Goal: Information Seeking & Learning: Check status

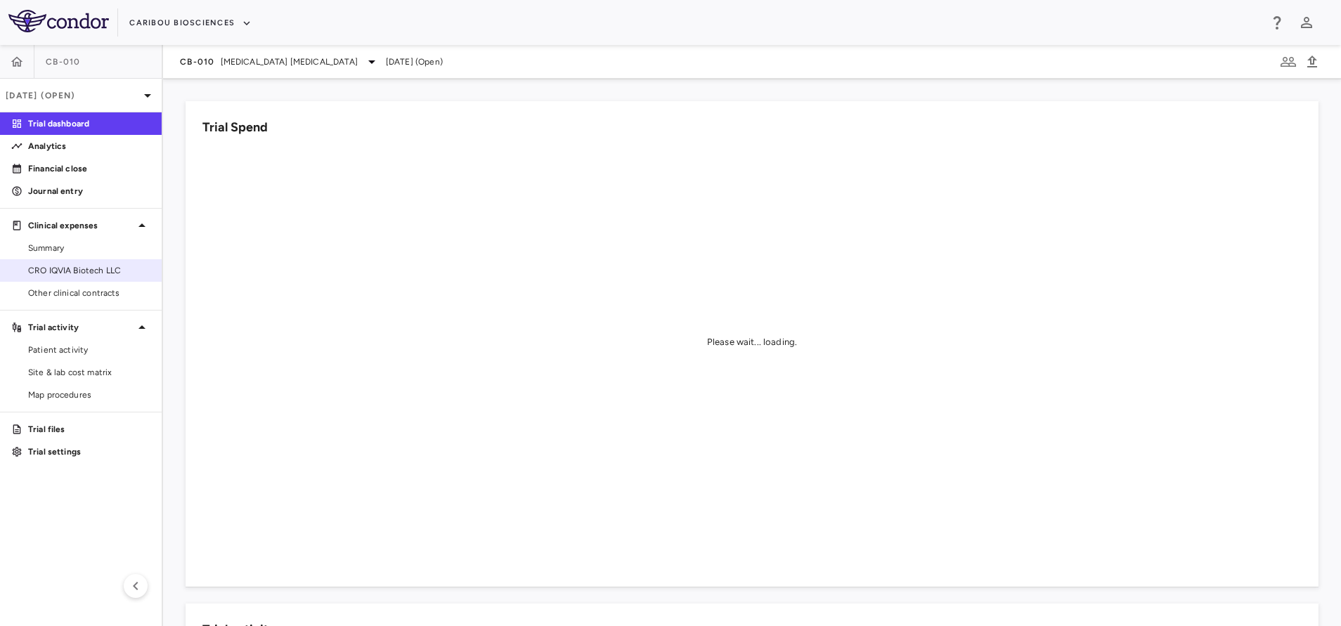
click at [77, 268] on span "CRO IQVIA Biotech LLC" at bounding box center [89, 270] width 122 height 13
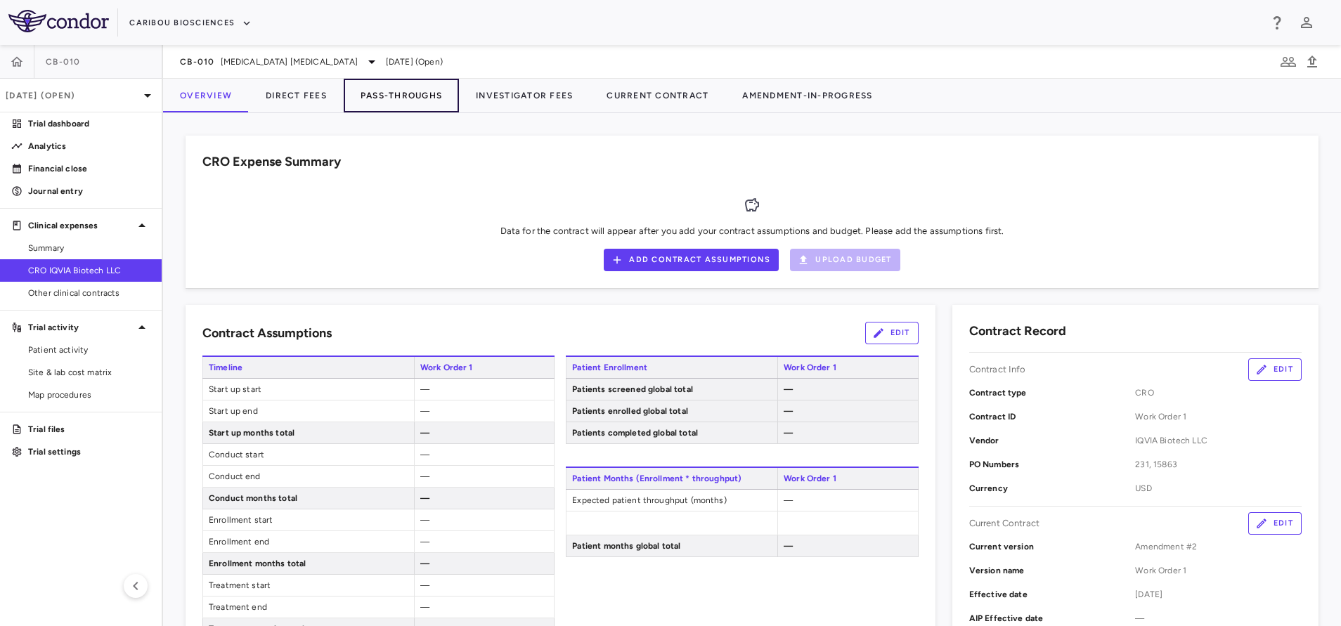
click at [401, 101] on button "Pass-Throughs" at bounding box center [401, 96] width 115 height 34
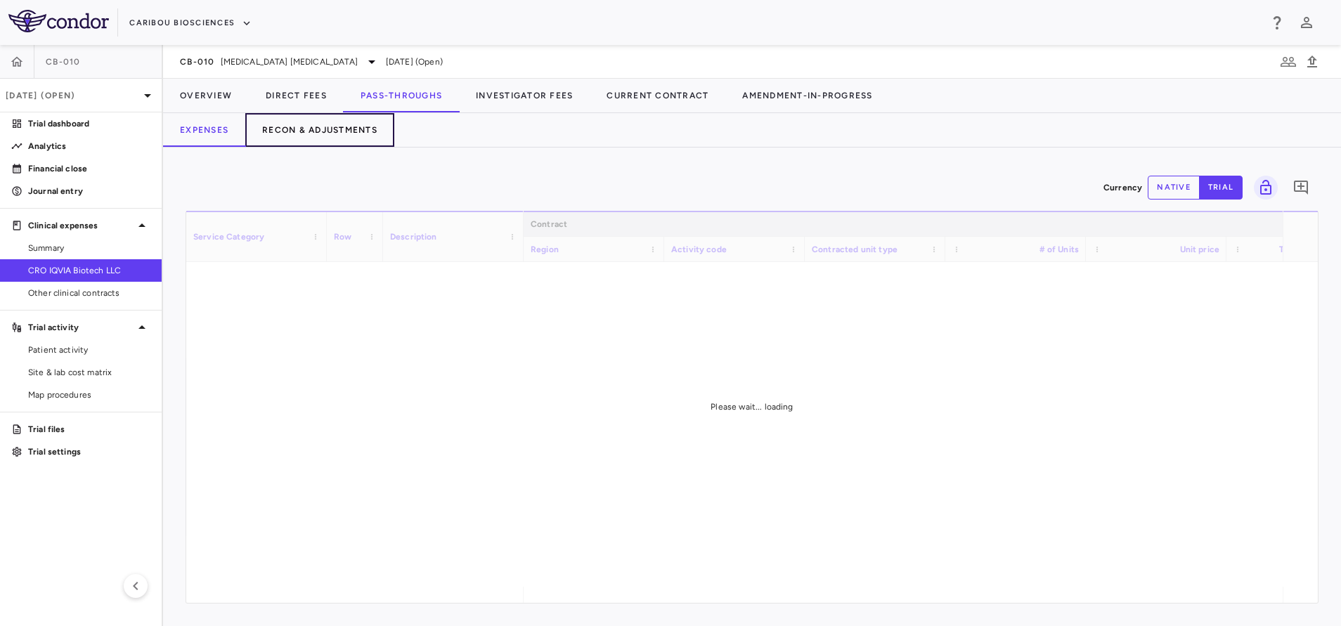
click at [330, 132] on button "Recon & Adjustments" at bounding box center [319, 130] width 149 height 34
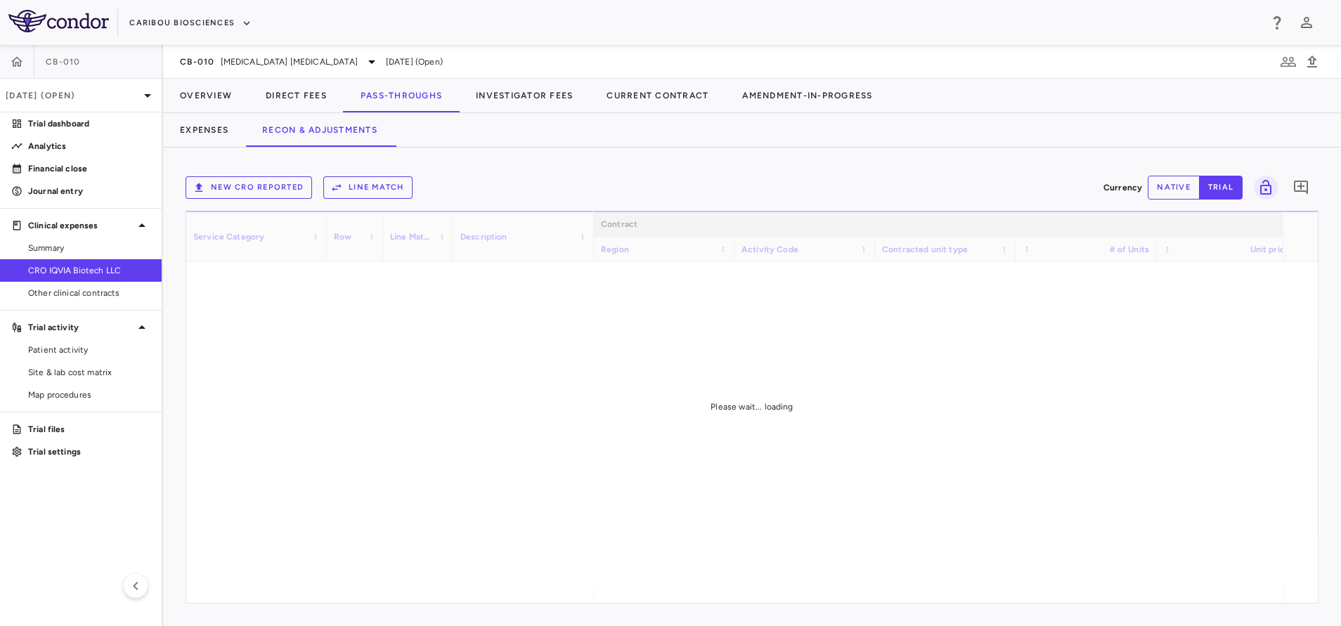
click at [271, 181] on button "New CRO reported" at bounding box center [249, 187] width 126 height 22
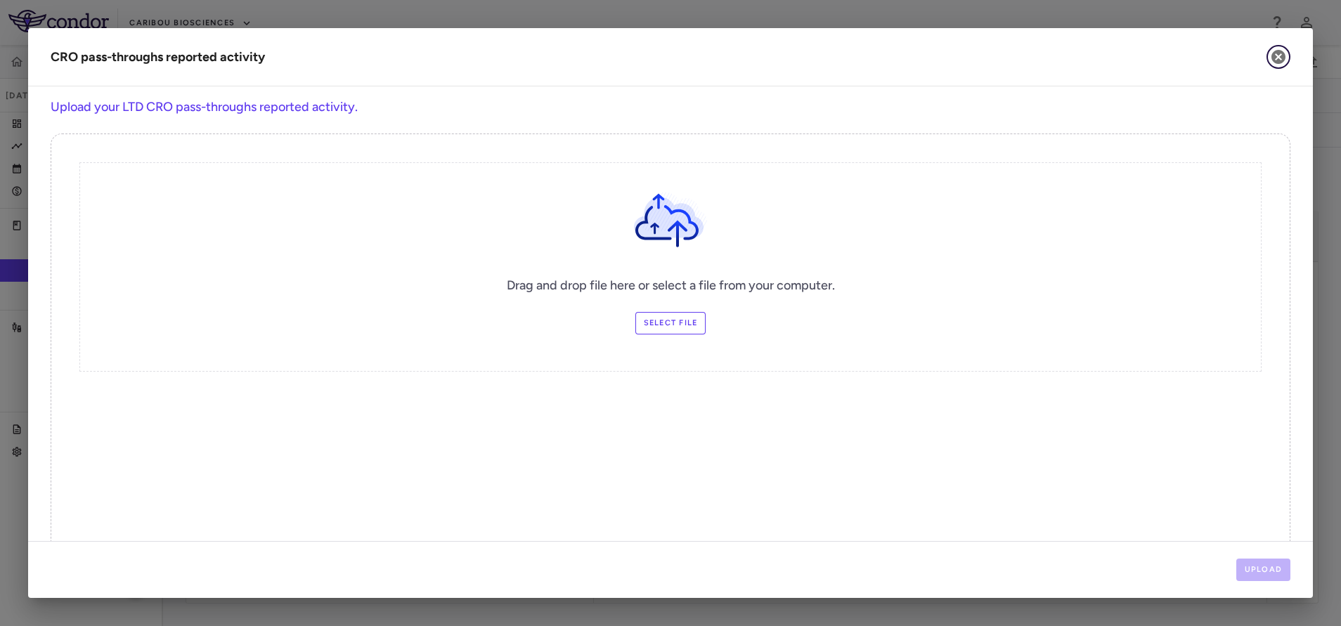
click at [1277, 50] on icon "button" at bounding box center [1278, 56] width 17 height 17
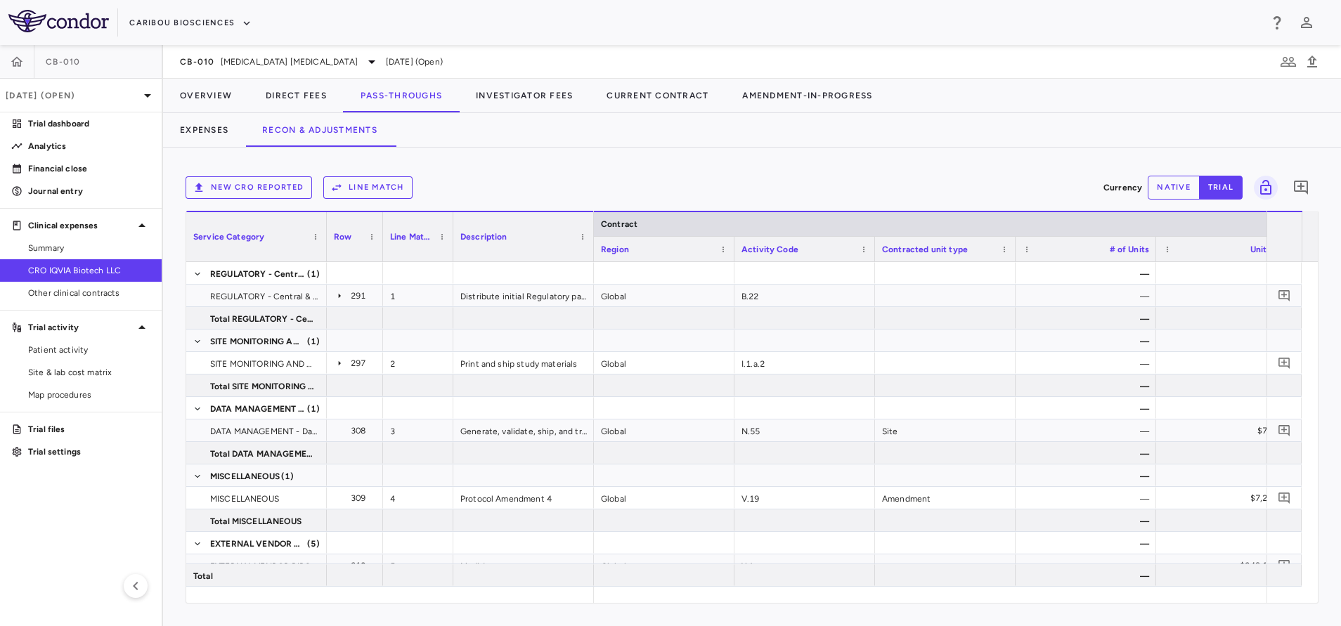
click at [266, 189] on button "New CRO reported" at bounding box center [249, 187] width 126 height 22
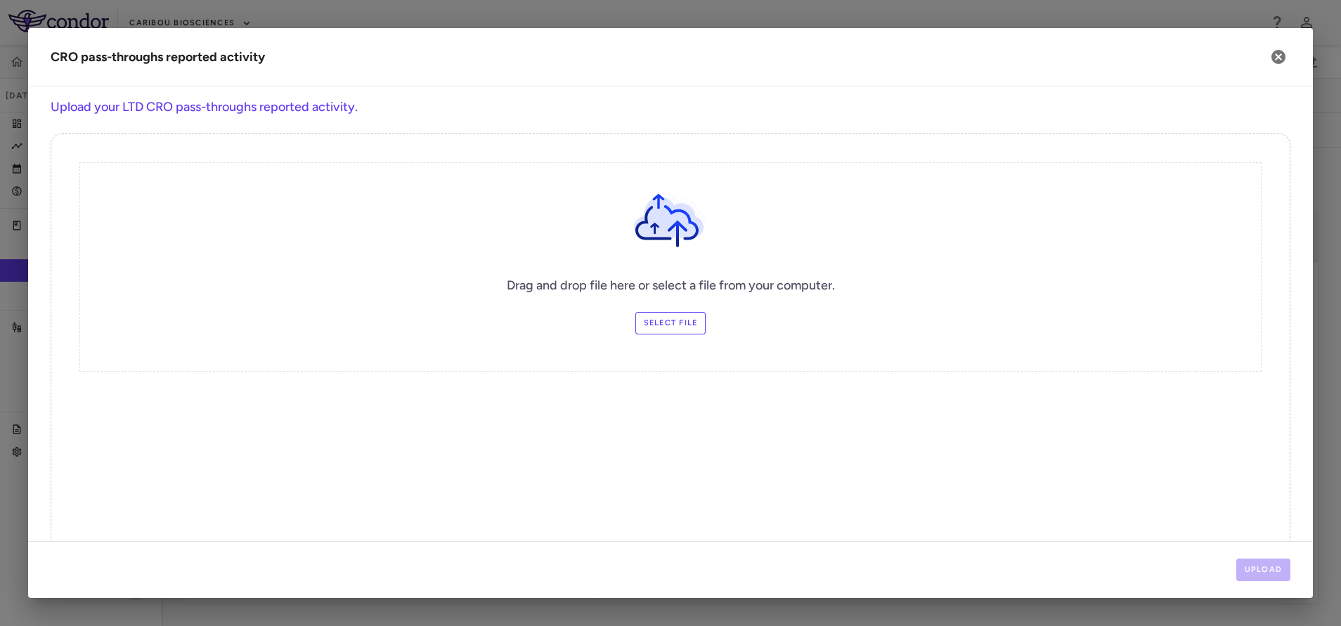
click at [663, 324] on label "Select file" at bounding box center [670, 323] width 71 height 22
click at [0, 0] on input "Select file" at bounding box center [0, 0] width 0 height 0
click at [1259, 567] on button "Upload" at bounding box center [1263, 570] width 55 height 22
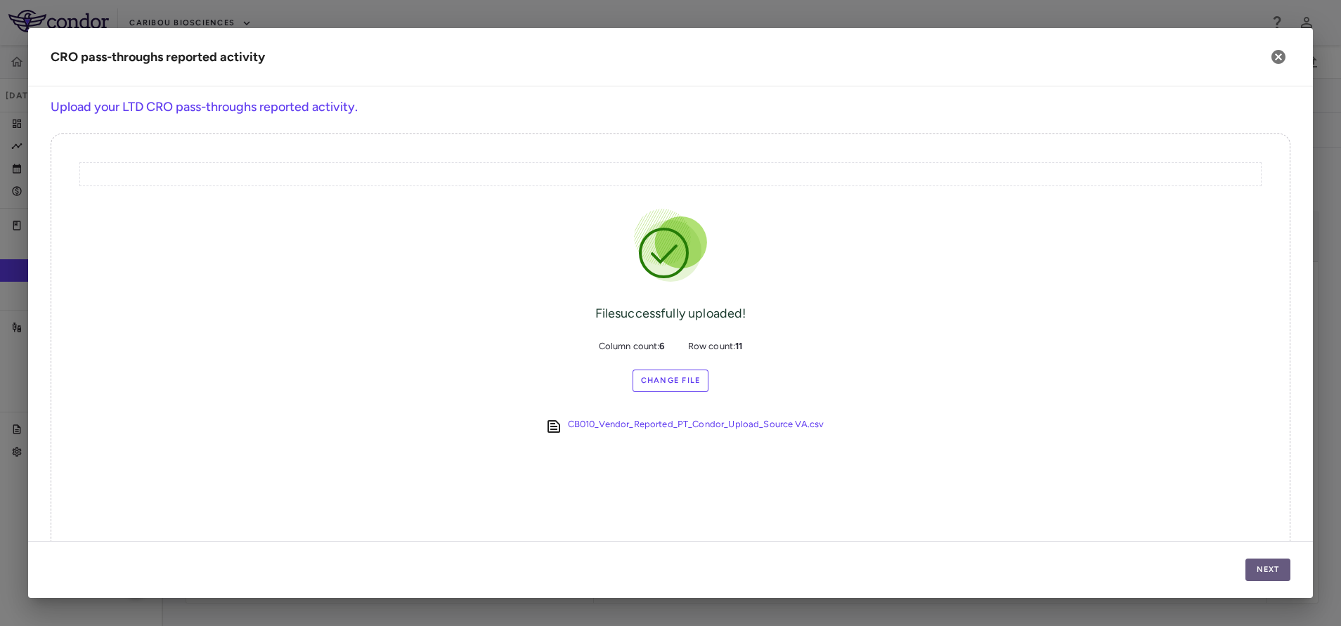
click at [1260, 566] on button "Next" at bounding box center [1267, 570] width 45 height 22
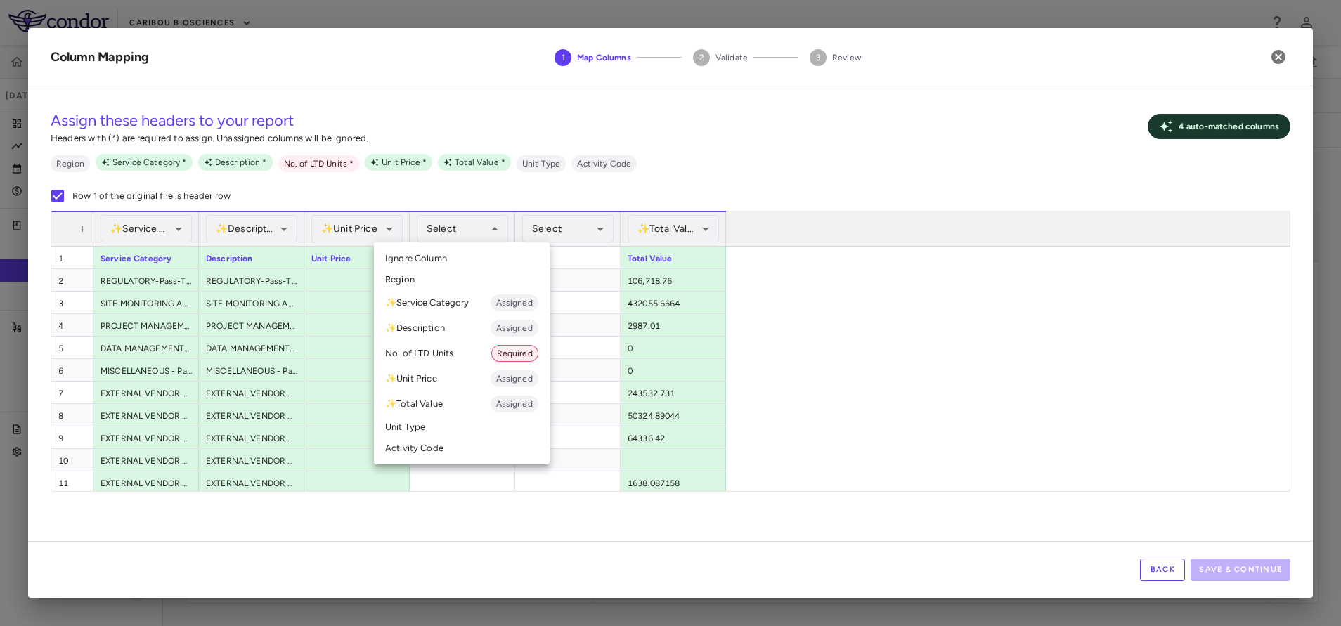
click at [442, 349] on li "No. of LTD Units Required" at bounding box center [462, 353] width 176 height 25
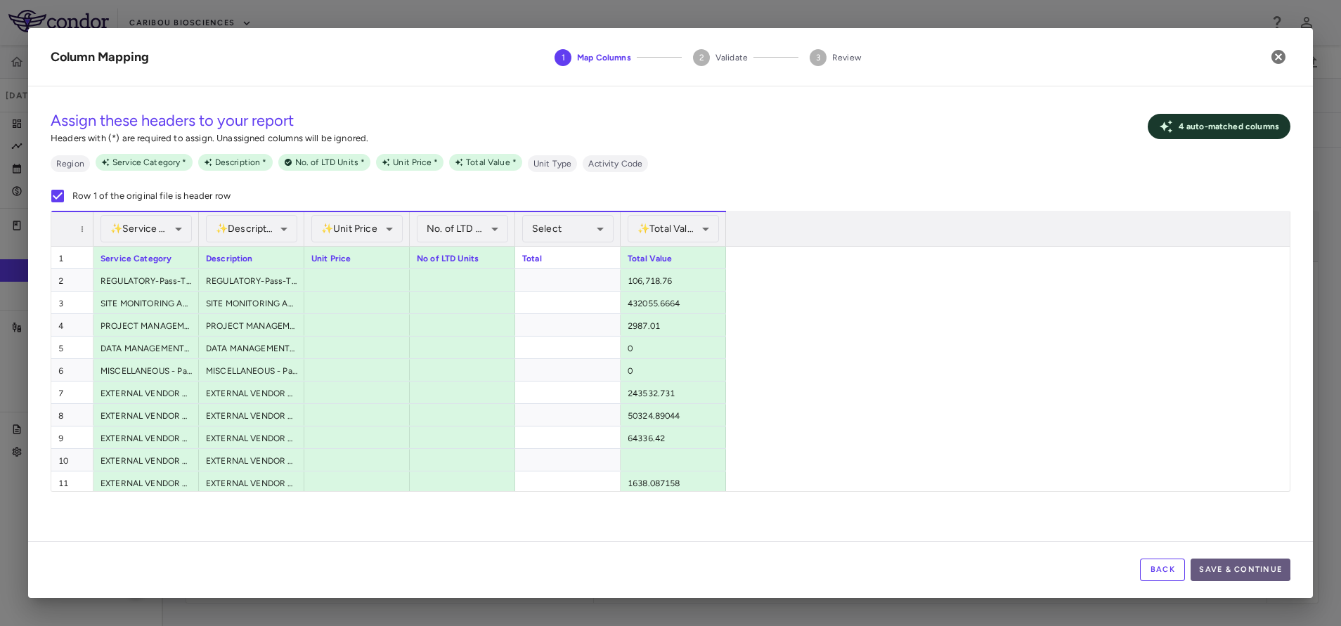
click at [1203, 566] on button "Save & Continue" at bounding box center [1240, 570] width 100 height 22
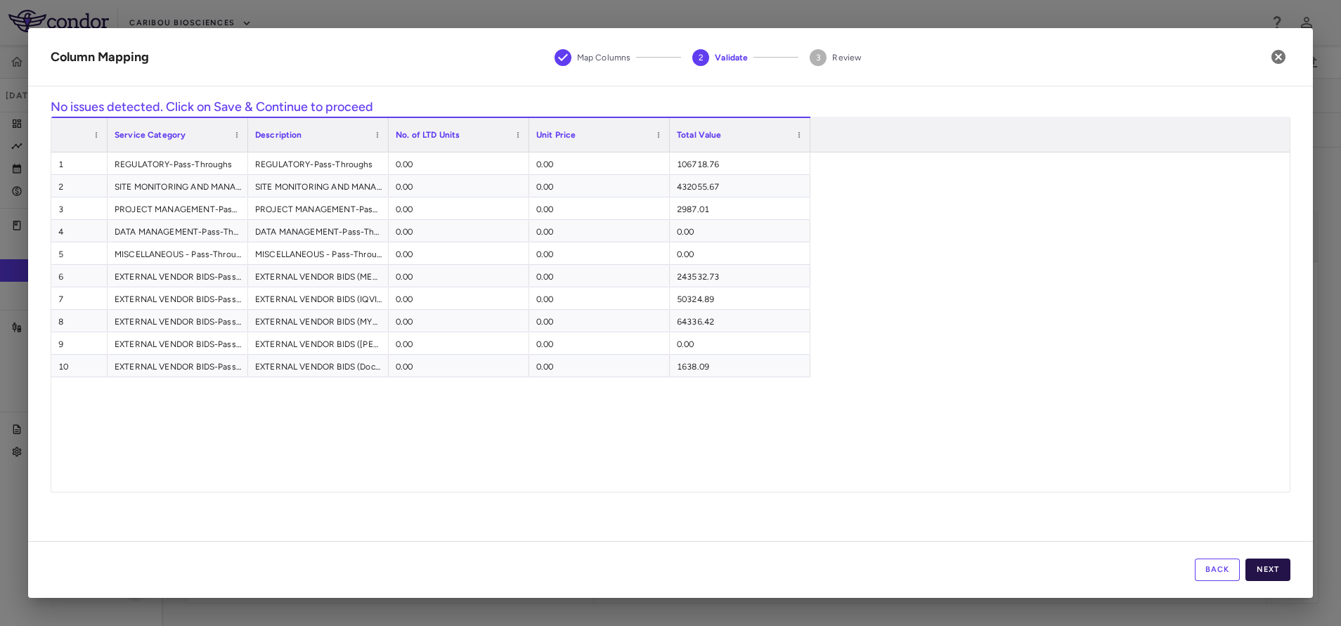
click at [1275, 565] on button "Next" at bounding box center [1267, 570] width 45 height 22
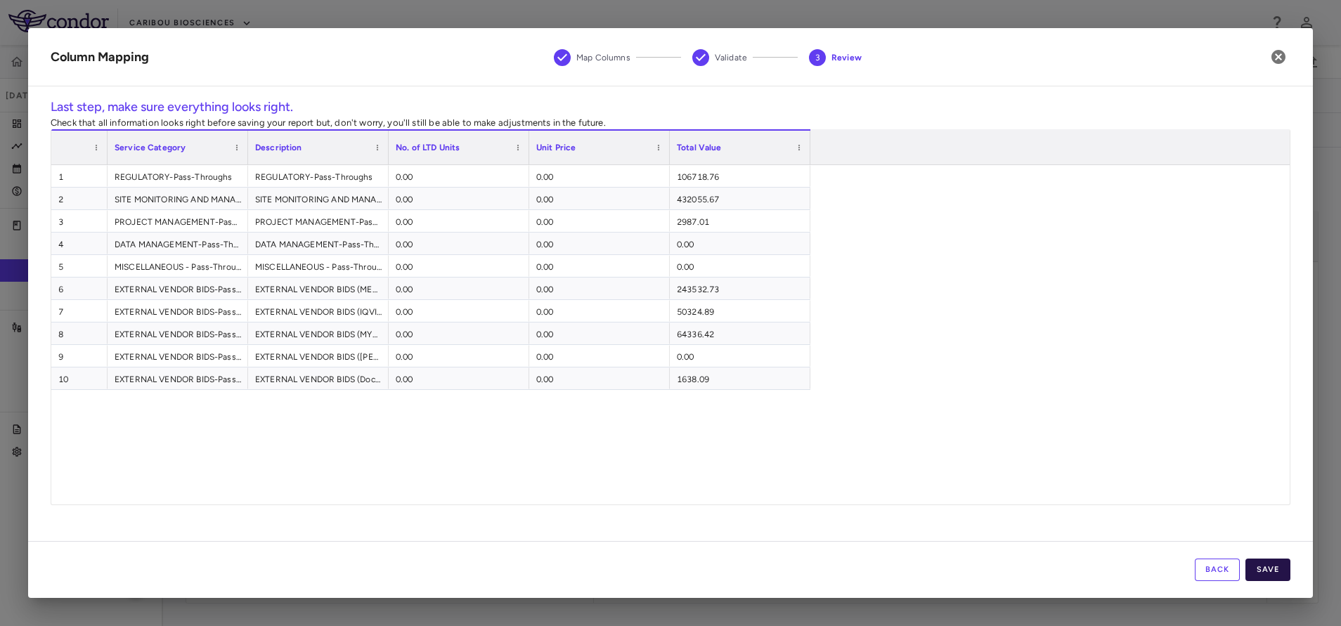
click at [1273, 571] on button "Save" at bounding box center [1267, 570] width 45 height 22
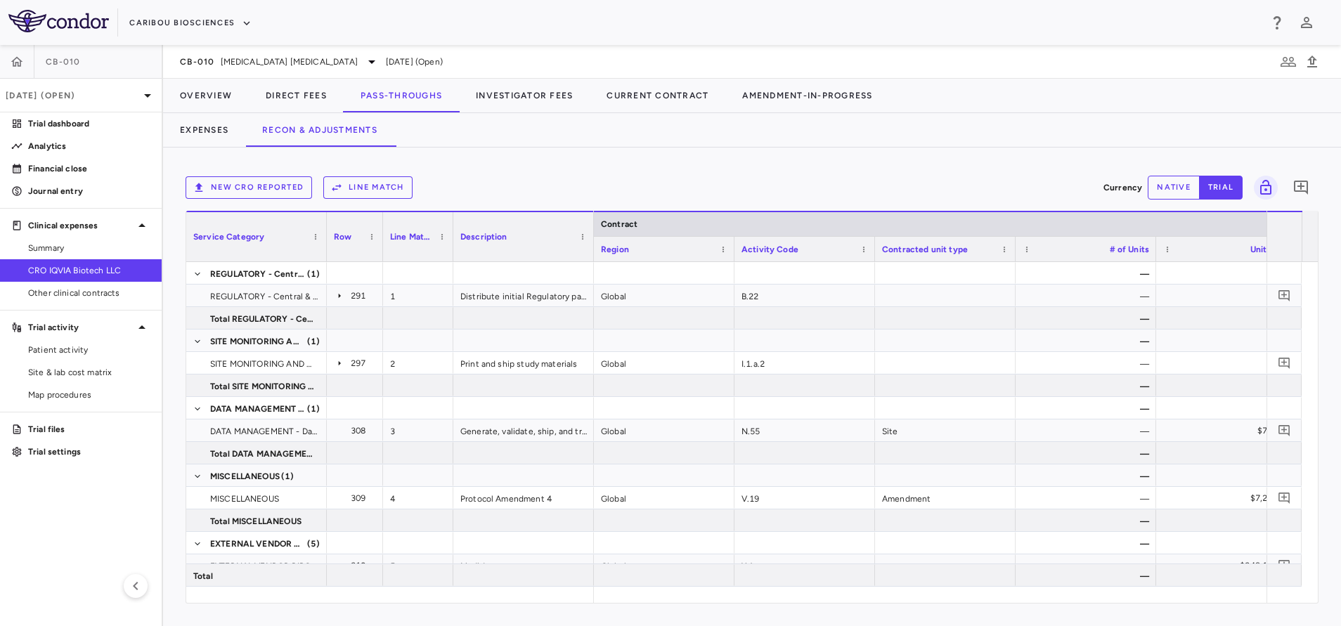
click at [386, 192] on button "Line Match" at bounding box center [367, 187] width 89 height 22
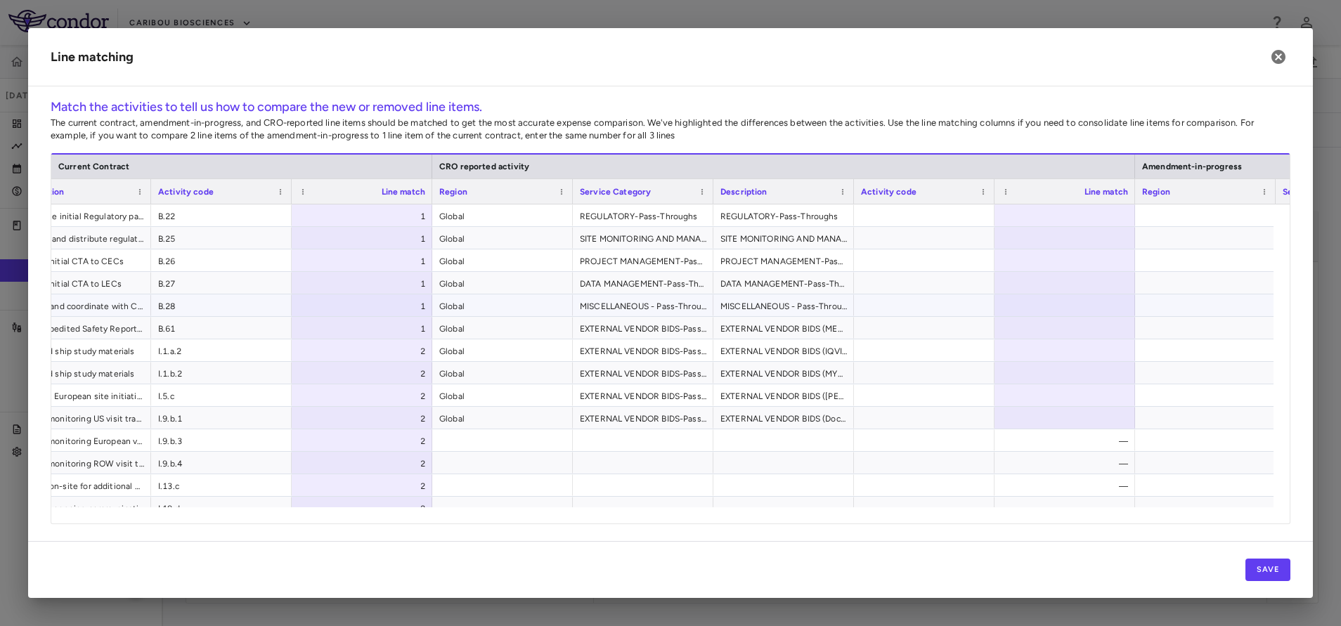
scroll to position [0, 297]
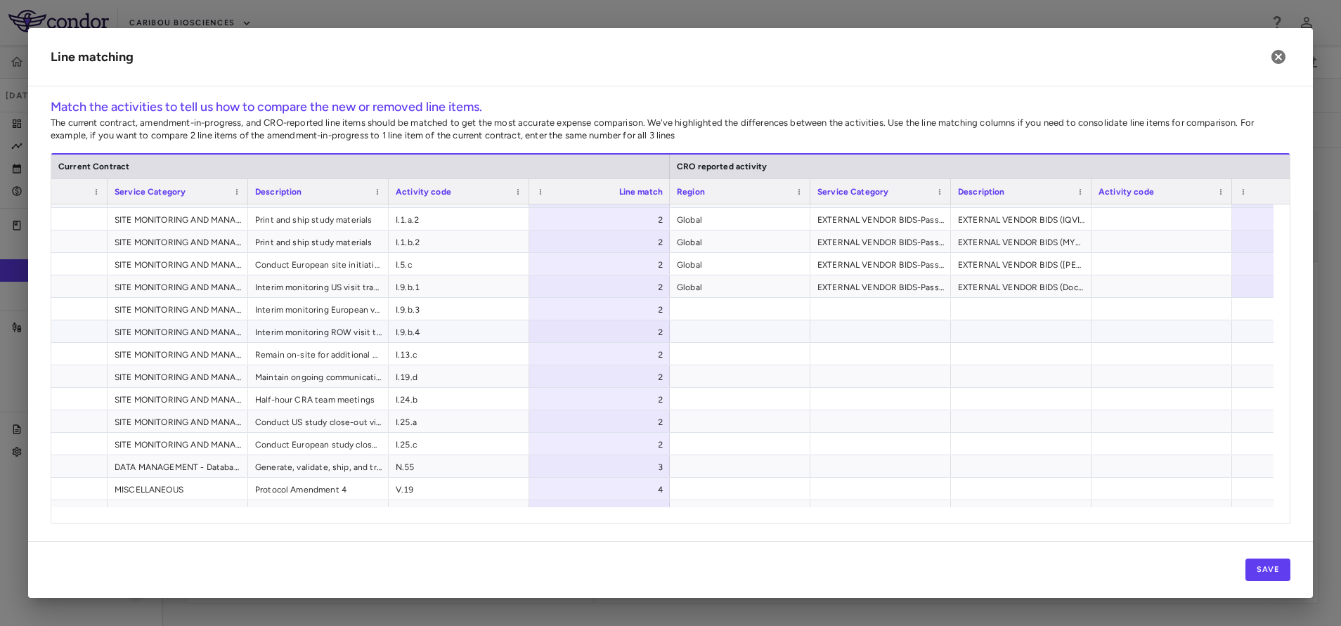
click at [149, 330] on span "SITE MONITORING AND MANAGEMENT - Interim Monitoring" at bounding box center [178, 332] width 126 height 22
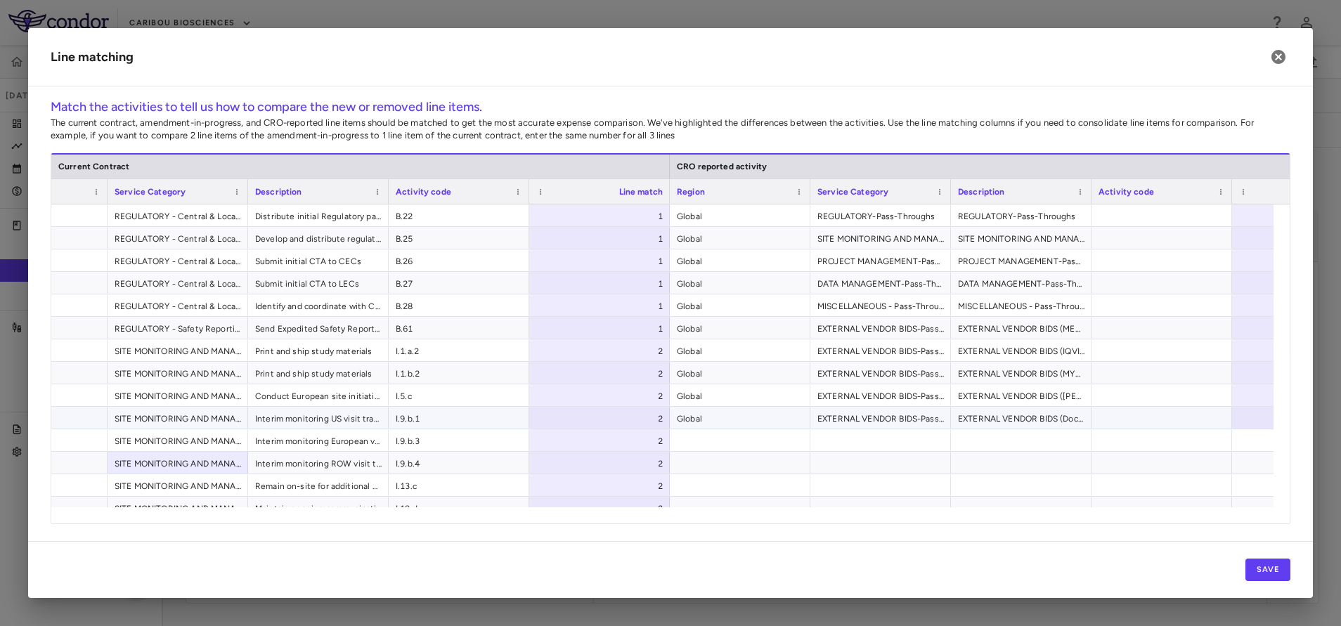
click at [318, 361] on span "Print and ship study materials" at bounding box center [318, 351] width 126 height 22
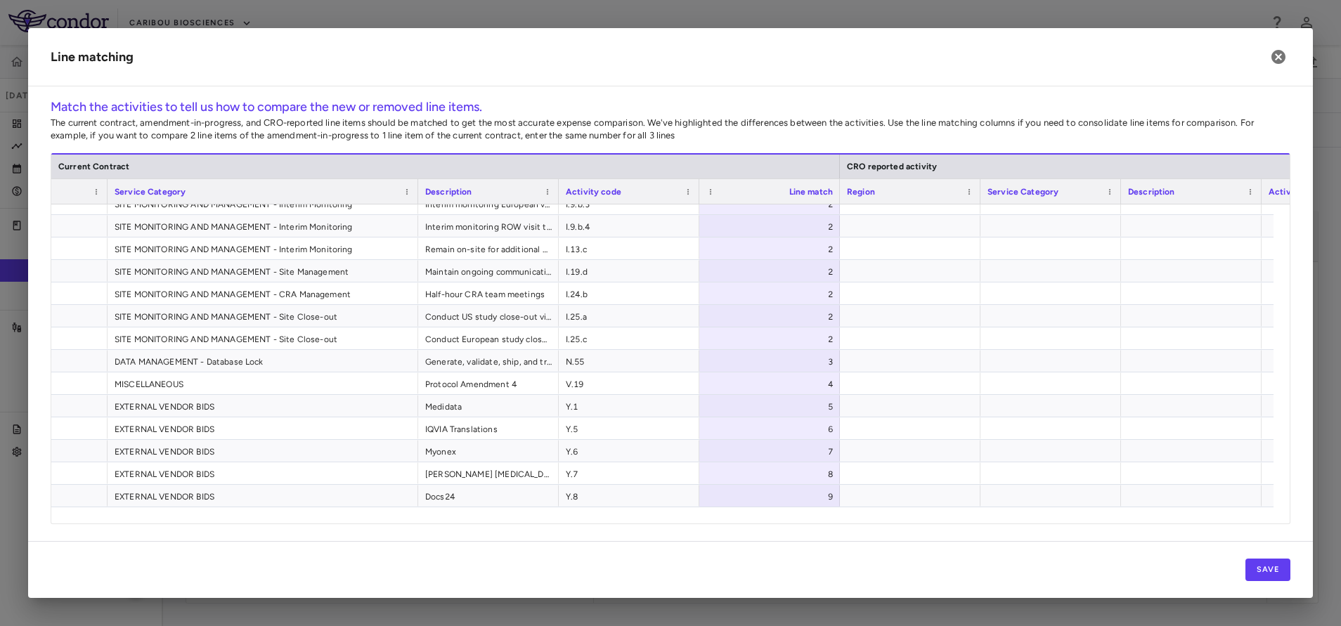
drag, startPoint x: 247, startPoint y: 190, endPoint x: 417, endPoint y: 230, distance: 174.9
click at [417, 230] on div "Current Contract CRO reported activity Region Service Category Description" at bounding box center [670, 338] width 1238 height 370
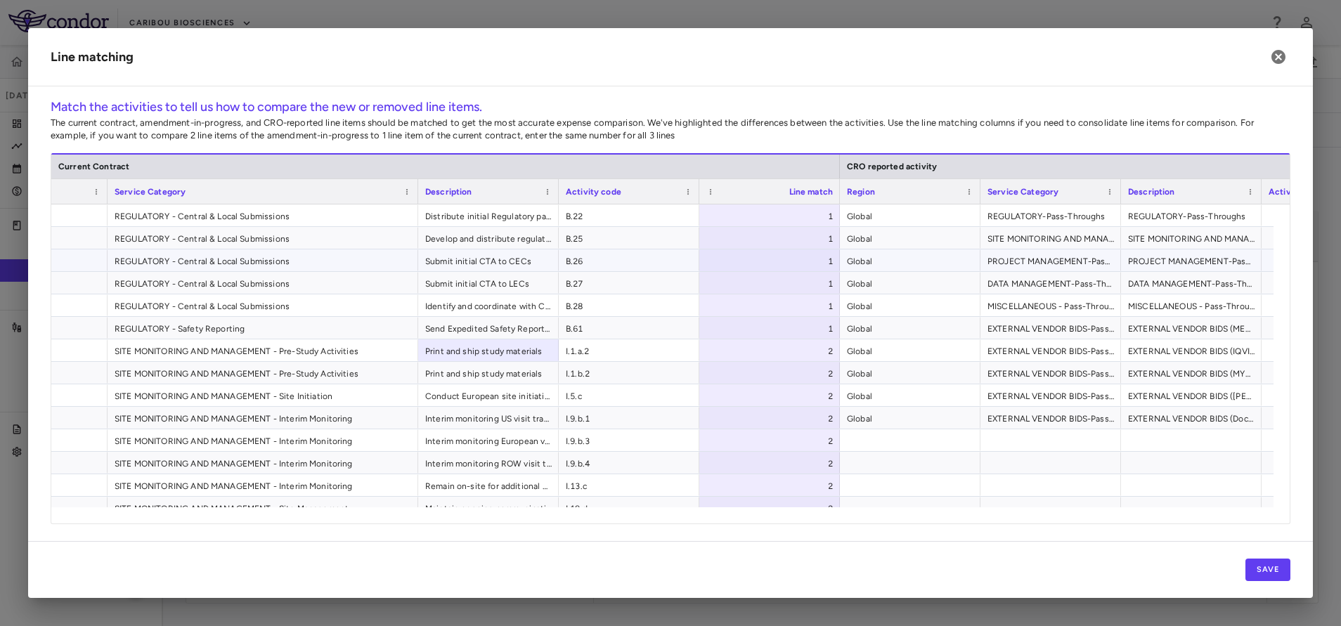
click at [1143, 263] on span "PROJECT MANAGEMENT-Pass-Throughs" at bounding box center [1191, 261] width 126 height 22
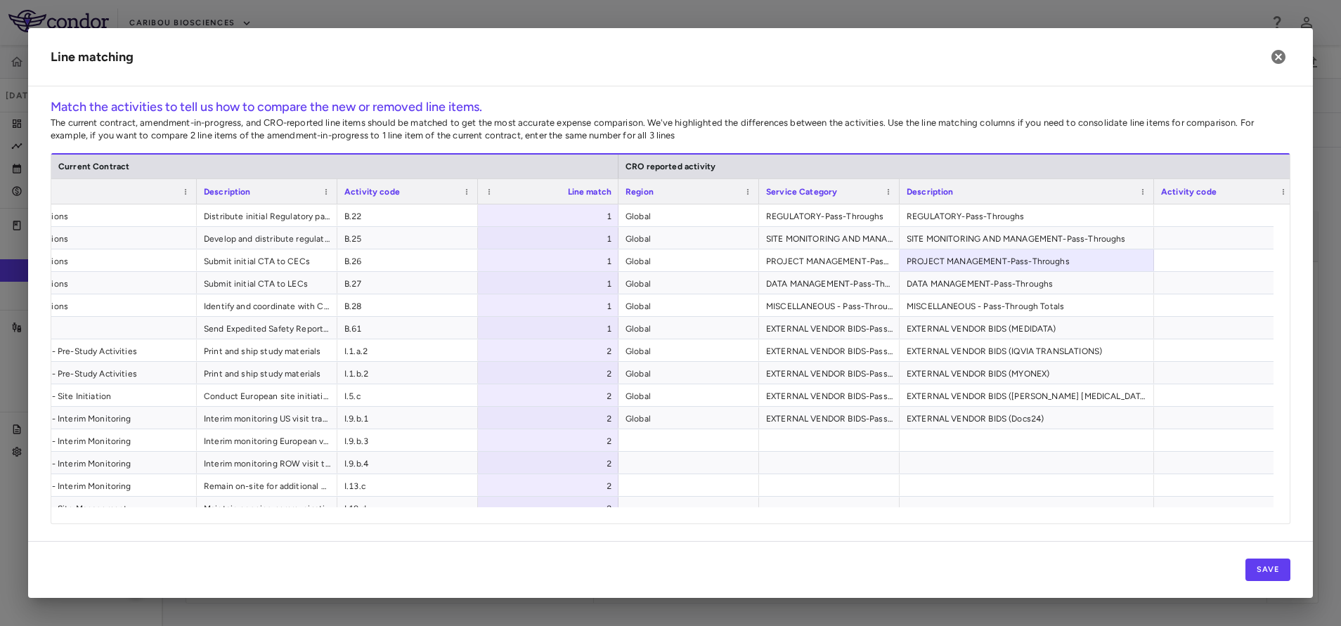
drag, startPoint x: 1039, startPoint y: 188, endPoint x: 1153, endPoint y: 259, distance: 134.1
click at [1153, 259] on div "Current Contract CRO reported activity Service Category Description Activity co…" at bounding box center [670, 338] width 1238 height 370
click at [271, 356] on span "Print and ship study materials" at bounding box center [267, 351] width 126 height 22
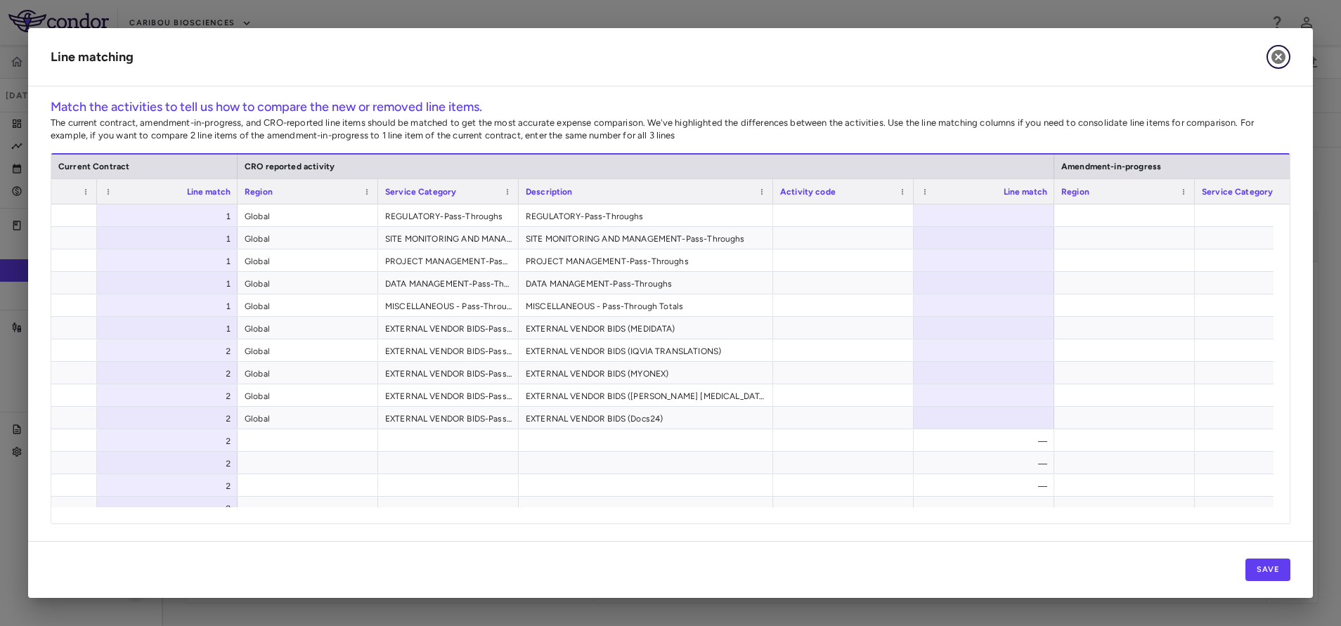
drag, startPoint x: 1281, startPoint y: 53, endPoint x: 1188, endPoint y: 97, distance: 102.5
click at [1281, 53] on icon "button" at bounding box center [1278, 57] width 14 height 14
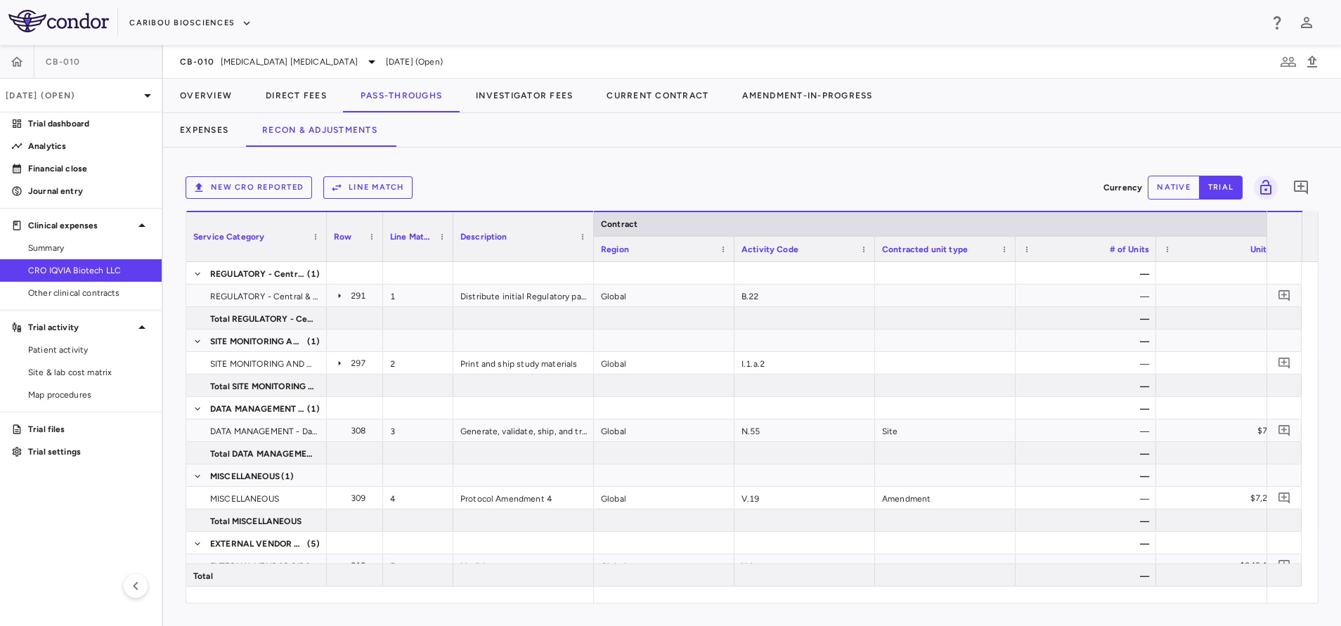
click at [542, 152] on div "New CRO reported Line Match Currency native trial 0 Service Category Drag here …" at bounding box center [752, 387] width 1178 height 479
click at [62, 294] on span "Other clinical contracts" at bounding box center [89, 293] width 122 height 13
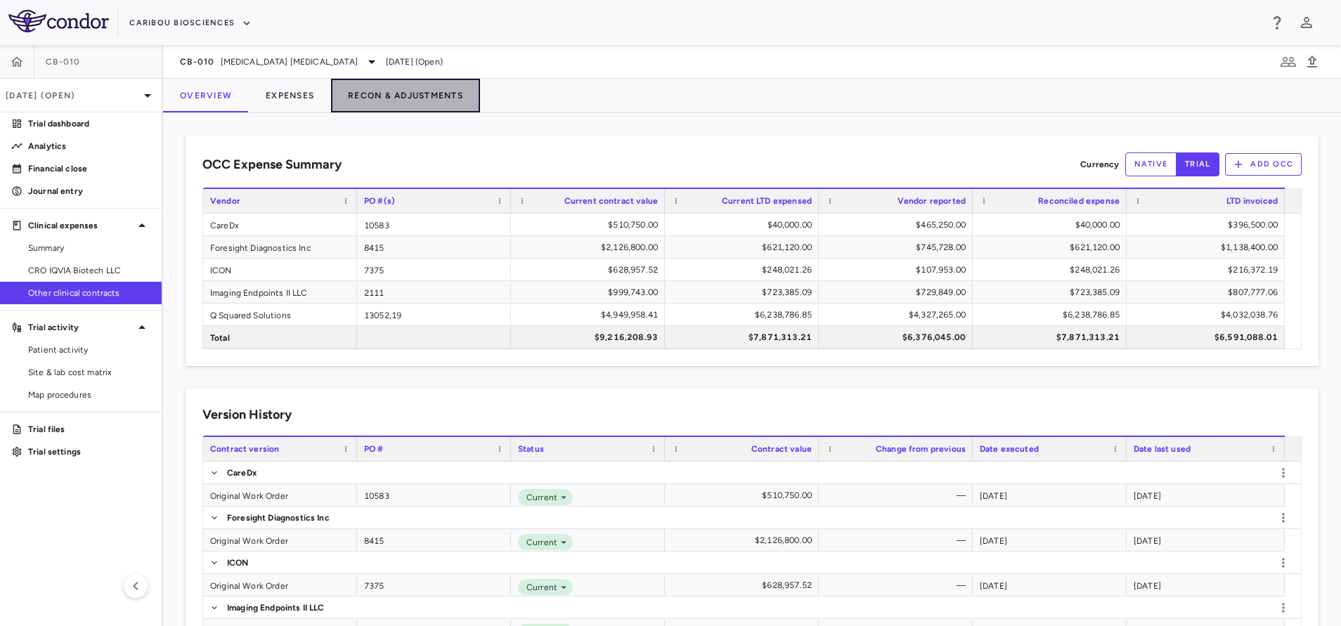
click at [370, 90] on button "Recon & Adjustments" at bounding box center [405, 96] width 149 height 34
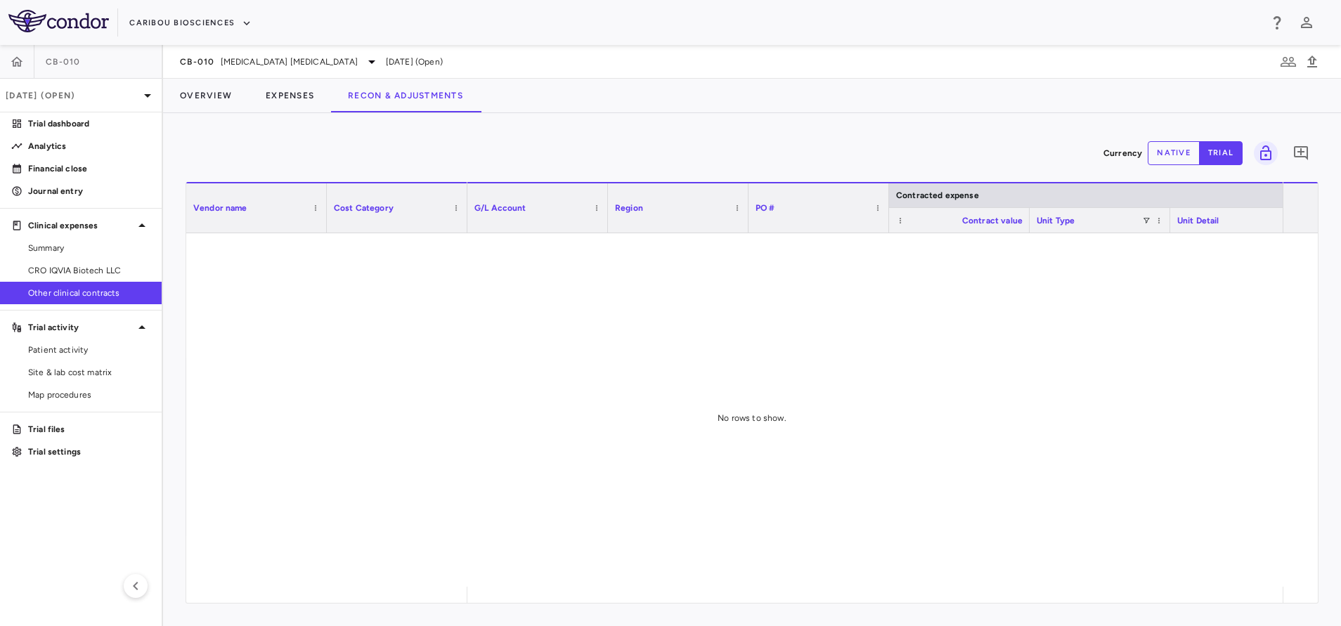
click at [1170, 161] on button "native" at bounding box center [1173, 153] width 52 height 24
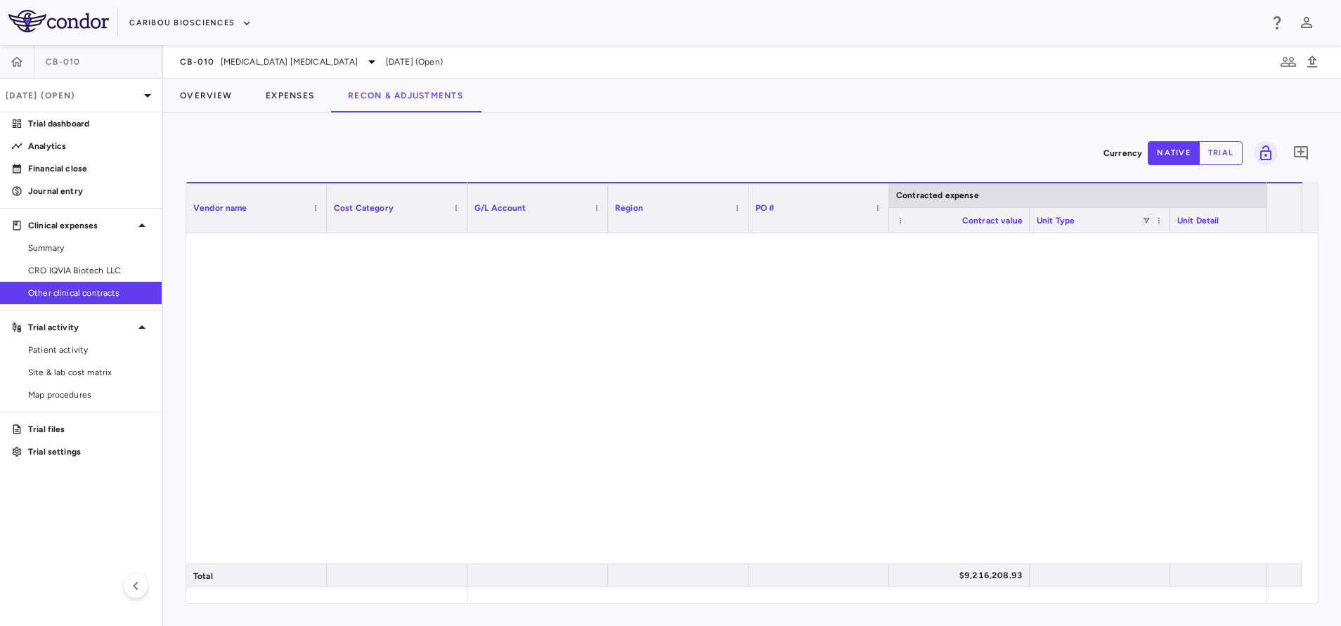
scroll to position [591, 0]
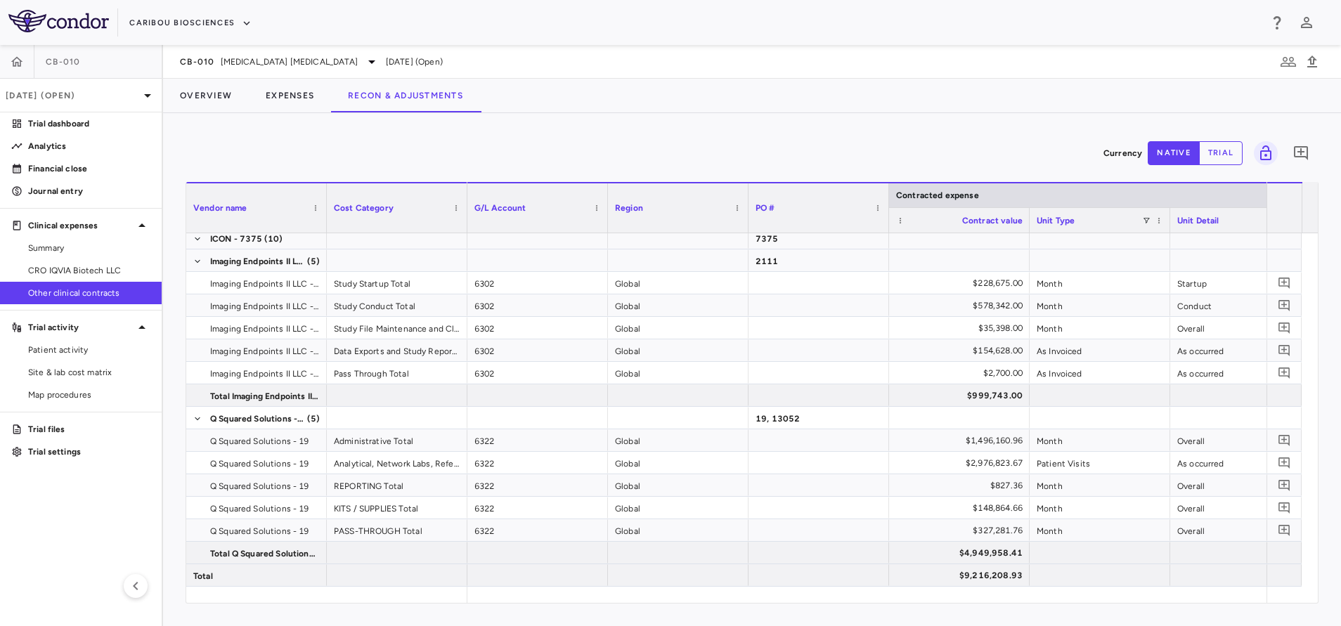
drag, startPoint x: 583, startPoint y: 604, endPoint x: 716, endPoint y: 597, distance: 133.0
click at [731, 606] on div "Currency native trial 0 Vendor Name Drag here to set column labels Vendor name …" at bounding box center [752, 369] width 1178 height 513
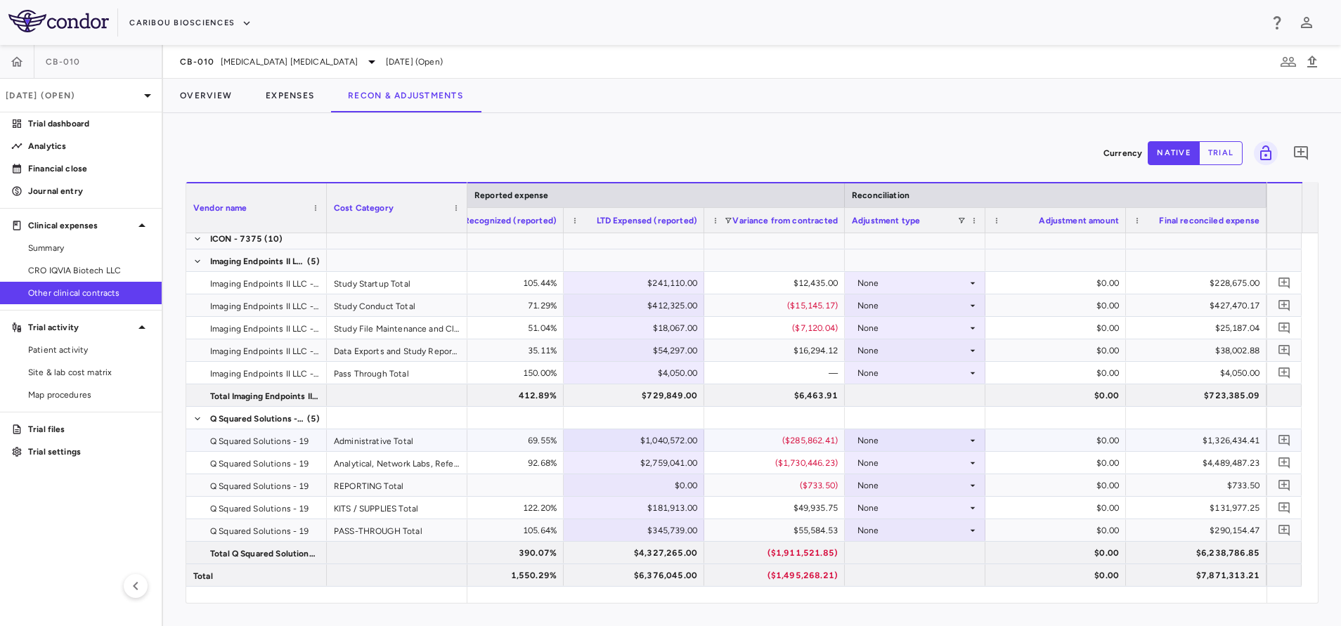
click at [541, 429] on div "69.55%" at bounding box center [493, 440] width 141 height 22
click at [526, 442] on div "69.55%" at bounding box center [496, 440] width 121 height 22
click at [511, 486] on div at bounding box center [493, 485] width 126 height 20
click at [474, 142] on div "Currency native trial 0" at bounding box center [752, 153] width 1133 height 35
click at [216, 100] on button "Overview" at bounding box center [206, 96] width 86 height 34
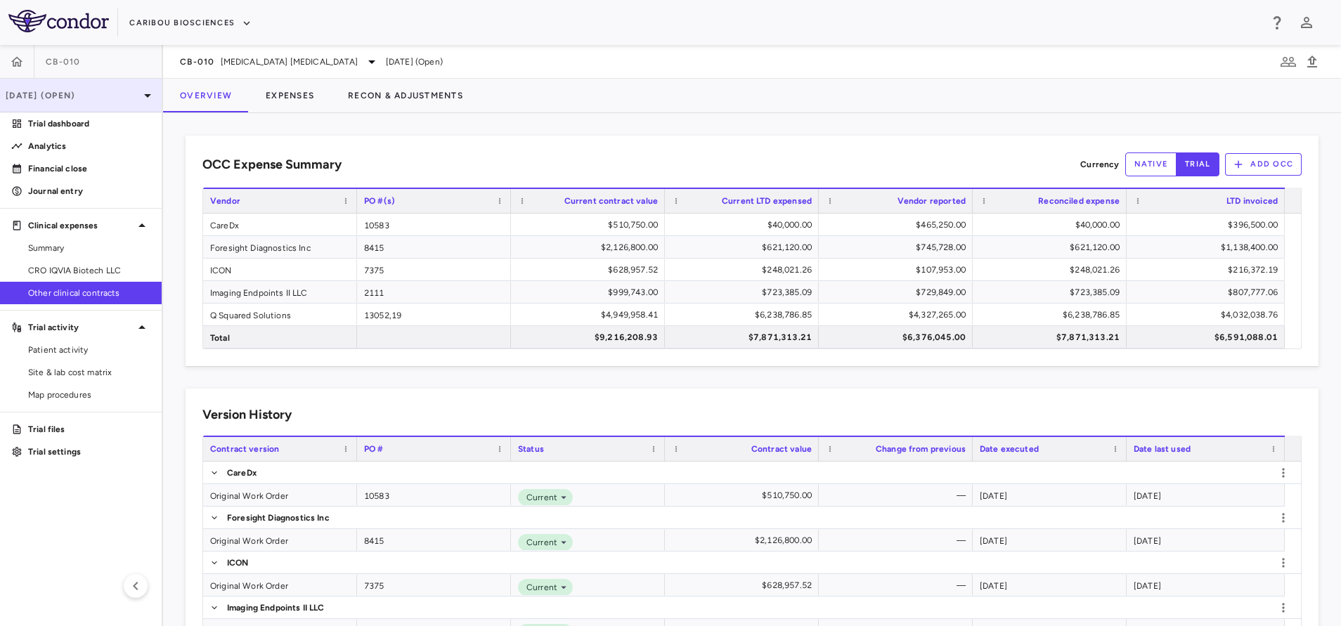
click at [60, 98] on p "[DATE] (Open)" at bounding box center [73, 95] width 134 height 13
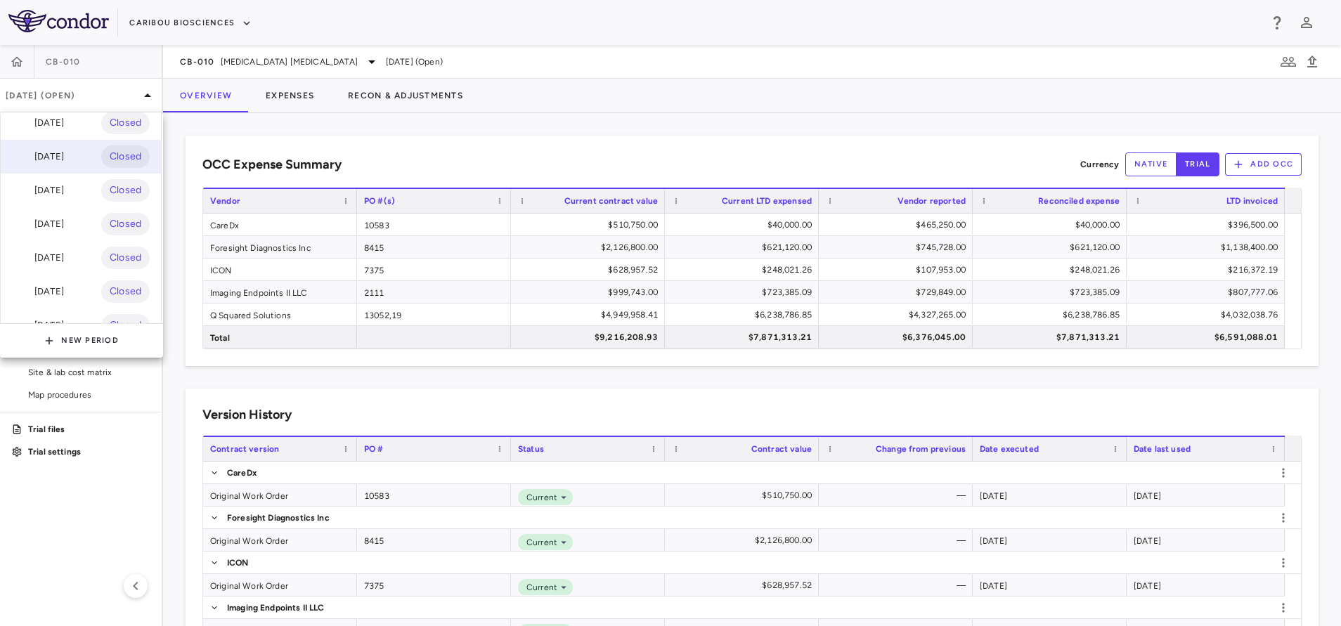
scroll to position [105, 0]
click at [62, 157] on div "Jun 2025" at bounding box center [38, 159] width 52 height 17
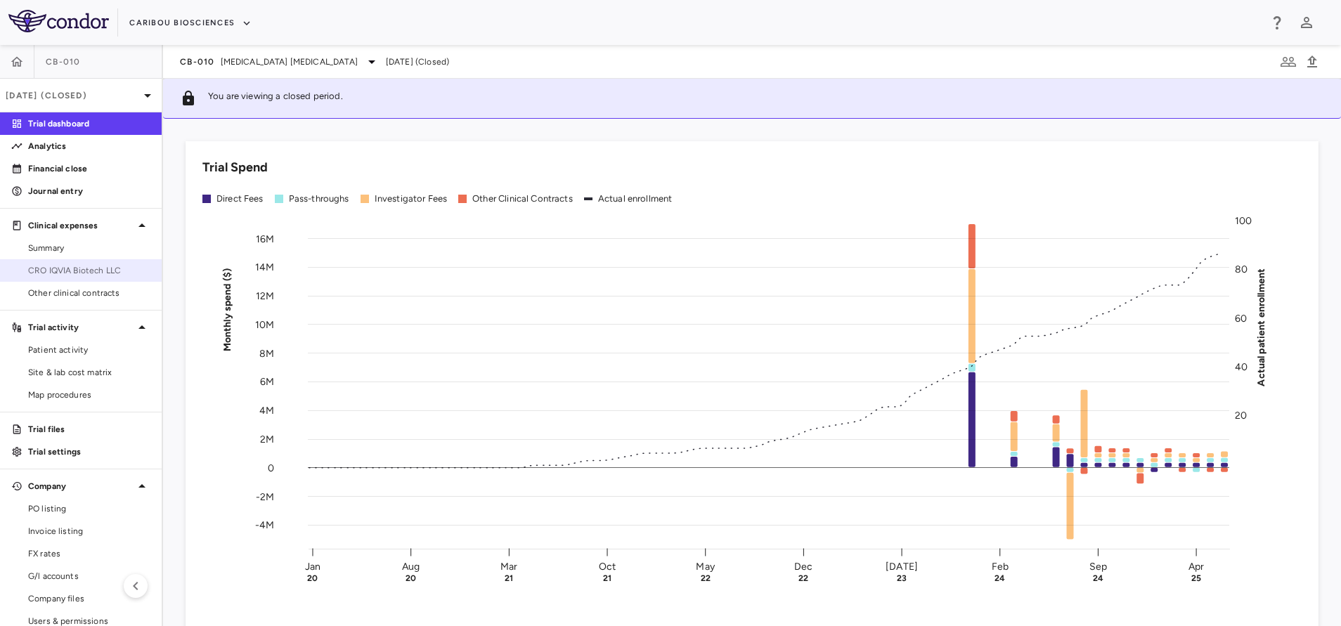
click at [103, 269] on span "CRO IQVIA Biotech LLC" at bounding box center [89, 270] width 122 height 13
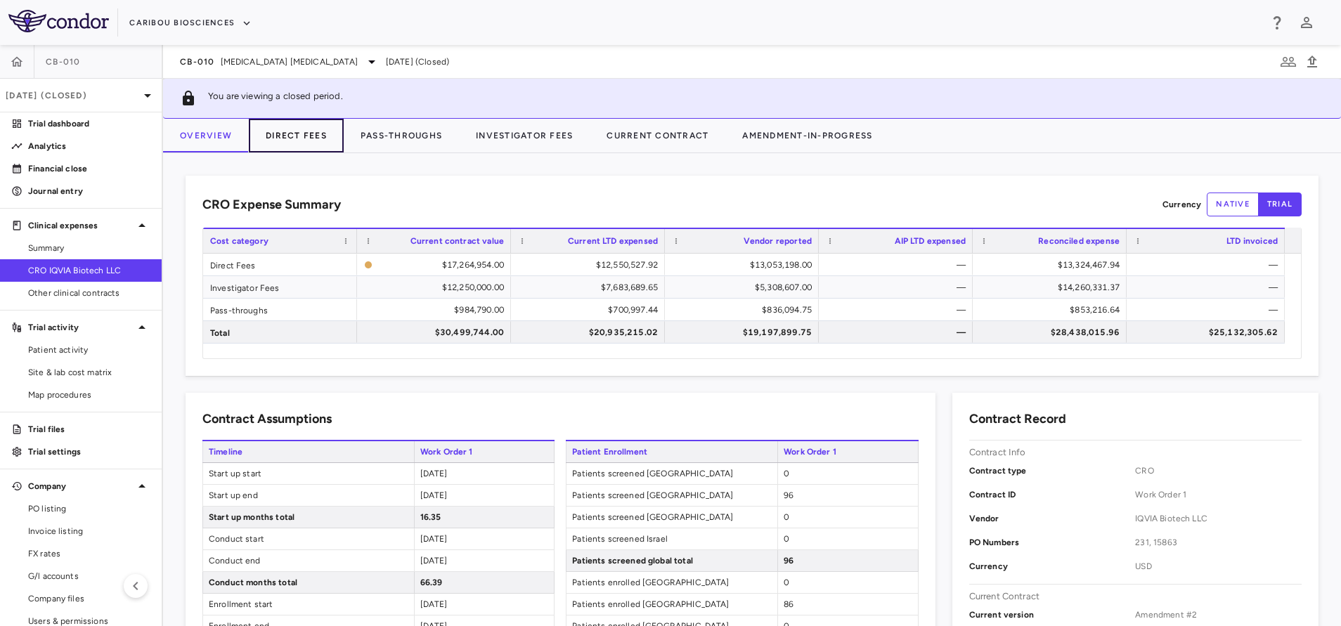
click at [323, 136] on button "Direct Fees" at bounding box center [296, 136] width 95 height 34
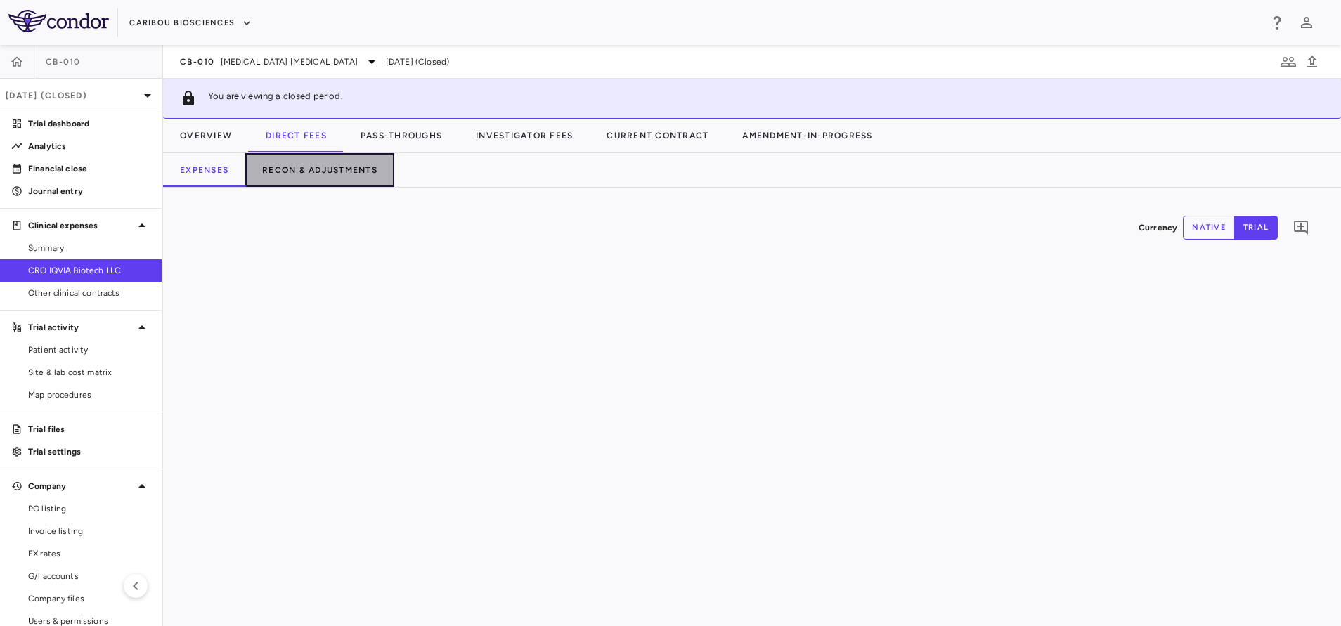
click at [323, 167] on button "Recon & Adjustments" at bounding box center [319, 170] width 149 height 34
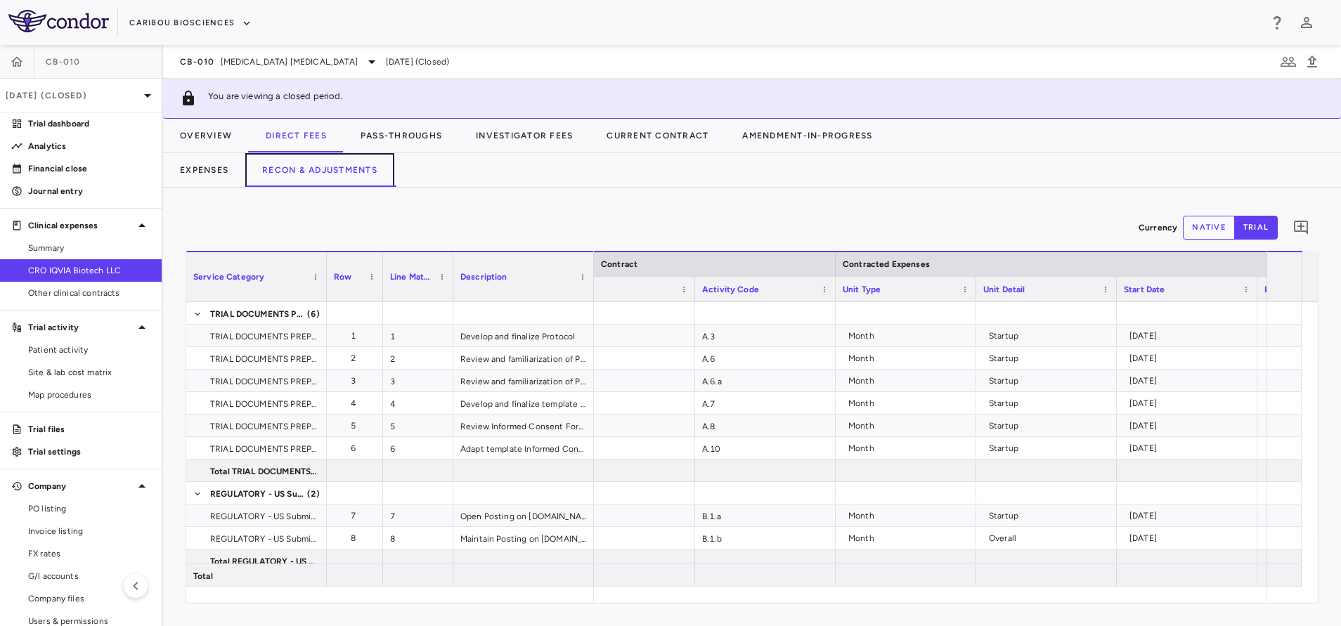
scroll to position [0, 119]
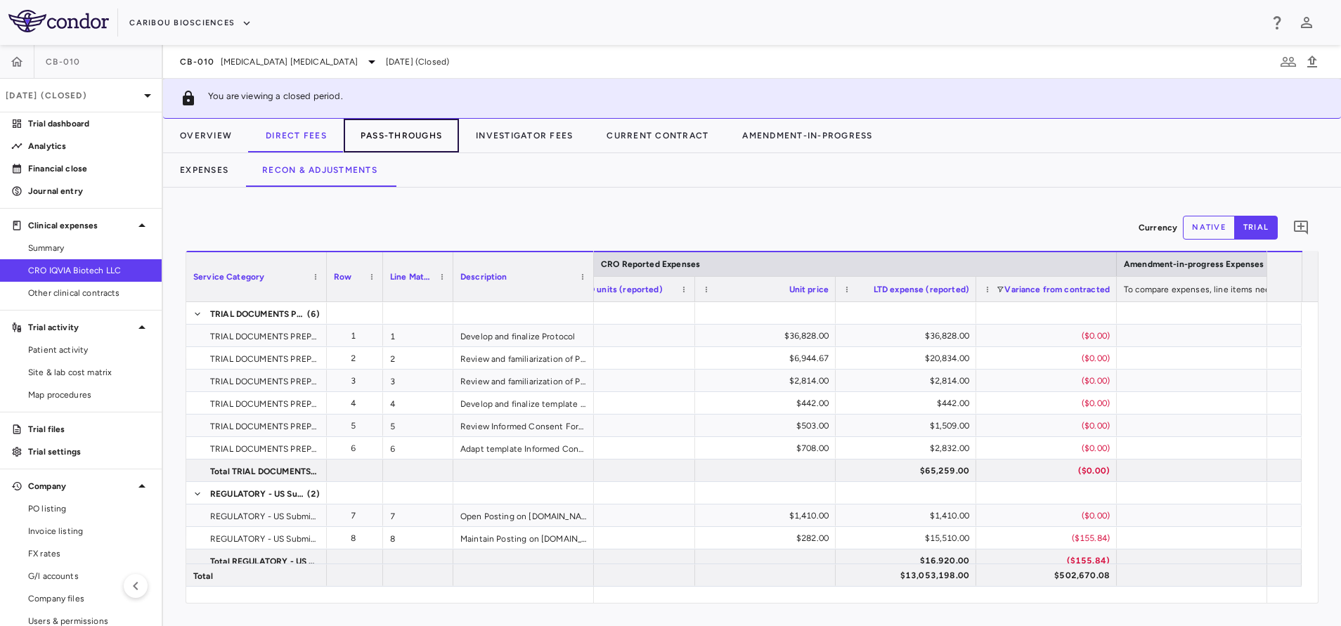
click at [372, 133] on button "Pass-Throughs" at bounding box center [401, 136] width 115 height 34
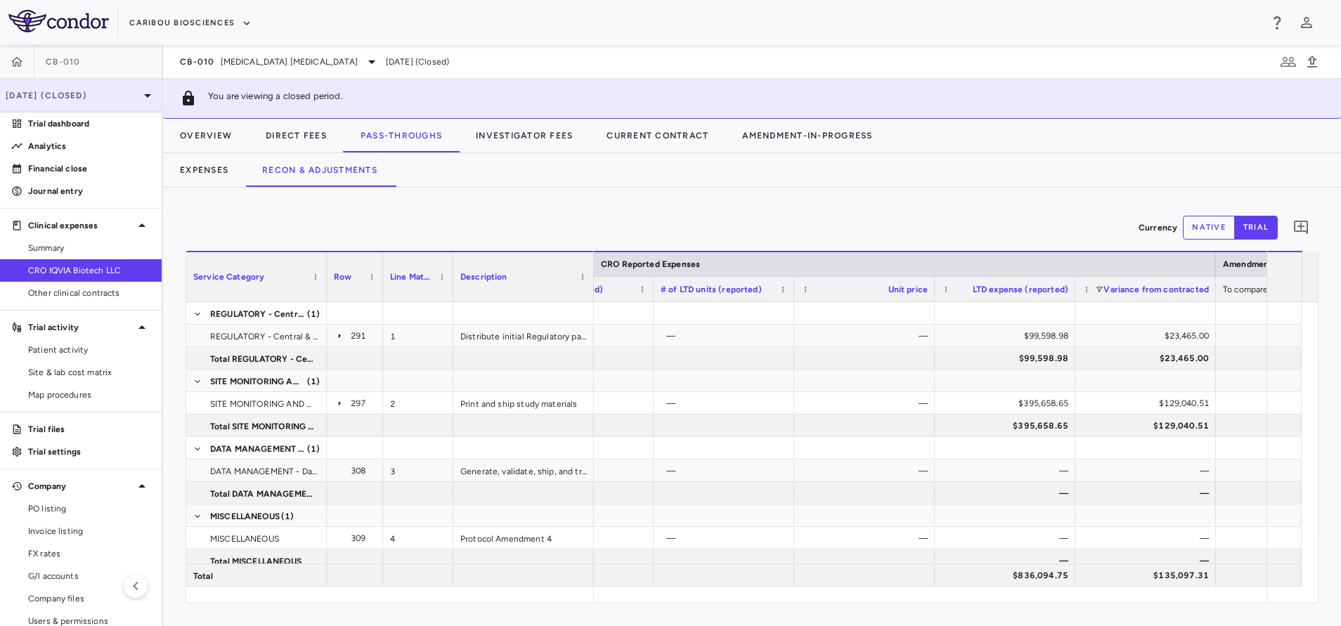
click at [82, 94] on p "Jun 2025 (Closed)" at bounding box center [73, 95] width 134 height 13
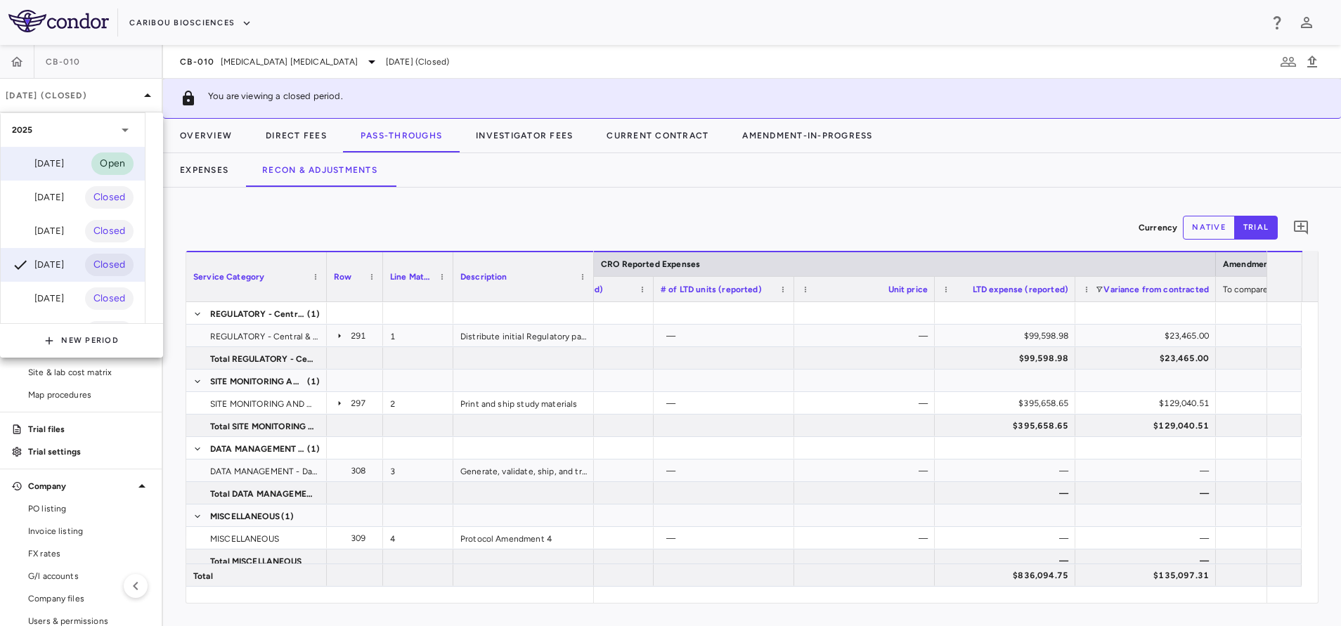
click at [64, 162] on div "Sep 2025" at bounding box center [38, 163] width 52 height 17
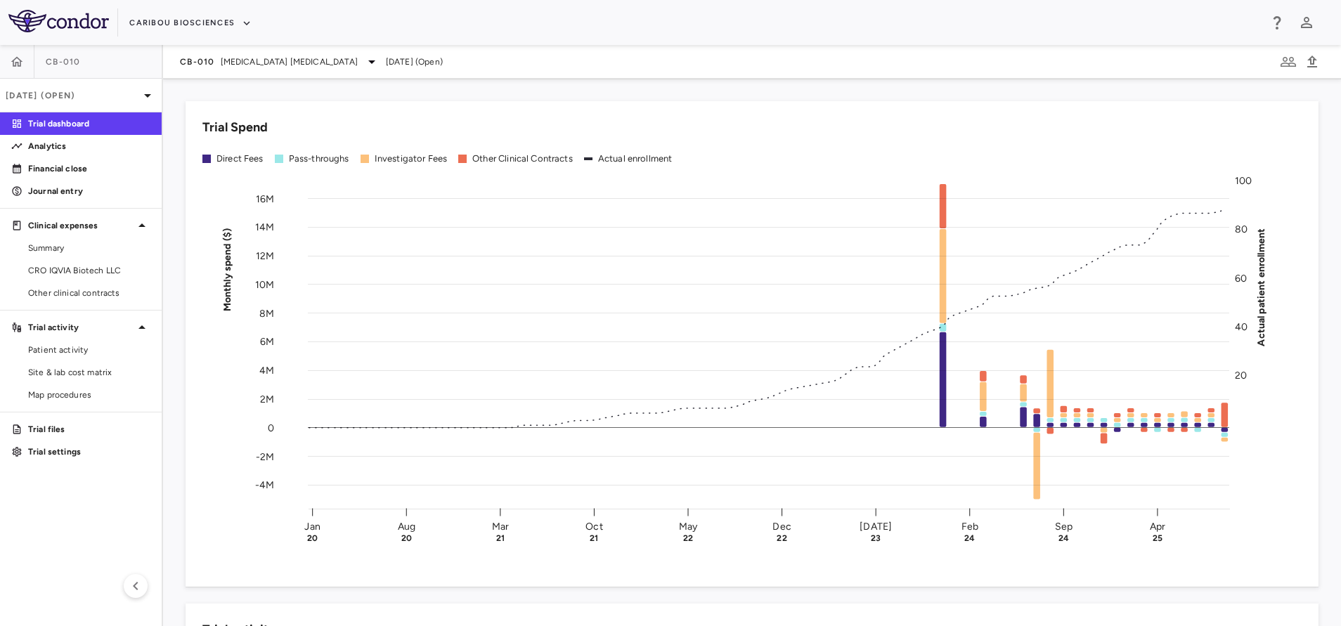
drag, startPoint x: 98, startPoint y: 271, endPoint x: 345, endPoint y: 88, distance: 307.9
click at [98, 271] on span "CRO IQVIA Biotech LLC" at bounding box center [89, 270] width 122 height 13
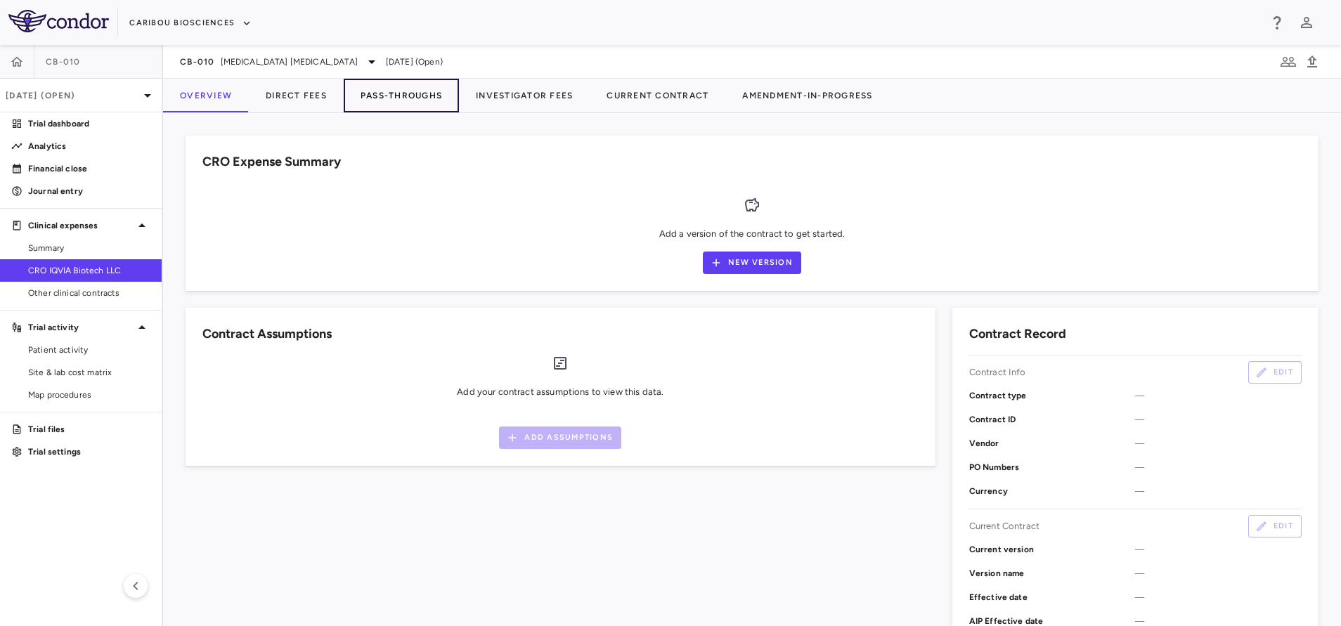
click at [390, 100] on button "Pass-Throughs" at bounding box center [401, 96] width 115 height 34
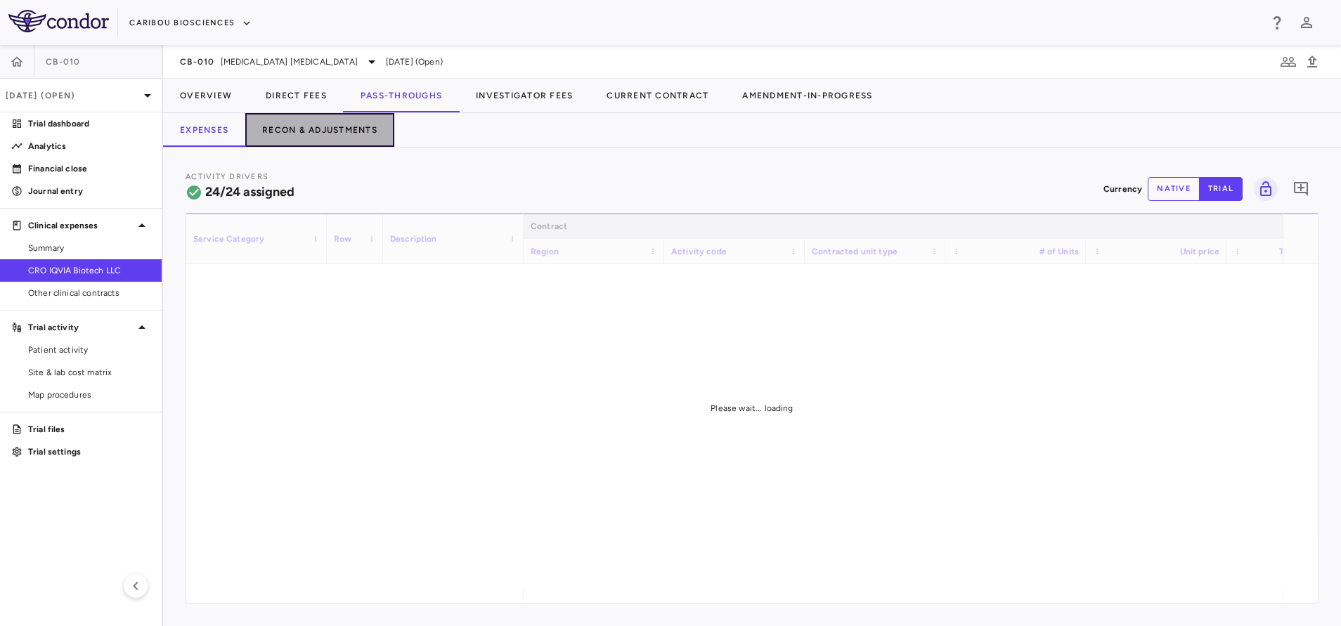
click at [339, 129] on button "Recon & Adjustments" at bounding box center [319, 130] width 149 height 34
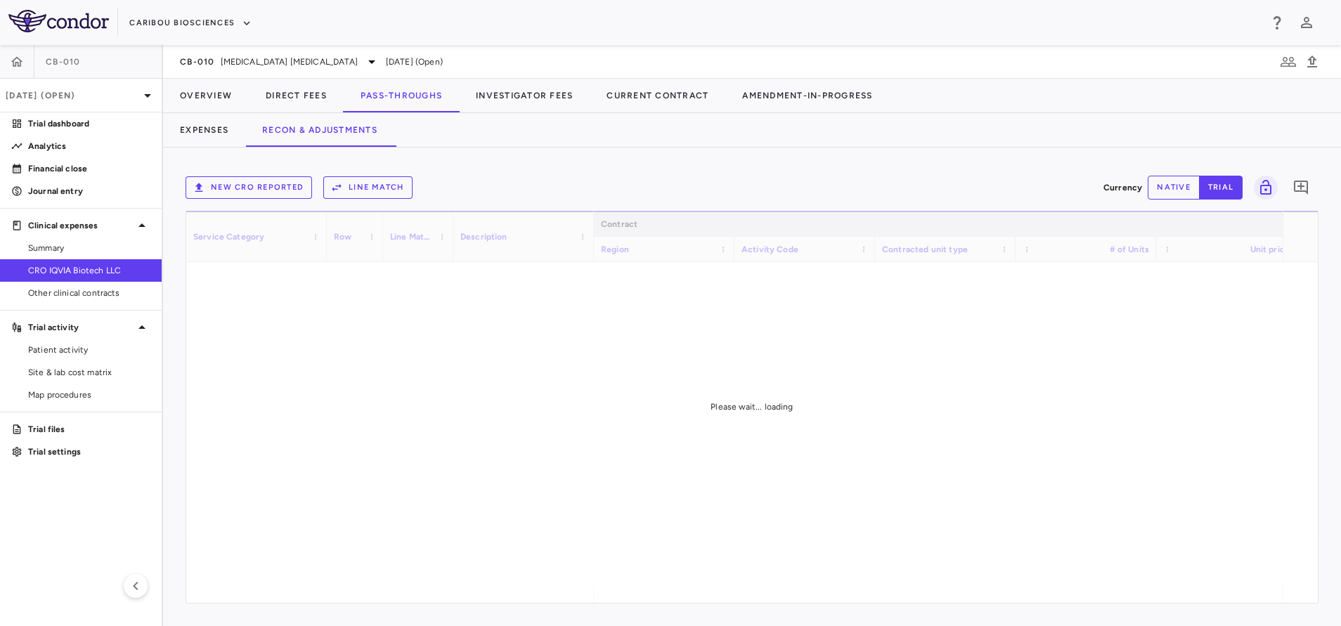
click at [226, 191] on button "New CRO reported" at bounding box center [249, 187] width 126 height 22
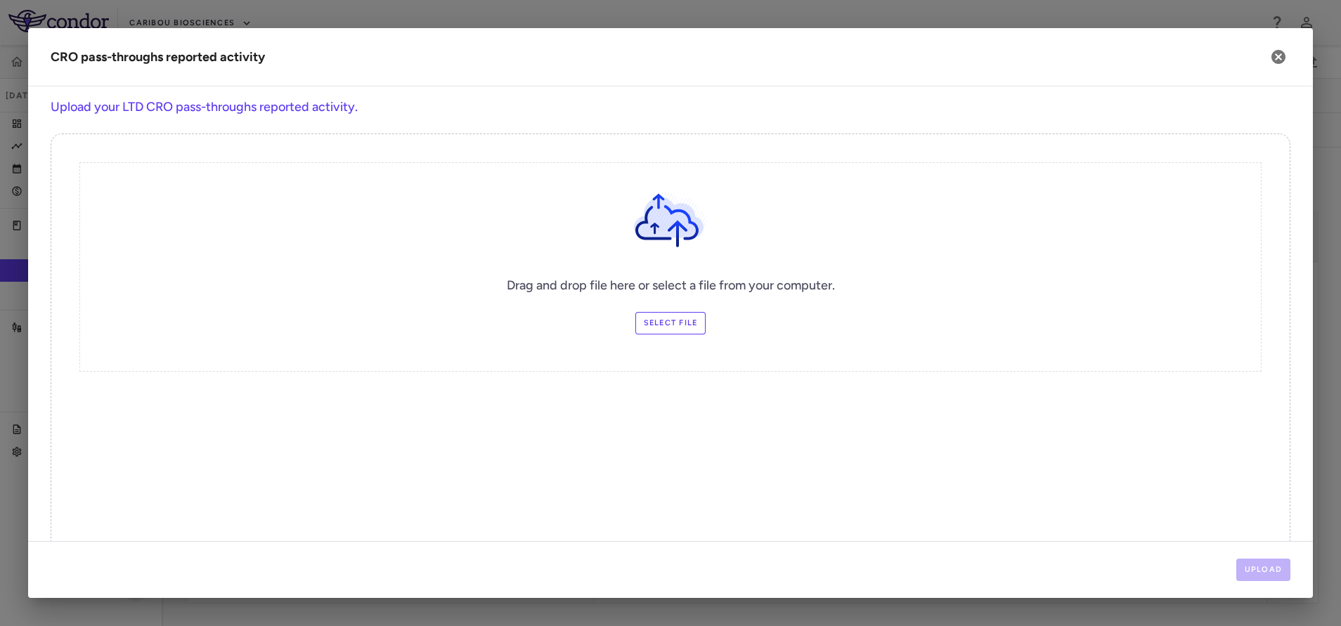
click at [647, 329] on label "Select file" at bounding box center [670, 323] width 71 height 22
click at [0, 0] on input "Select file" at bounding box center [0, 0] width 0 height 0
click at [1251, 568] on button "Upload" at bounding box center [1263, 570] width 55 height 22
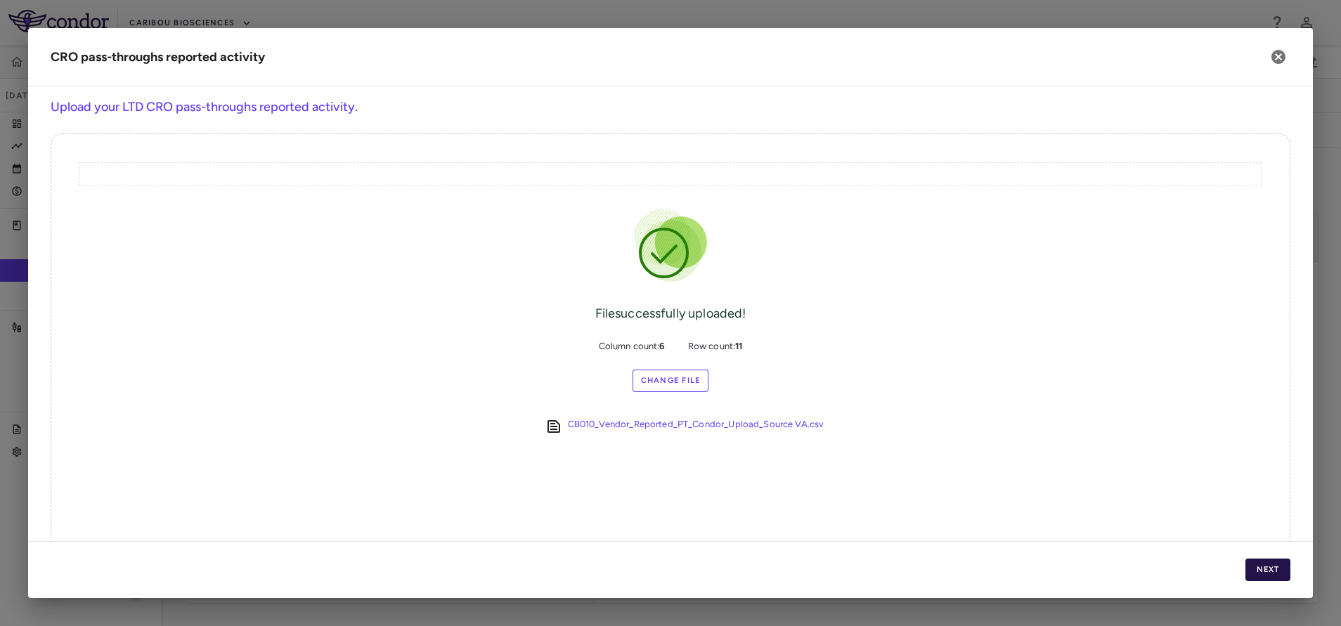
click at [1259, 571] on button "Next" at bounding box center [1267, 570] width 45 height 22
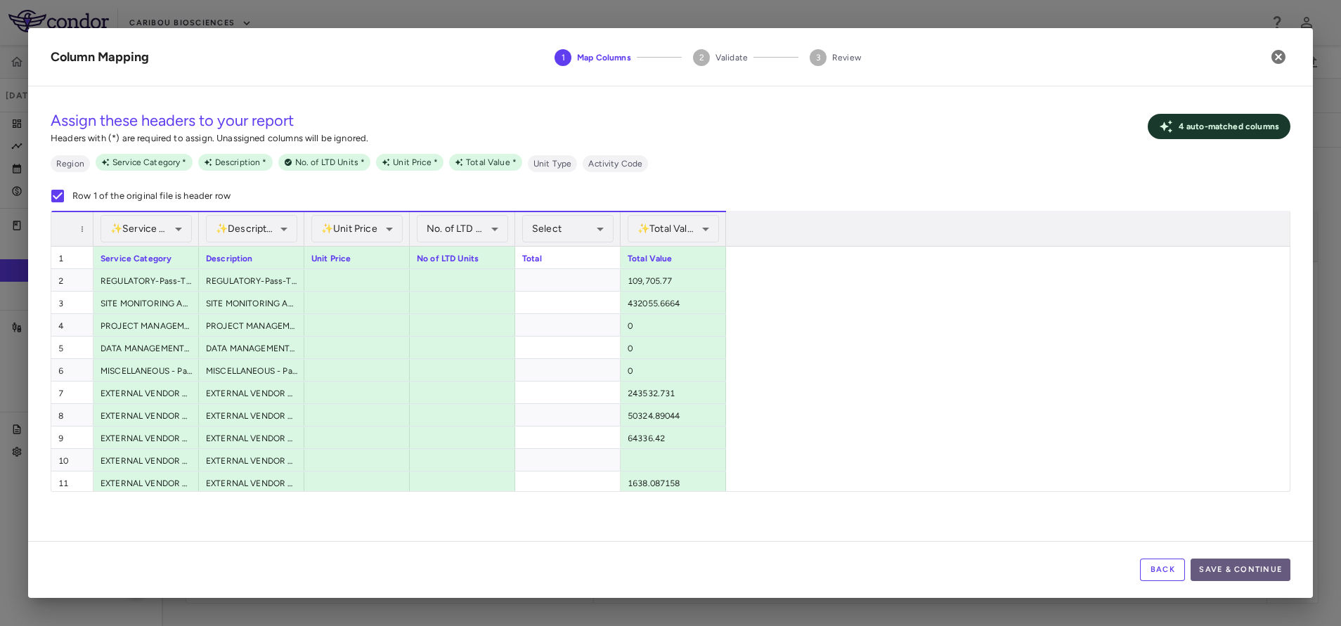
click at [1212, 563] on button "Save & Continue" at bounding box center [1240, 570] width 100 height 22
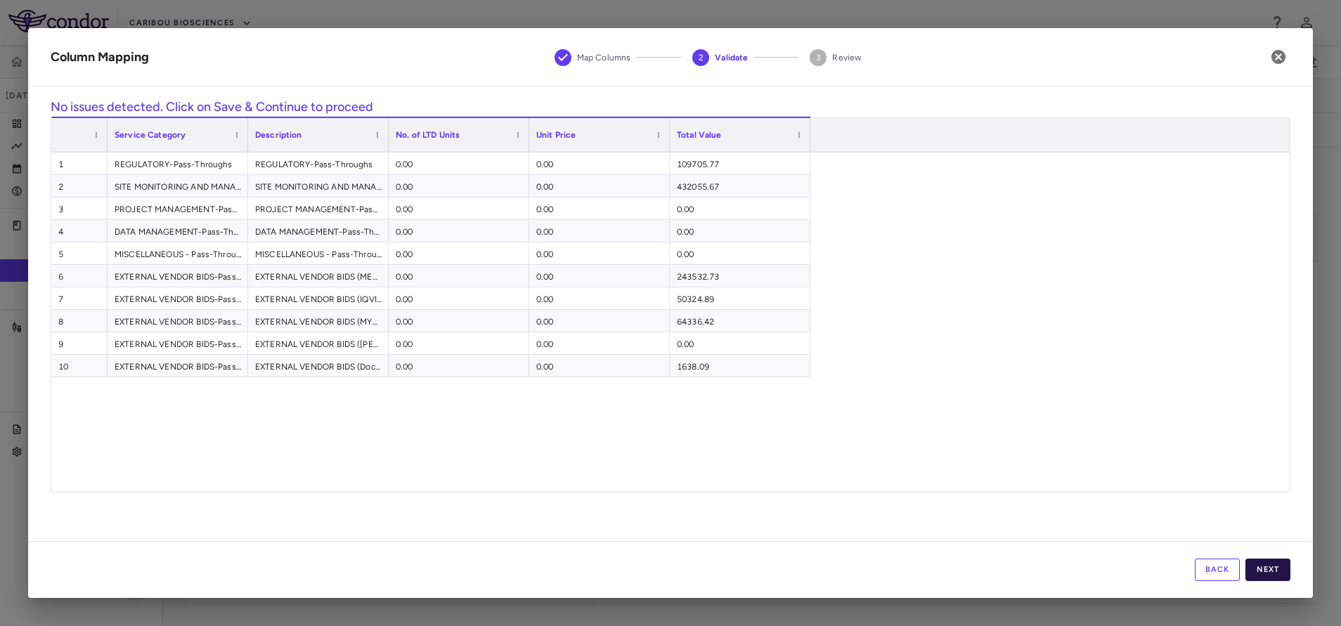
click at [1275, 575] on button "Next" at bounding box center [1267, 570] width 45 height 22
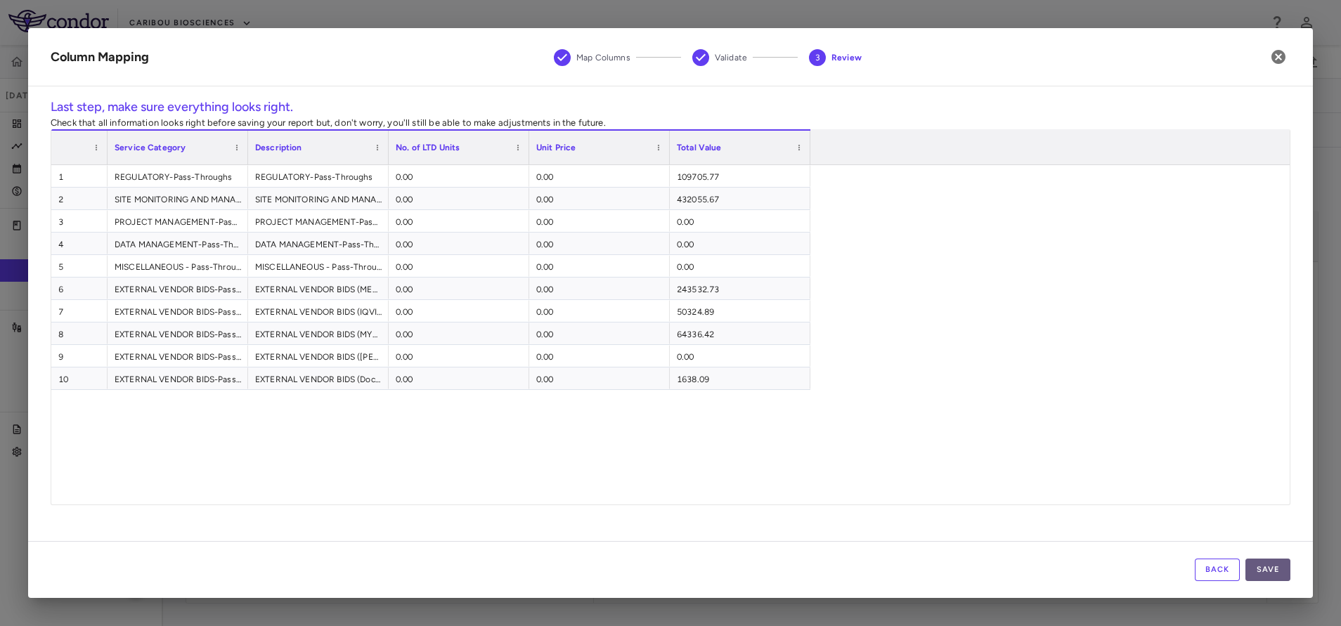
click at [1284, 571] on button "Save" at bounding box center [1267, 570] width 45 height 22
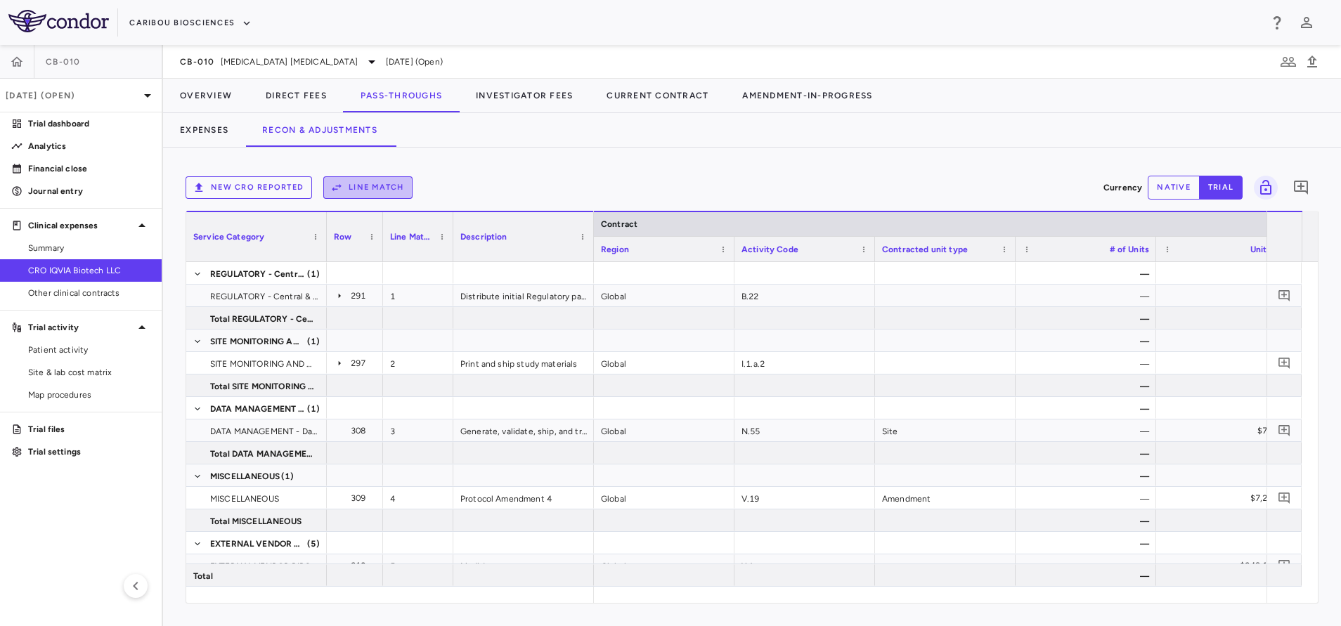
click at [379, 183] on button "Line Match" at bounding box center [367, 187] width 89 height 22
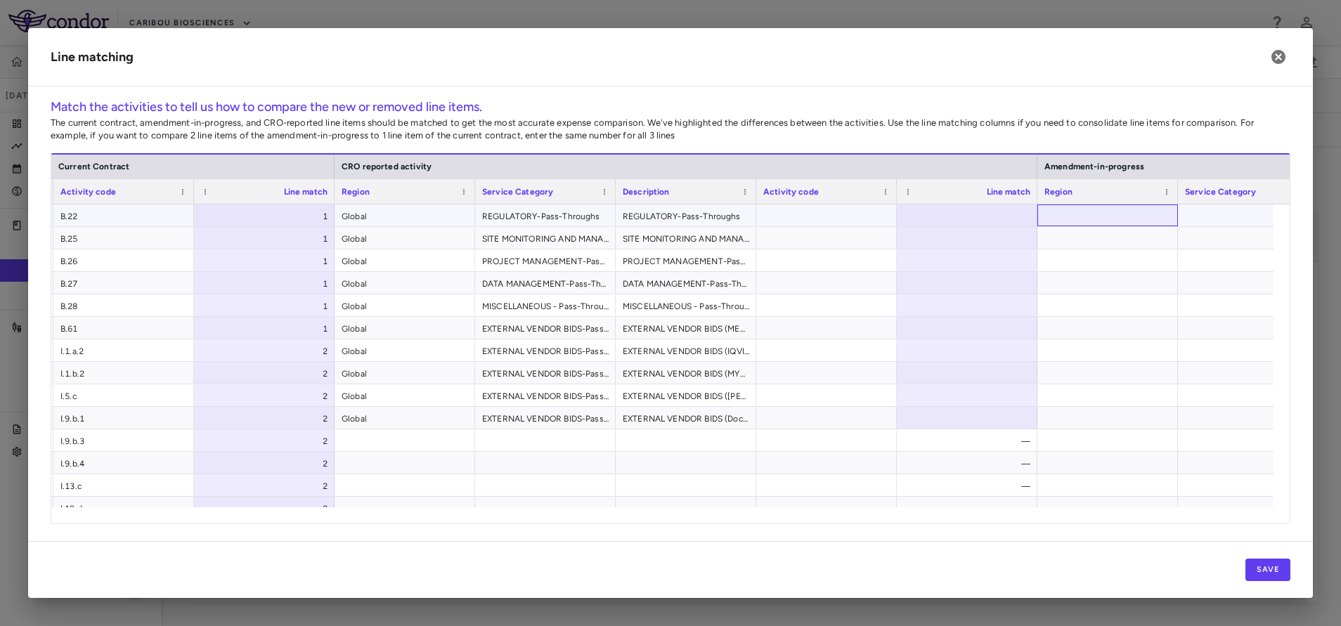
click at [1074, 225] on div at bounding box center [1107, 215] width 141 height 22
type input "*"
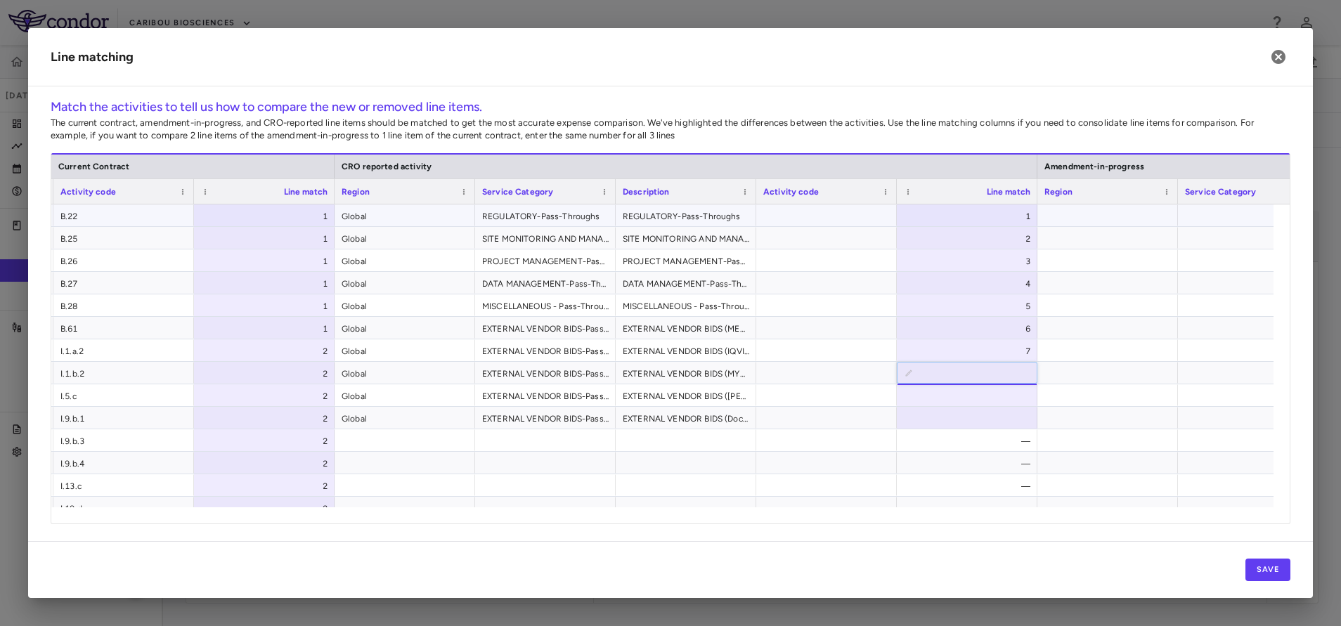
type input "*"
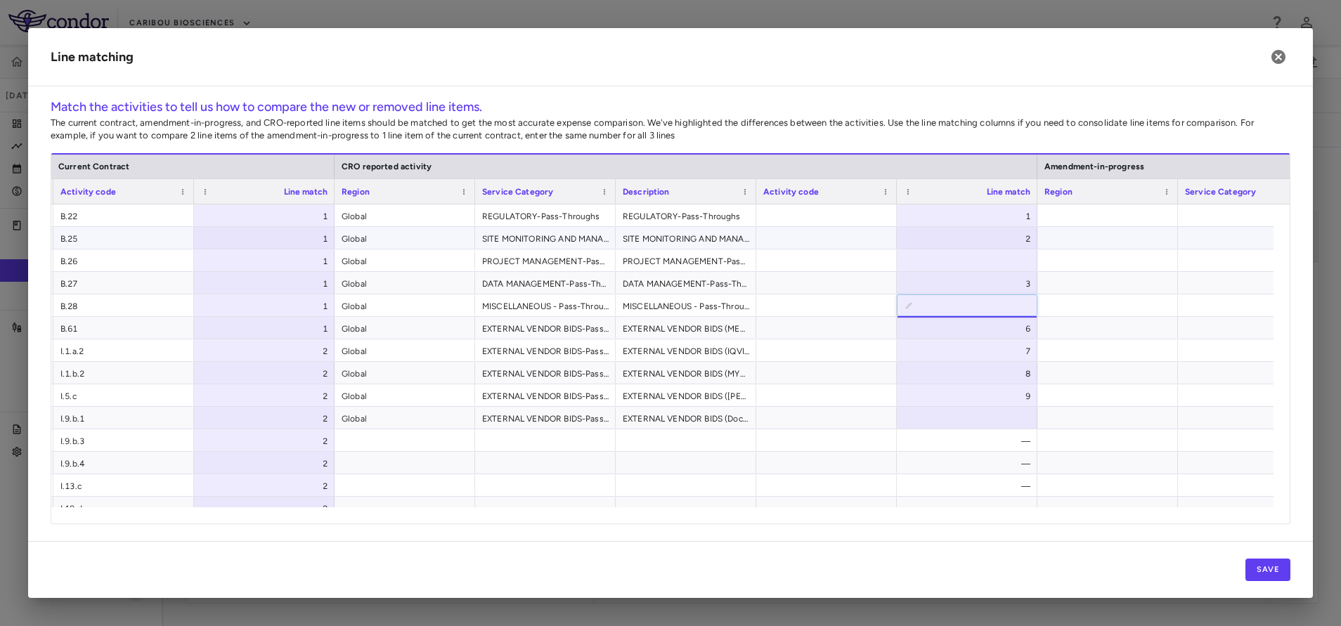
type input "*"
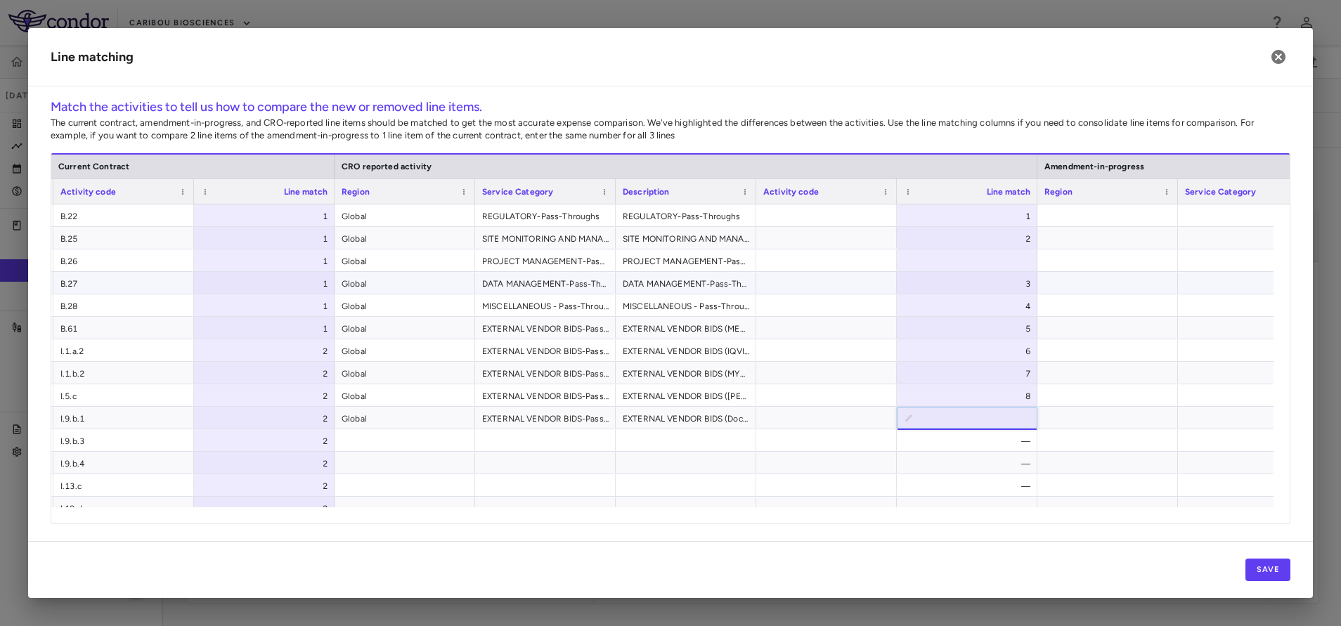
type input "*"
click at [1263, 566] on button "Save" at bounding box center [1267, 570] width 45 height 22
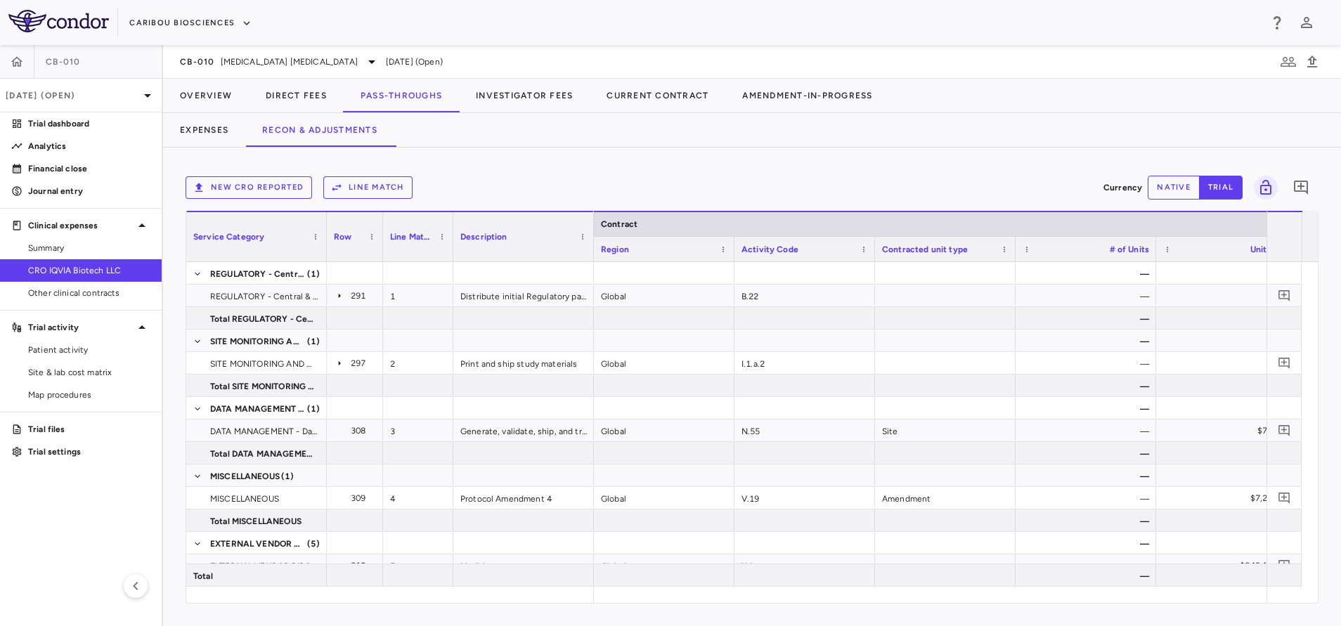
click at [340, 182] on icon "button" at bounding box center [336, 187] width 13 height 13
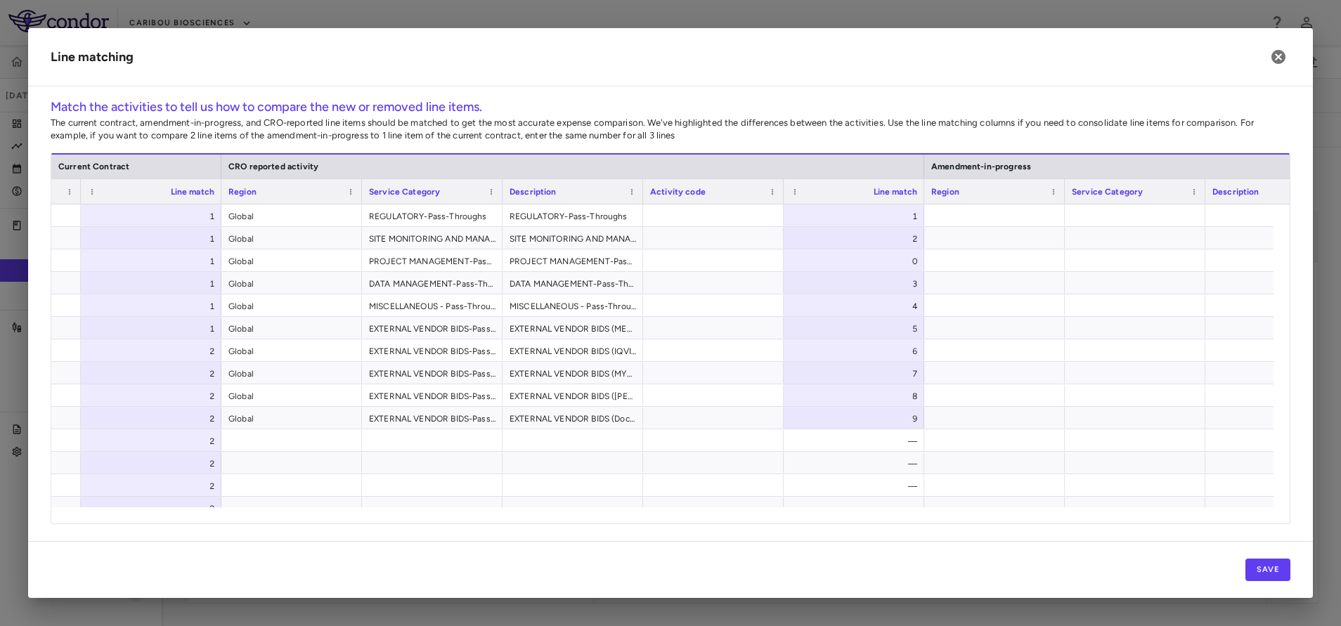
scroll to position [0, 644]
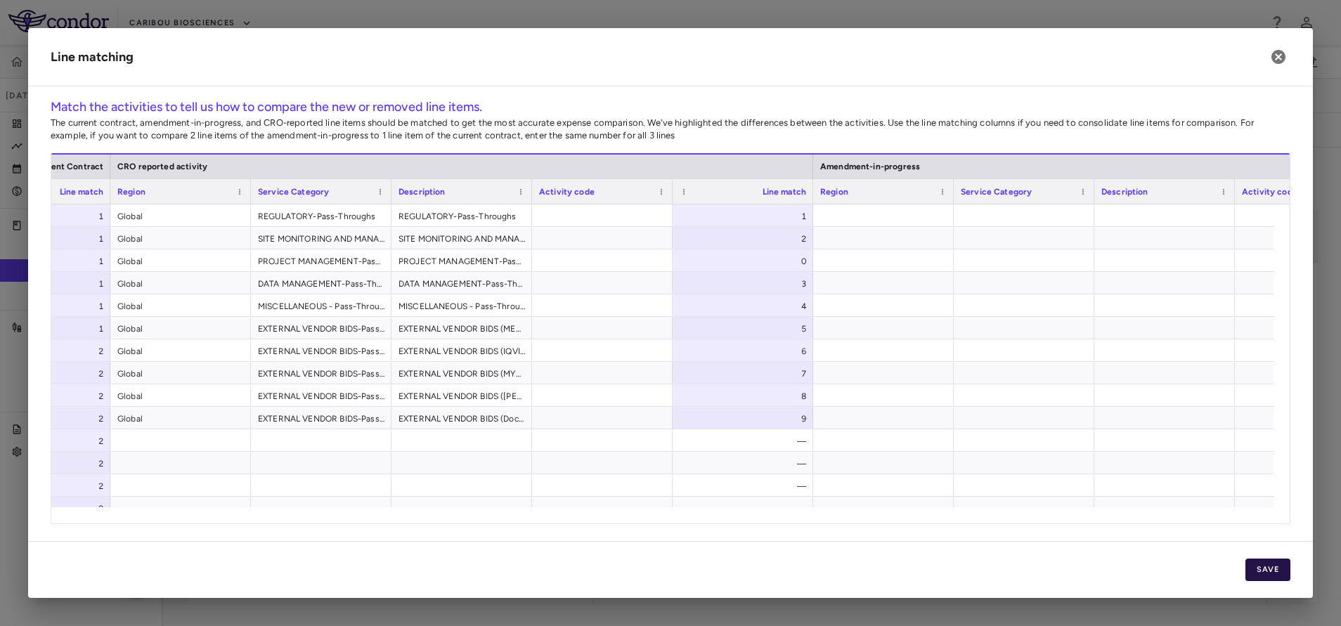
click at [1275, 561] on button "Save" at bounding box center [1267, 570] width 45 height 22
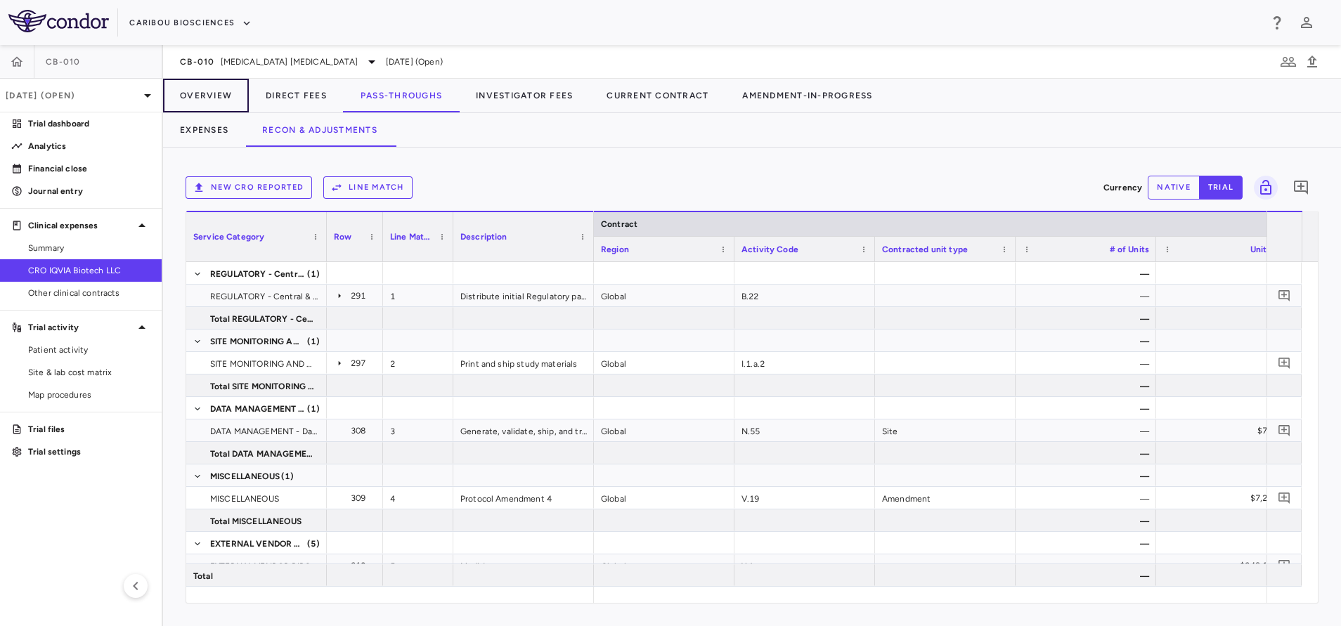
drag, startPoint x: 225, startPoint y: 100, endPoint x: 292, endPoint y: 124, distance: 71.8
click at [225, 100] on button "Overview" at bounding box center [206, 96] width 86 height 34
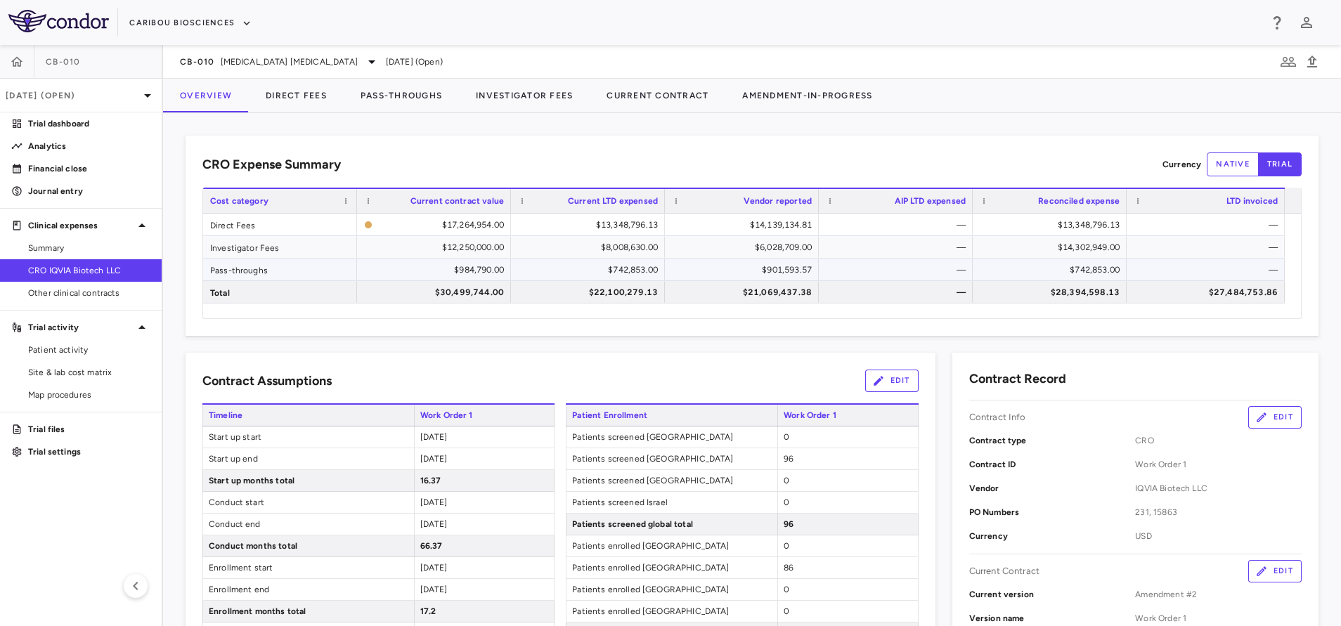
click at [772, 275] on div "$901,593.57" at bounding box center [744, 270] width 134 height 22
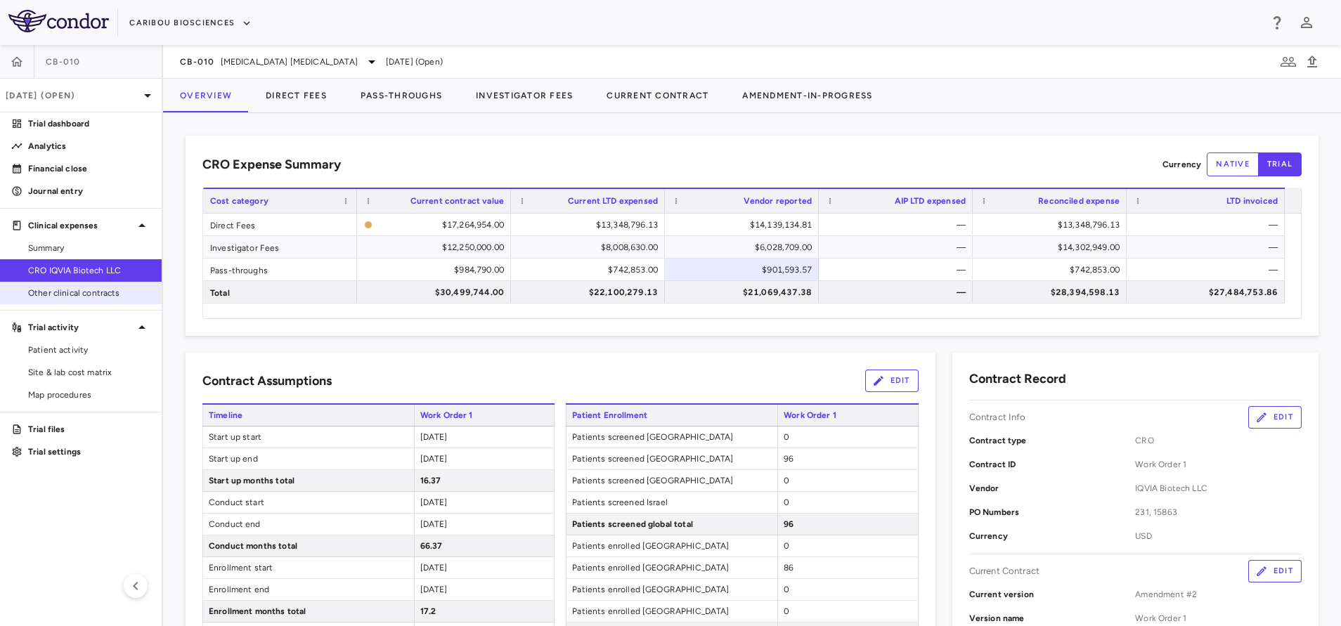
click at [110, 293] on span "Other clinical contracts" at bounding box center [89, 293] width 122 height 13
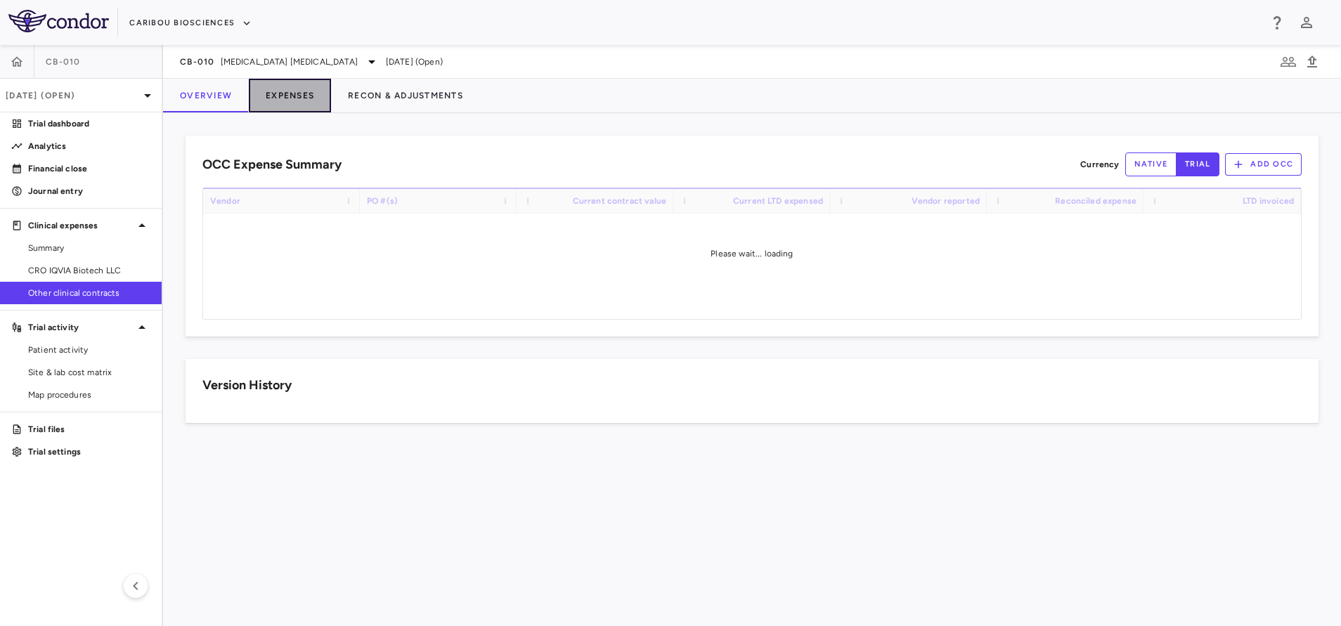
click at [292, 99] on button "Expenses" at bounding box center [290, 96] width 82 height 34
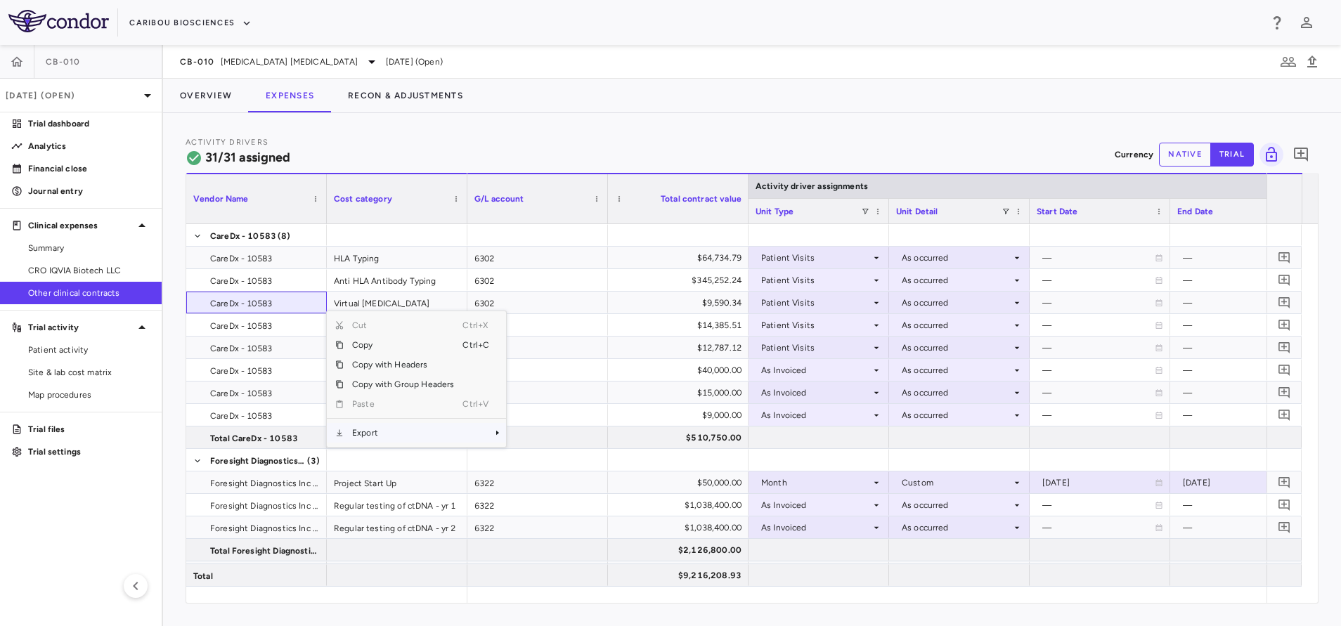
click at [396, 434] on span "Export" at bounding box center [403, 433] width 119 height 20
click at [554, 458] on span "Excel Export" at bounding box center [553, 458] width 66 height 20
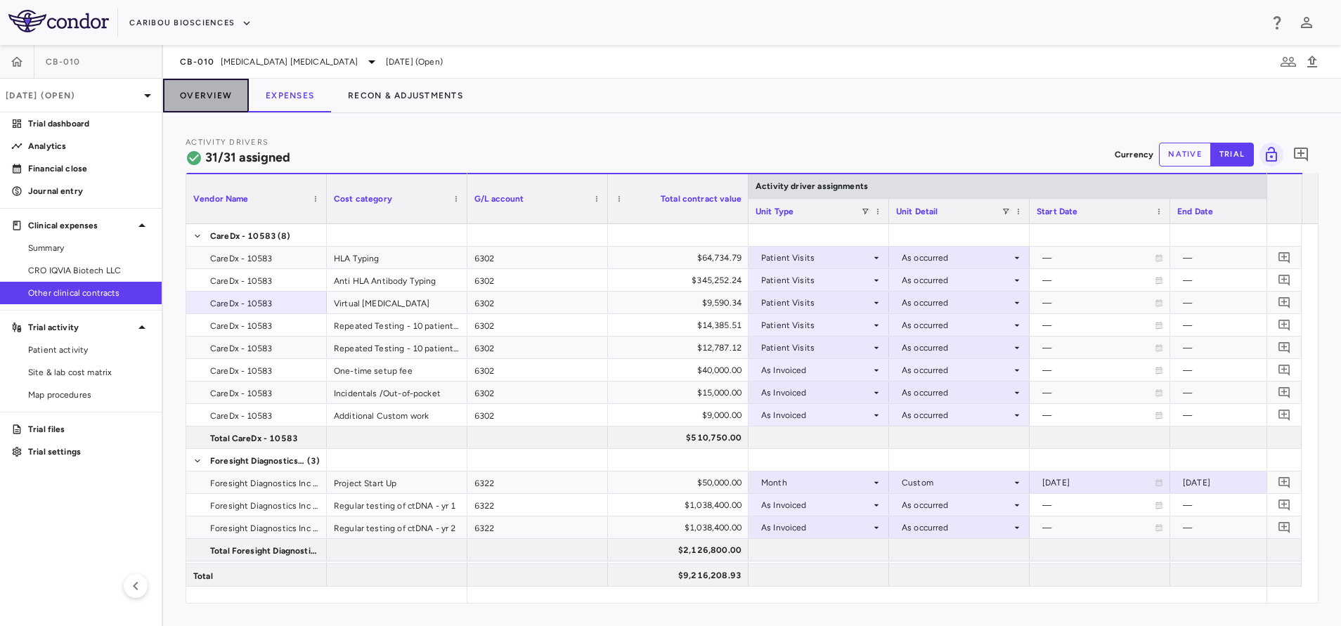
click at [219, 102] on button "Overview" at bounding box center [206, 96] width 86 height 34
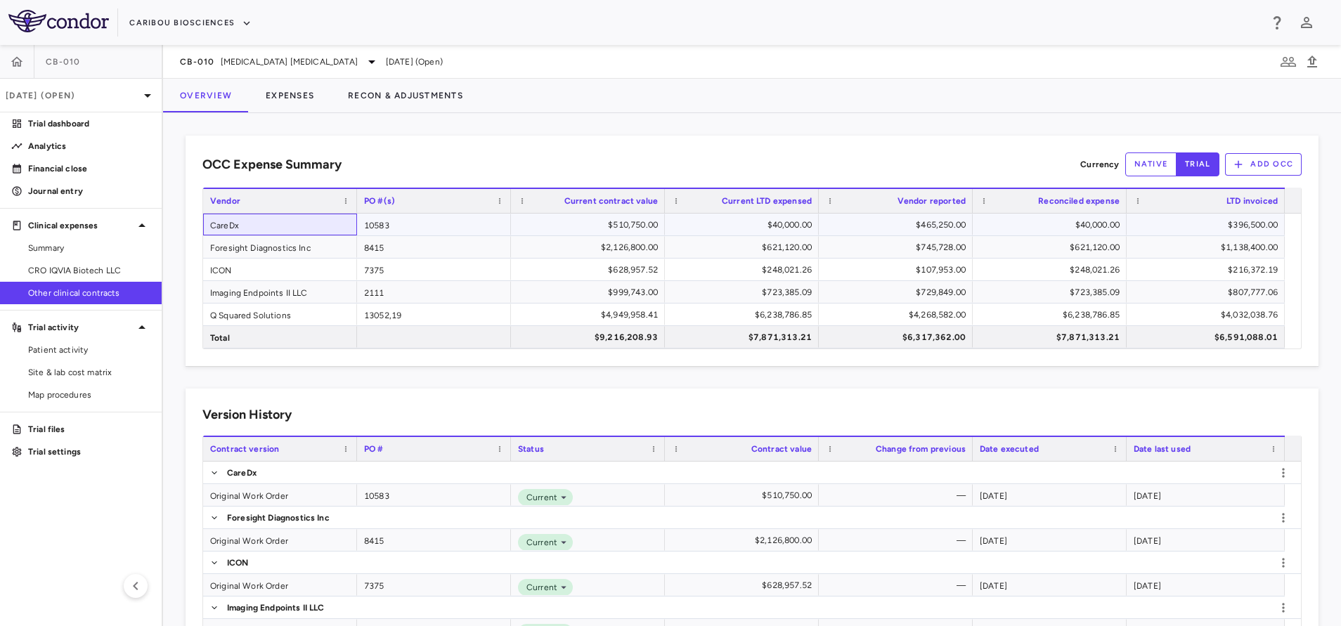
click at [256, 219] on div "CareDx" at bounding box center [280, 225] width 154 height 22
click at [378, 93] on button "Recon & Adjustments" at bounding box center [405, 96] width 149 height 34
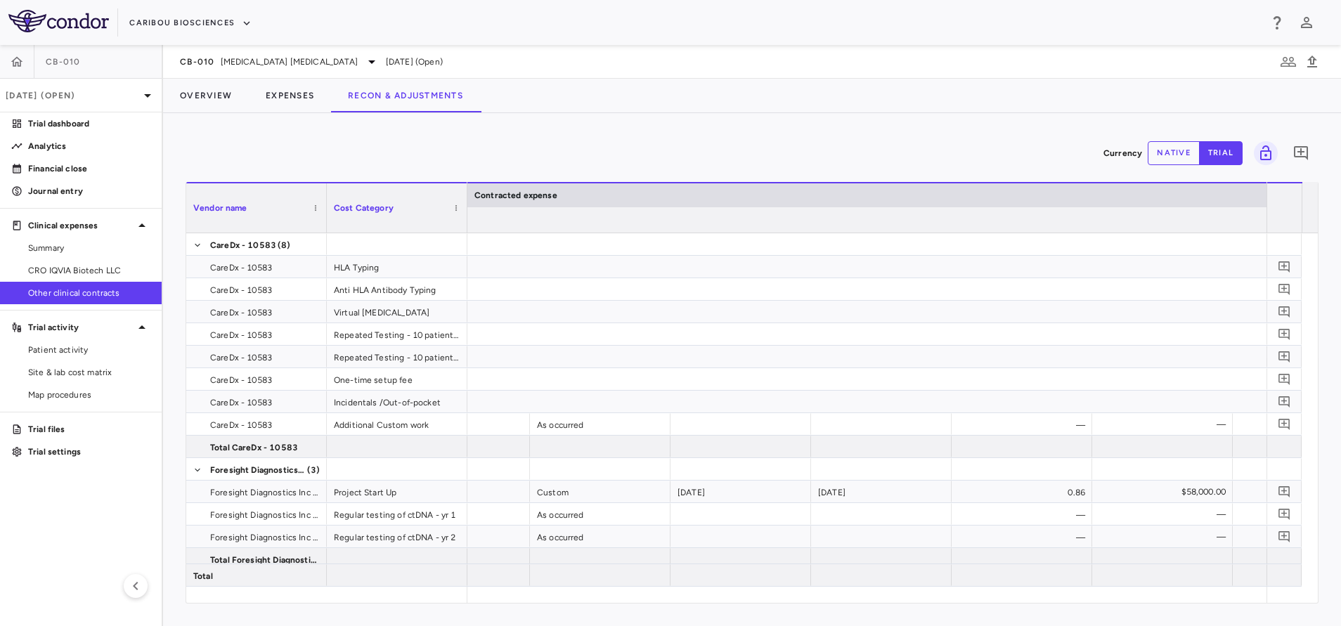
scroll to position [0, 1731]
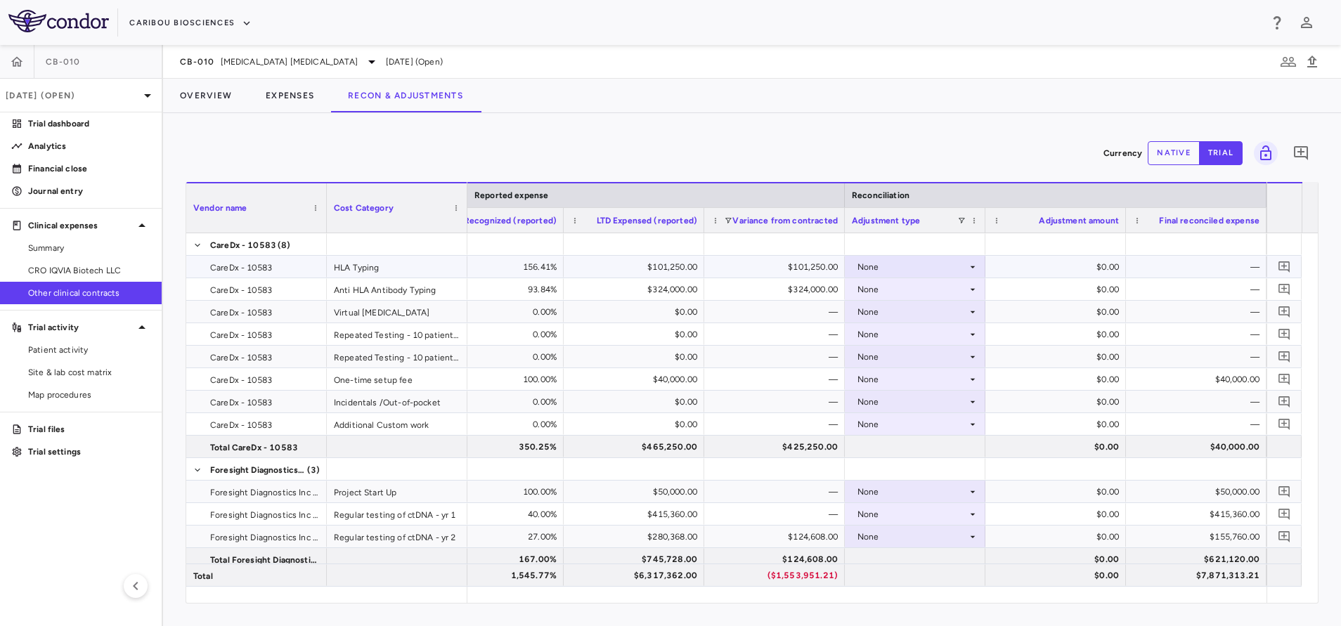
click at [938, 263] on div "None" at bounding box center [912, 267] width 110 height 22
click at [918, 319] on div "OCC Reported" at bounding box center [906, 315] width 67 height 13
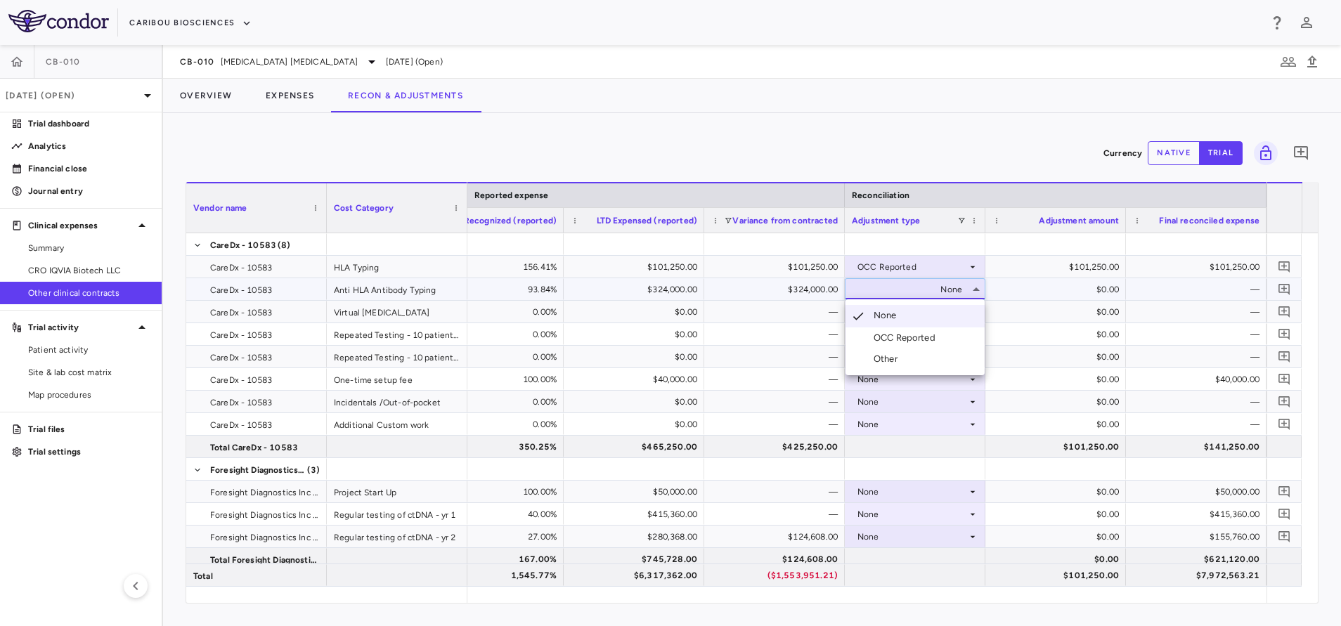
click at [918, 292] on div at bounding box center [670, 313] width 1341 height 626
click at [918, 292] on div "None" at bounding box center [912, 289] width 110 height 22
click at [922, 343] on div "OCC Reported" at bounding box center [906, 338] width 67 height 13
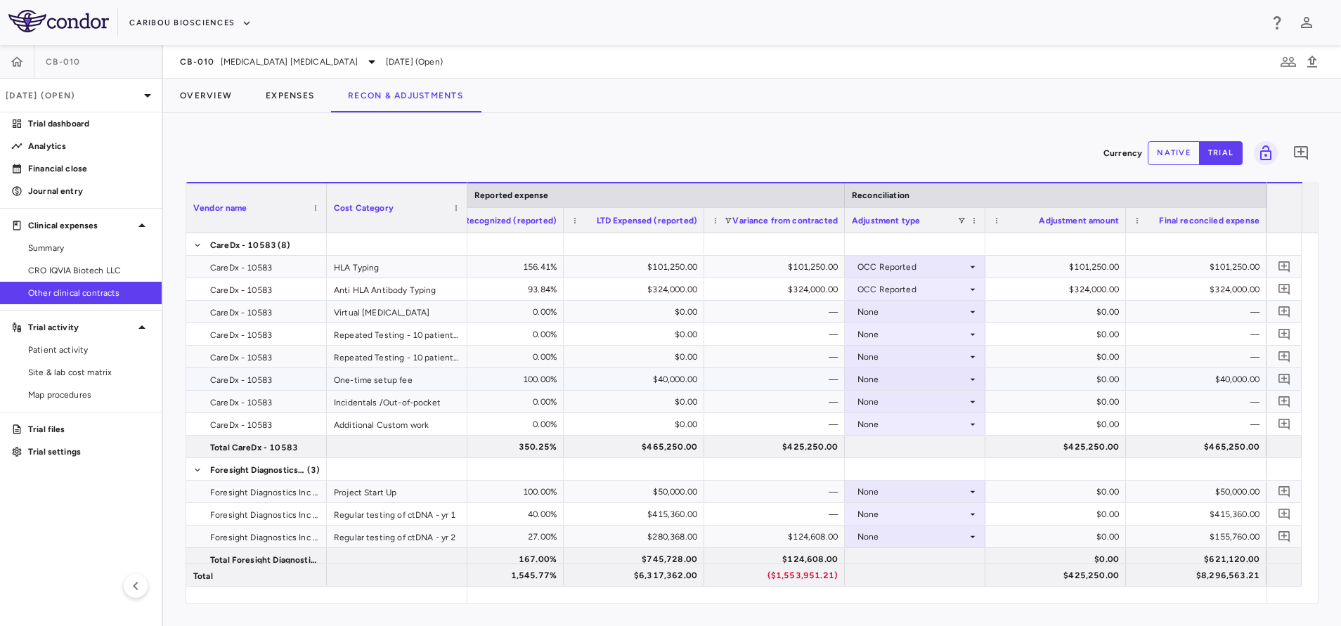
click at [872, 376] on div "None" at bounding box center [912, 379] width 110 height 22
click at [881, 421] on li "OCC Reported" at bounding box center [914, 427] width 139 height 21
click at [1009, 362] on div at bounding box center [670, 313] width 1341 height 626
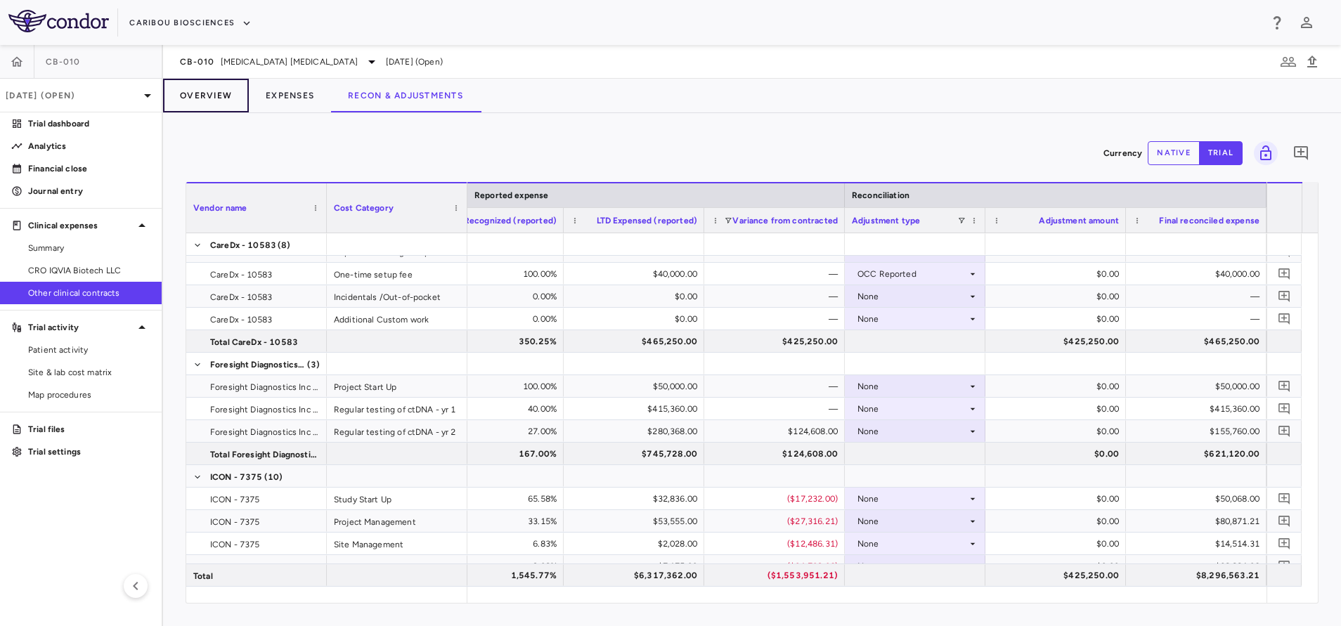
click at [221, 101] on button "Overview" at bounding box center [206, 96] width 86 height 34
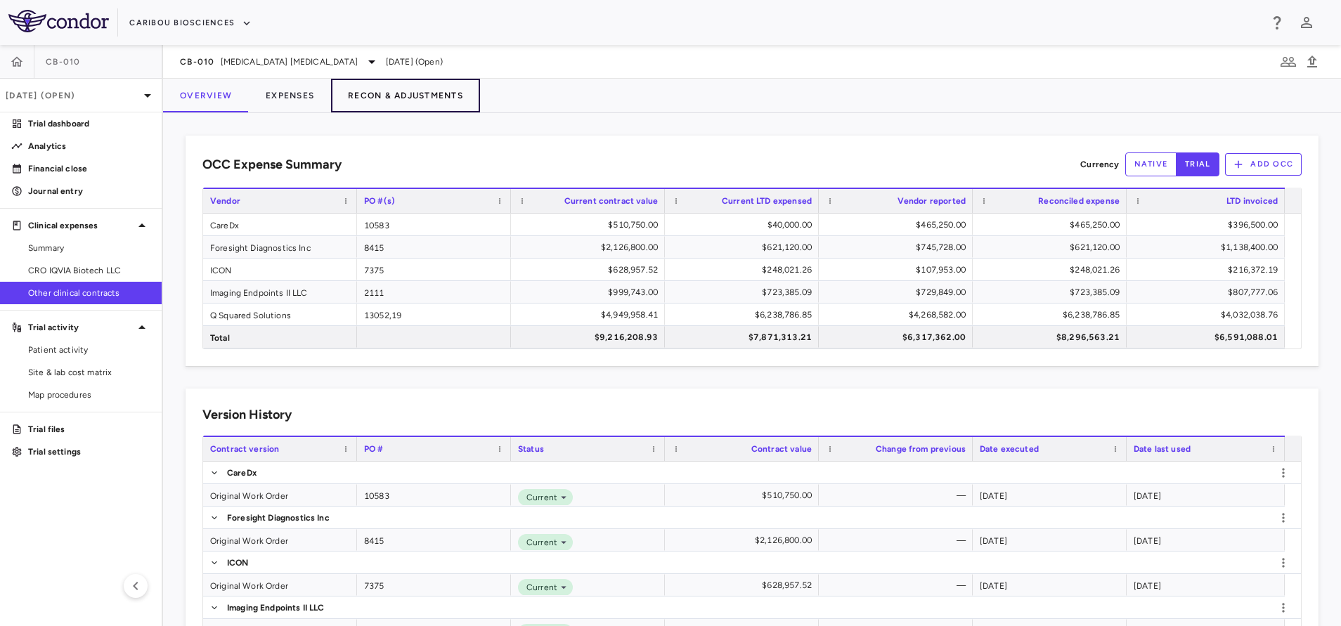
click at [370, 105] on button "Recon & Adjustments" at bounding box center [405, 96] width 149 height 34
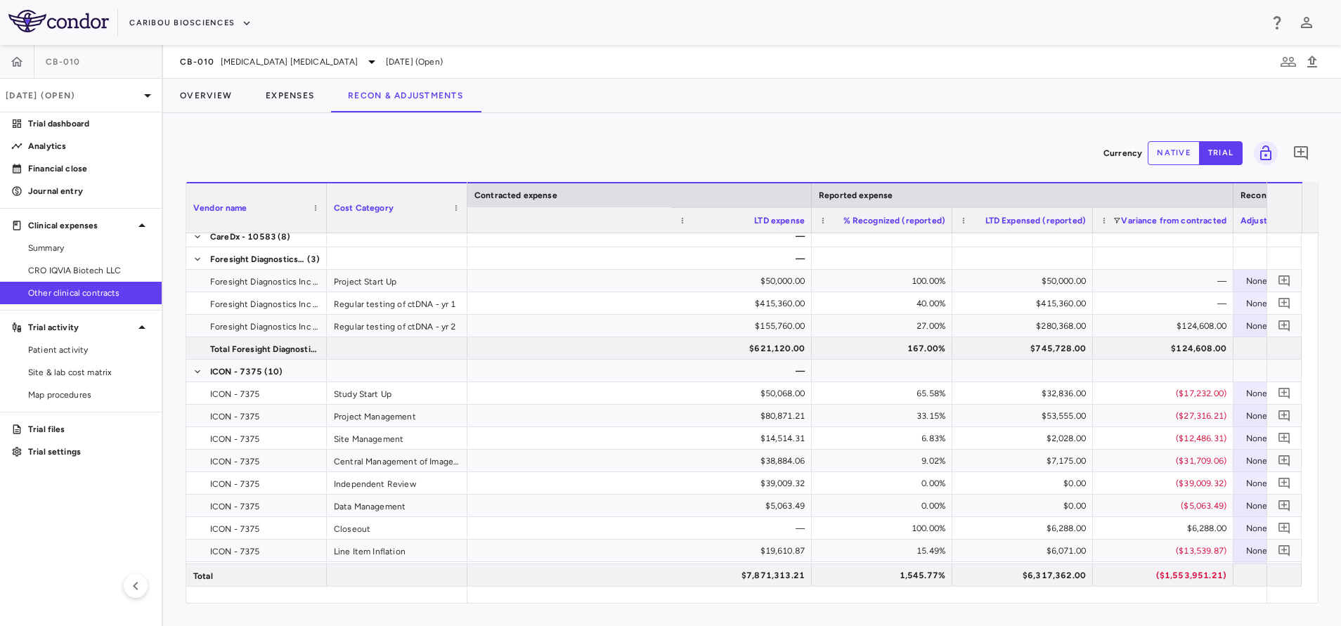
scroll to position [0, 1731]
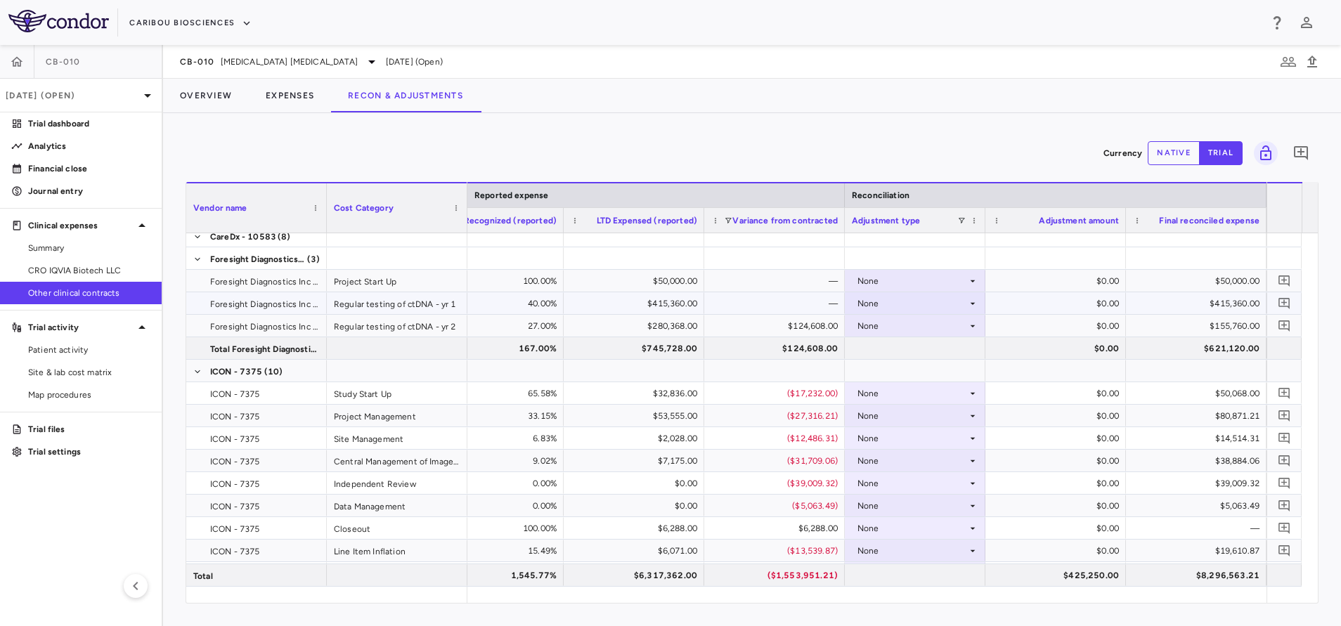
click at [935, 306] on div "None" at bounding box center [912, 303] width 110 height 22
click at [925, 354] on div "OCC Reported" at bounding box center [906, 352] width 67 height 13
click at [923, 331] on div "None" at bounding box center [912, 326] width 110 height 22
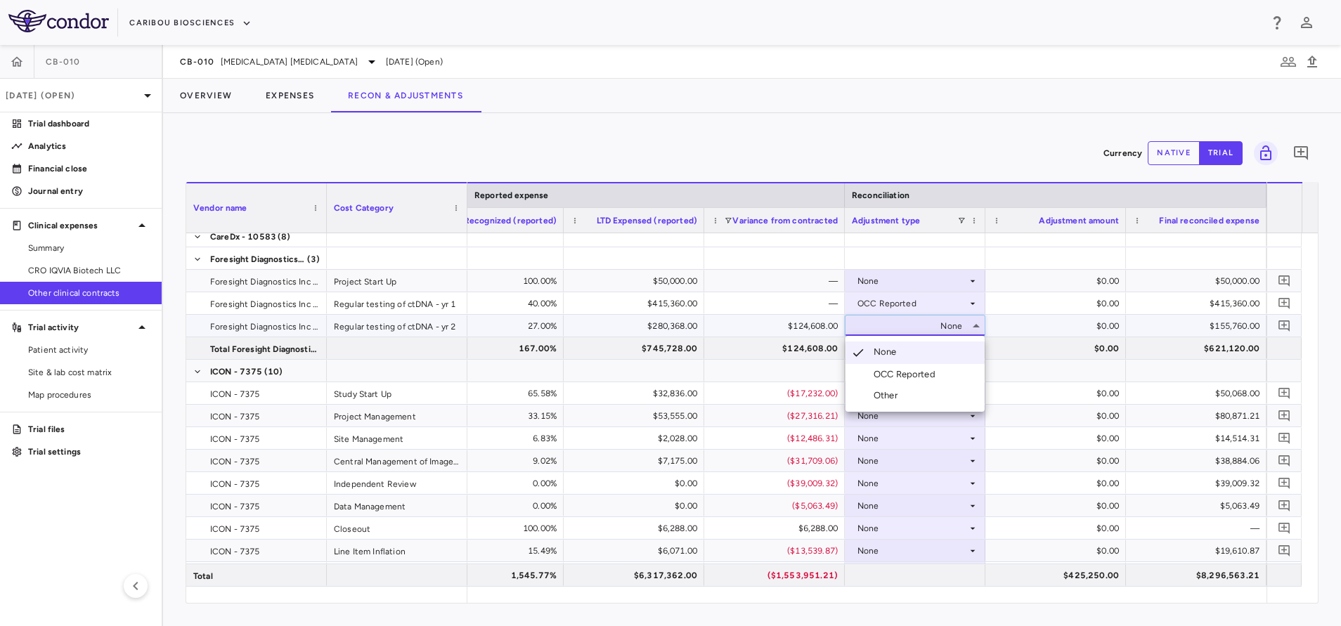
click at [922, 375] on div "OCC Reported" at bounding box center [906, 374] width 67 height 13
click at [926, 325] on div "None" at bounding box center [912, 326] width 110 height 22
click at [913, 325] on div "None" at bounding box center [912, 326] width 110 height 22
click at [906, 329] on div "None" at bounding box center [912, 326] width 110 height 22
click at [912, 375] on div "OCC Reported" at bounding box center [906, 374] width 67 height 13
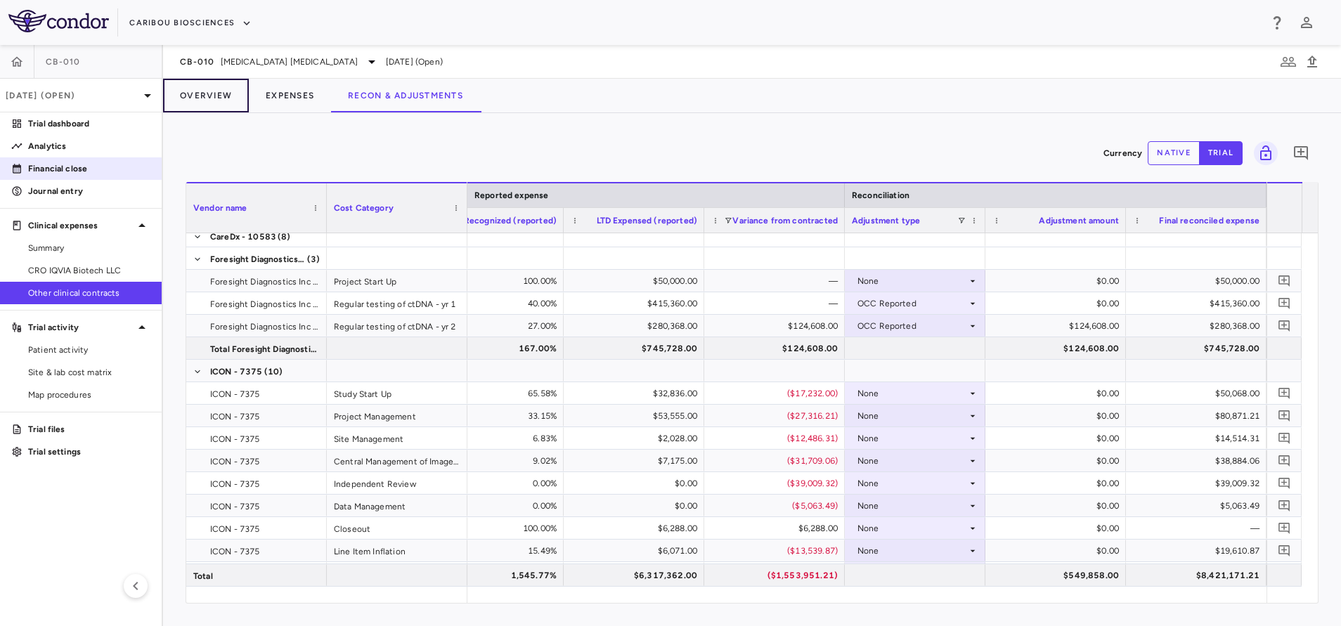
drag, startPoint x: 197, startPoint y: 96, endPoint x: 2, endPoint y: 172, distance: 208.9
click at [197, 96] on button "Overview" at bounding box center [206, 96] width 86 height 34
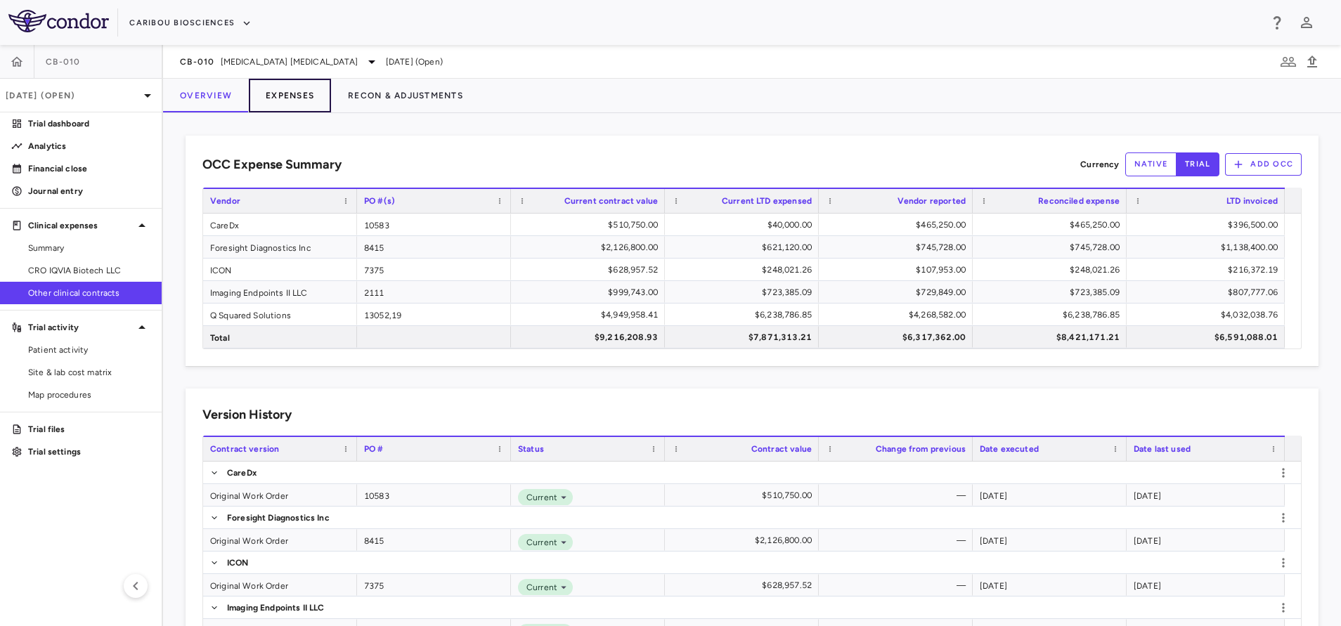
click at [288, 98] on button "Expenses" at bounding box center [290, 96] width 82 height 34
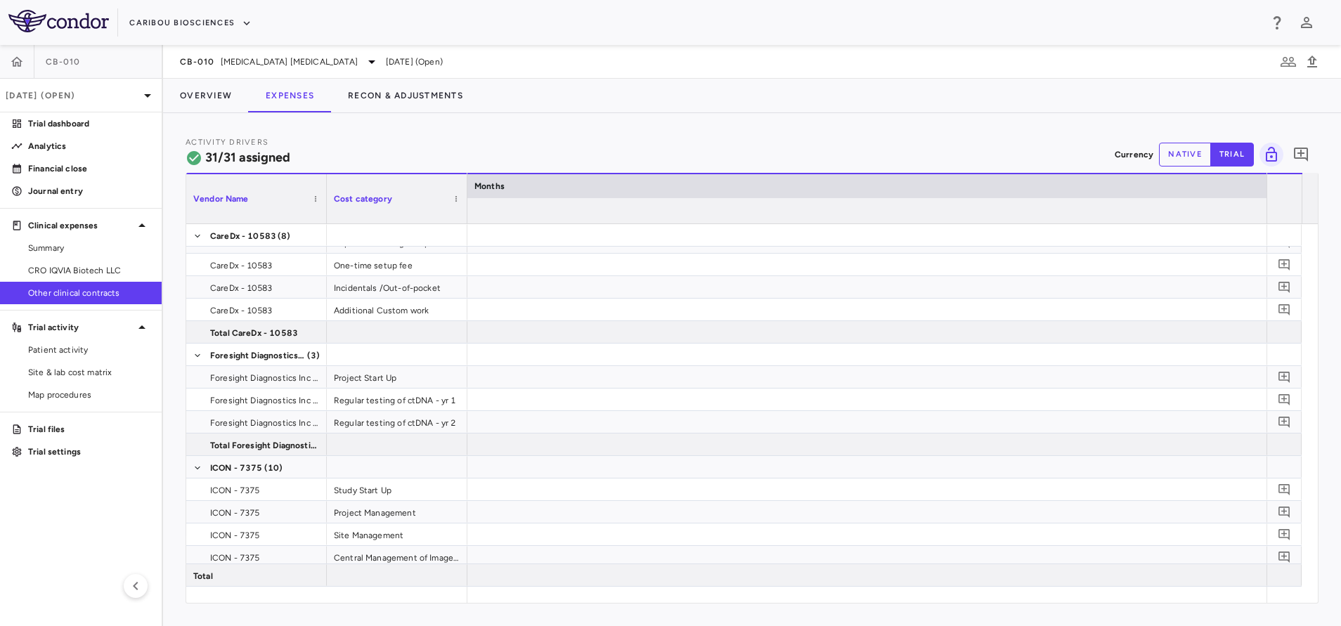
scroll to position [0, 20105]
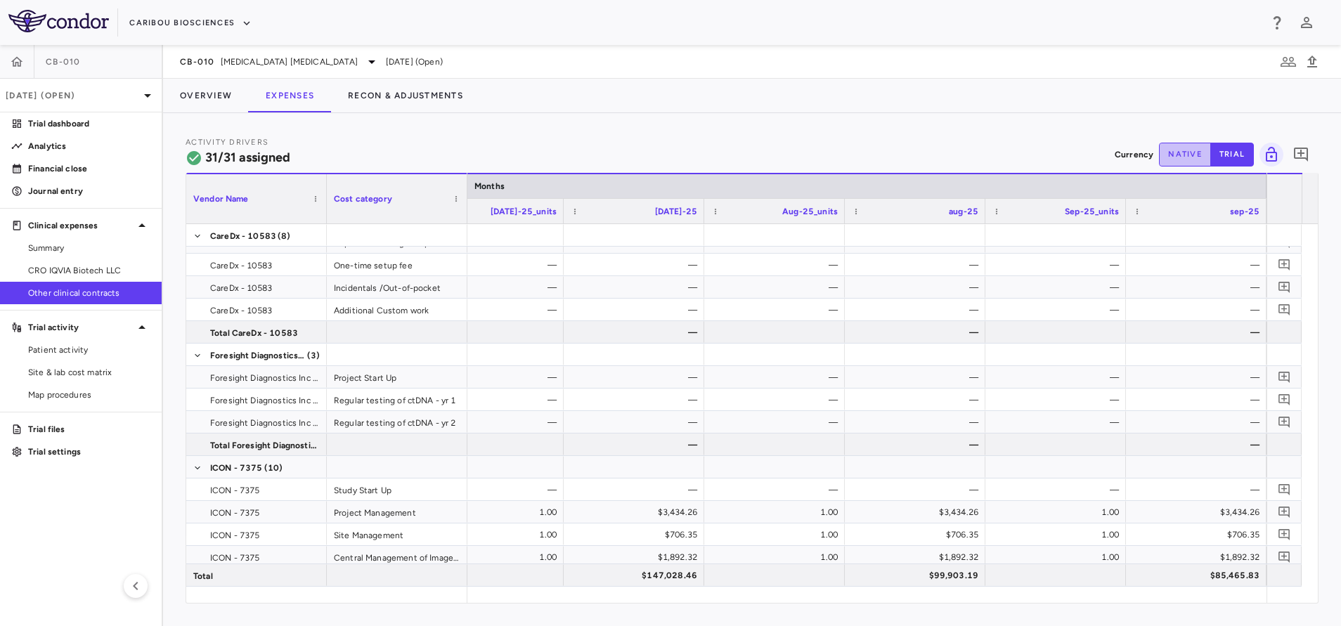
click at [1179, 155] on button "native" at bounding box center [1185, 155] width 52 height 24
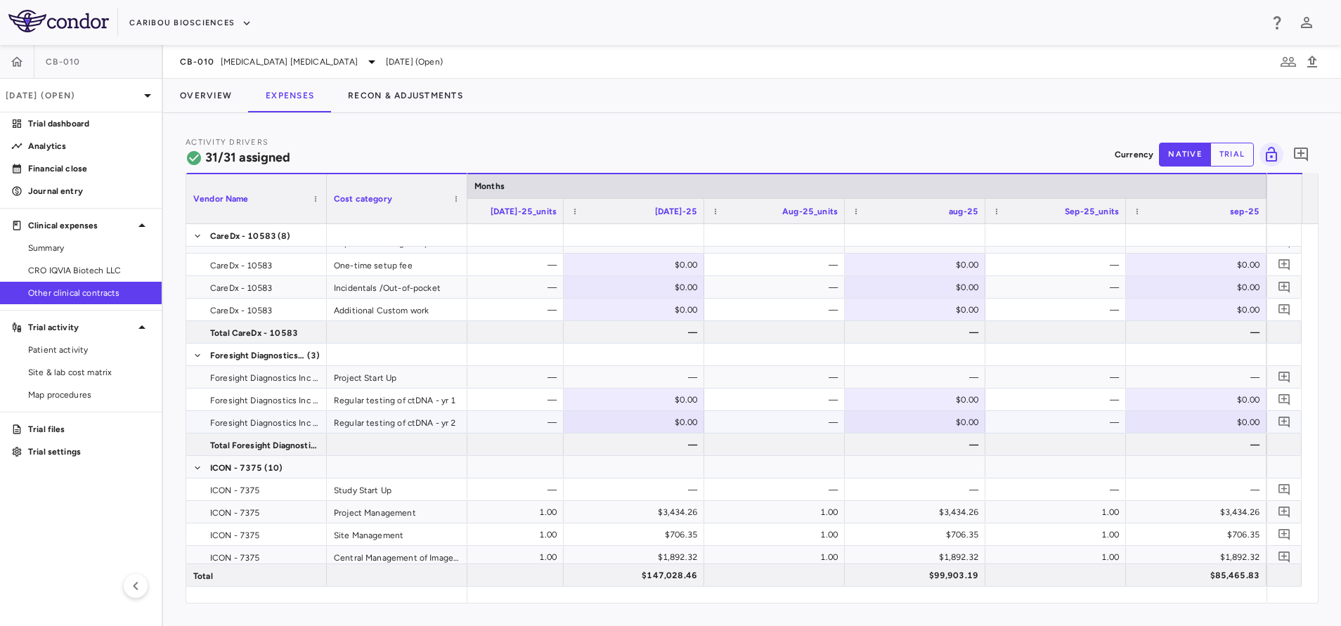
click at [1098, 418] on div "—" at bounding box center [1058, 422] width 121 height 22
click at [1154, 417] on div "$0.00" at bounding box center [1198, 422] width 121 height 22
type input "******"
click at [235, 93] on button "Overview" at bounding box center [206, 96] width 86 height 34
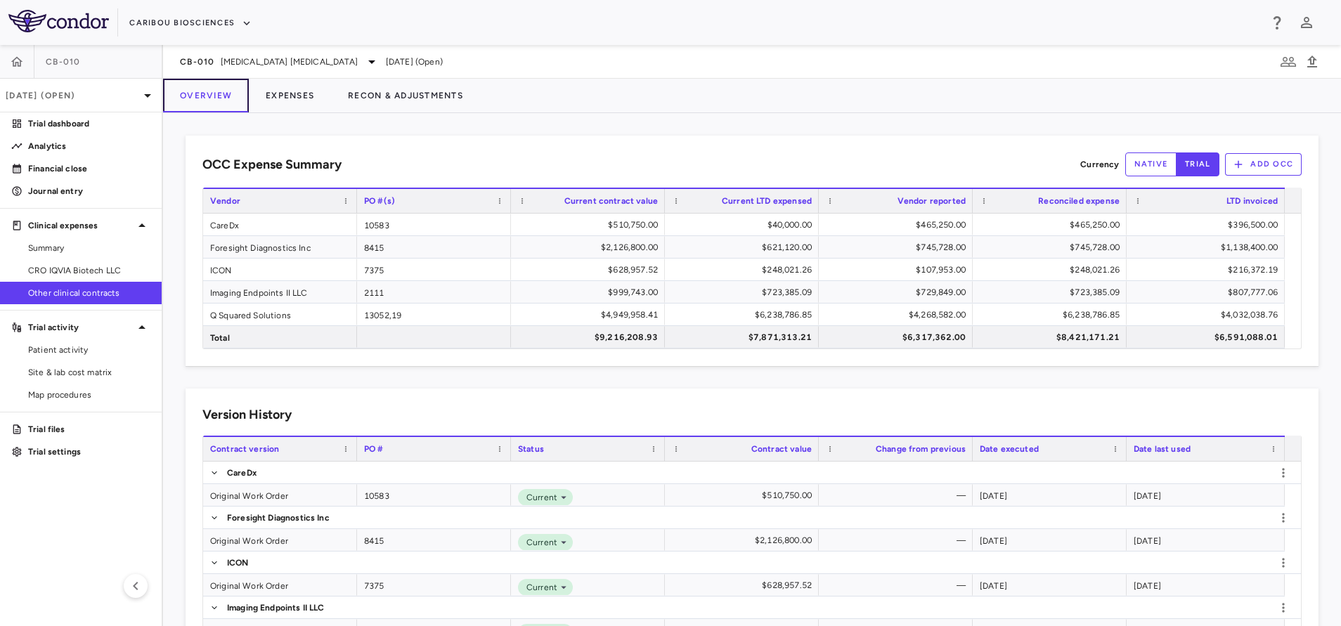
click at [205, 95] on button "Overview" at bounding box center [206, 96] width 86 height 34
drag, startPoint x: 277, startPoint y: 290, endPoint x: 304, endPoint y: 290, distance: 26.7
click at [281, 290] on div "Imaging Endpoints II LLC" at bounding box center [280, 292] width 154 height 22
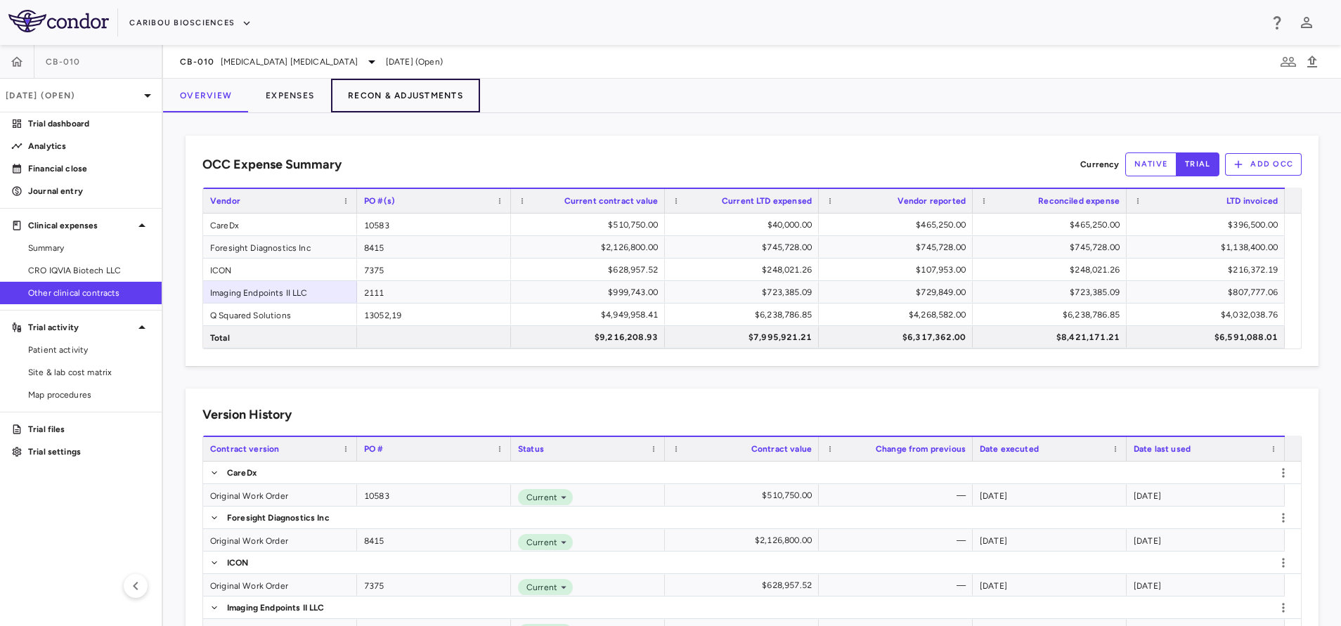
click at [365, 96] on button "Recon & Adjustments" at bounding box center [405, 96] width 149 height 34
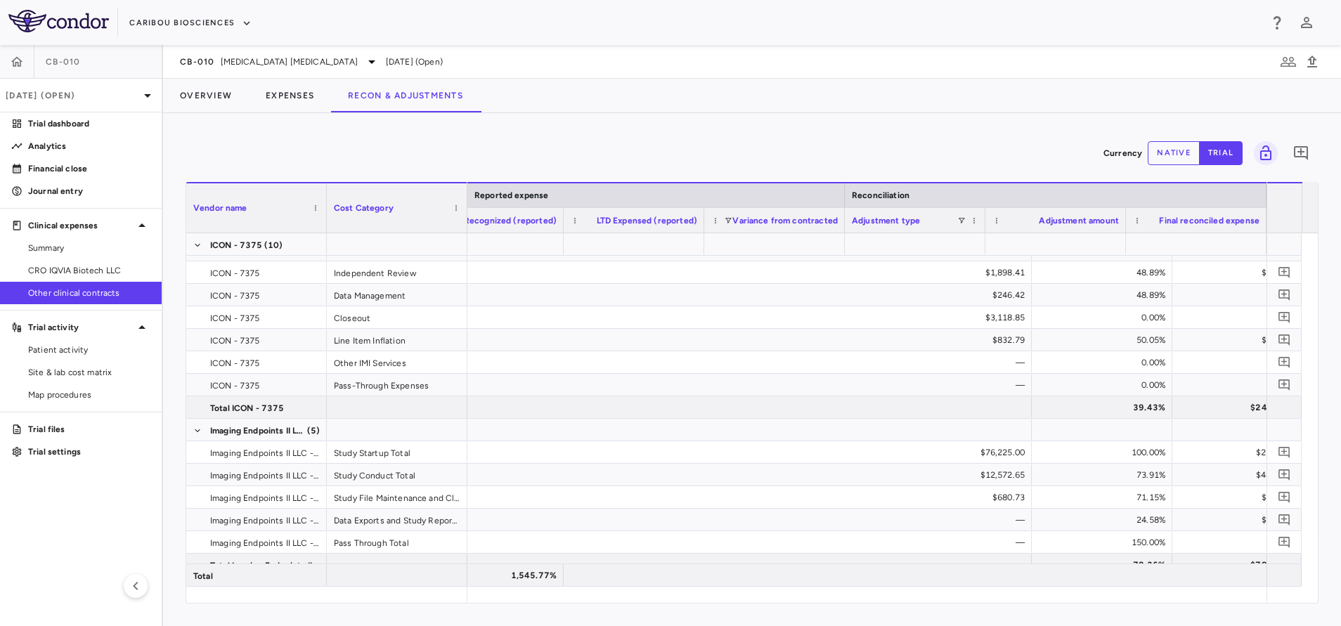
scroll to position [0, 1731]
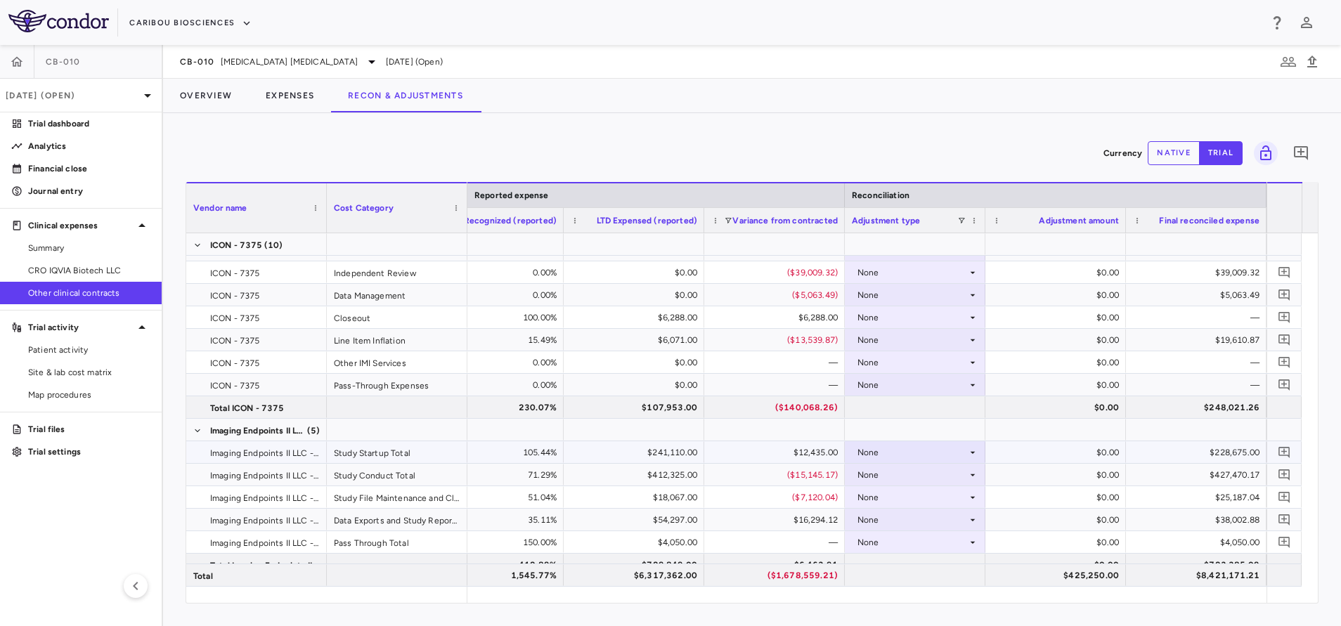
click at [912, 453] on div "None" at bounding box center [912, 452] width 110 height 22
click at [912, 502] on div "OCC Reported" at bounding box center [906, 501] width 67 height 13
click at [904, 474] on div "None" at bounding box center [912, 475] width 110 height 22
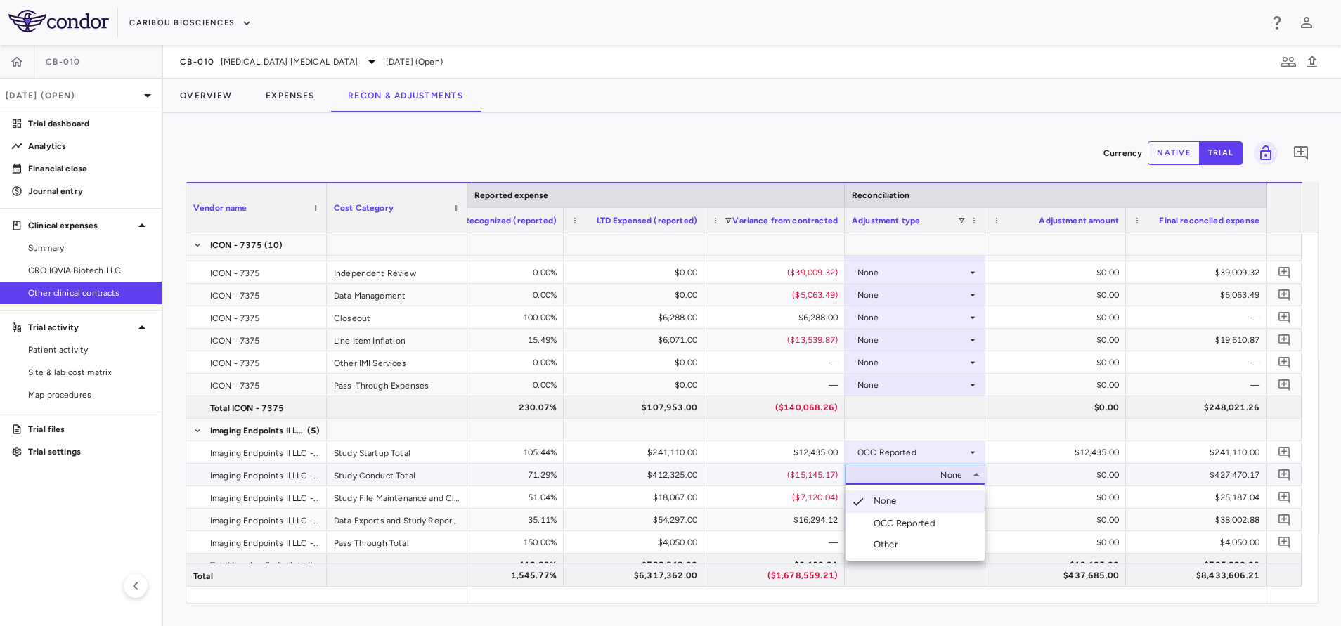
click at [903, 522] on div "OCC Reported" at bounding box center [906, 523] width 67 height 13
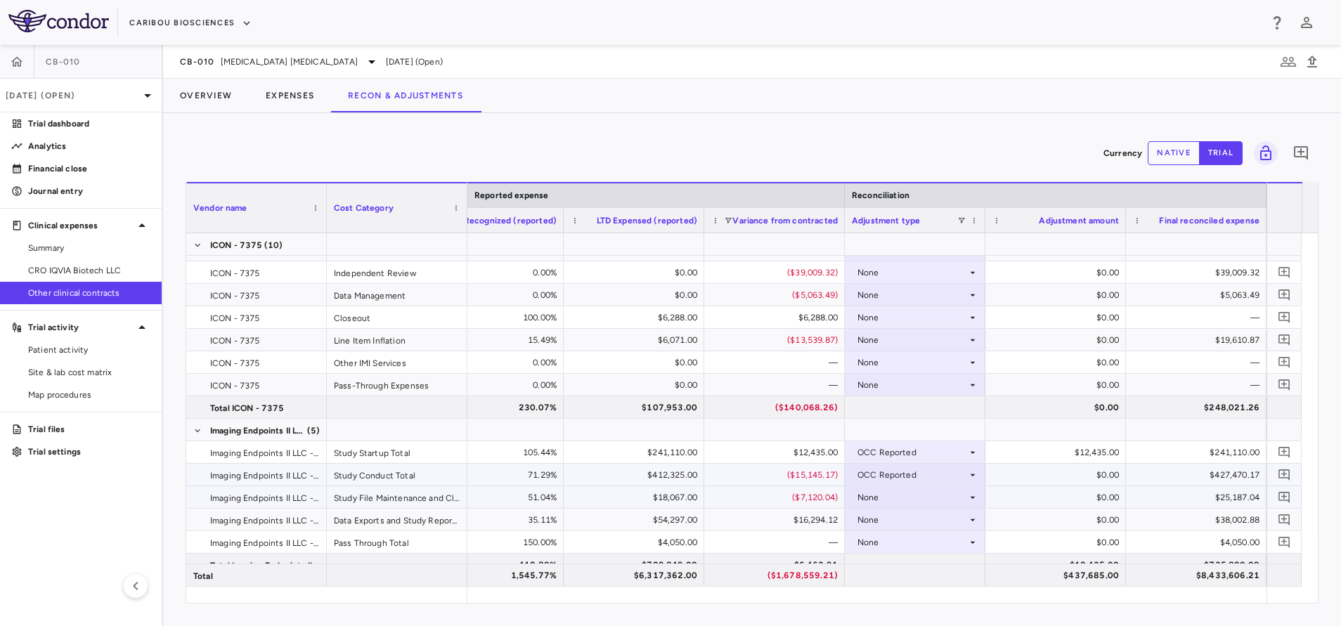
click at [896, 489] on div "None" at bounding box center [912, 497] width 110 height 22
click at [899, 491] on div "None" at bounding box center [912, 497] width 110 height 22
click at [904, 546] on div "OCC Reported" at bounding box center [906, 546] width 67 height 13
click at [899, 527] on div "None" at bounding box center [912, 520] width 110 height 22
click at [899, 524] on div "None" at bounding box center [912, 520] width 110 height 22
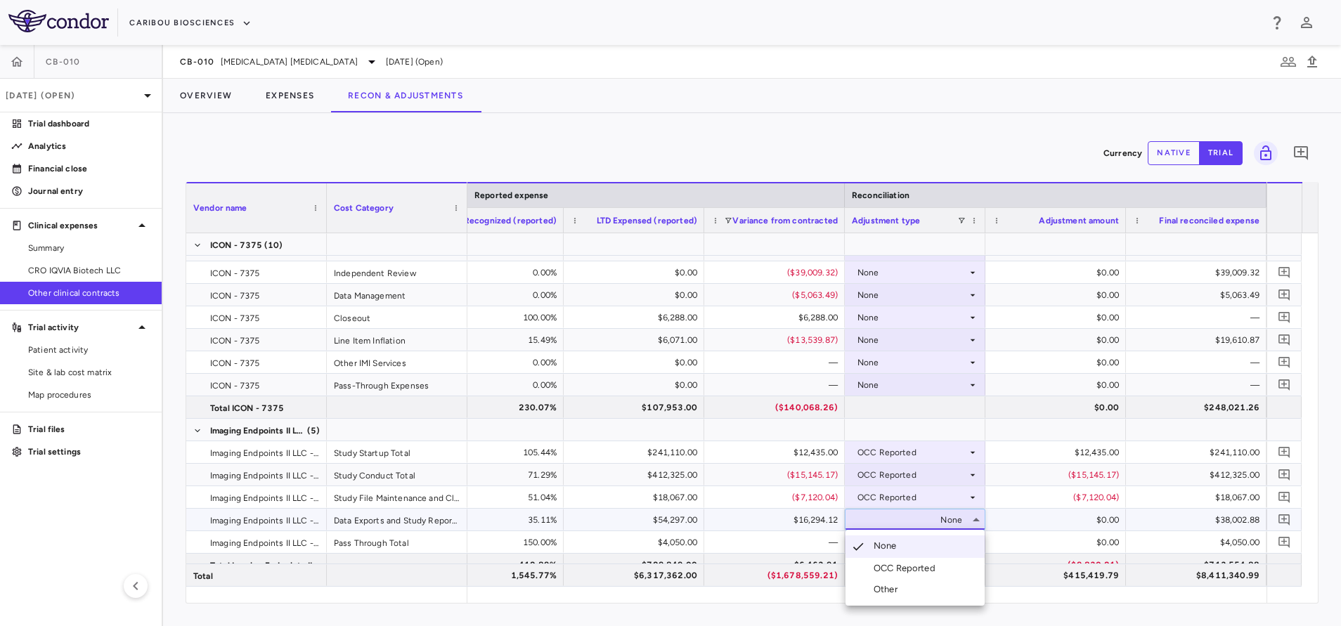
click at [899, 566] on div "OCC Reported" at bounding box center [906, 568] width 67 height 13
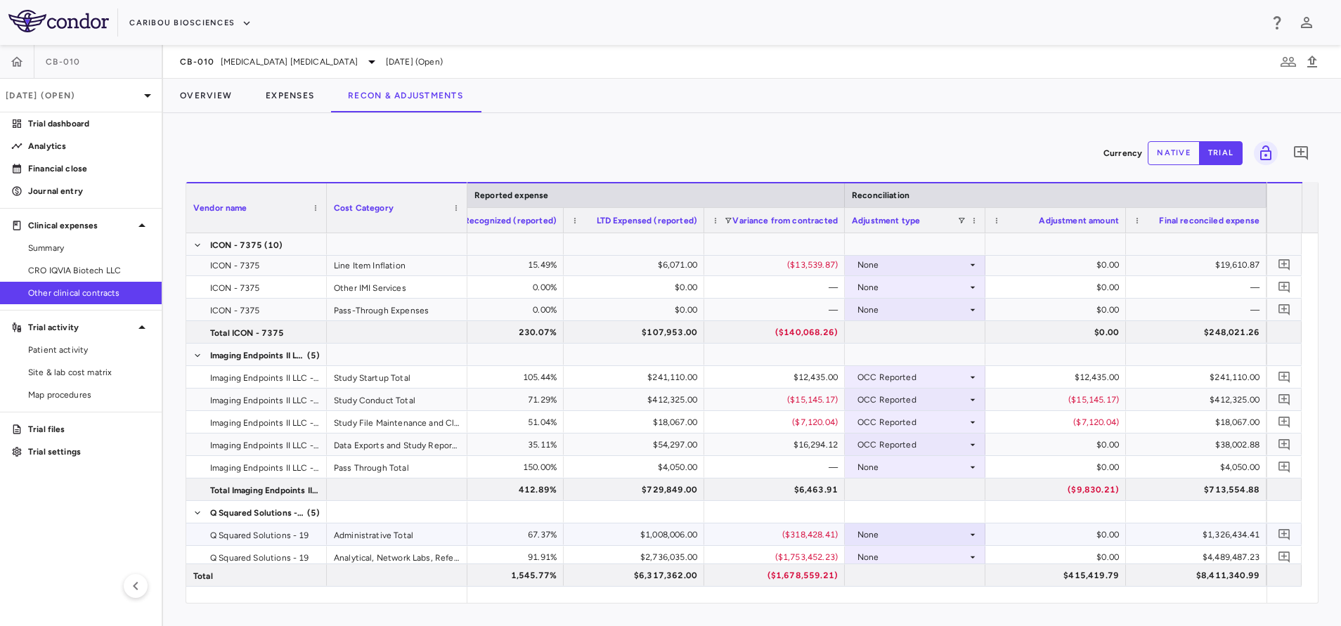
scroll to position [527, 0]
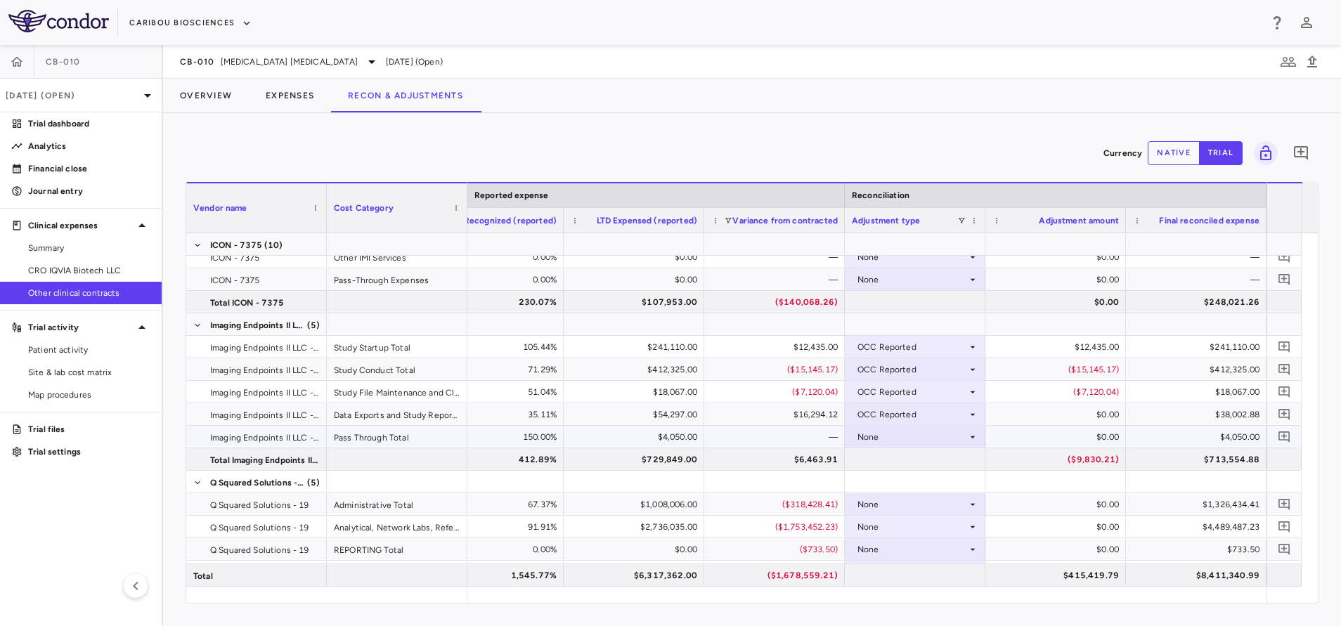
click at [883, 434] on div "None" at bounding box center [912, 437] width 110 height 22
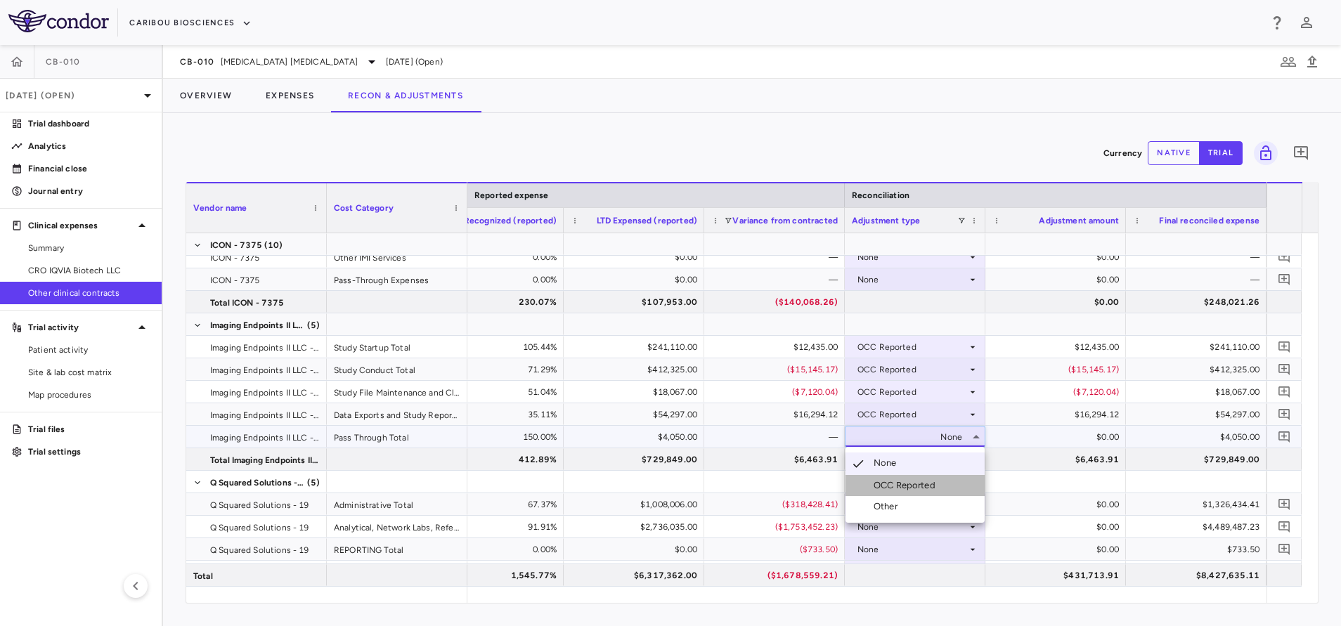
click at [900, 488] on div "OCC Reported" at bounding box center [906, 485] width 67 height 13
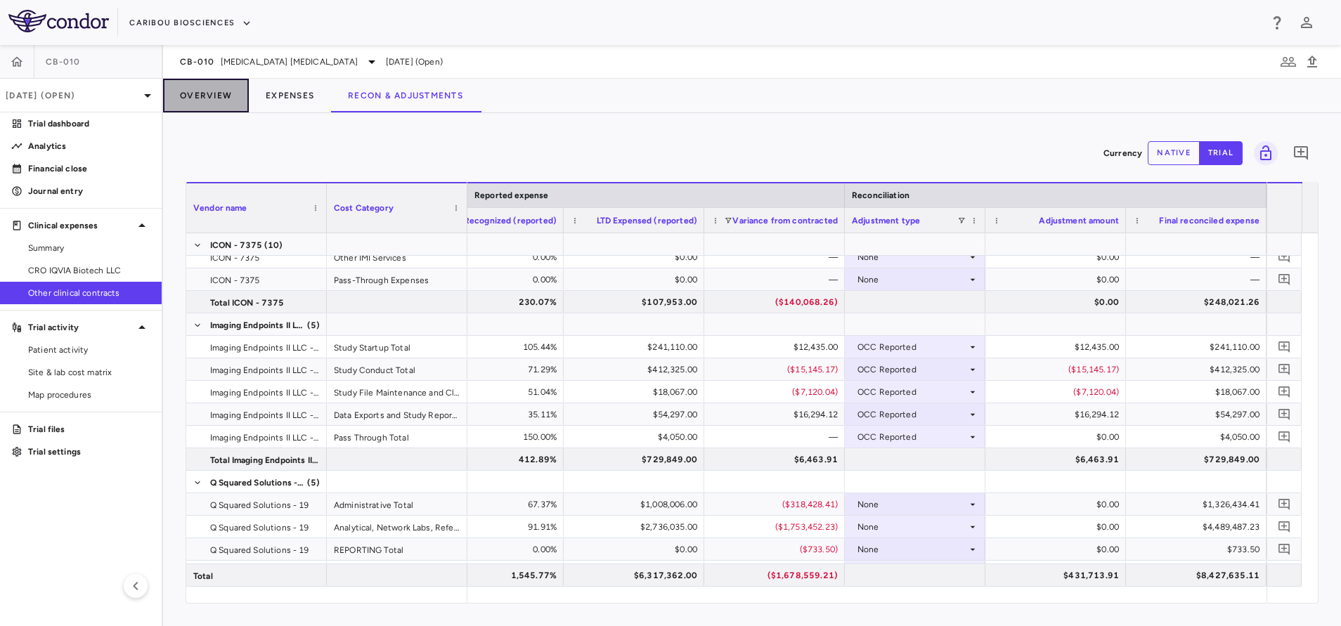
click at [207, 105] on button "Overview" at bounding box center [206, 96] width 86 height 34
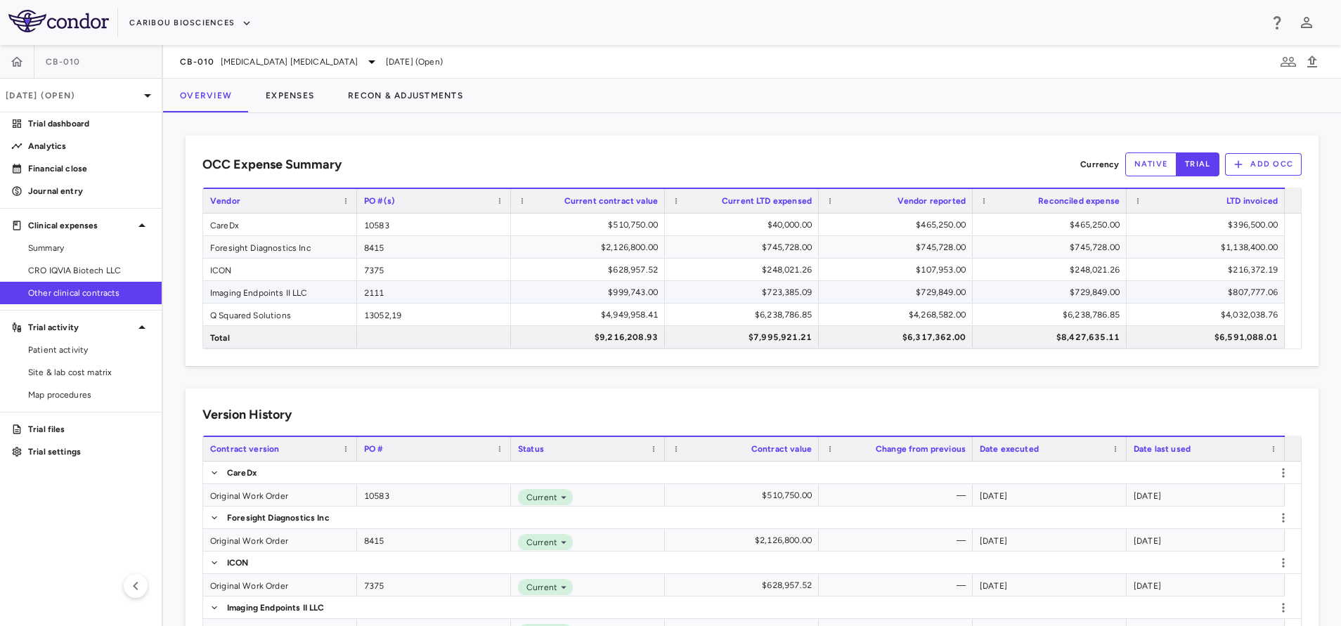
click at [287, 289] on div "Imaging Endpoints II LLC" at bounding box center [280, 292] width 154 height 22
click at [739, 296] on div "$723,385.09" at bounding box center [744, 292] width 134 height 22
click at [840, 282] on div "$729,849.00" at bounding box center [898, 292] width 134 height 22
click at [1048, 286] on div "$729,849.00" at bounding box center [1052, 292] width 134 height 22
click at [379, 95] on button "Recon & Adjustments" at bounding box center [405, 96] width 149 height 34
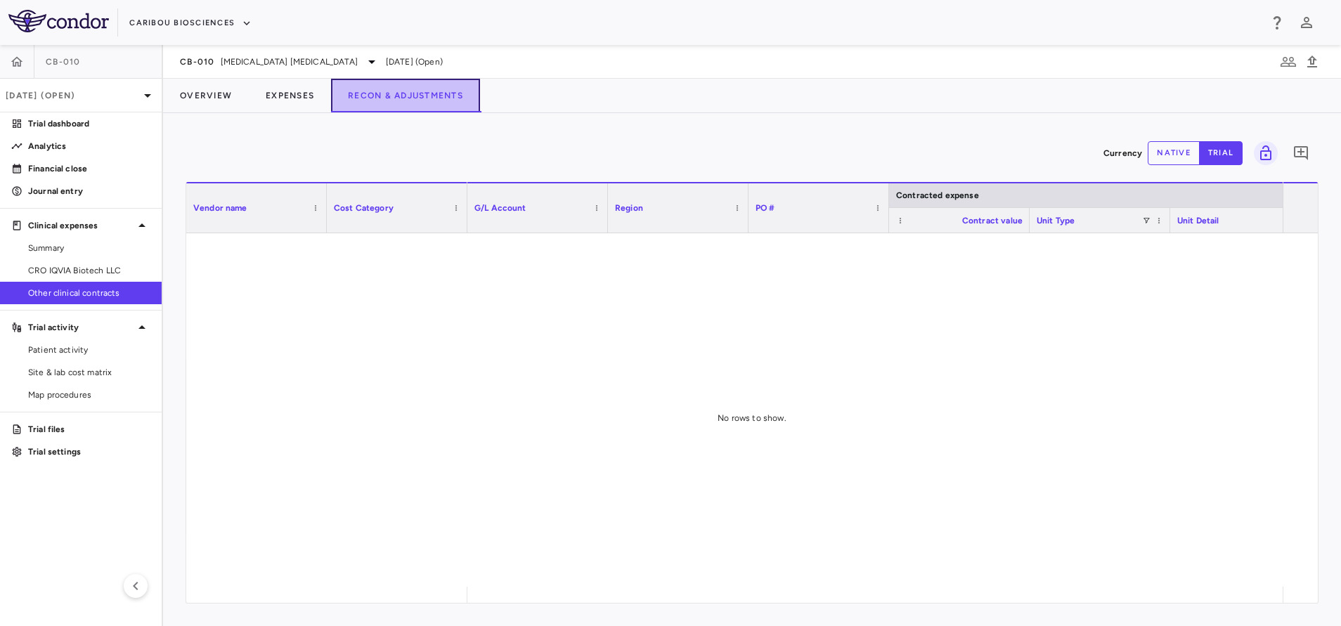
click at [365, 99] on button "Recon & Adjustments" at bounding box center [405, 96] width 149 height 34
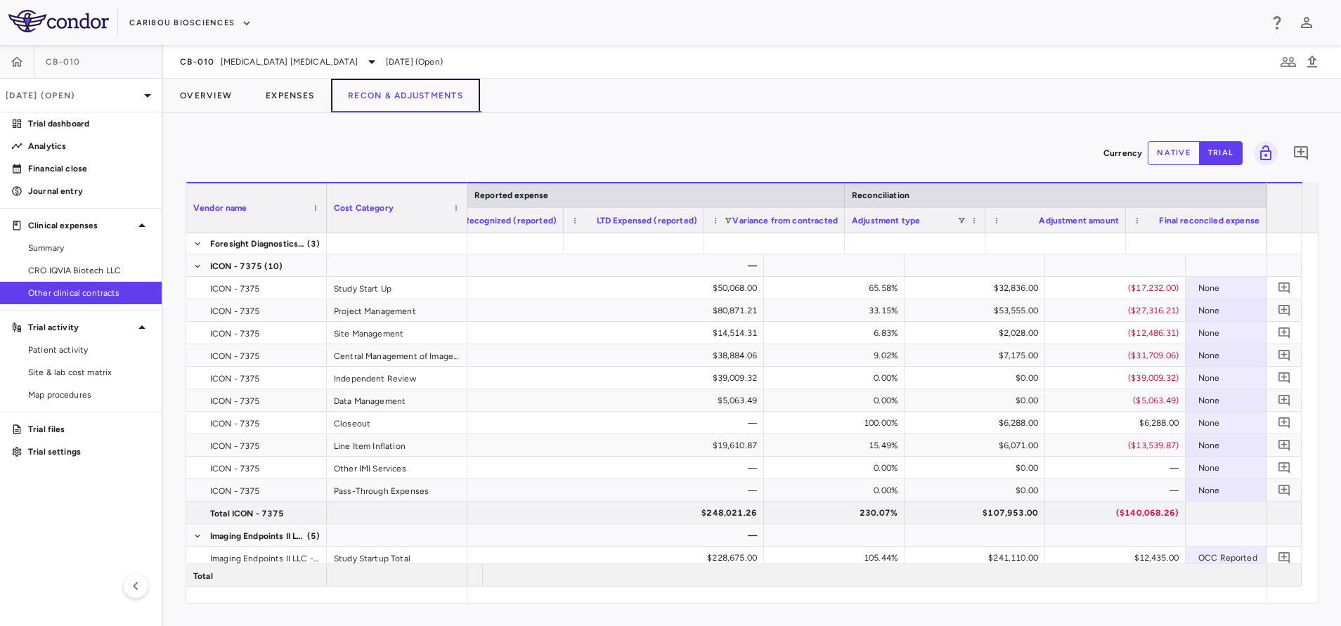
scroll to position [0, 1731]
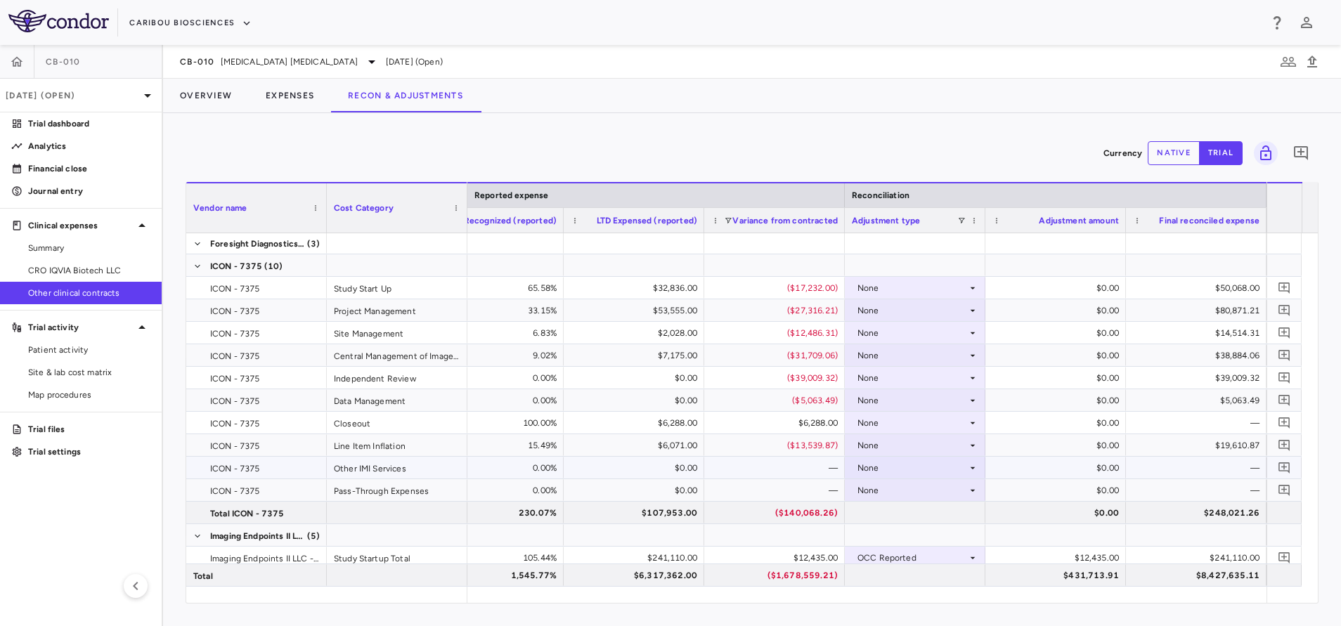
click at [880, 459] on div "None" at bounding box center [912, 468] width 110 height 22
click at [203, 100] on div at bounding box center [670, 313] width 1341 height 626
click at [203, 100] on button "Overview" at bounding box center [206, 96] width 86 height 34
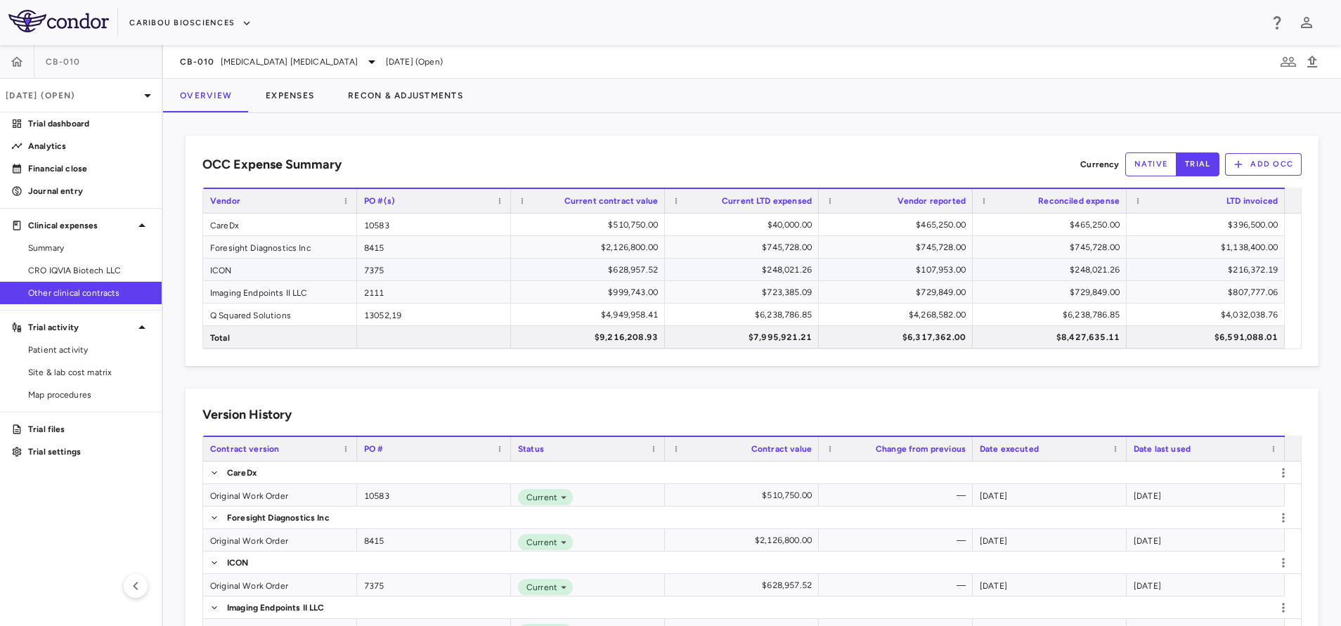
click at [1038, 268] on div "$248,021.26" at bounding box center [1052, 270] width 134 height 22
click at [773, 275] on div "$248,021.26" at bounding box center [744, 270] width 134 height 22
click at [861, 269] on div "$107,953.00" at bounding box center [898, 270] width 134 height 22
click at [365, 89] on button "Recon & Adjustments" at bounding box center [405, 96] width 149 height 34
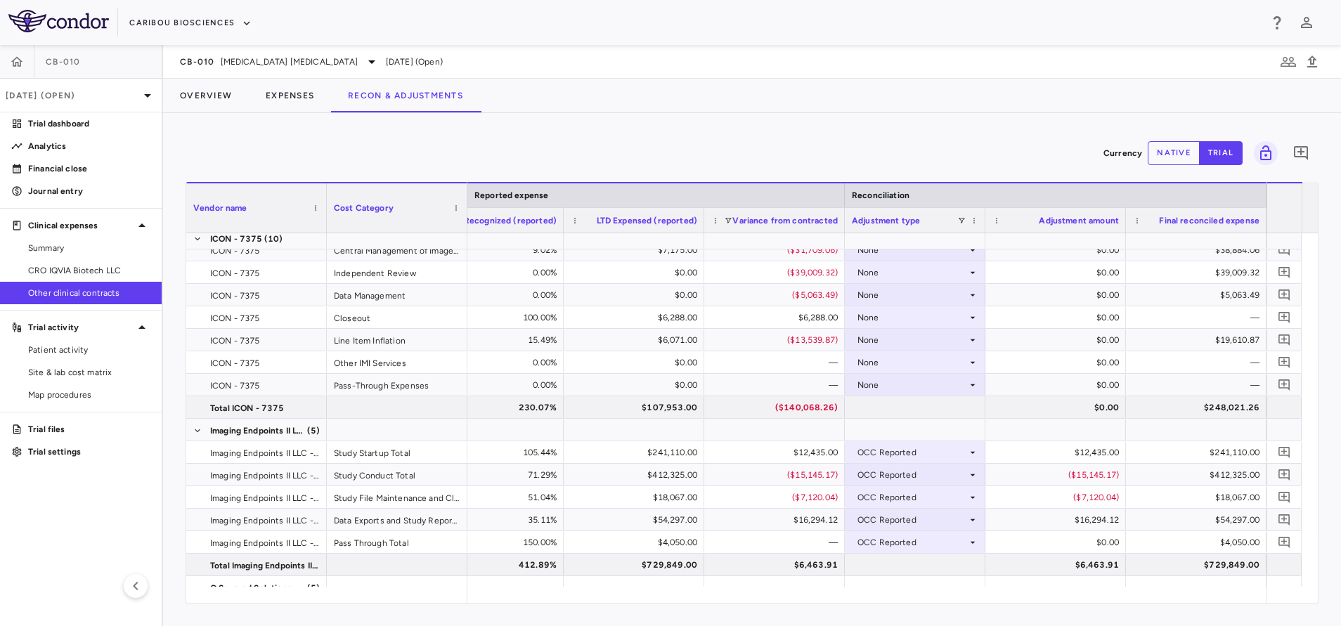
scroll to position [591, 0]
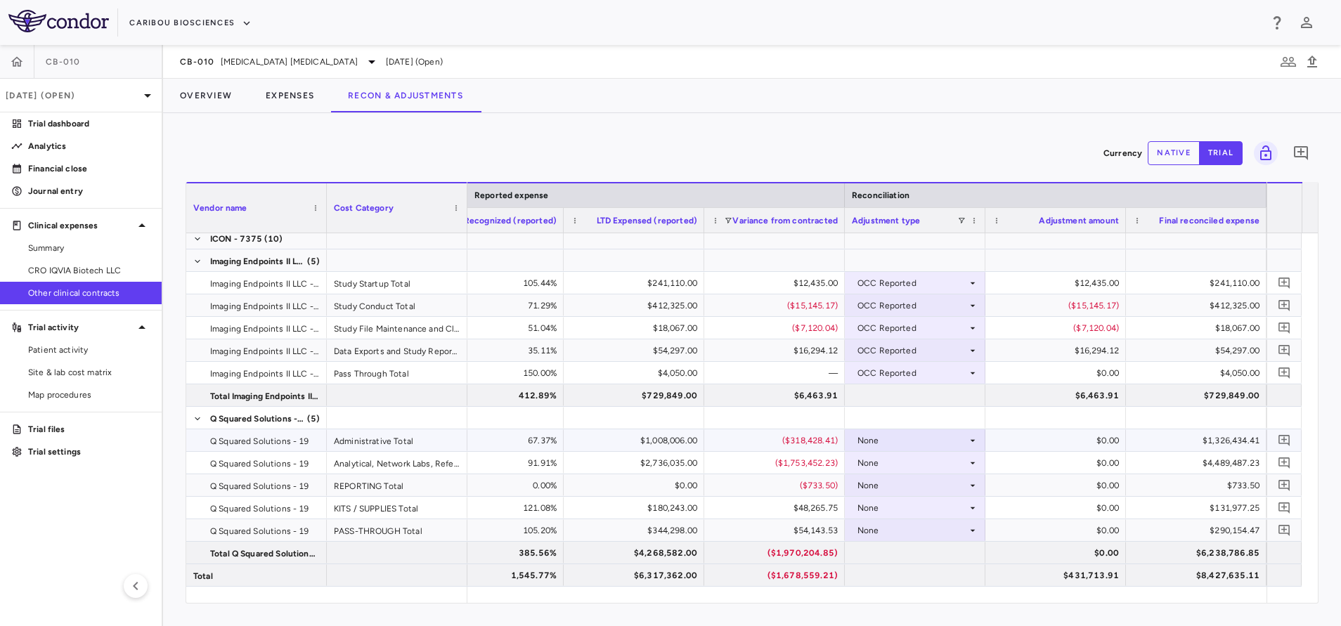
click at [907, 438] on div "None" at bounding box center [912, 440] width 110 height 22
click at [906, 489] on div "OCC Reported" at bounding box center [906, 489] width 67 height 13
click at [906, 454] on div "None" at bounding box center [912, 463] width 110 height 22
click at [906, 455] on div "None" at bounding box center [912, 463] width 110 height 22
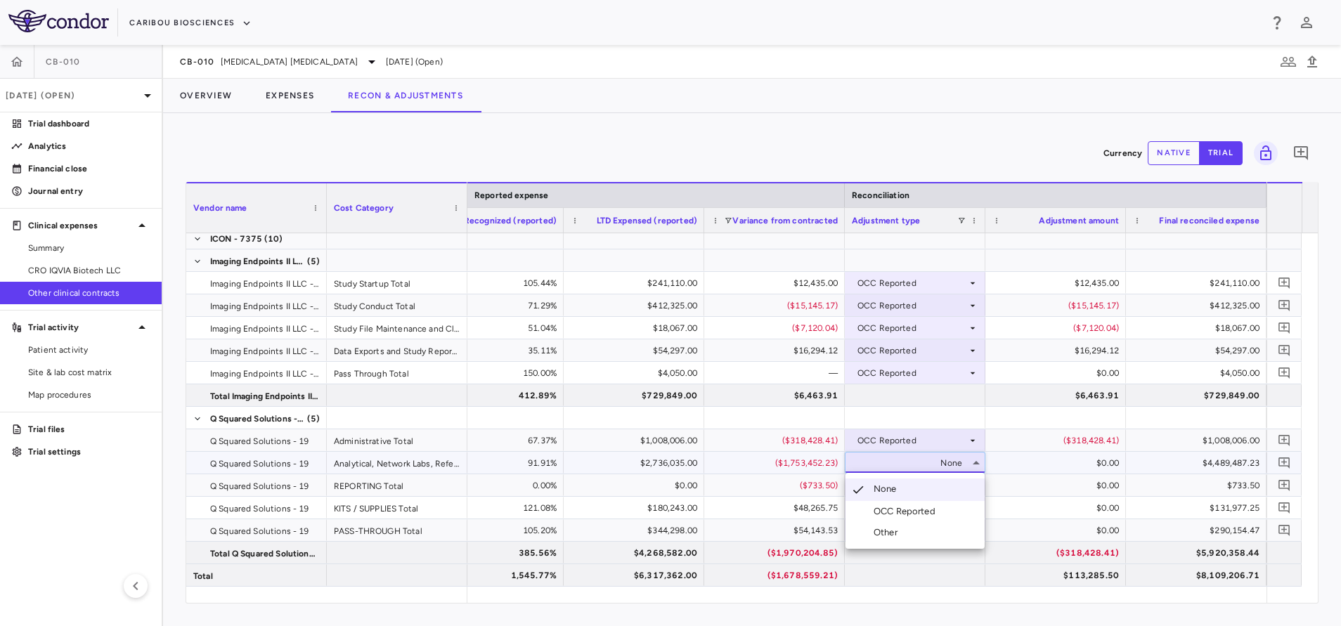
click at [904, 509] on div "OCC Reported" at bounding box center [906, 511] width 67 height 13
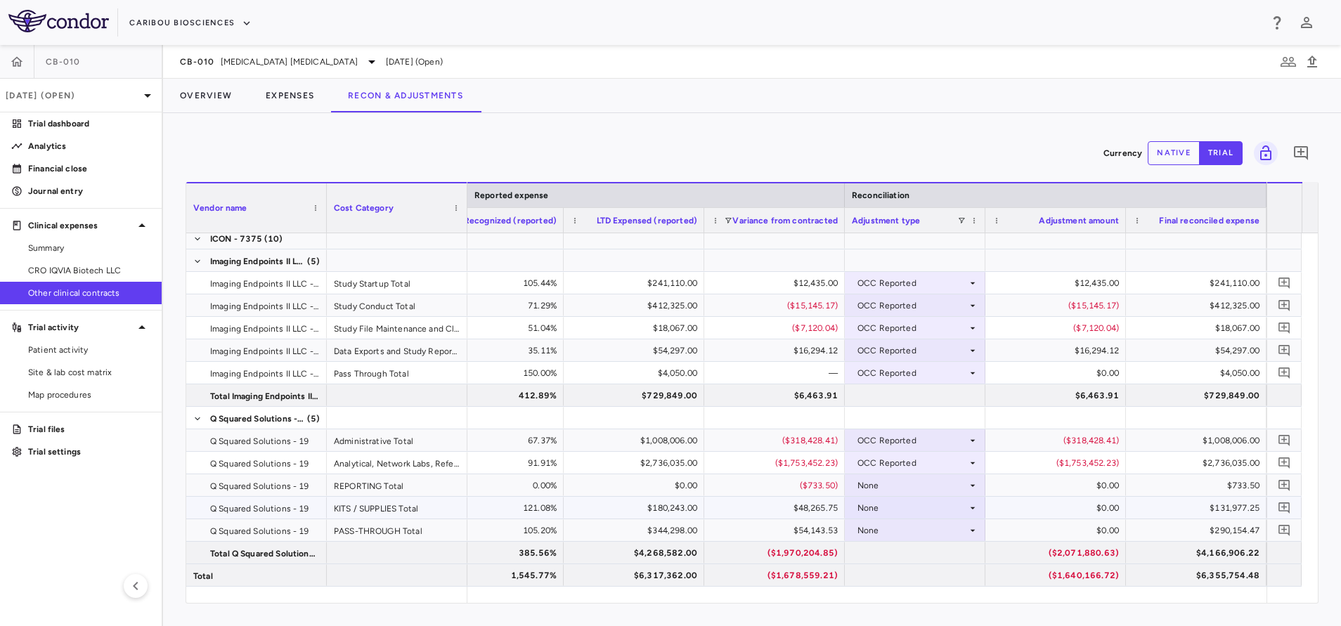
click at [889, 505] on div "None" at bounding box center [912, 508] width 110 height 22
click at [900, 561] on div "OCC Reported" at bounding box center [906, 556] width 67 height 13
click at [900, 532] on div "None" at bounding box center [912, 530] width 110 height 22
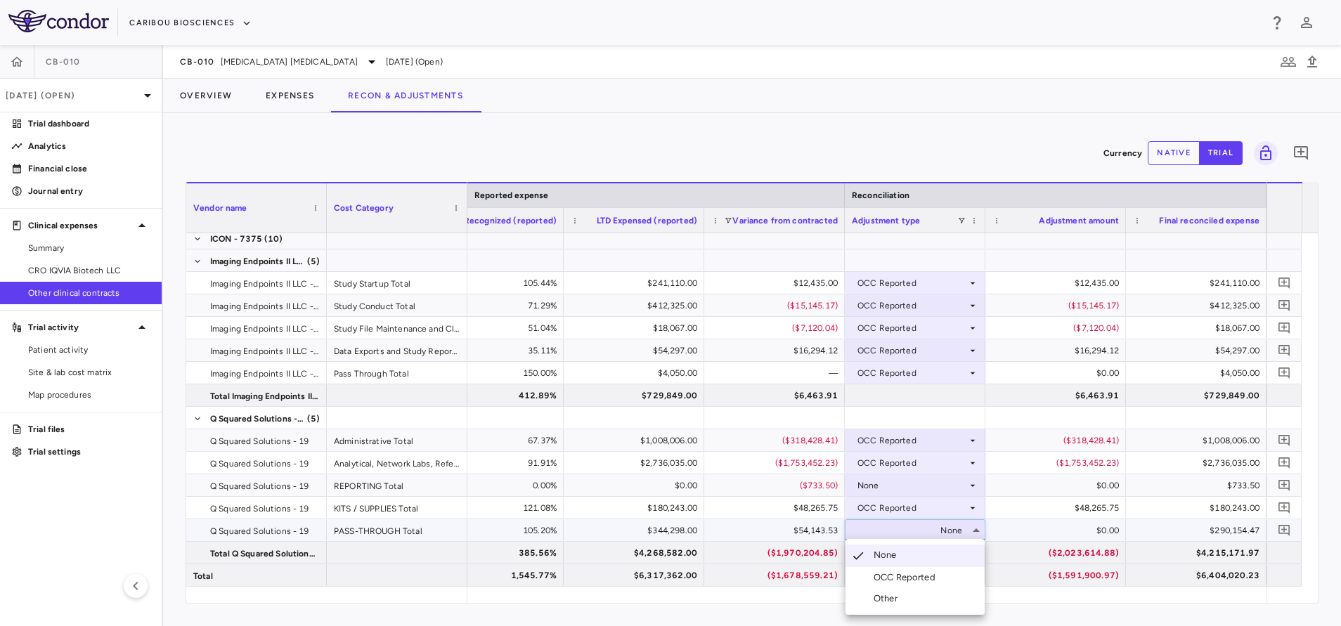
click at [904, 574] on div "OCC Reported" at bounding box center [906, 577] width 67 height 13
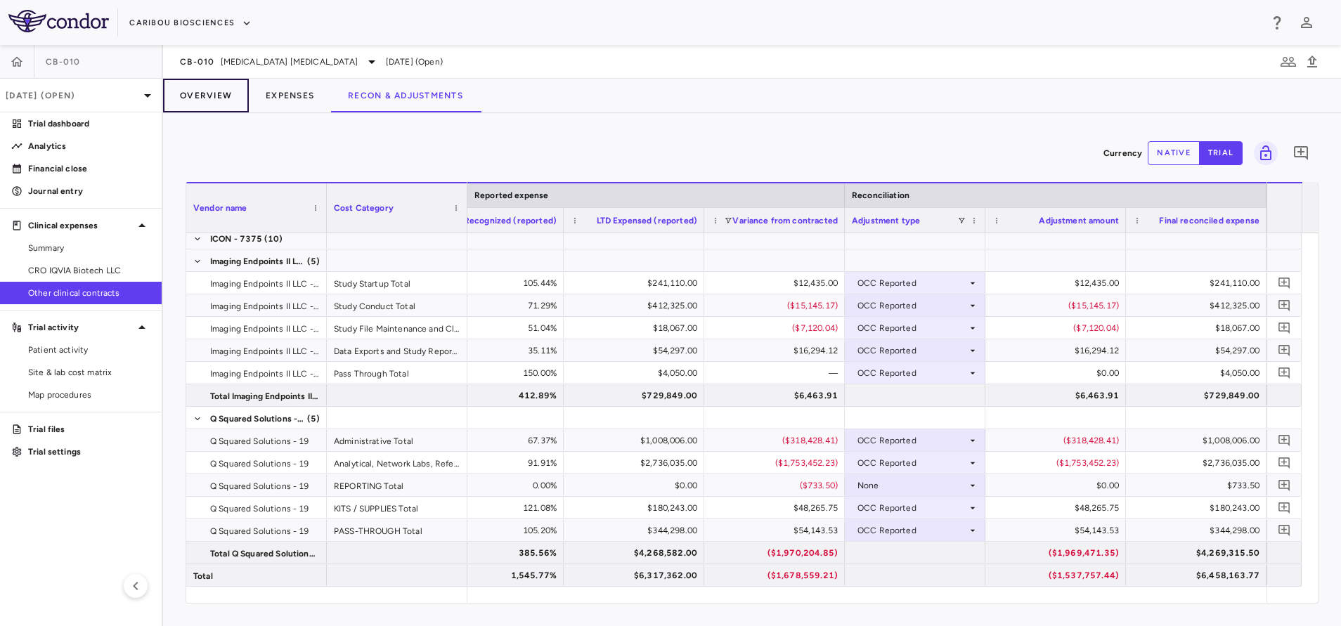
click at [219, 93] on button "Overview" at bounding box center [206, 96] width 86 height 34
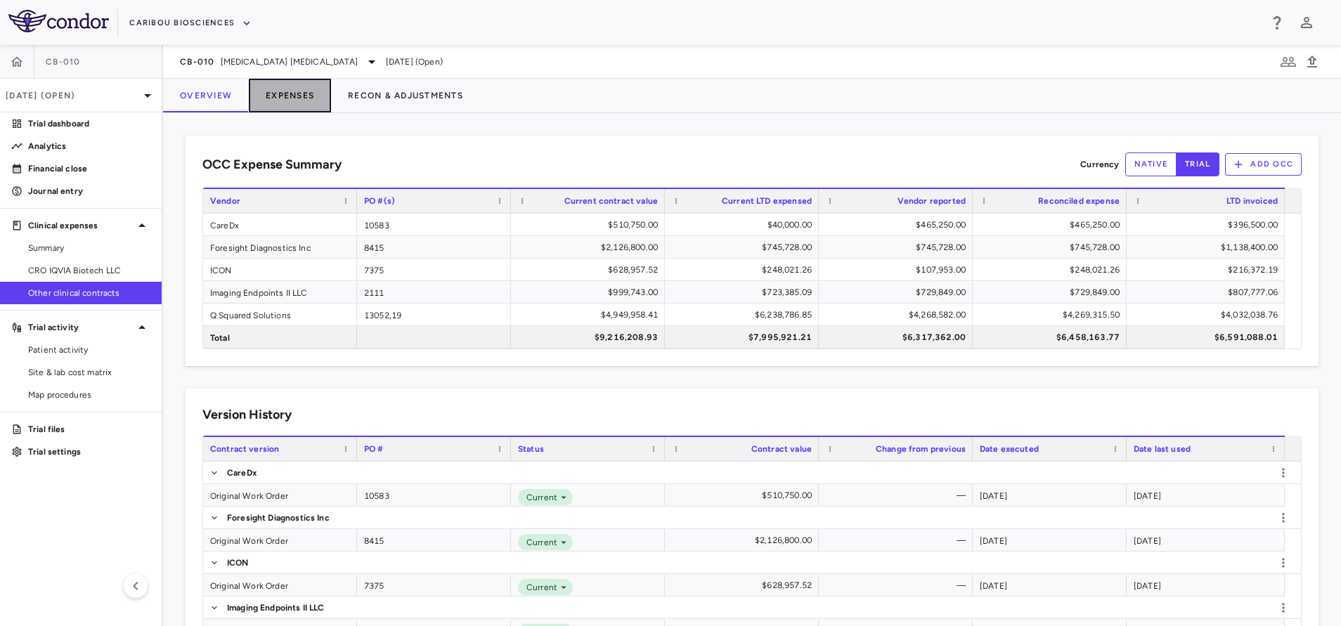
click at [309, 96] on button "Expenses" at bounding box center [290, 96] width 82 height 34
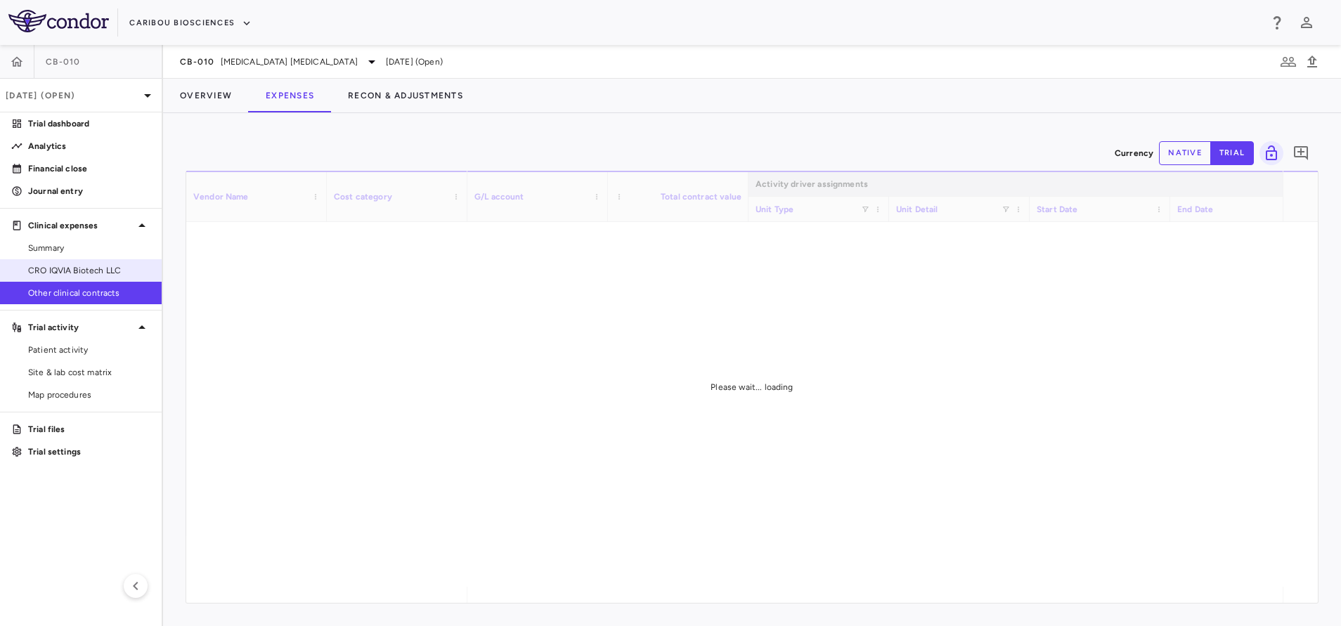
click at [96, 264] on span "CRO IQVIA Biotech LLC" at bounding box center [89, 270] width 122 height 13
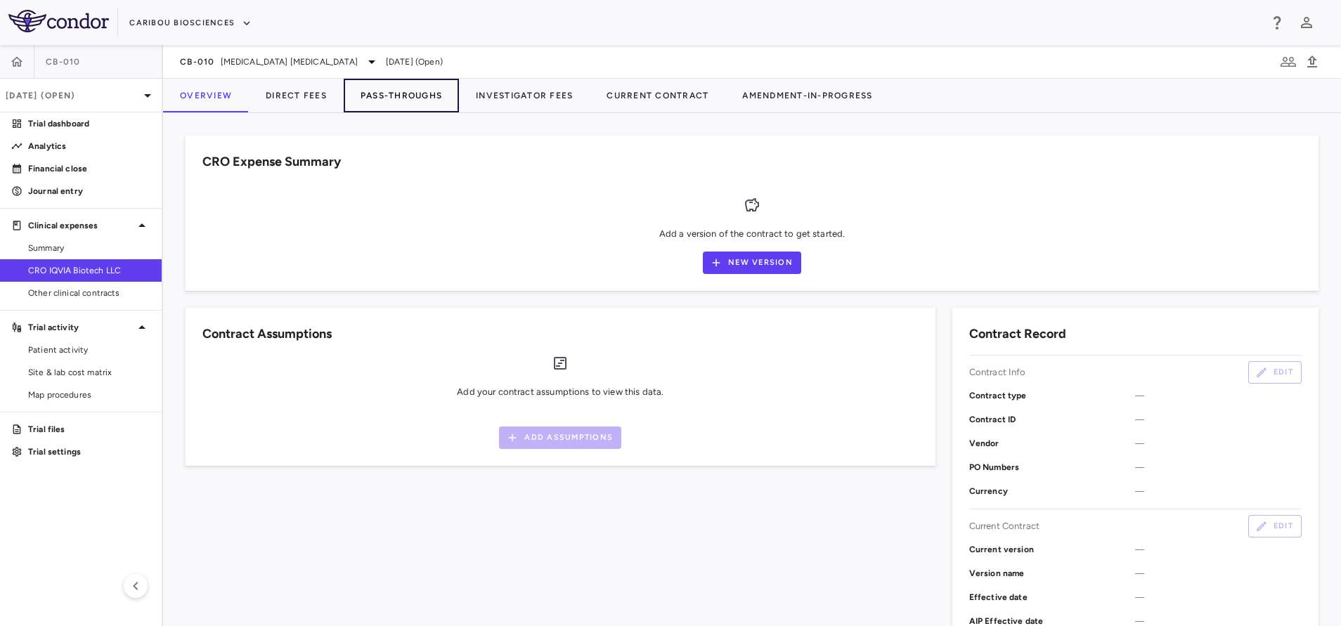
click at [427, 96] on button "Pass-Throughs" at bounding box center [401, 96] width 115 height 34
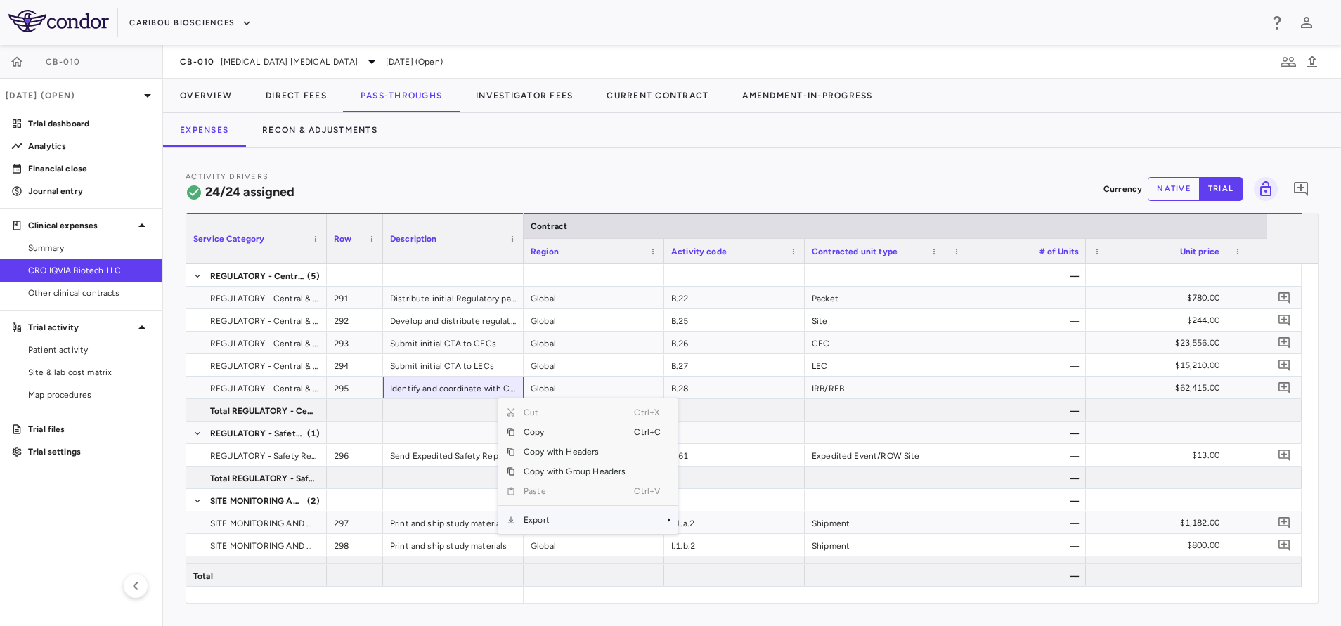
click at [573, 520] on span "Export" at bounding box center [574, 520] width 119 height 20
click at [655, 519] on span "Context Menu" at bounding box center [649, 520] width 31 height 20
click at [711, 540] on span "Excel Export" at bounding box center [724, 545] width 66 height 20
click at [213, 96] on button "Overview" at bounding box center [206, 96] width 86 height 34
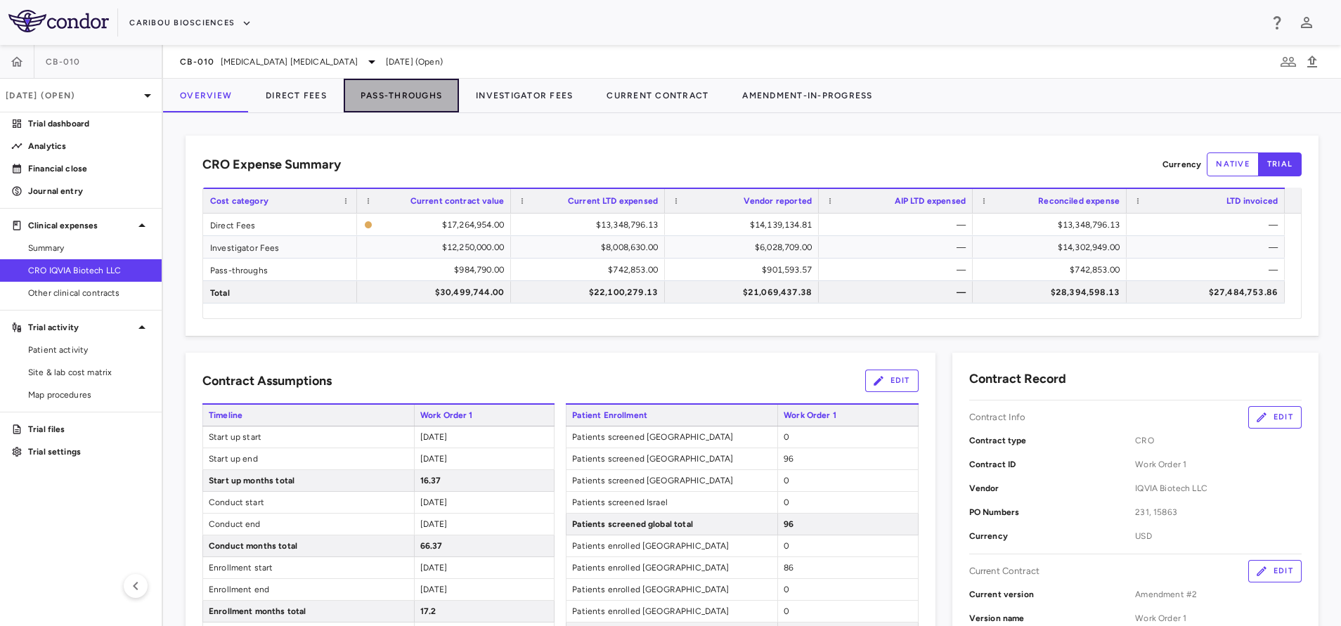
click at [405, 96] on button "Pass-Throughs" at bounding box center [401, 96] width 115 height 34
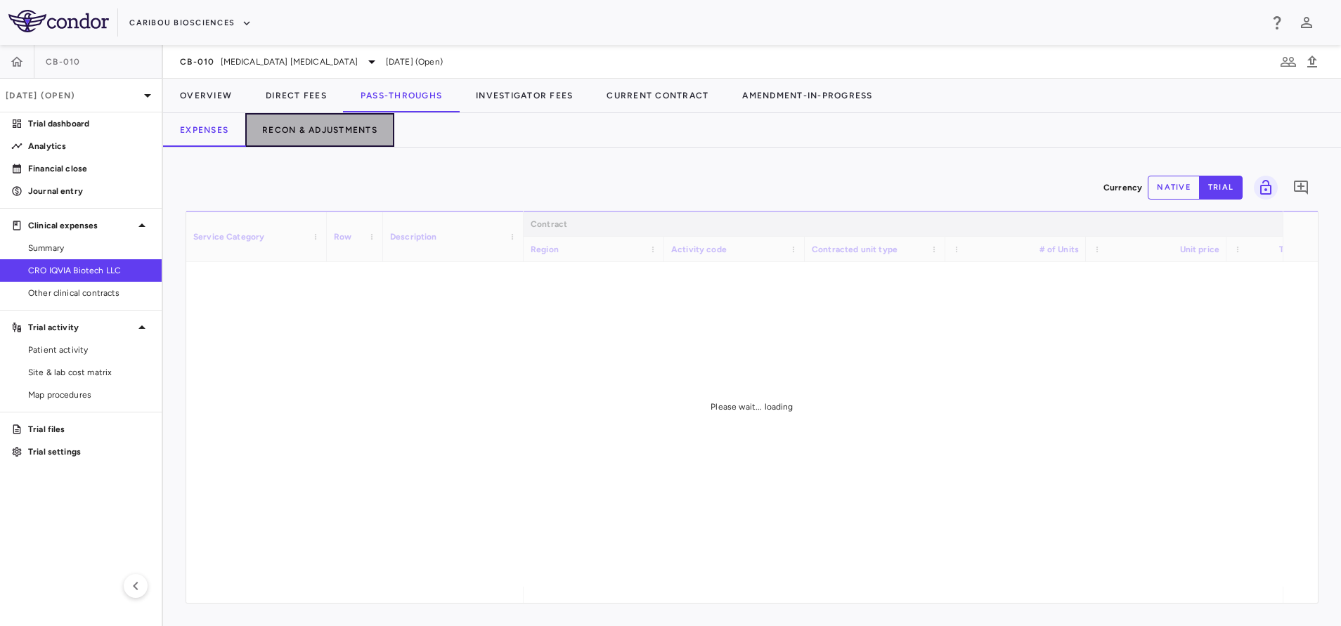
click at [310, 141] on button "Recon & Adjustments" at bounding box center [319, 130] width 149 height 34
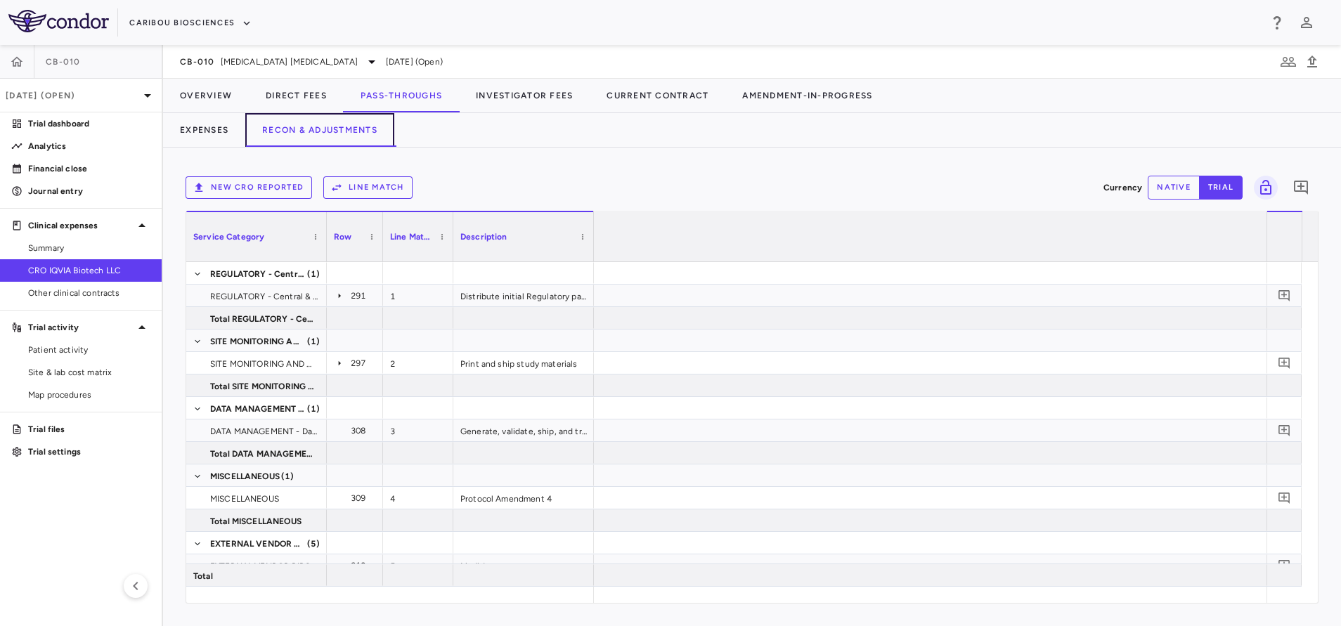
scroll to position [0, 2806]
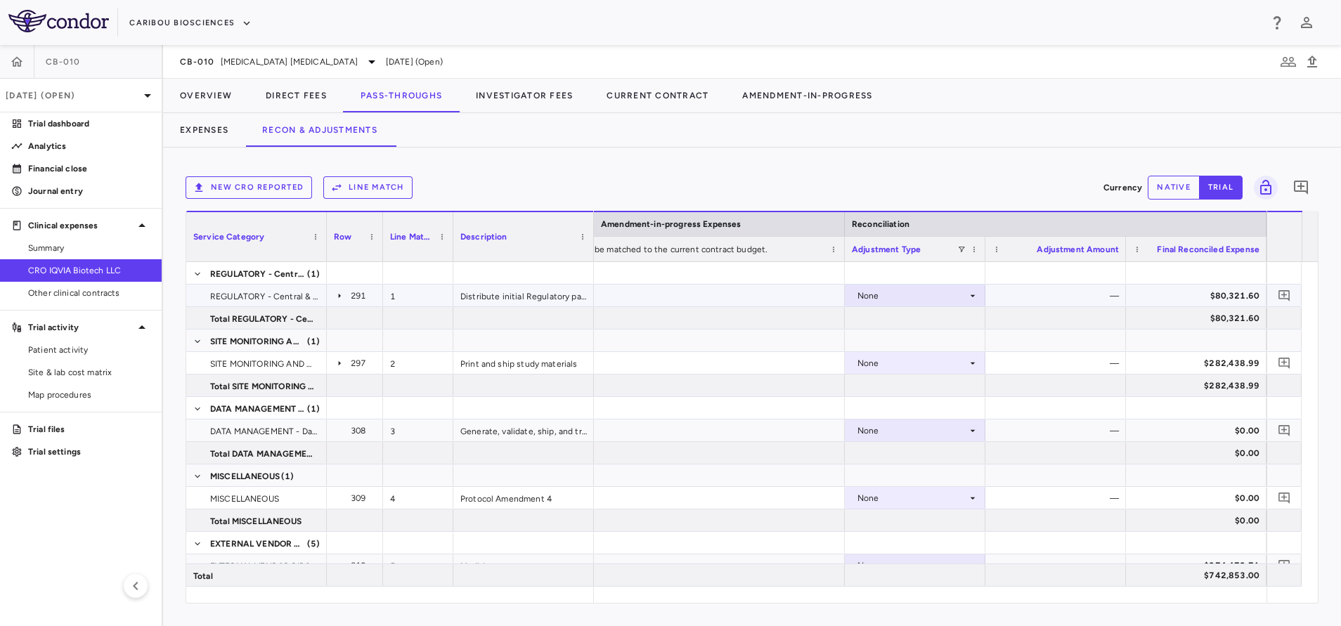
click at [946, 294] on div "None" at bounding box center [912, 296] width 110 height 22
click at [930, 341] on div "CRO Reported" at bounding box center [906, 344] width 67 height 13
click at [904, 362] on div "None" at bounding box center [912, 363] width 110 height 22
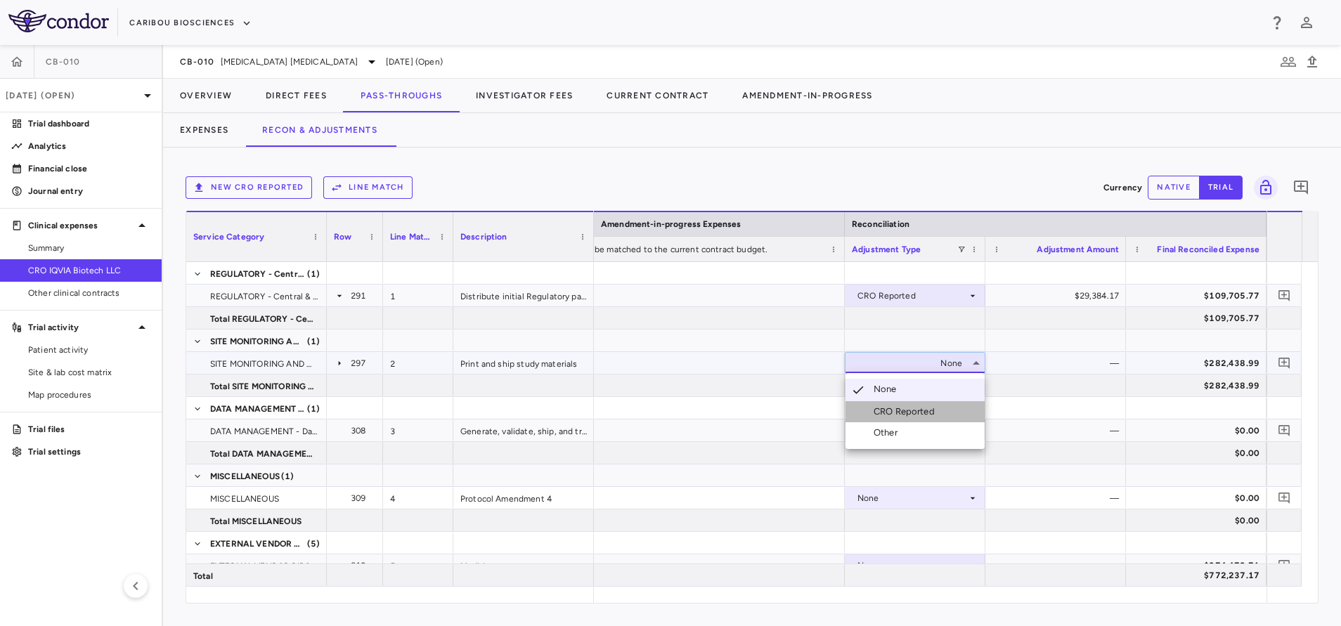
click at [909, 415] on div "CRO Reported" at bounding box center [906, 411] width 67 height 13
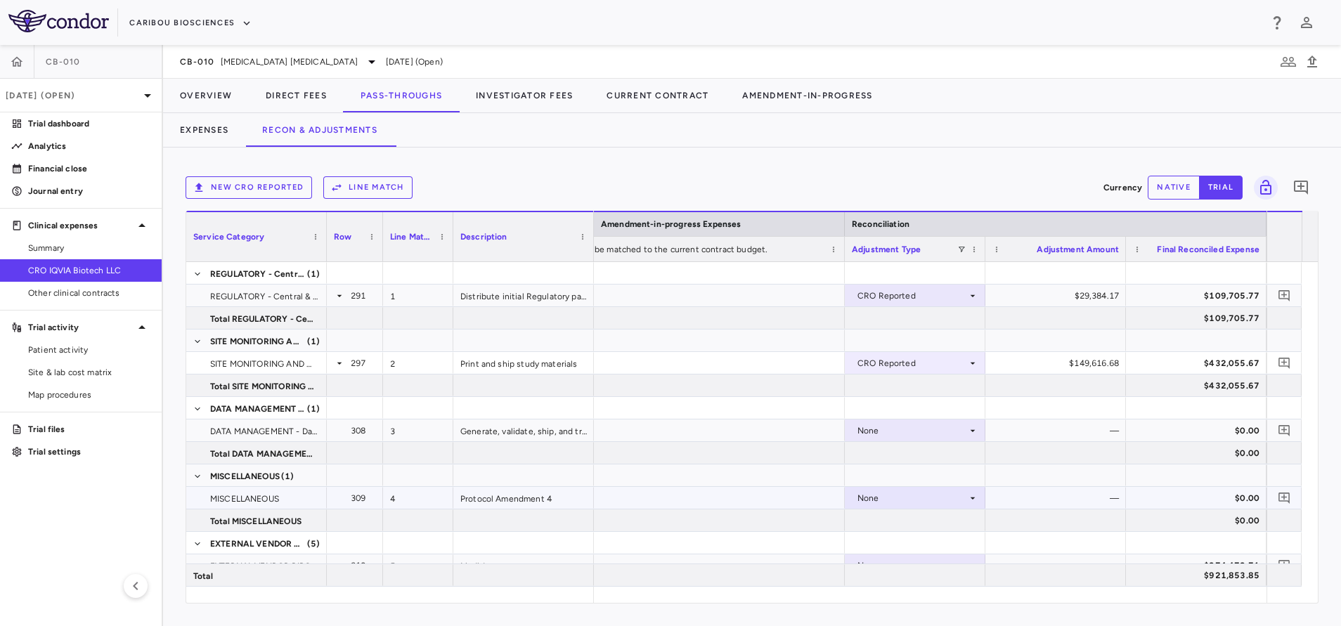
scroll to position [260, 0]
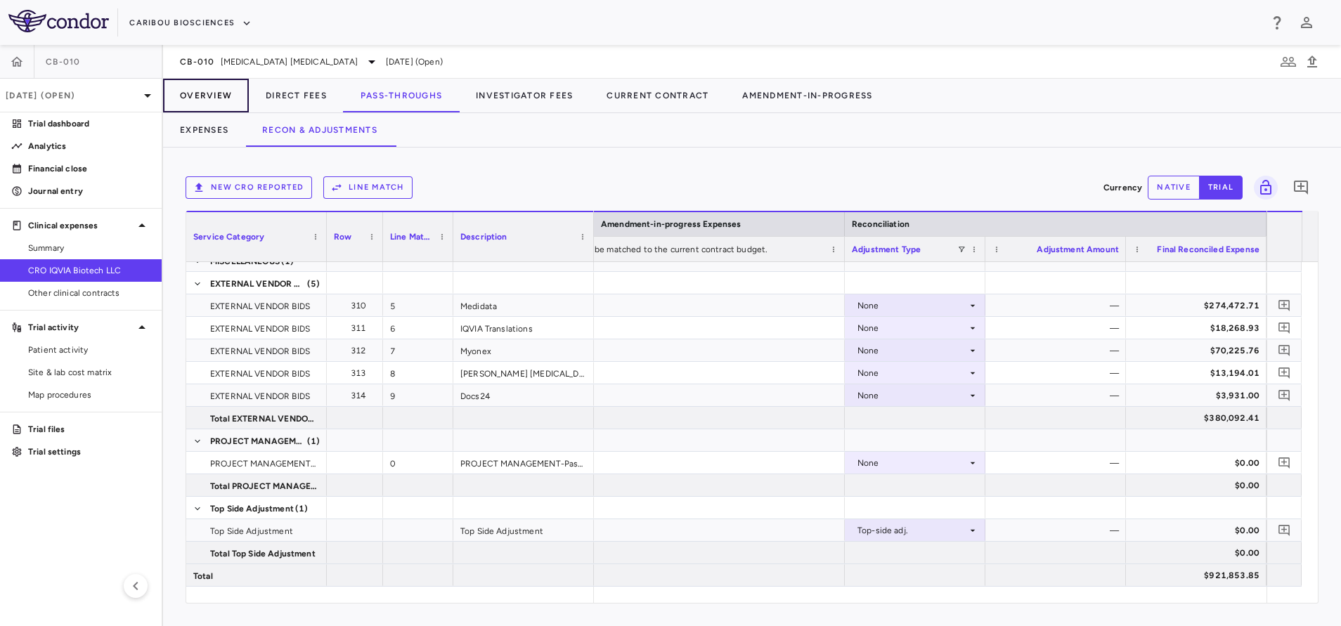
click at [212, 99] on button "Overview" at bounding box center [206, 96] width 86 height 34
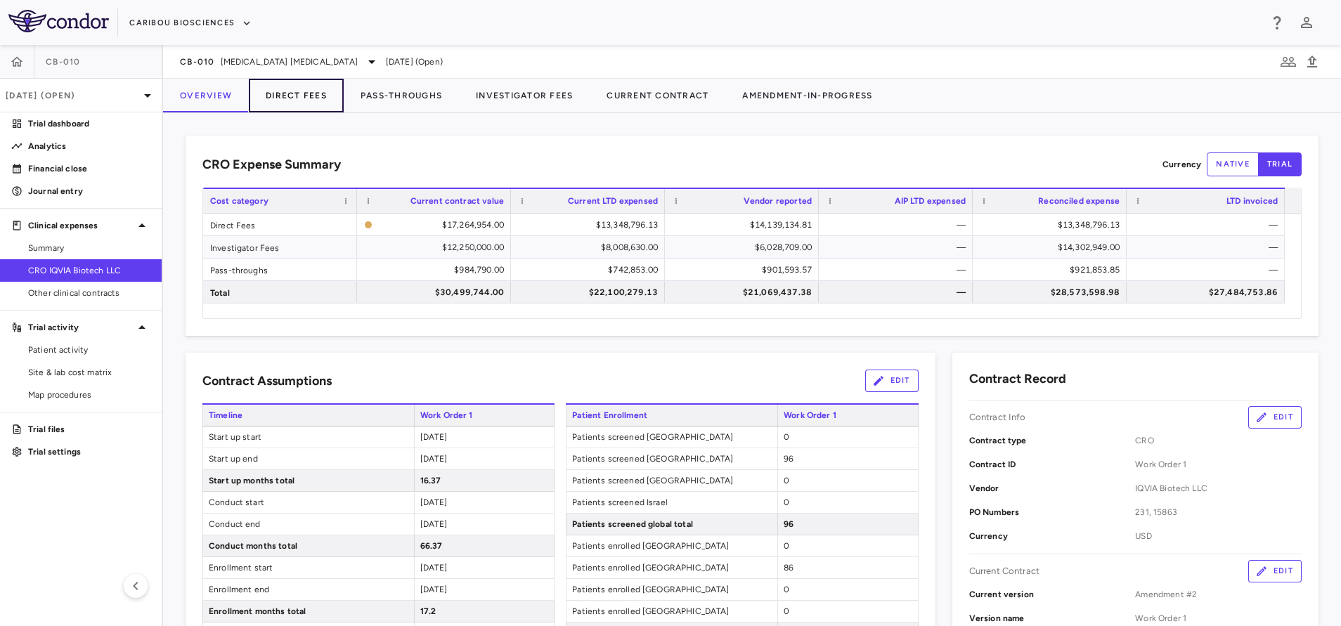
click at [299, 97] on button "Direct Fees" at bounding box center [296, 96] width 95 height 34
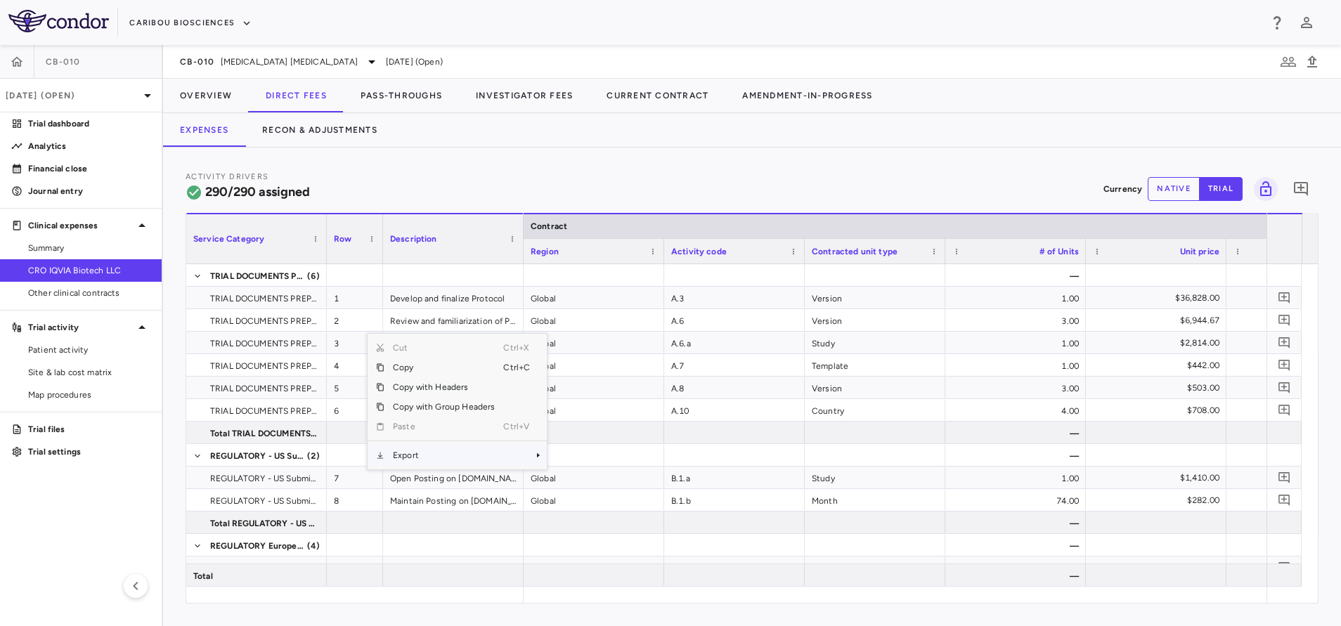
click at [416, 455] on span "Export" at bounding box center [443, 455] width 119 height 20
click at [594, 477] on span "Excel Export" at bounding box center [594, 480] width 66 height 20
drag, startPoint x: 478, startPoint y: 171, endPoint x: 293, endPoint y: 143, distance: 186.9
click at [478, 171] on div "Activity Drivers 290/290 assigned Currency native trial 0" at bounding box center [752, 188] width 1133 height 37
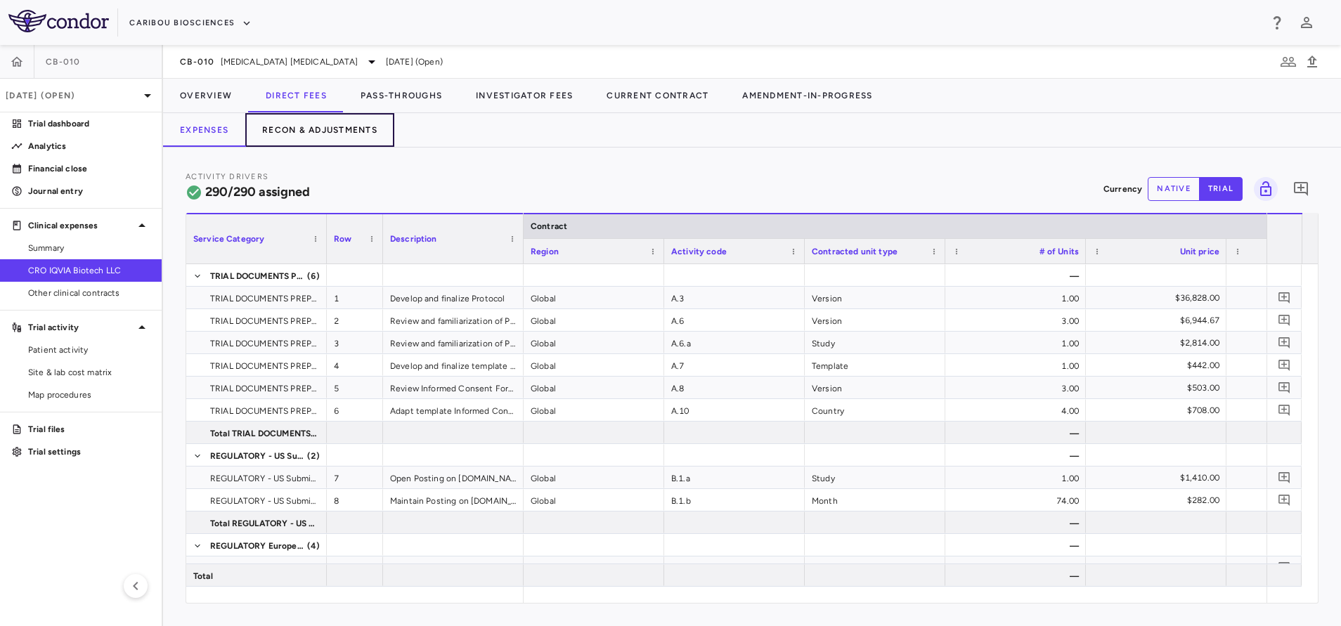
click at [289, 117] on button "Recon & Adjustments" at bounding box center [319, 130] width 149 height 34
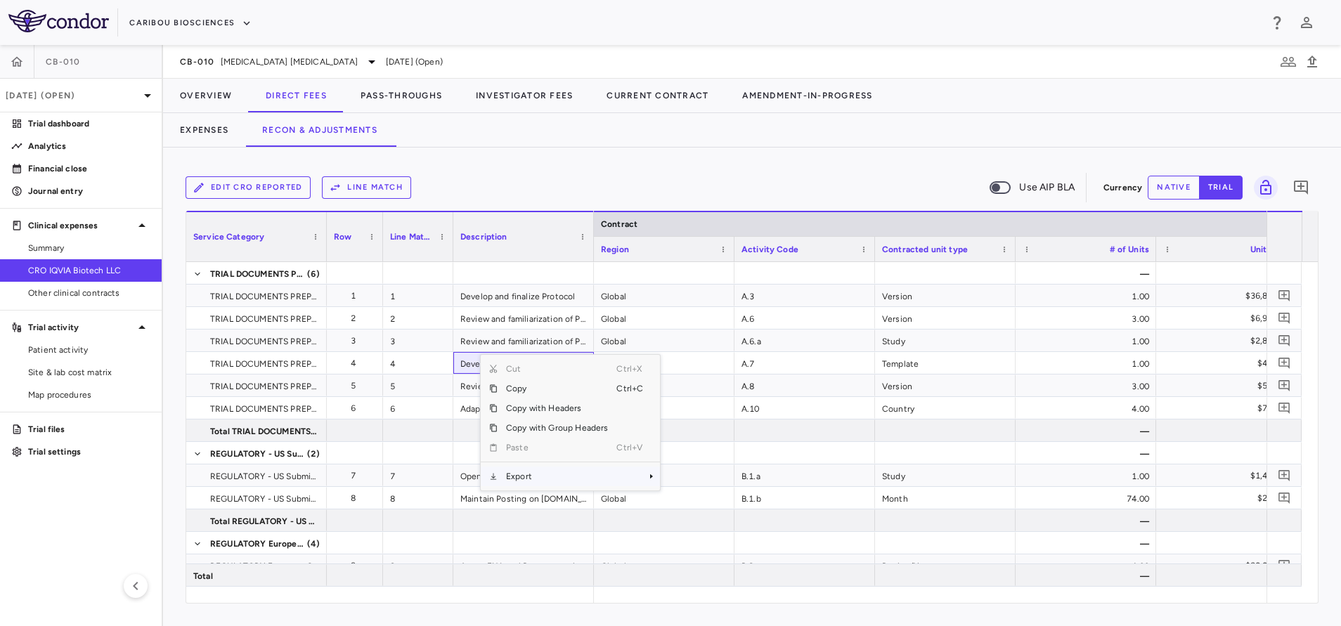
click at [533, 479] on span "Export" at bounding box center [556, 477] width 119 height 20
click at [705, 497] on span "Excel Export" at bounding box center [707, 501] width 66 height 20
click at [557, 172] on div "Edit CRO reported Line Match Use AIP BLA Currency native trial 0" at bounding box center [752, 187] width 1133 height 35
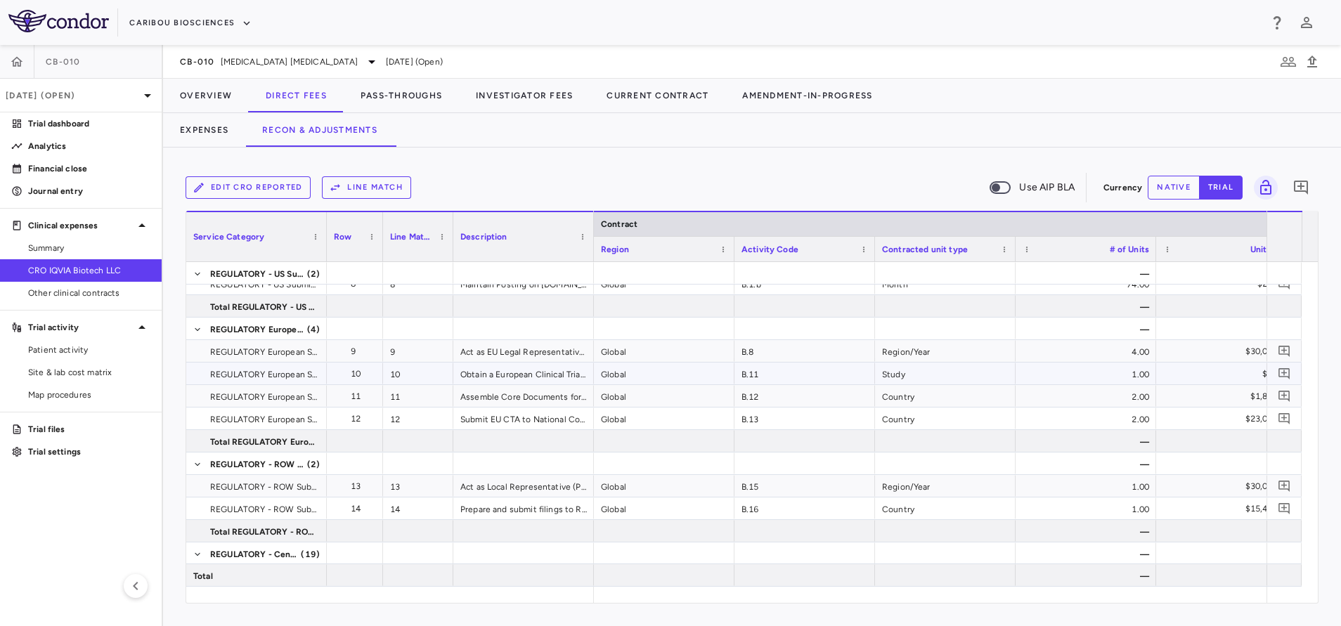
scroll to position [211, 0]
click at [760, 351] on div "B.8" at bounding box center [804, 355] width 141 height 22
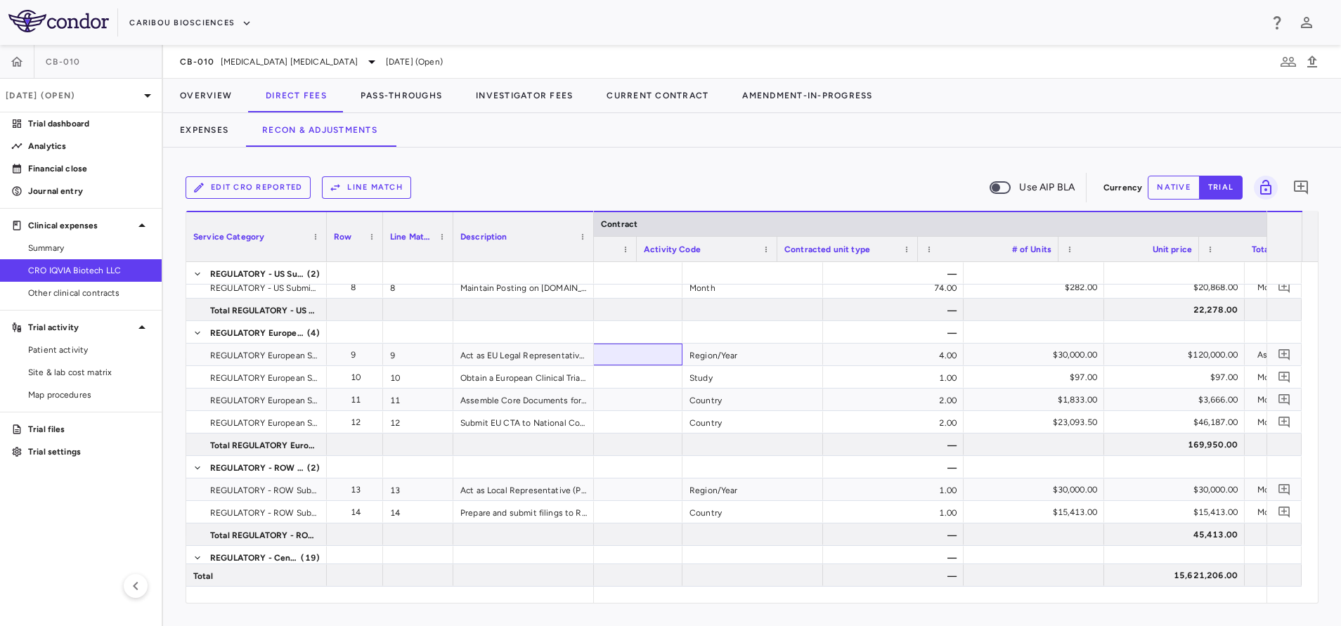
scroll to position [0, 0]
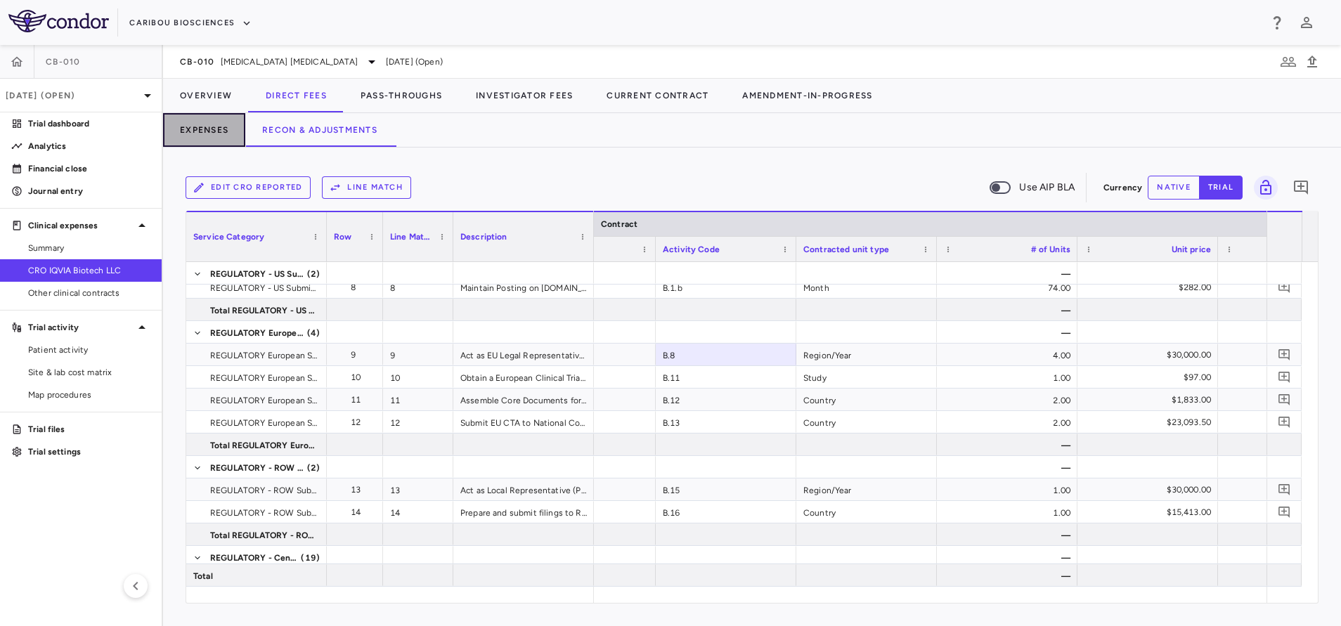
click at [211, 129] on button "Expenses" at bounding box center [204, 130] width 82 height 34
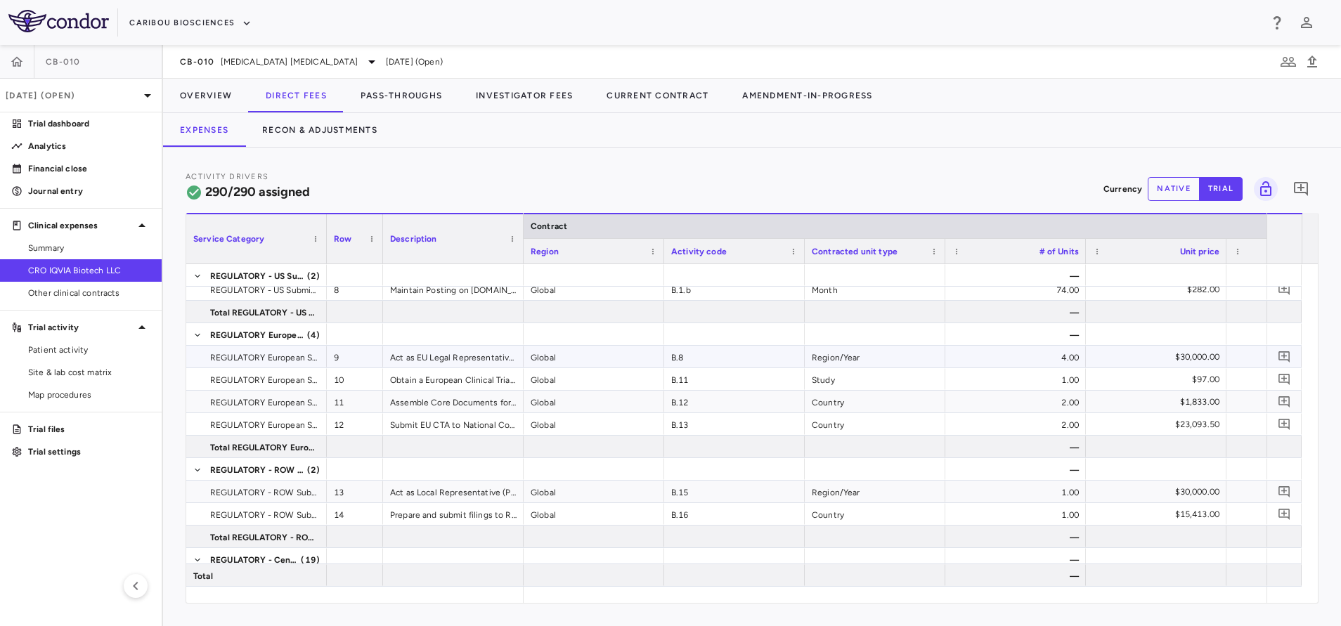
click at [682, 354] on div "B.8" at bounding box center [734, 357] width 141 height 22
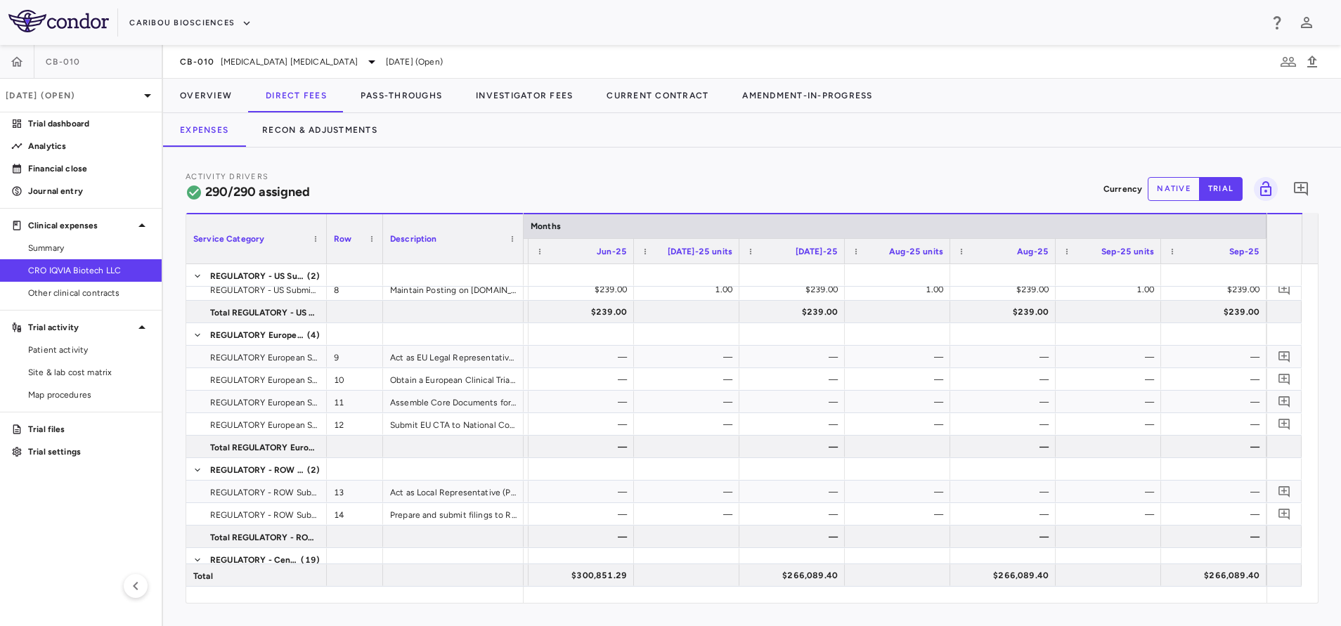
click at [1183, 194] on button "native" at bounding box center [1173, 189] width 52 height 24
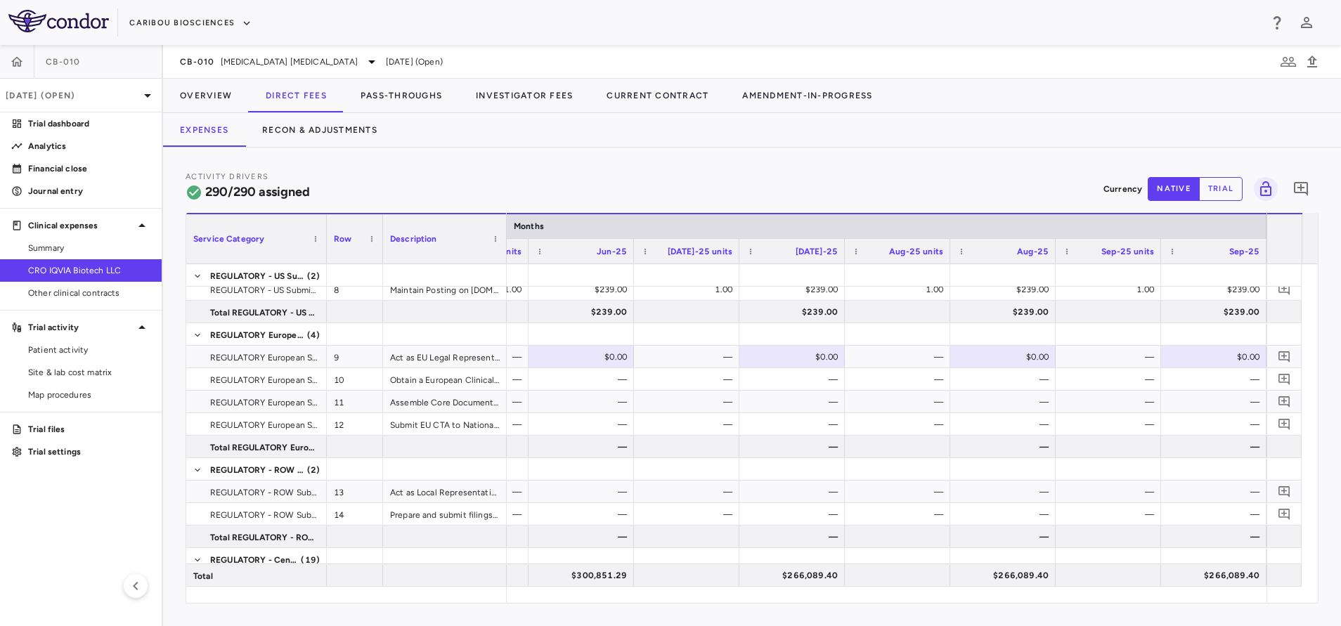
drag, startPoint x: 521, startPoint y: 224, endPoint x: 505, endPoint y: 248, distance: 29.2
click at [505, 248] on div at bounding box center [506, 238] width 6 height 49
click at [1118, 349] on div "—" at bounding box center [1111, 357] width 86 height 22
click at [1170, 354] on div "$0.00" at bounding box center [1213, 356] width 91 height 20
type input "*****"
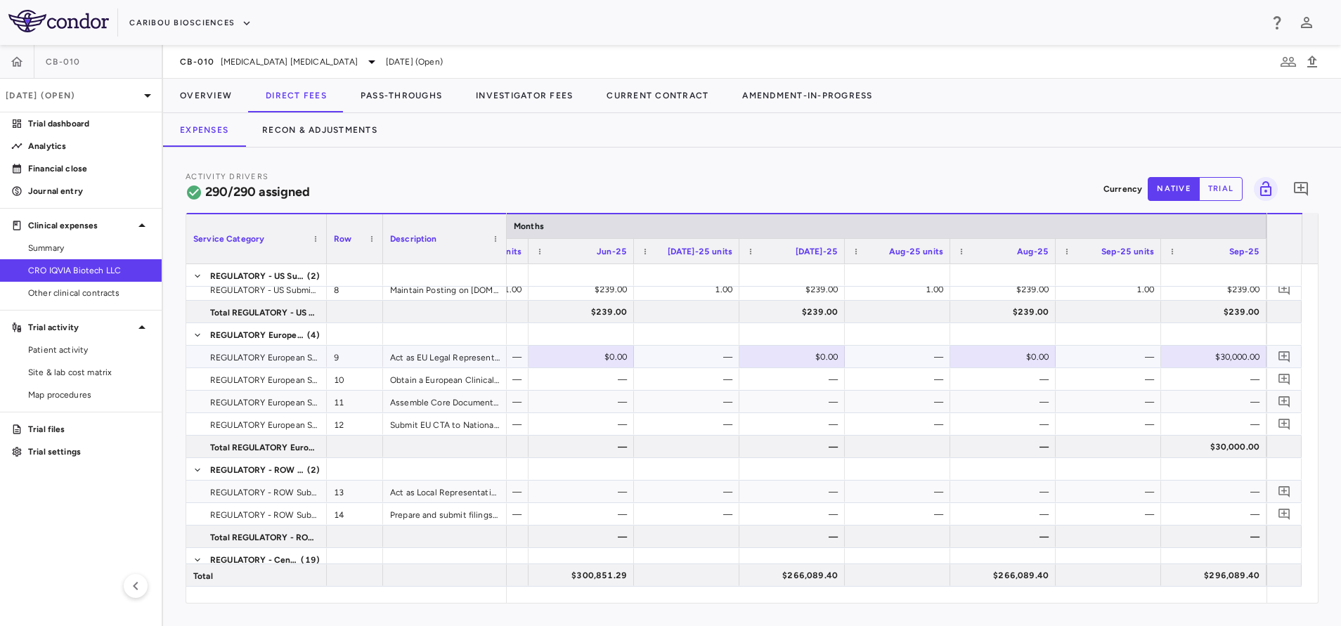
click at [1183, 360] on div "$30,000.00" at bounding box center [1216, 357] width 86 height 22
click at [1121, 363] on div "—" at bounding box center [1111, 357] width 86 height 22
click at [186, 101] on button "Overview" at bounding box center [206, 96] width 86 height 34
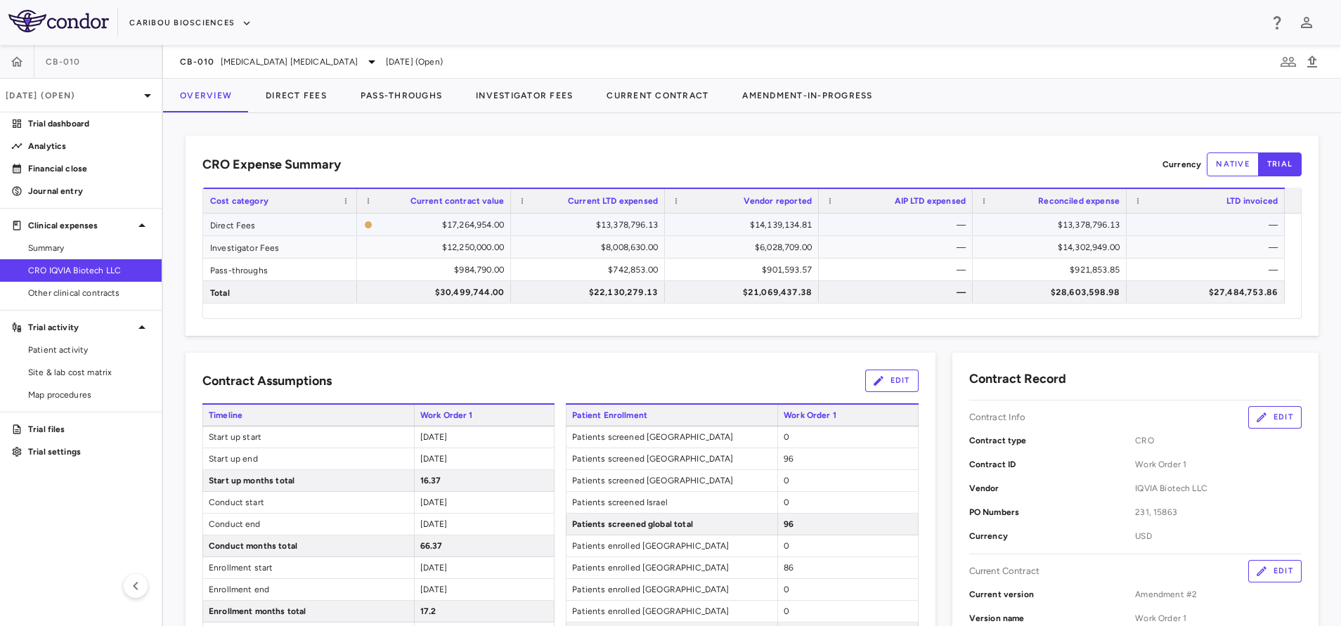
click at [295, 230] on div "Direct Fees" at bounding box center [280, 225] width 154 height 22
click at [578, 227] on div "$13,378,796.13" at bounding box center [590, 225] width 134 height 22
click at [738, 224] on div "$14,139,134.81" at bounding box center [744, 225] width 134 height 22
click at [266, 98] on button "Direct Fees" at bounding box center [296, 96] width 95 height 34
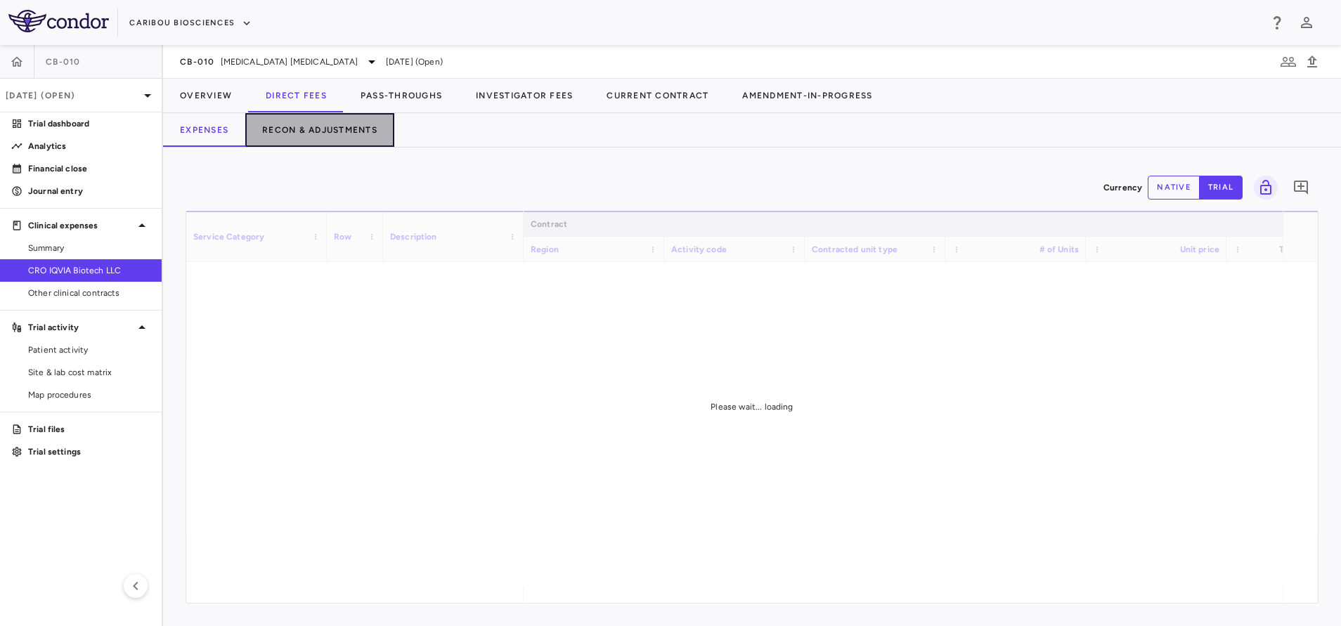
click at [356, 124] on button "Recon & Adjustments" at bounding box center [319, 130] width 149 height 34
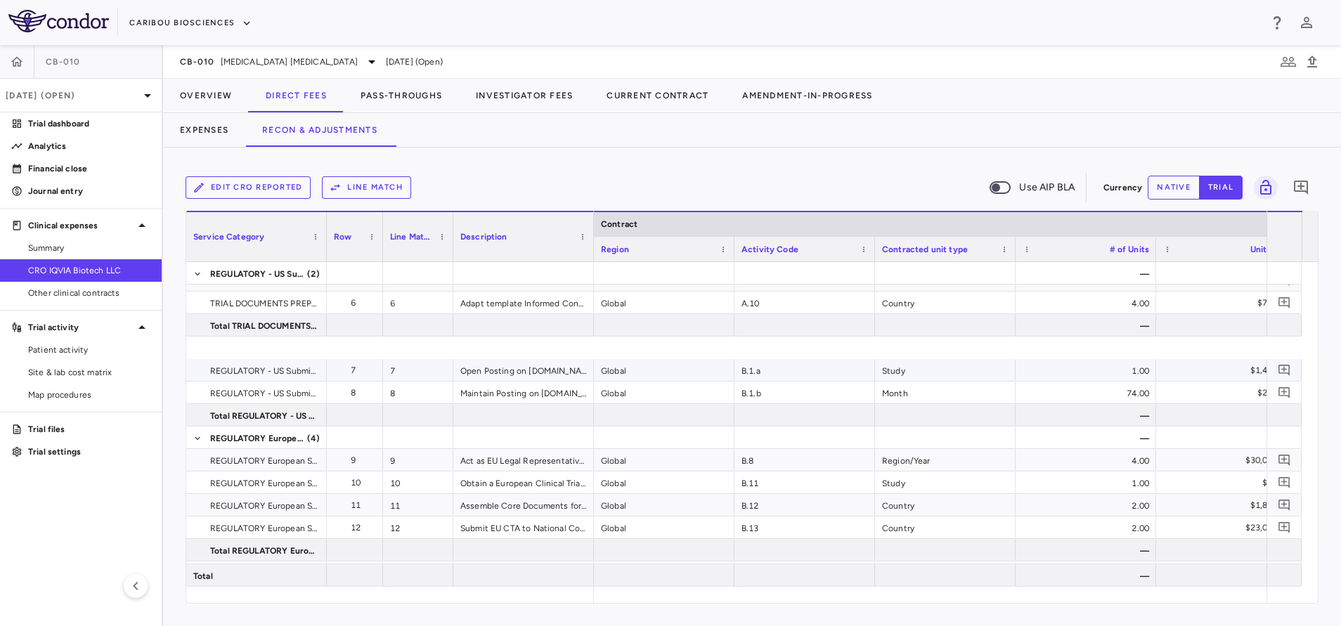
scroll to position [211, 0]
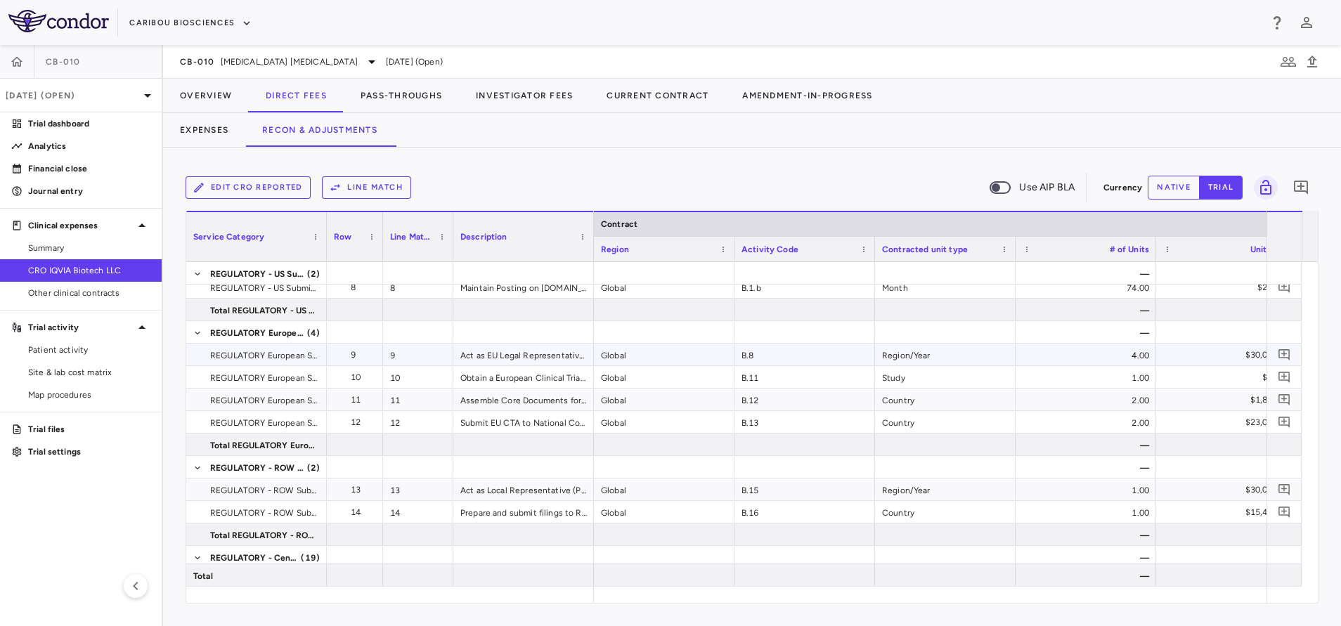
click at [816, 348] on div "B.8" at bounding box center [804, 355] width 141 height 22
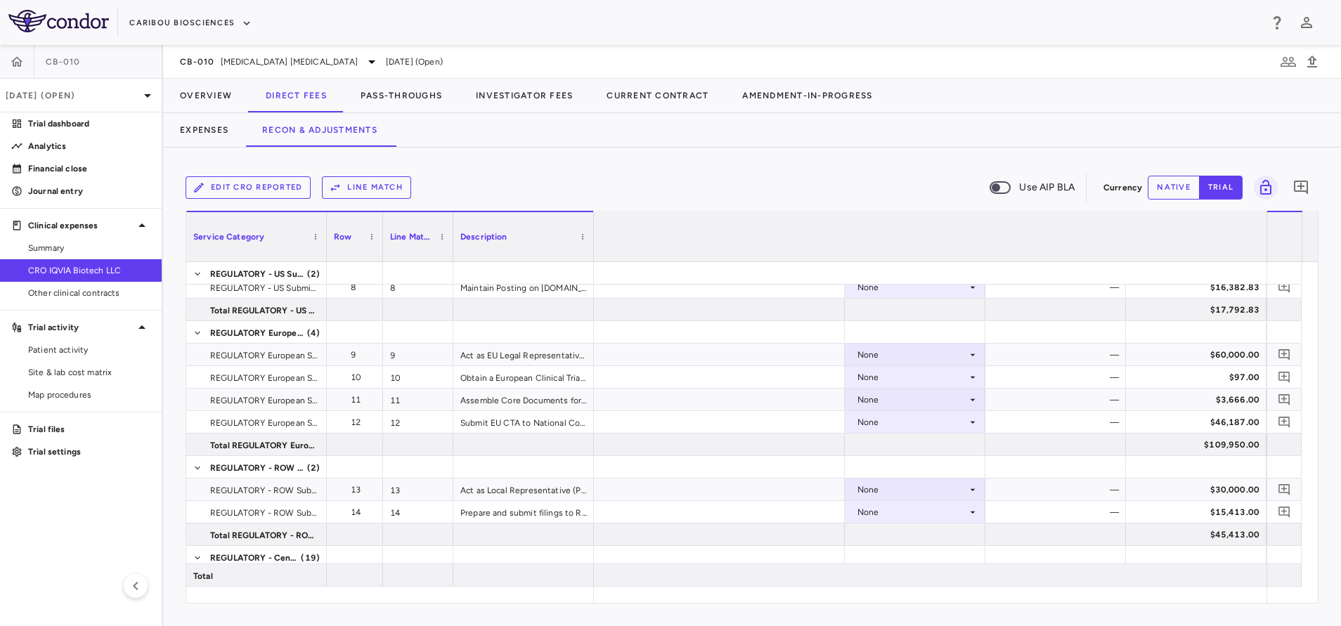
scroll to position [0, 2806]
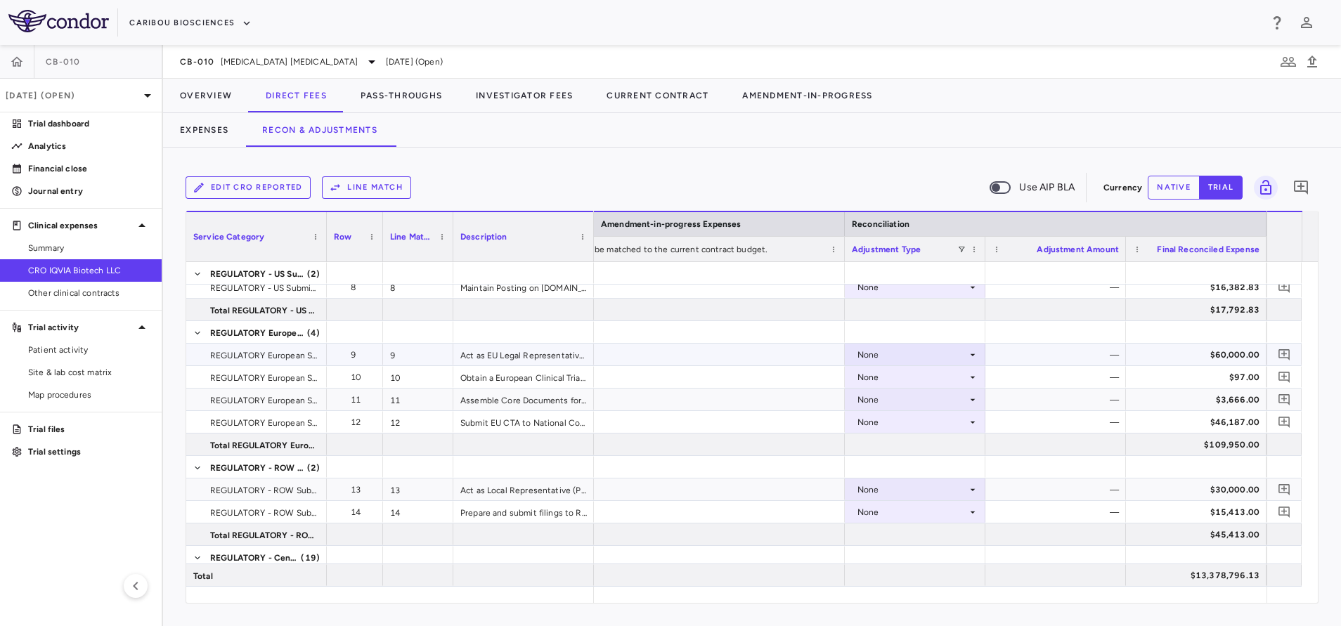
click at [921, 357] on div "None" at bounding box center [912, 355] width 110 height 22
click at [911, 401] on div "CRO Reported" at bounding box center [906, 403] width 67 height 13
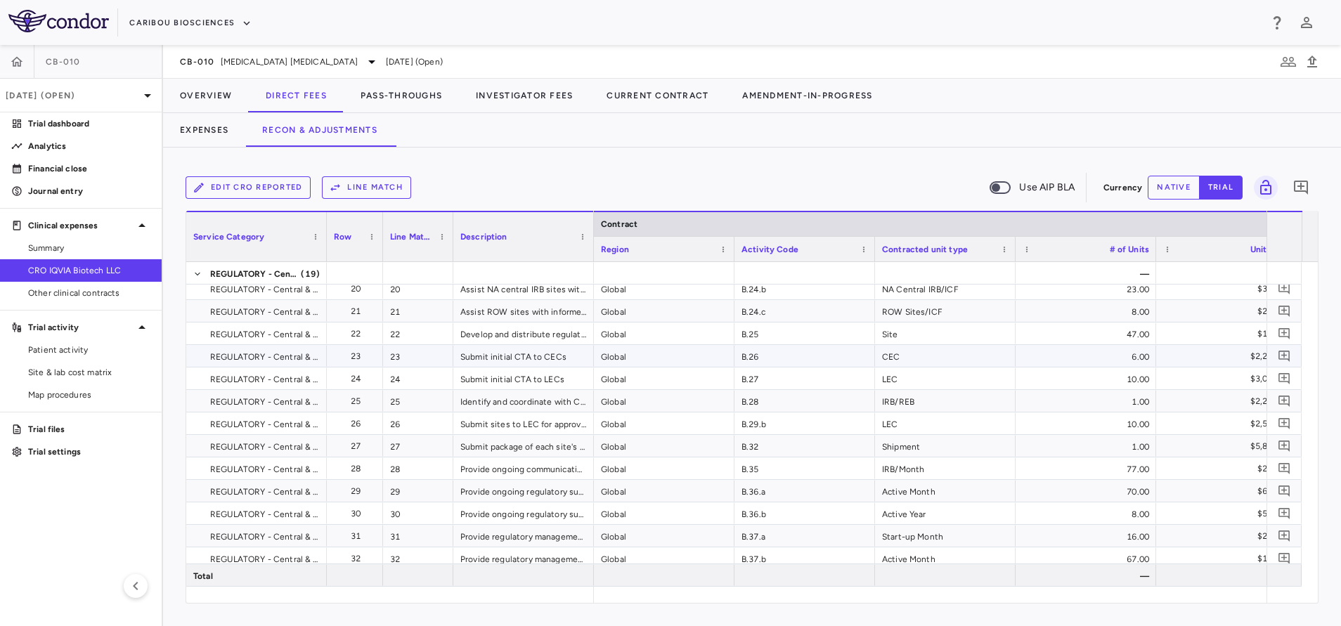
scroll to position [0, 0]
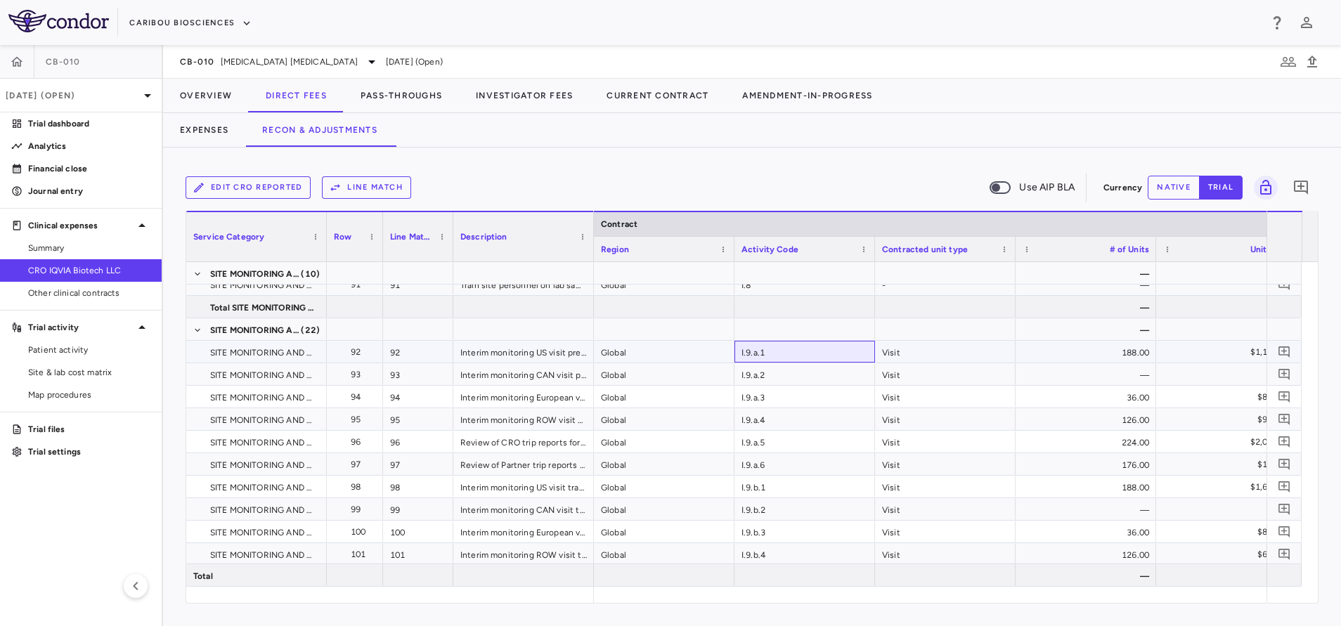
click at [777, 357] on div "I.9.a.1" at bounding box center [804, 352] width 141 height 22
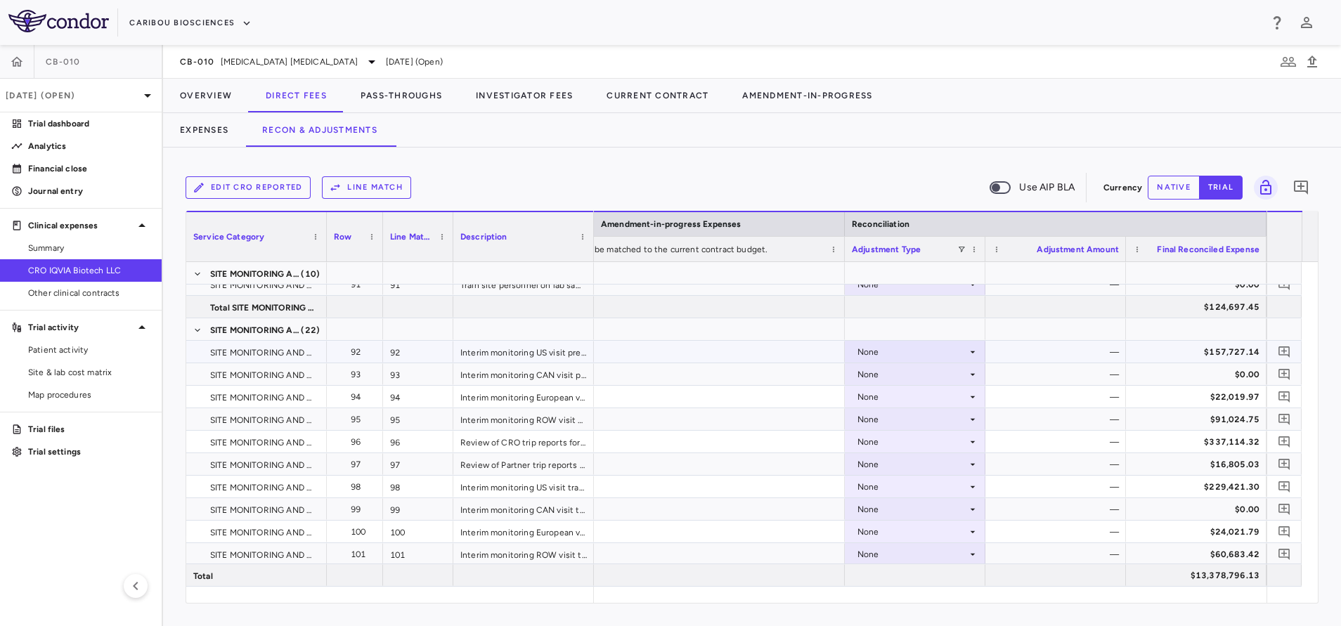
click at [899, 352] on div "None" at bounding box center [912, 352] width 110 height 22
click at [902, 403] on div "CRO Reported" at bounding box center [906, 400] width 67 height 13
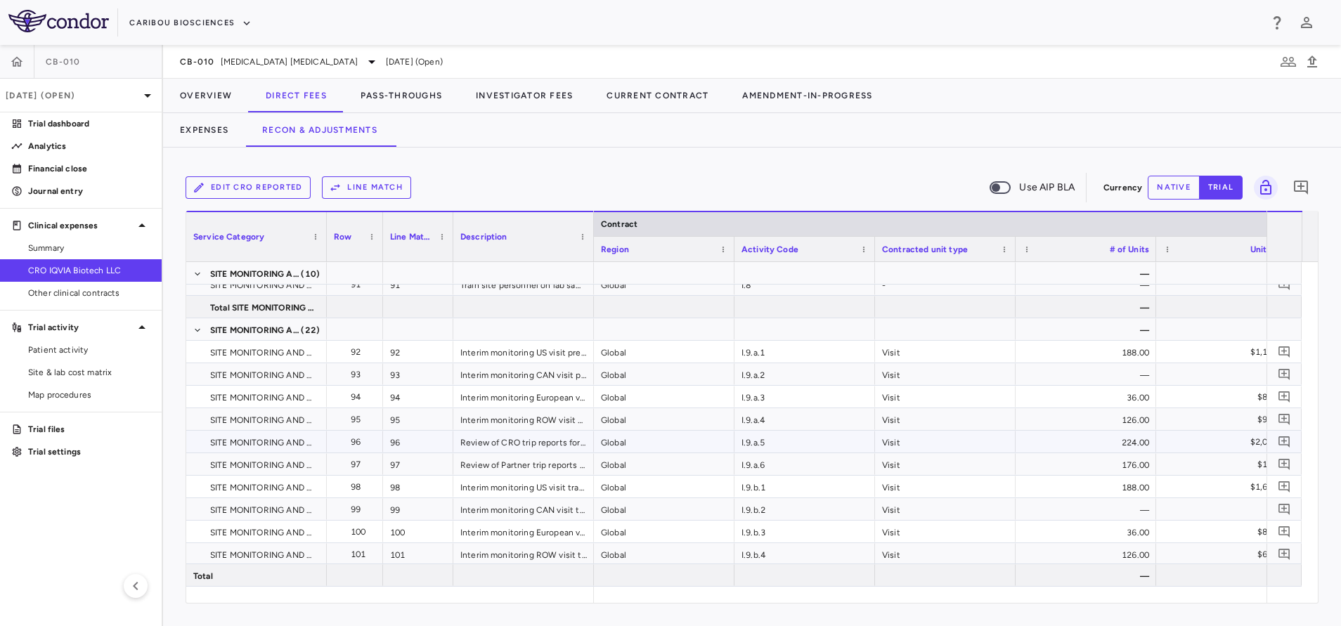
click at [767, 448] on div "I.9.a.5" at bounding box center [804, 442] width 141 height 22
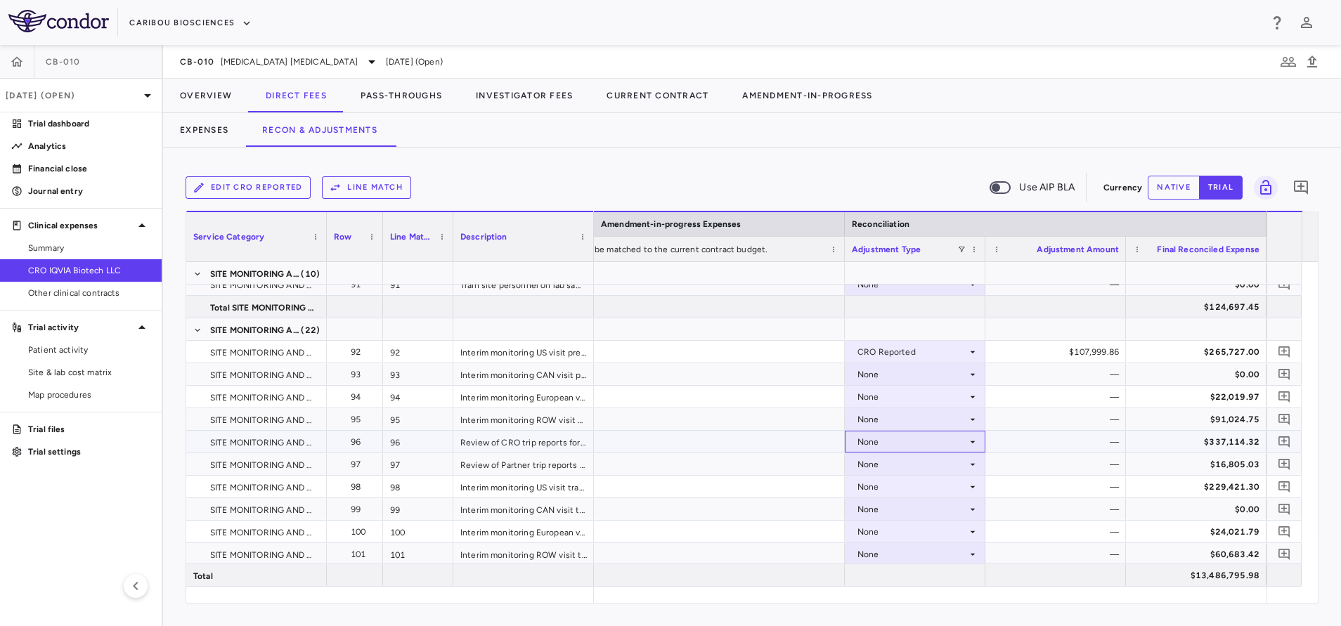
click at [893, 444] on div "None" at bounding box center [912, 442] width 110 height 22
click at [897, 485] on div "CRO Reported" at bounding box center [906, 490] width 67 height 13
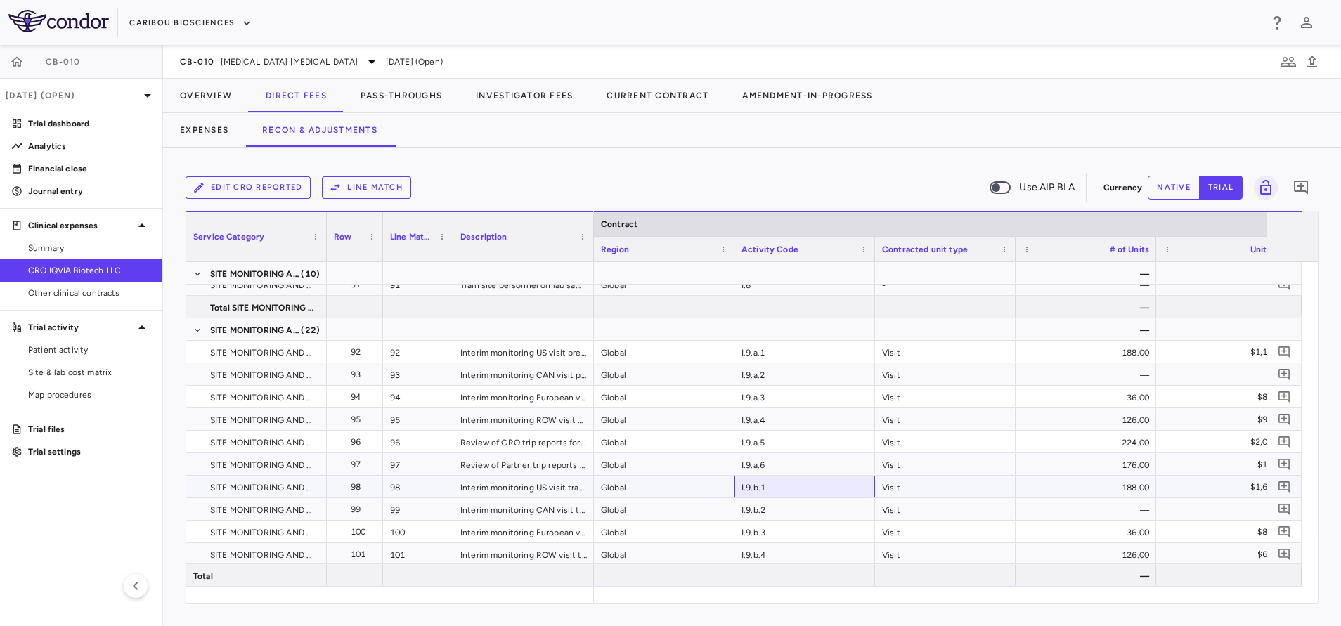
click at [783, 488] on div "I.9.b.1" at bounding box center [804, 487] width 141 height 22
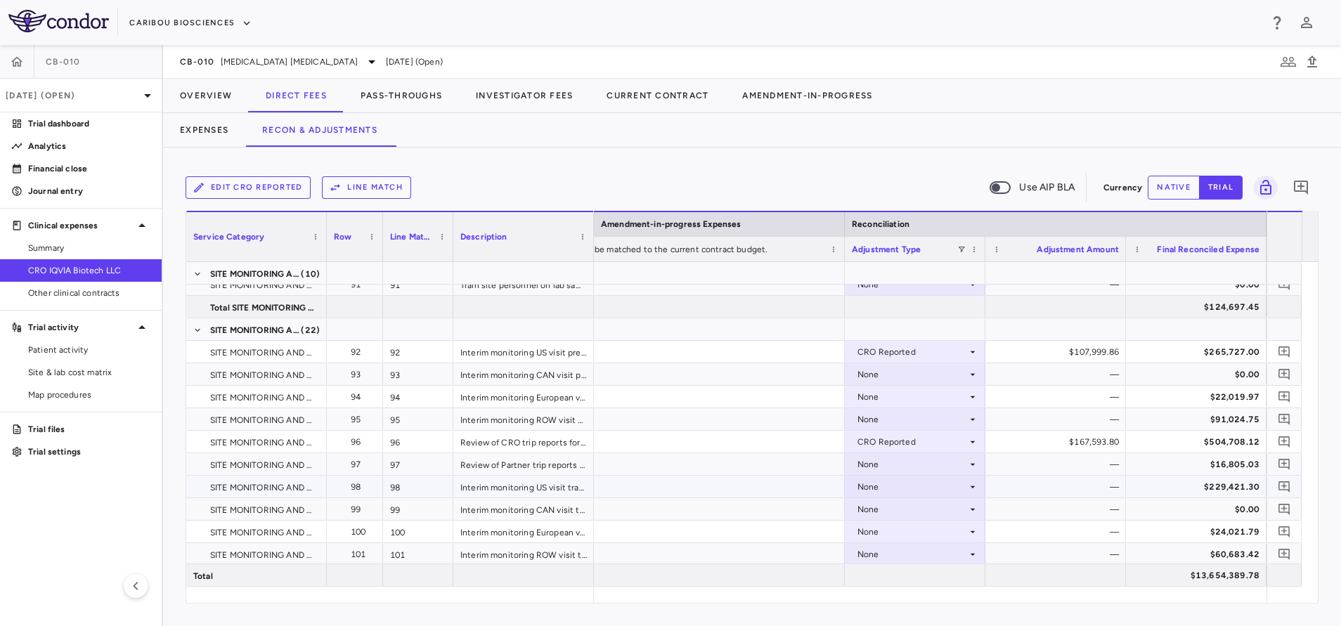
click at [866, 488] on div "None" at bounding box center [912, 487] width 110 height 22
click at [876, 533] on div "CRO Reported" at bounding box center [906, 535] width 67 height 13
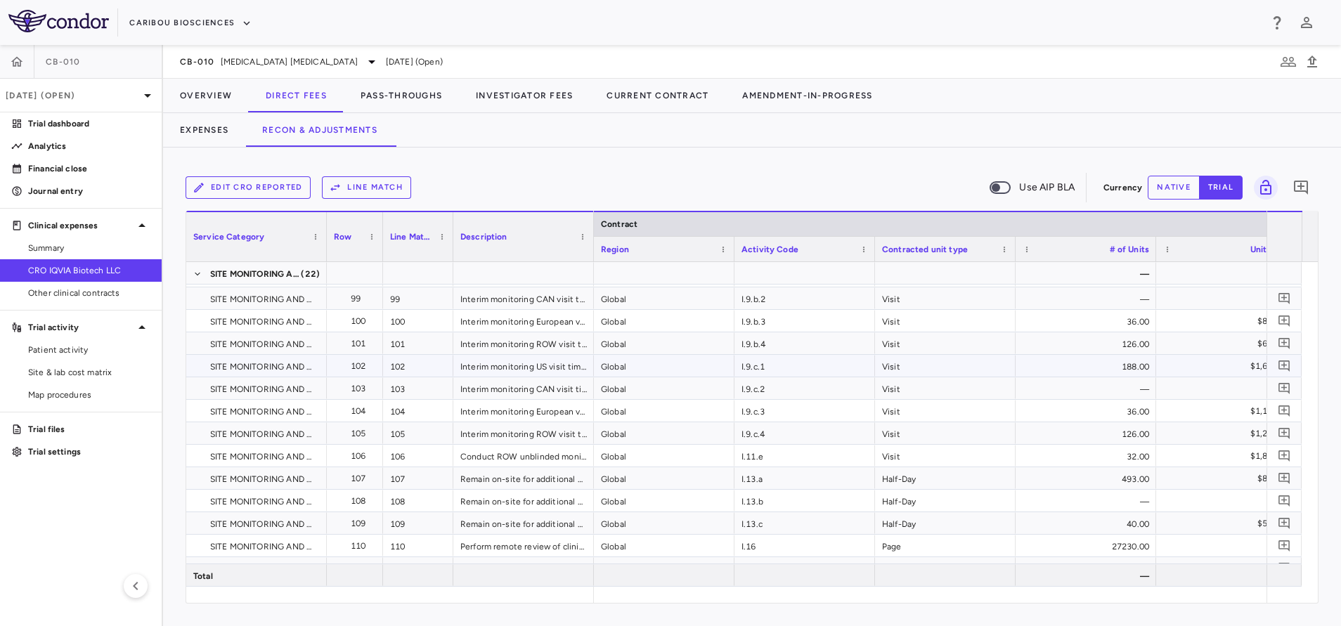
click at [766, 370] on div "I.9.c.1" at bounding box center [804, 366] width 141 height 22
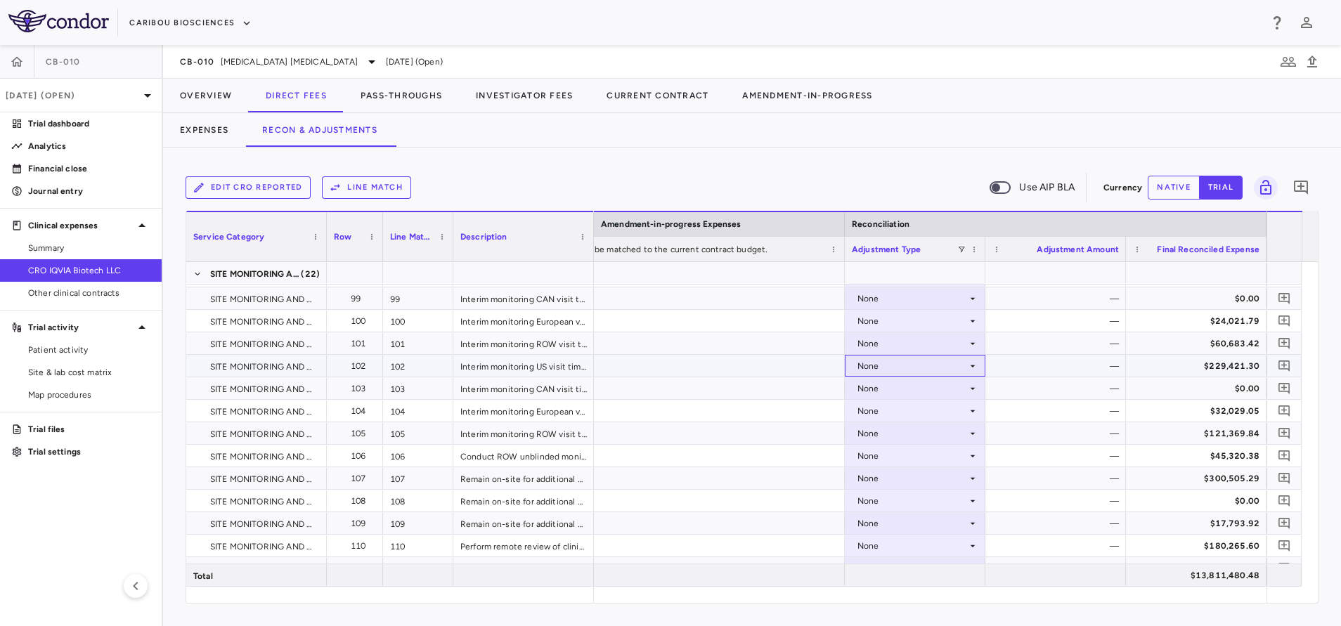
click at [864, 369] on div "None" at bounding box center [912, 366] width 110 height 22
click at [885, 419] on div "CRO Reported" at bounding box center [906, 414] width 67 height 13
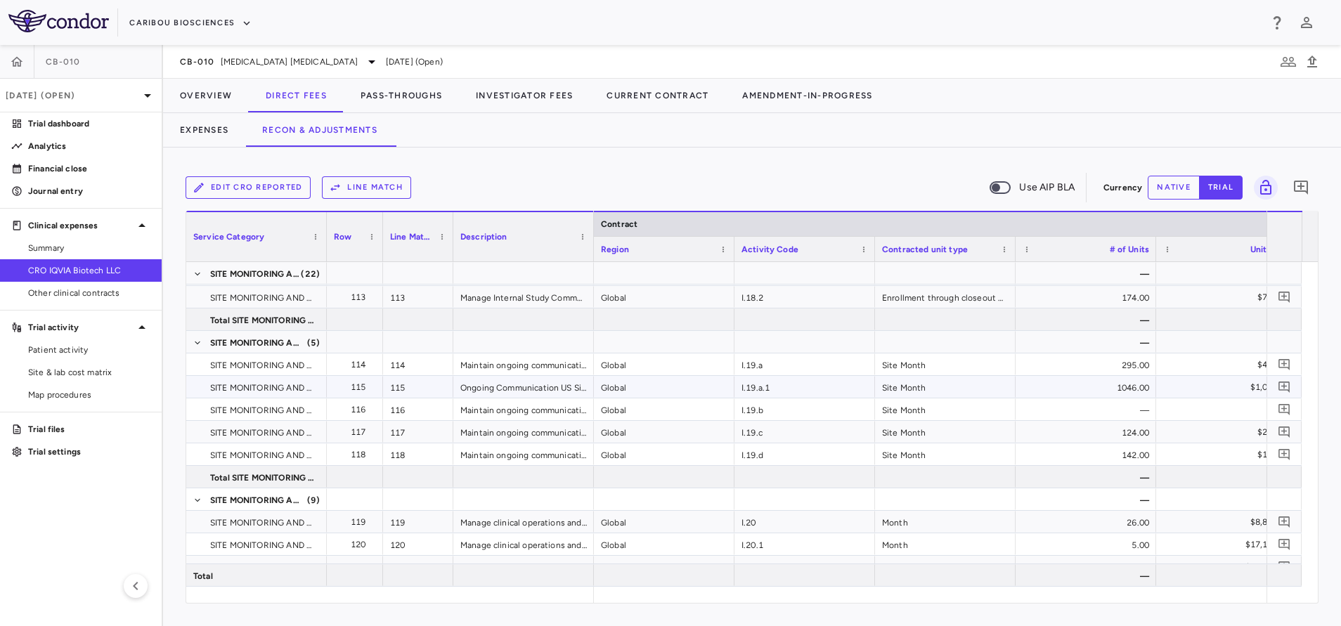
click at [783, 384] on div "I.19.a.1" at bounding box center [804, 387] width 141 height 22
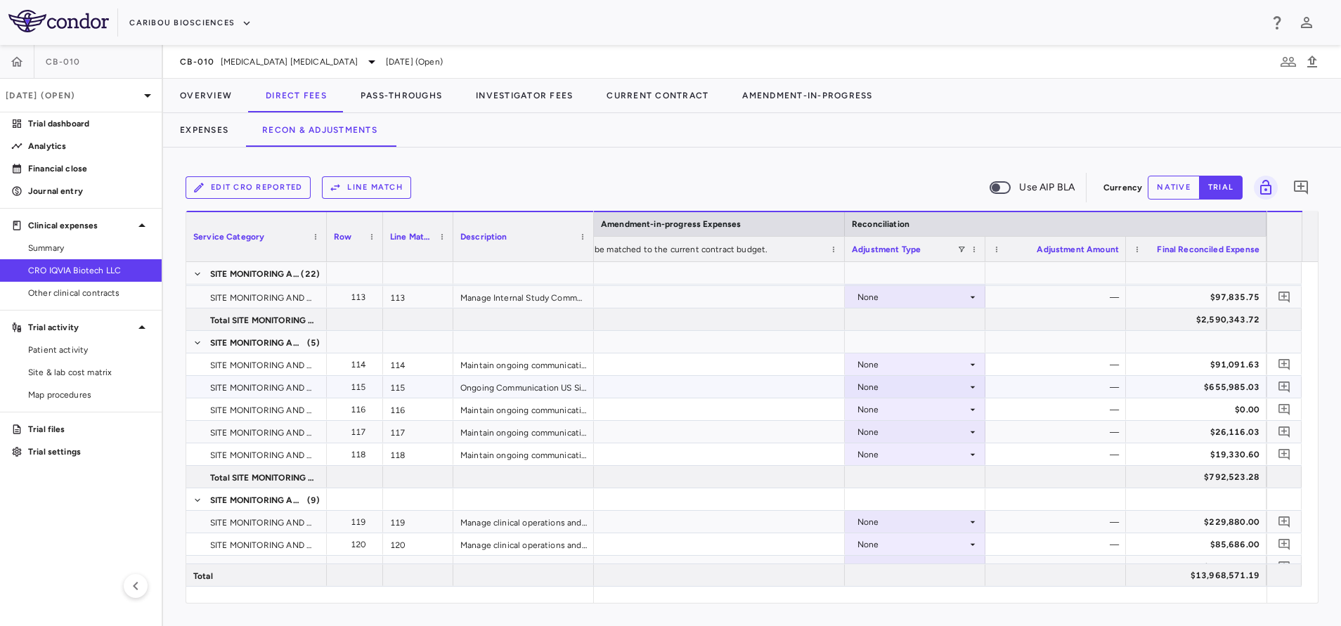
click at [902, 382] on div "None" at bounding box center [912, 387] width 110 height 22
click at [904, 438] on div "CRO Reported" at bounding box center [906, 435] width 67 height 13
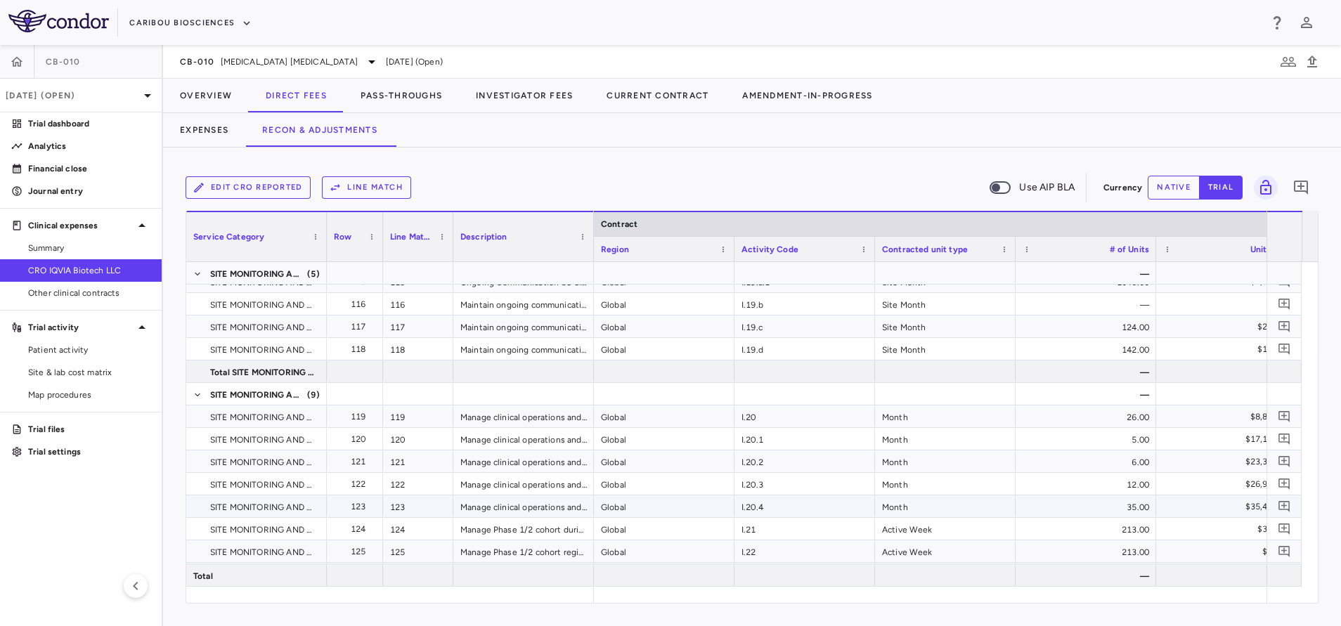
click at [795, 516] on div "I.20.4" at bounding box center [804, 506] width 141 height 22
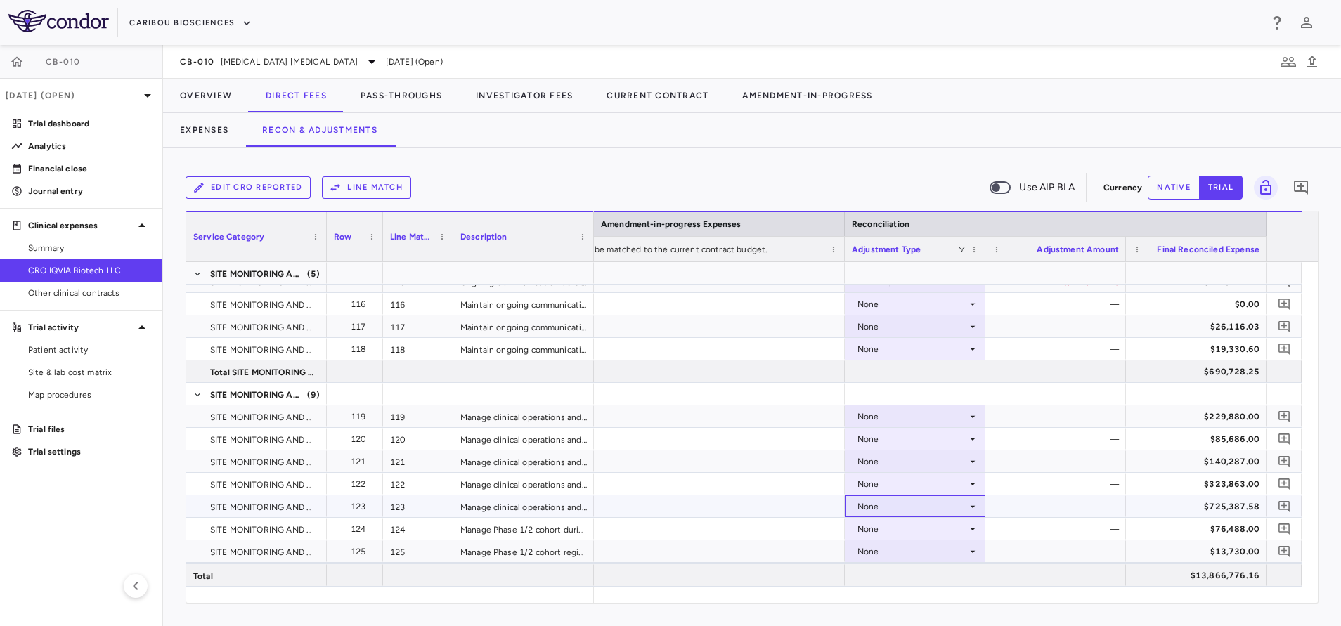
click at [879, 500] on div "None" at bounding box center [912, 506] width 110 height 22
click at [893, 557] on div "CRO Reported" at bounding box center [906, 555] width 67 height 13
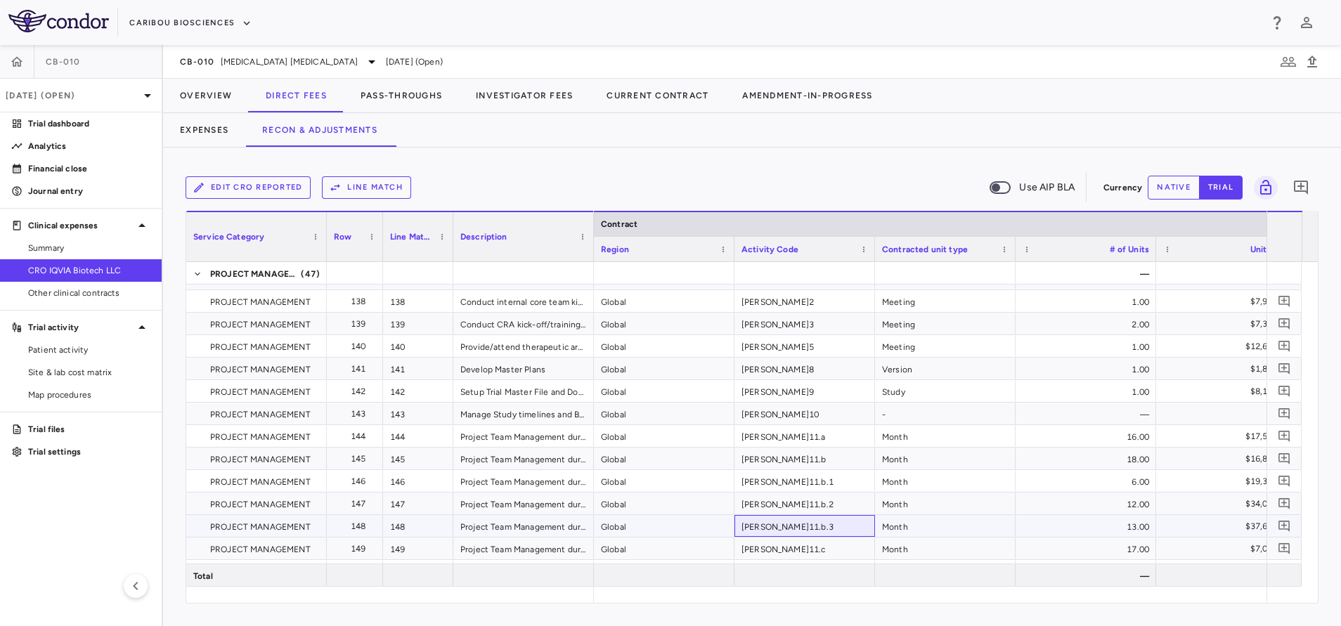
click at [795, 531] on div "J.11.b.3" at bounding box center [804, 526] width 141 height 22
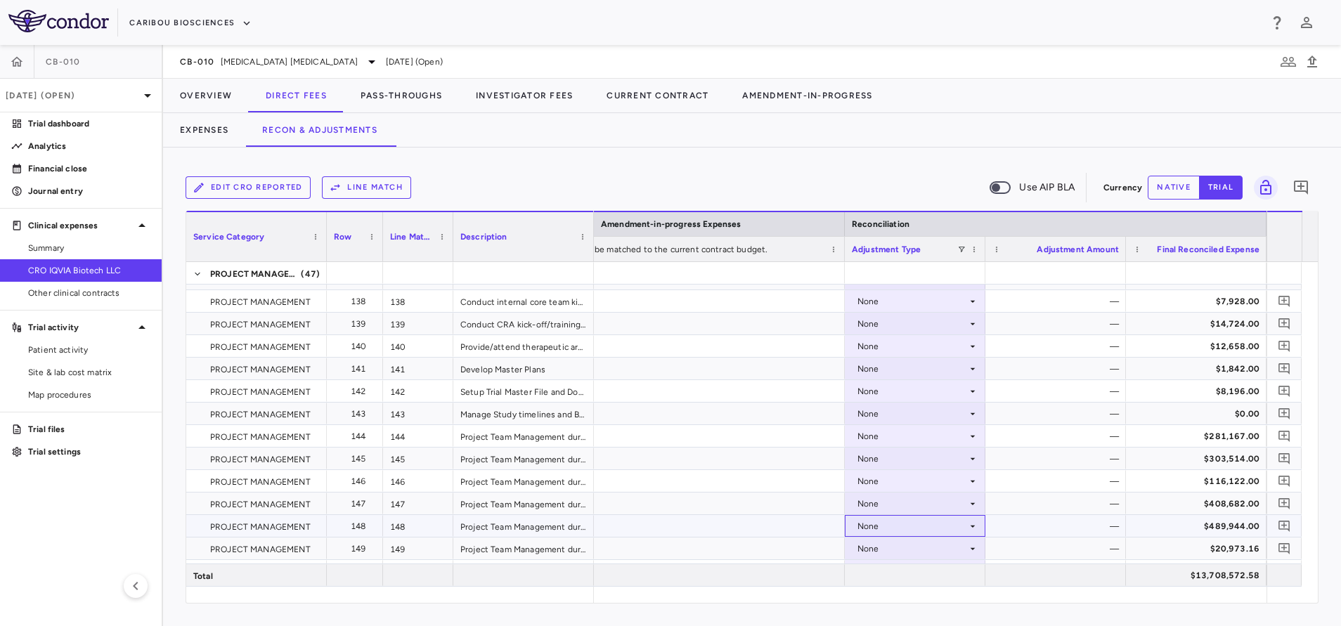
click at [868, 527] on div "None" at bounding box center [912, 526] width 110 height 22
click at [897, 576] on div "CRO Reported" at bounding box center [906, 574] width 67 height 13
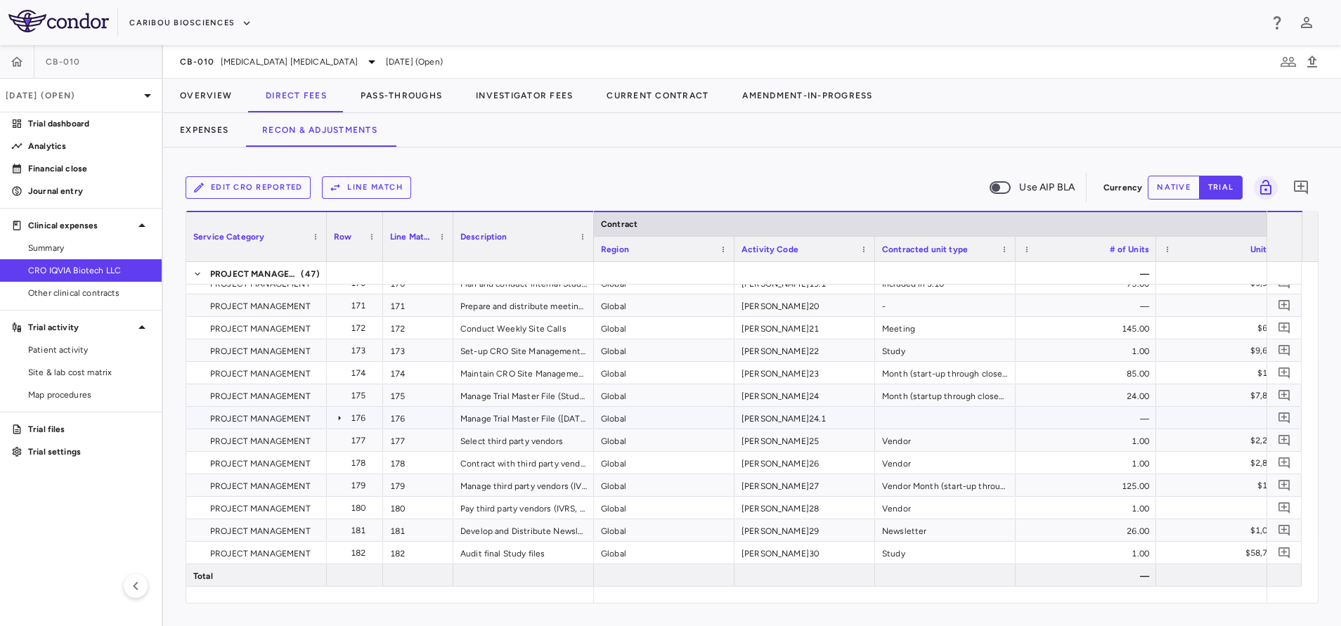
click at [778, 419] on div "J.24.1" at bounding box center [804, 418] width 141 height 22
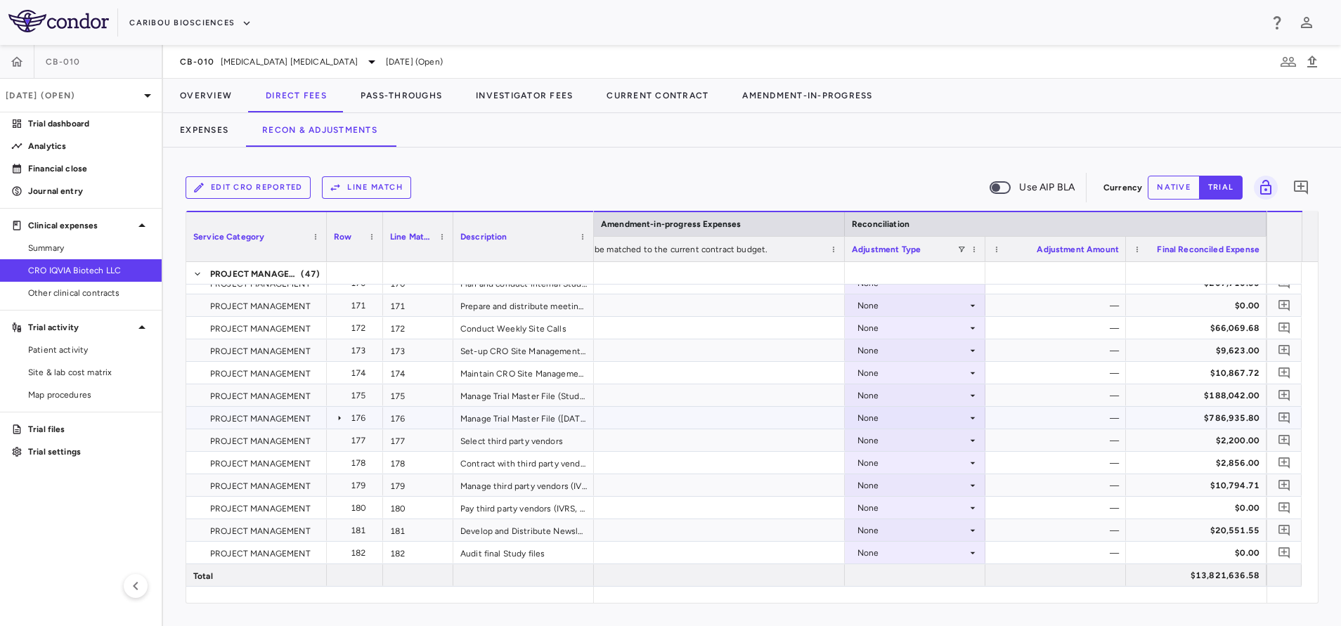
click at [859, 417] on div "None" at bounding box center [912, 418] width 110 height 22
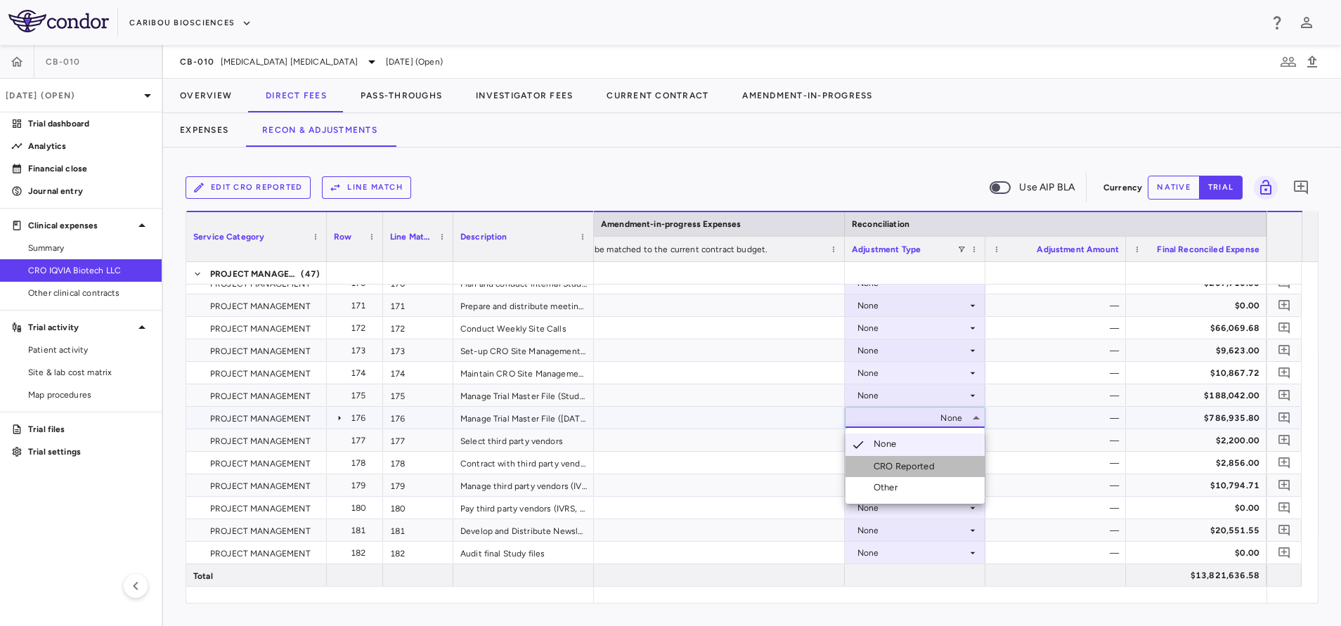
click at [890, 471] on div "CRO Reported" at bounding box center [906, 466] width 67 height 13
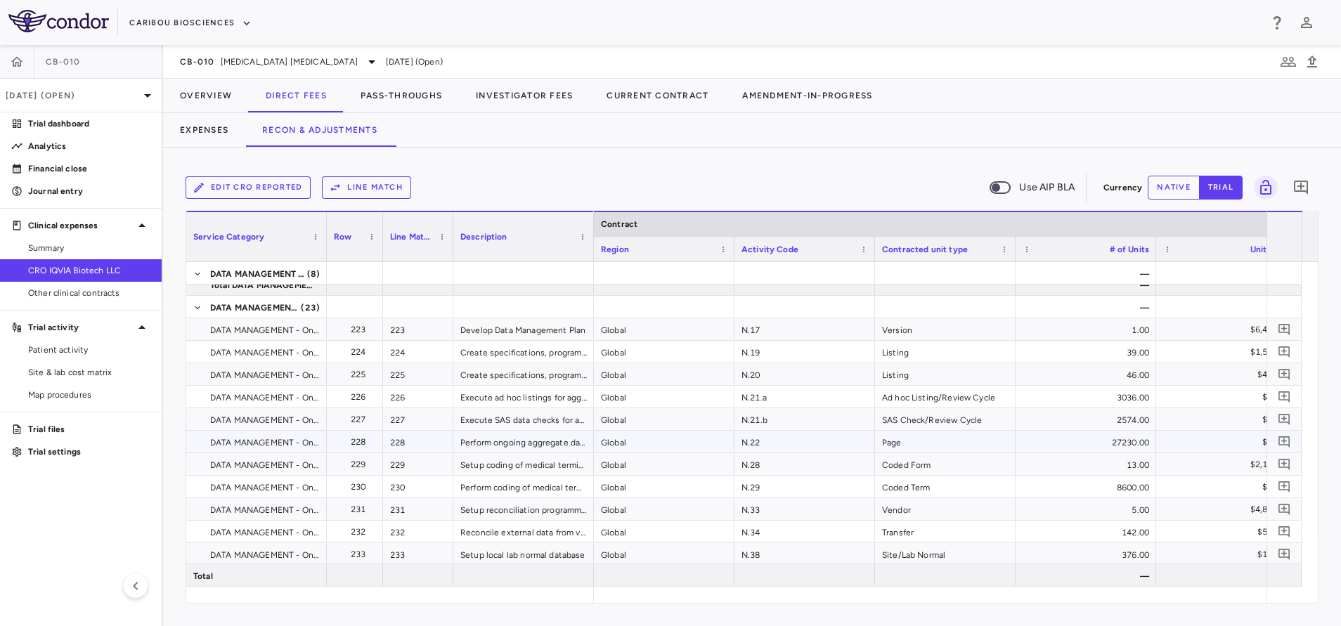
click at [788, 445] on div "N.22" at bounding box center [804, 442] width 141 height 22
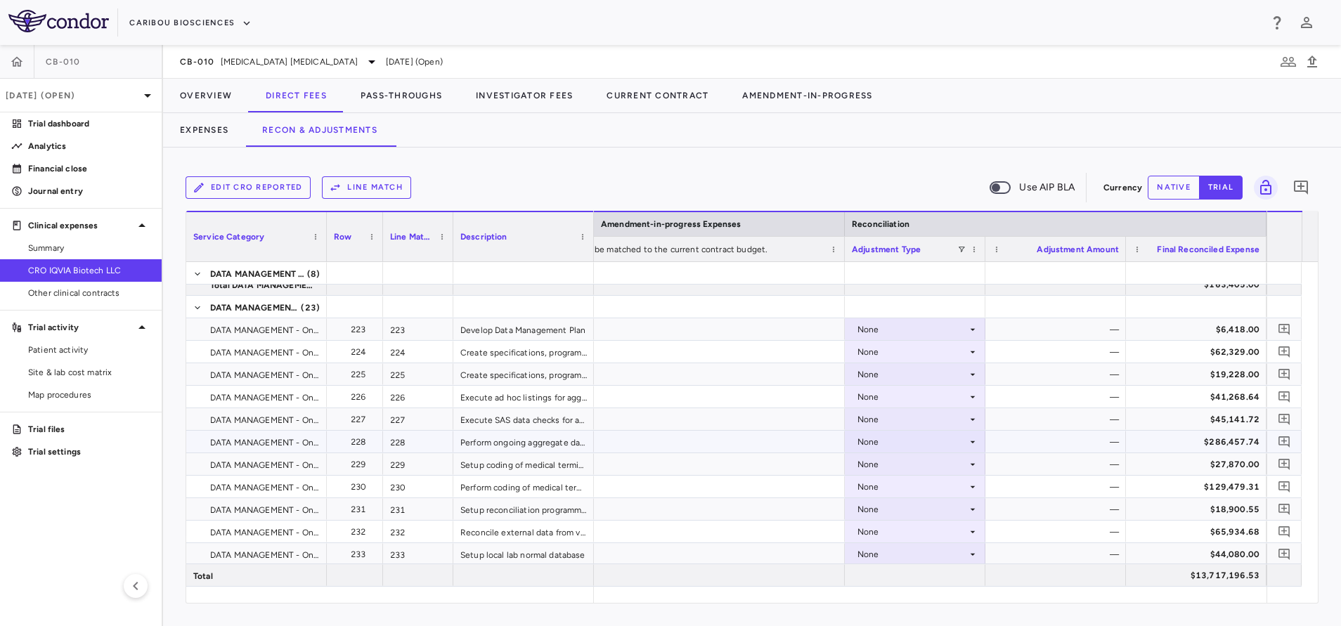
click at [885, 442] on div "None" at bounding box center [912, 442] width 110 height 22
click at [887, 488] on div "CRO Reported" at bounding box center [906, 490] width 67 height 13
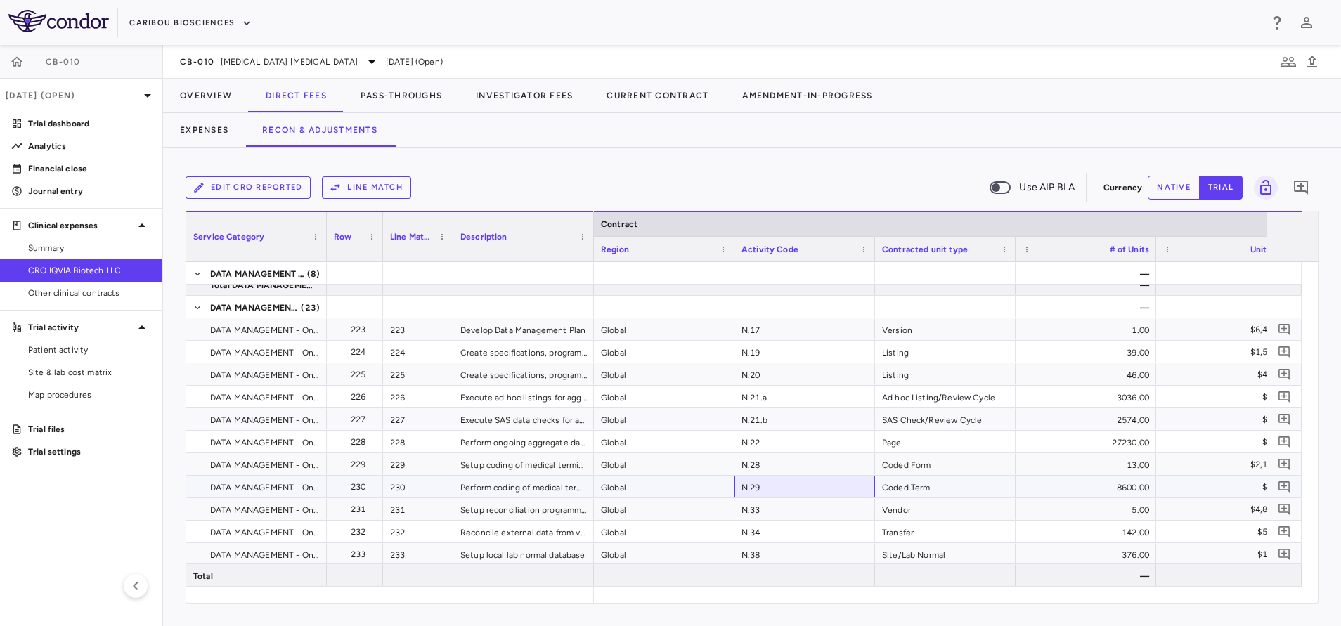
click at [785, 483] on div "N.29" at bounding box center [804, 487] width 141 height 22
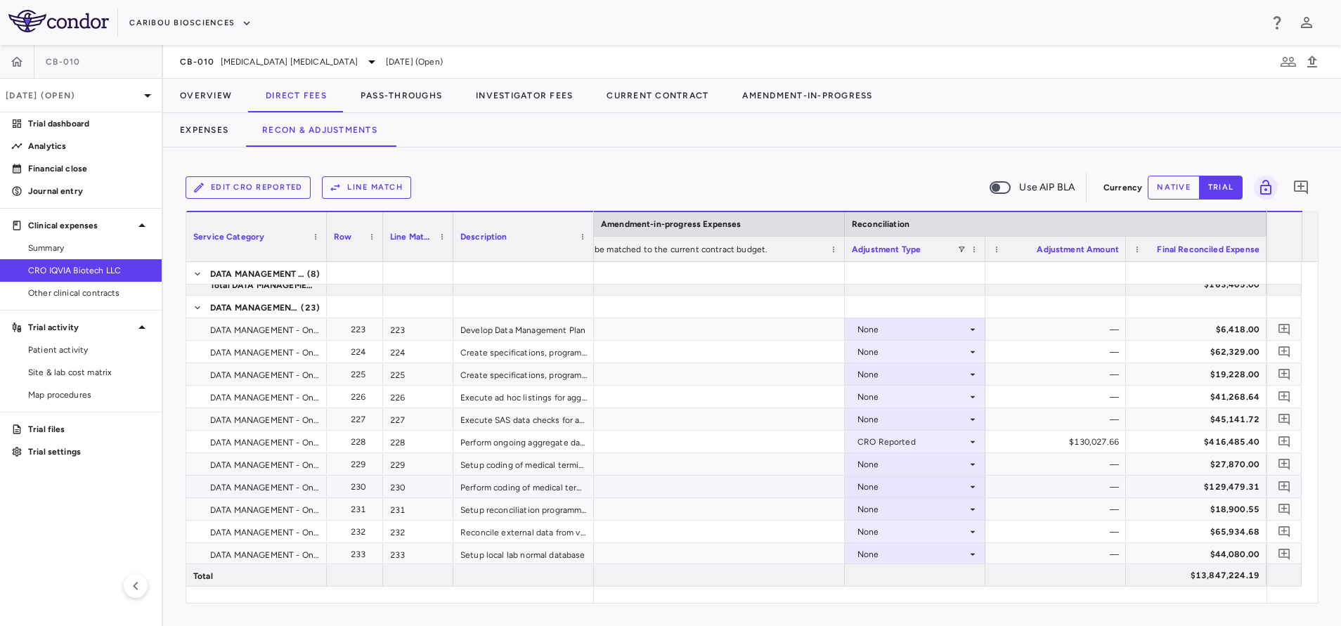
click at [867, 484] on div "None" at bounding box center [912, 487] width 110 height 22
click at [880, 542] on li "CRO Reported" at bounding box center [914, 535] width 139 height 21
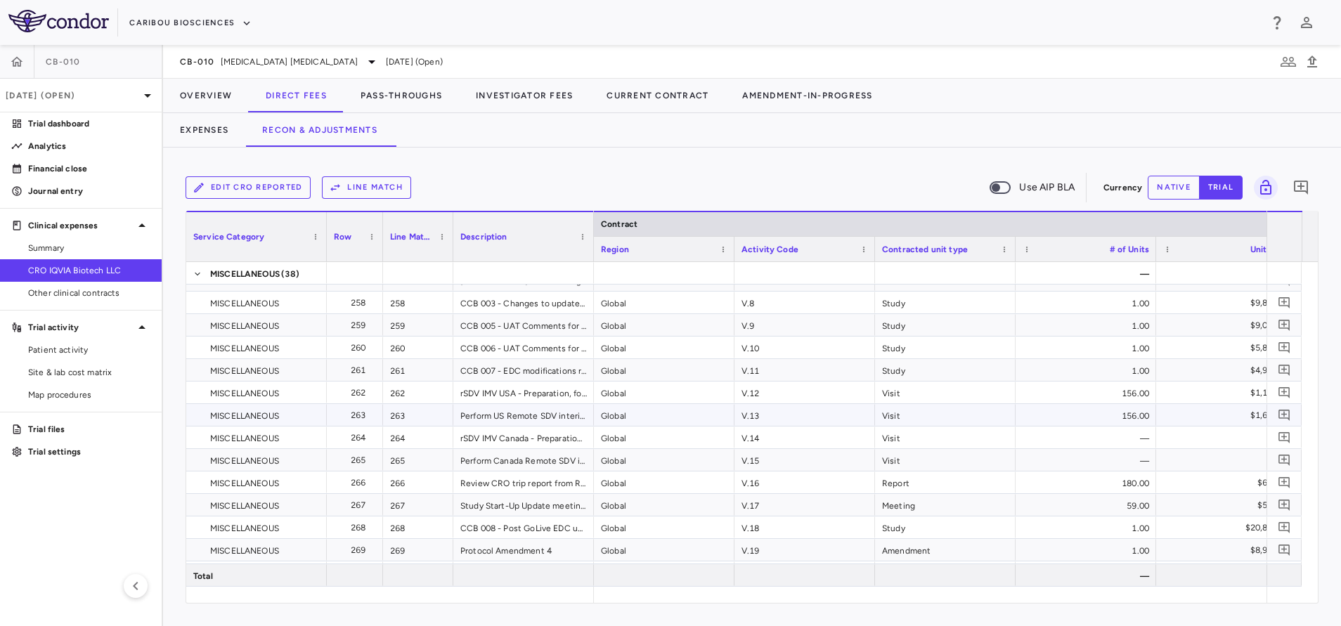
click at [755, 412] on div "V.13" at bounding box center [804, 415] width 141 height 22
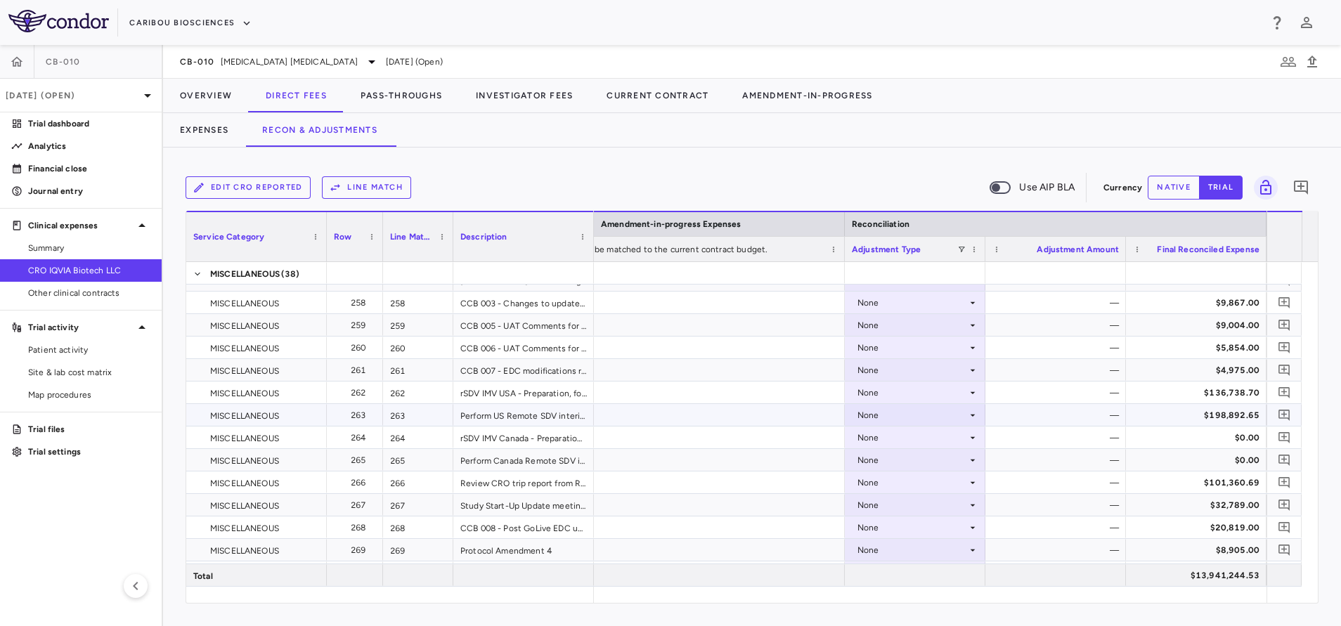
click at [869, 415] on div "None" at bounding box center [912, 415] width 110 height 22
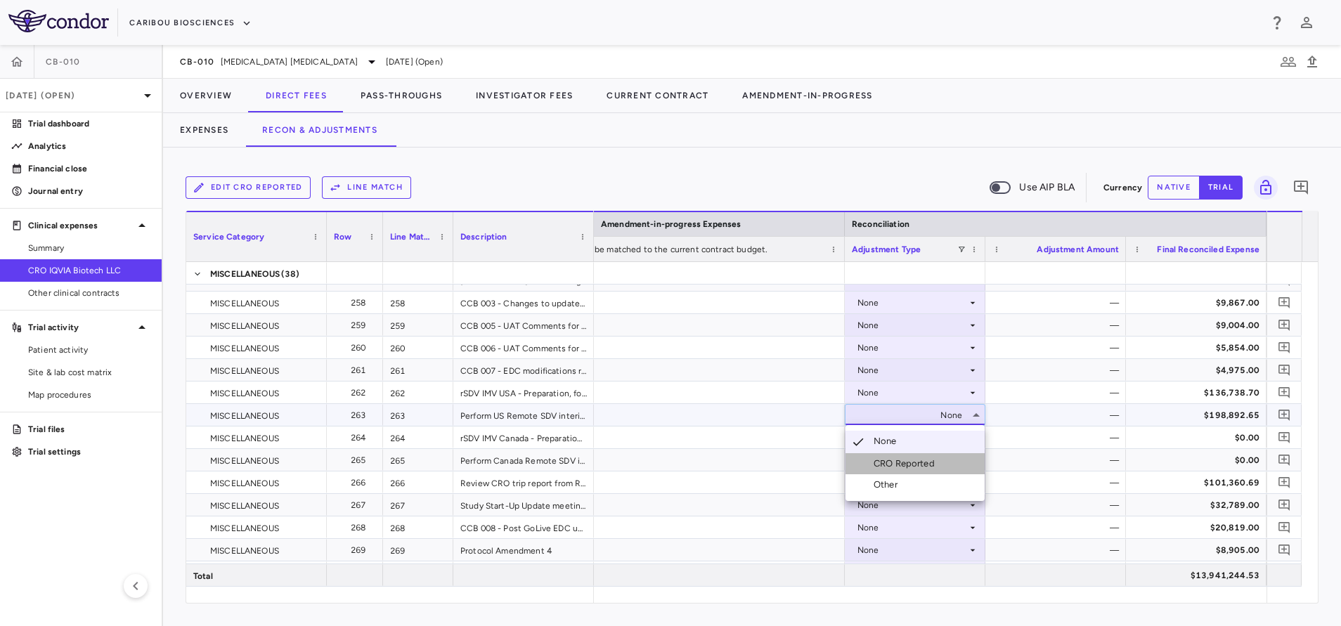
click at [887, 464] on div "CRO Reported" at bounding box center [906, 463] width 67 height 13
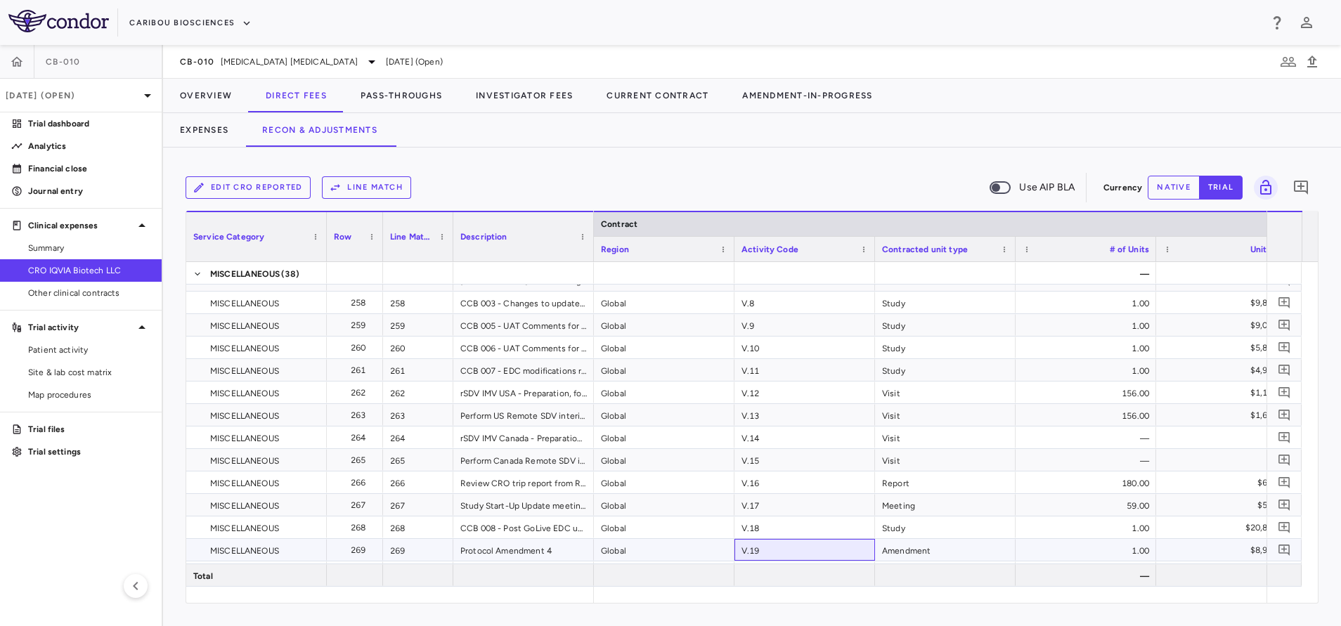
click at [779, 550] on div "V.19" at bounding box center [804, 550] width 141 height 22
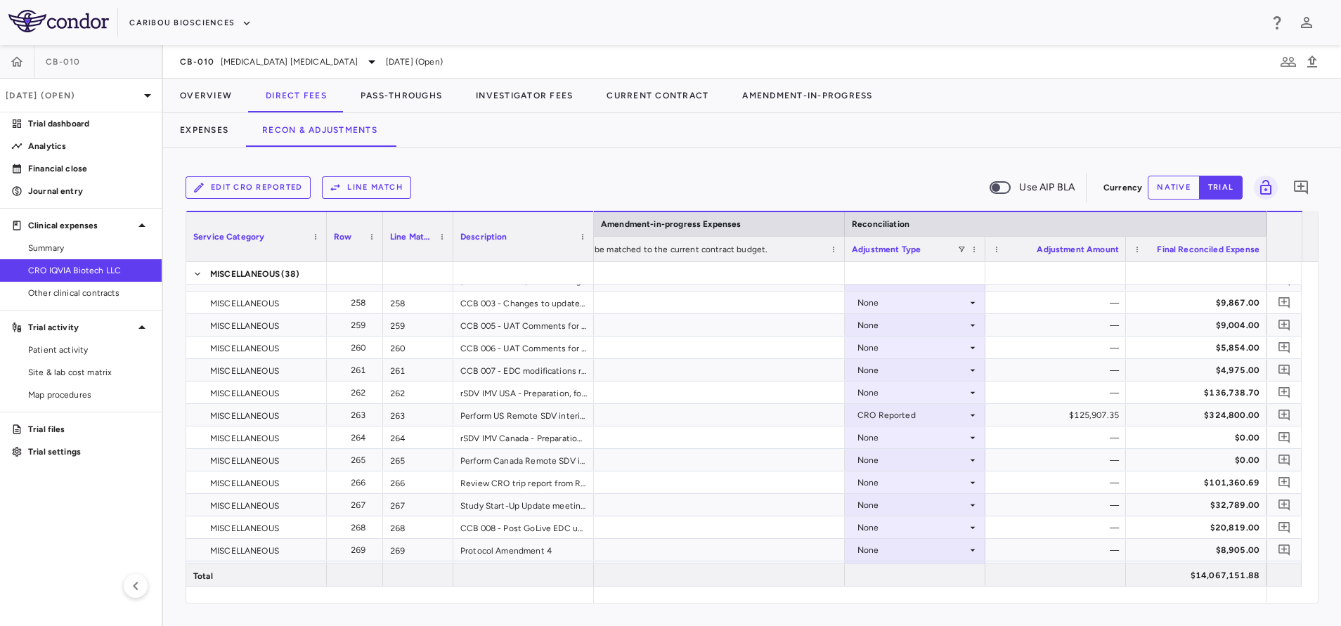
click at [902, 554] on div "None" at bounding box center [912, 550] width 110 height 22
click at [909, 578] on div "CRO Reported" at bounding box center [906, 577] width 67 height 13
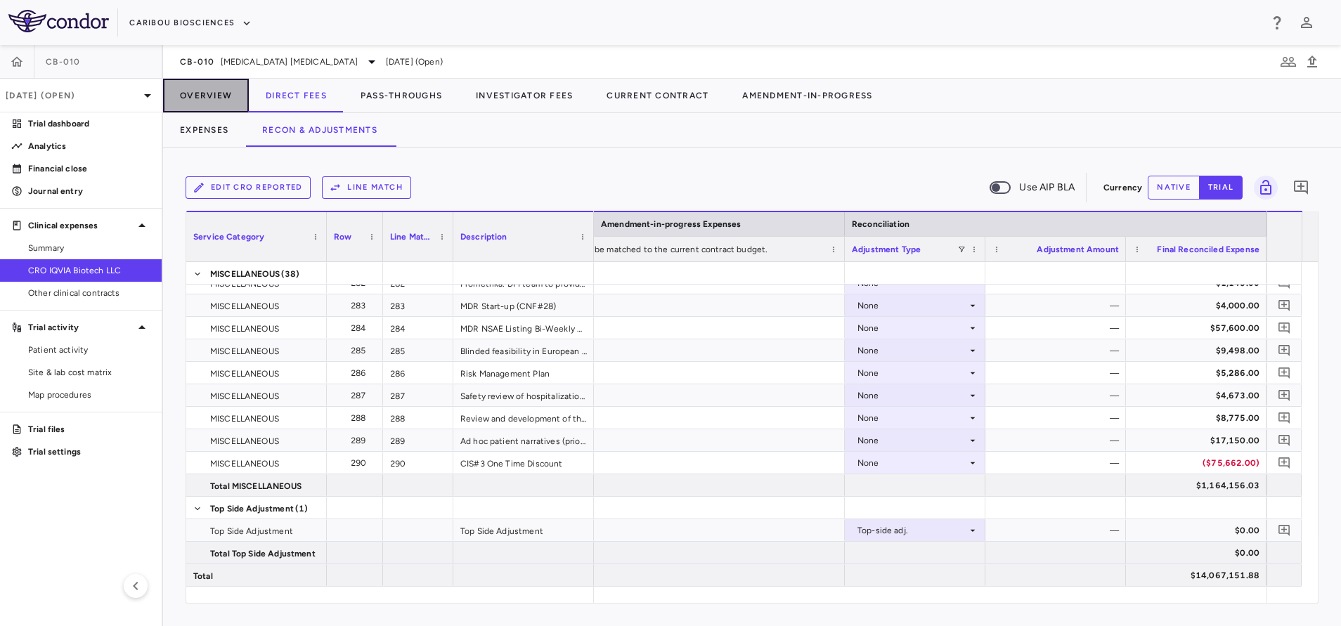
click at [193, 89] on button "Overview" at bounding box center [206, 96] width 86 height 34
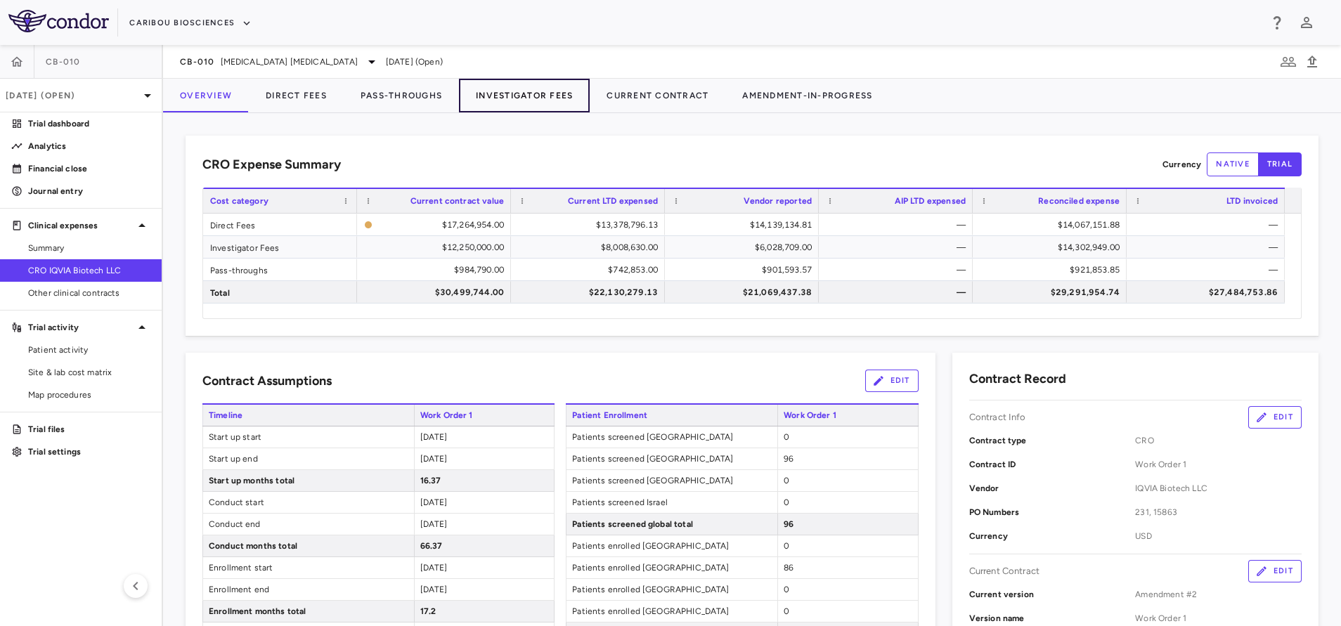
click at [541, 86] on button "Investigator Fees" at bounding box center [524, 96] width 131 height 34
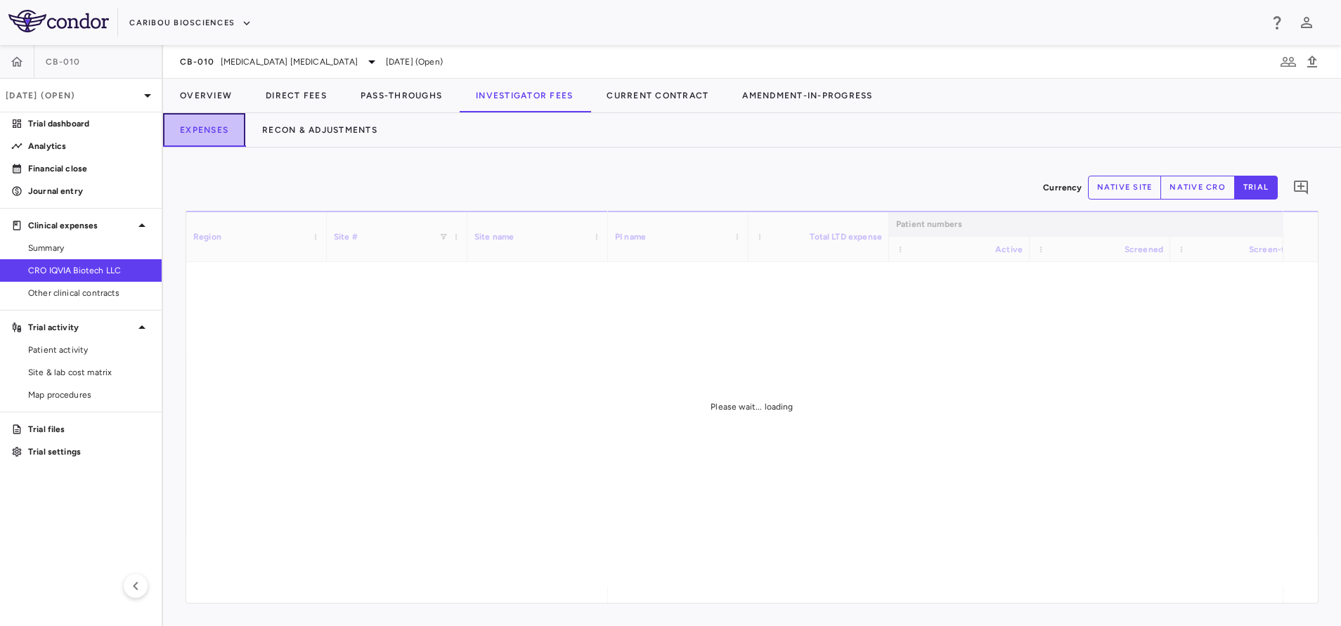
click at [221, 136] on button "Expenses" at bounding box center [204, 130] width 82 height 34
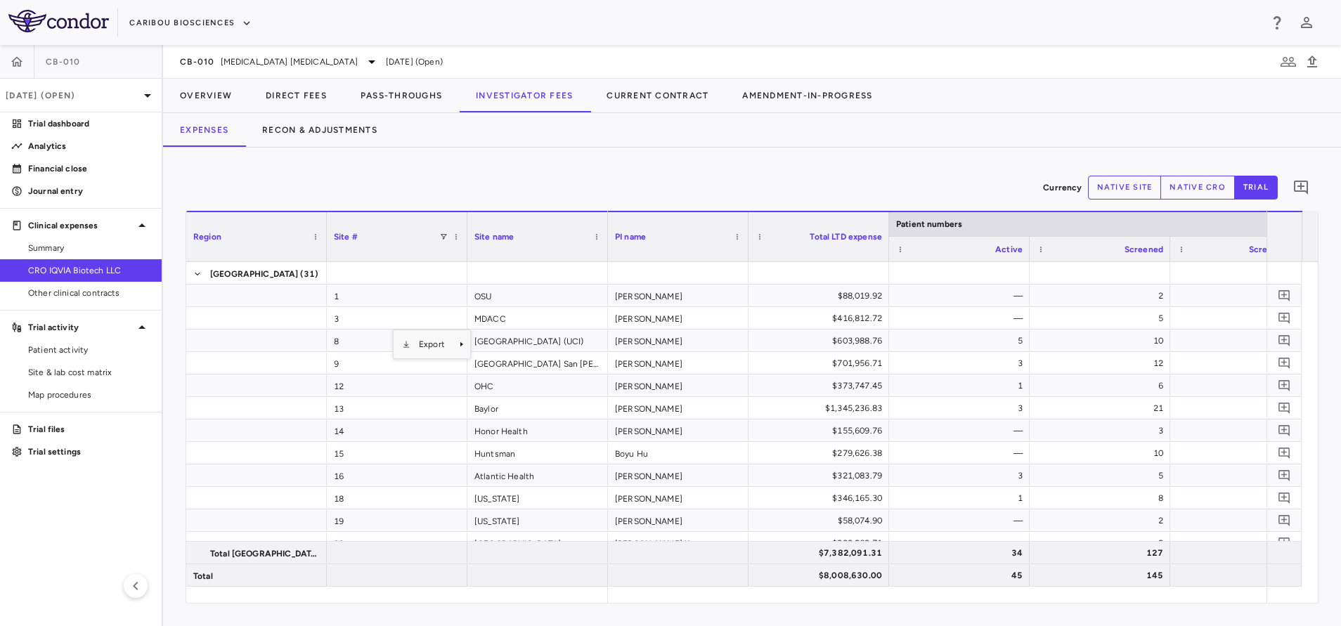
click at [435, 332] on div "Export" at bounding box center [431, 344] width 77 height 28
click at [436, 351] on span "Export" at bounding box center [431, 344] width 43 height 20
click at [513, 370] on span "Excel Export" at bounding box center [519, 369] width 66 height 20
click at [629, 171] on div "Currency native site native cro trial 0" at bounding box center [752, 187] width 1133 height 35
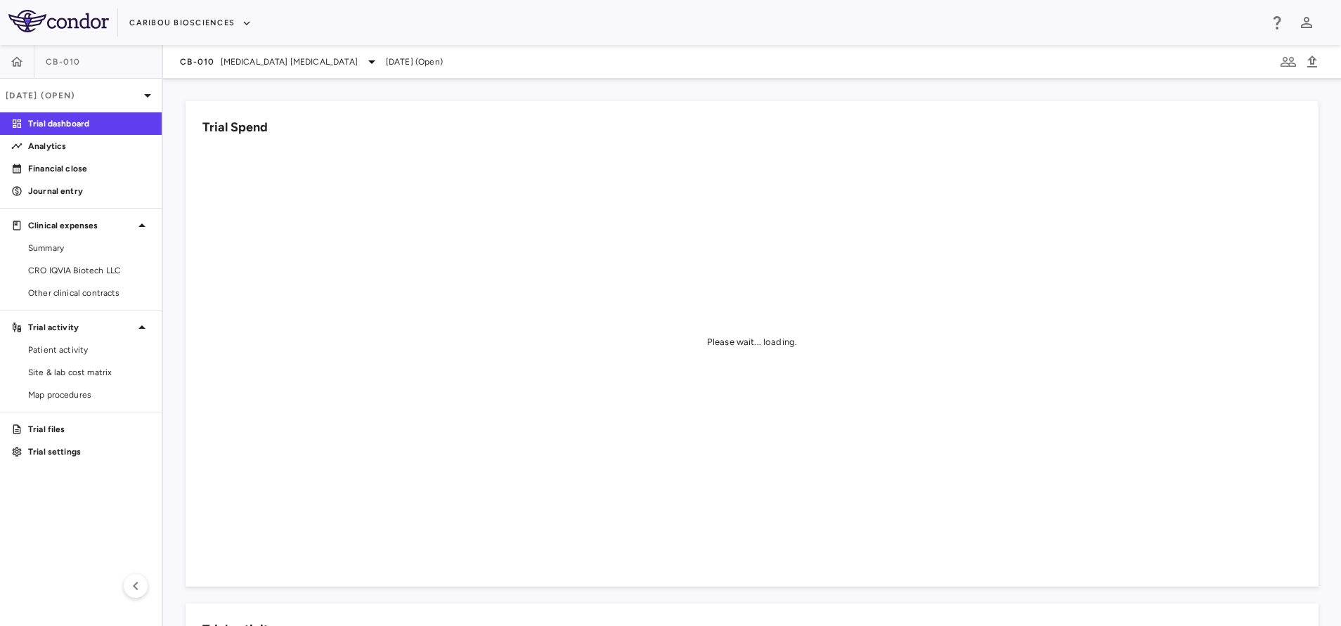
drag, startPoint x: 70, startPoint y: 268, endPoint x: 352, endPoint y: 155, distance: 304.5
click at [70, 268] on span "CRO IQVIA Biotech LLC" at bounding box center [89, 270] width 122 height 13
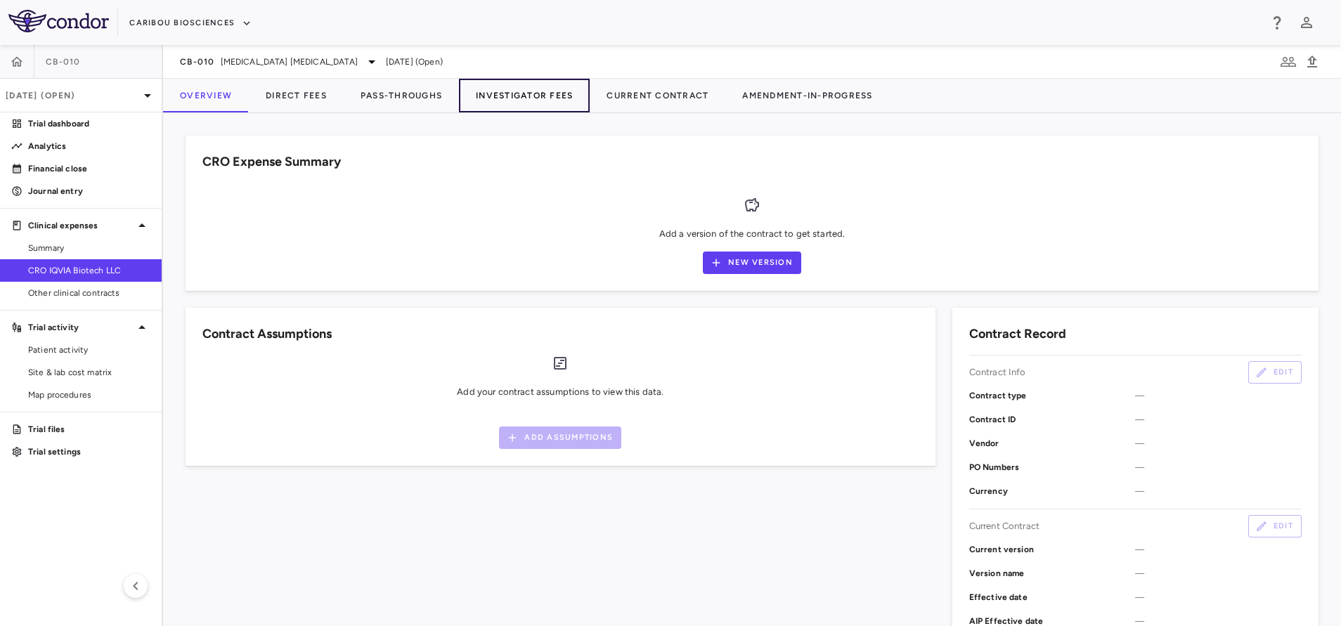
click at [485, 104] on button "Investigator Fees" at bounding box center [524, 96] width 131 height 34
click at [525, 91] on button "Investigator Fees" at bounding box center [524, 96] width 131 height 34
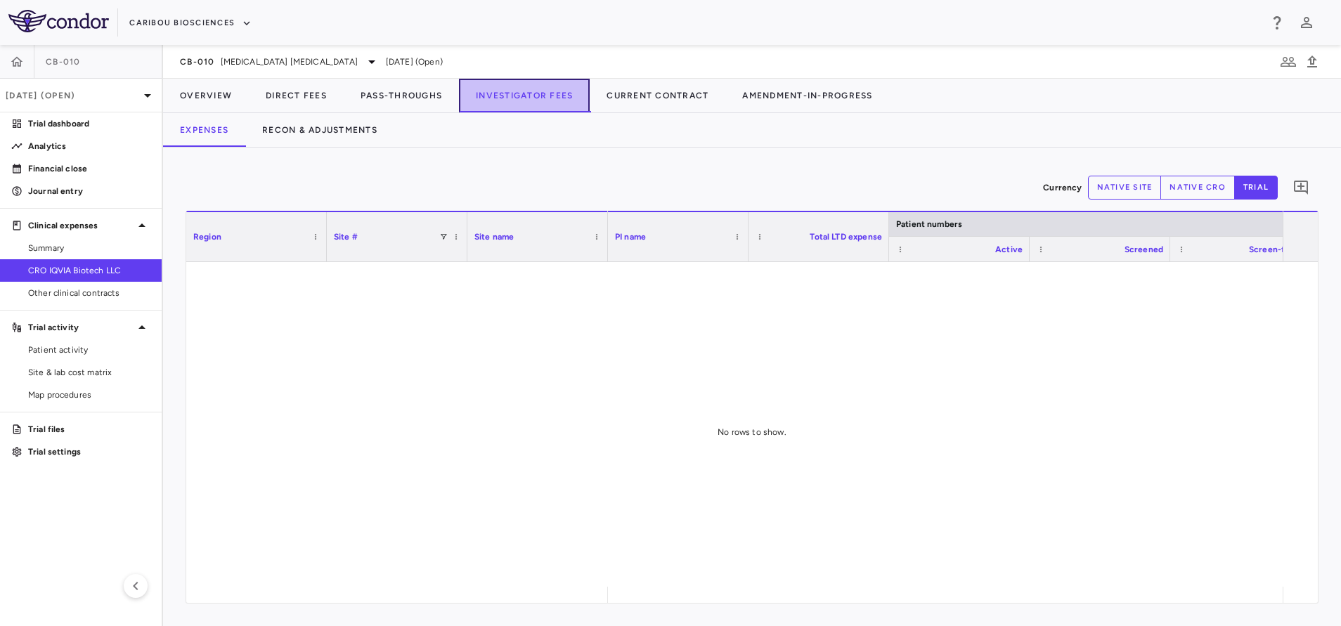
click at [523, 91] on button "Investigator Fees" at bounding box center [524, 96] width 131 height 34
click at [349, 132] on button "Recon & Adjustments" at bounding box center [319, 130] width 149 height 34
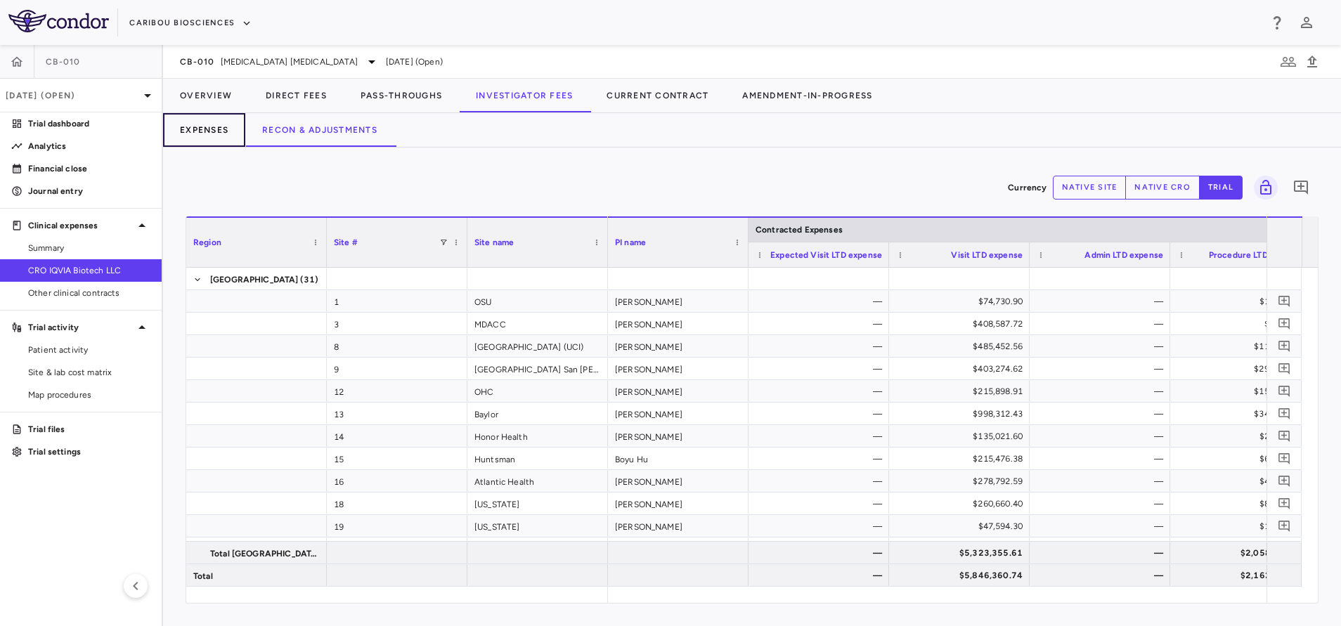
click at [195, 136] on button "Expenses" at bounding box center [204, 130] width 82 height 34
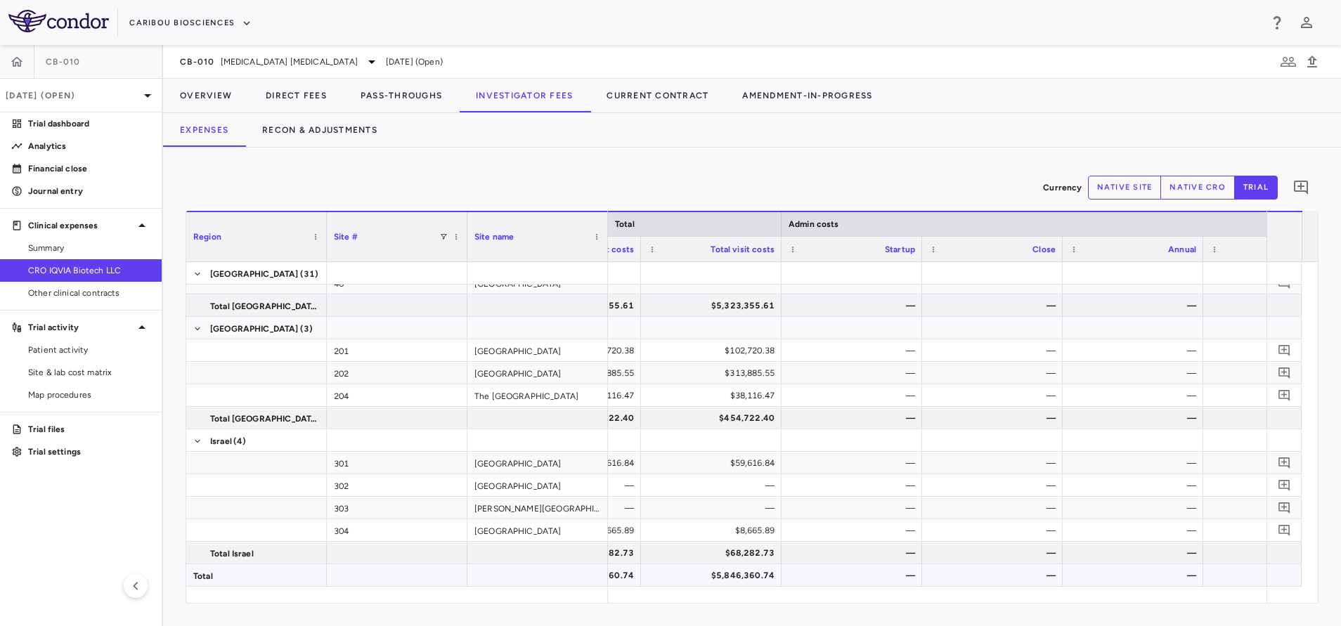
click at [757, 580] on div "$5,846,360.74" at bounding box center [713, 575] width 121 height 22
click at [912, 433] on span "Export" at bounding box center [938, 443] width 119 height 20
click at [1017, 438] on span "Context Menu" at bounding box center [1013, 443] width 31 height 20
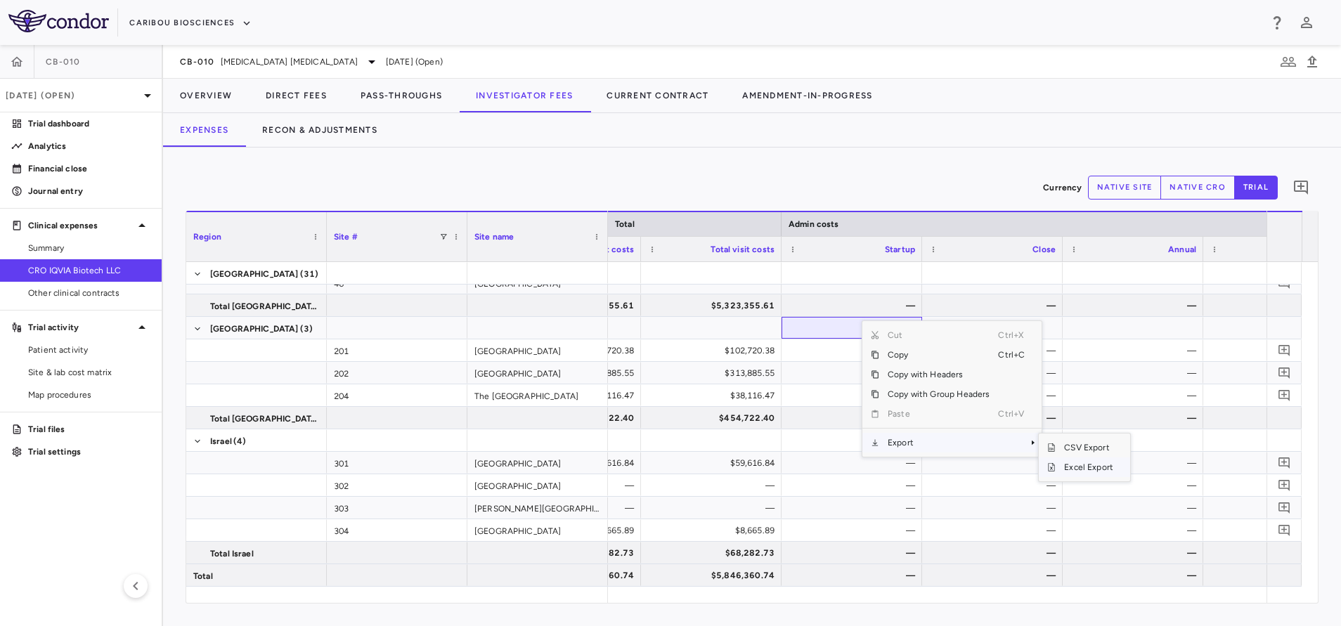
click at [1074, 467] on span "Excel Export" at bounding box center [1088, 467] width 66 height 20
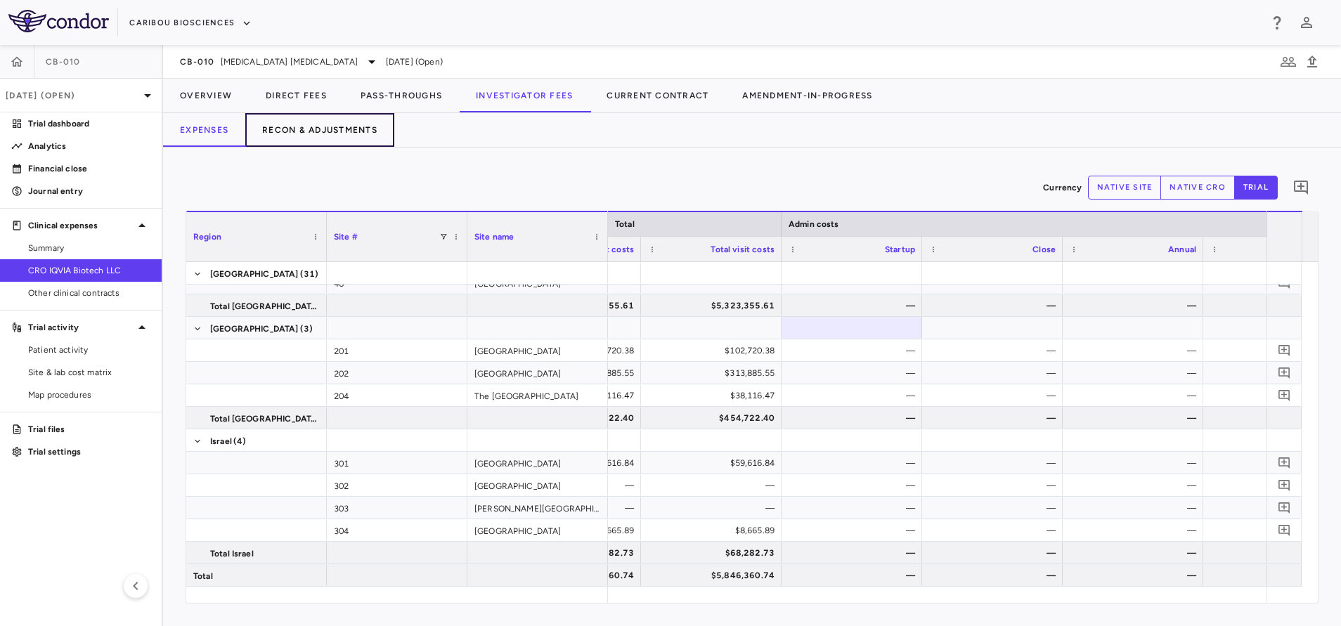
click at [339, 126] on button "Recon & Adjustments" at bounding box center [319, 130] width 149 height 34
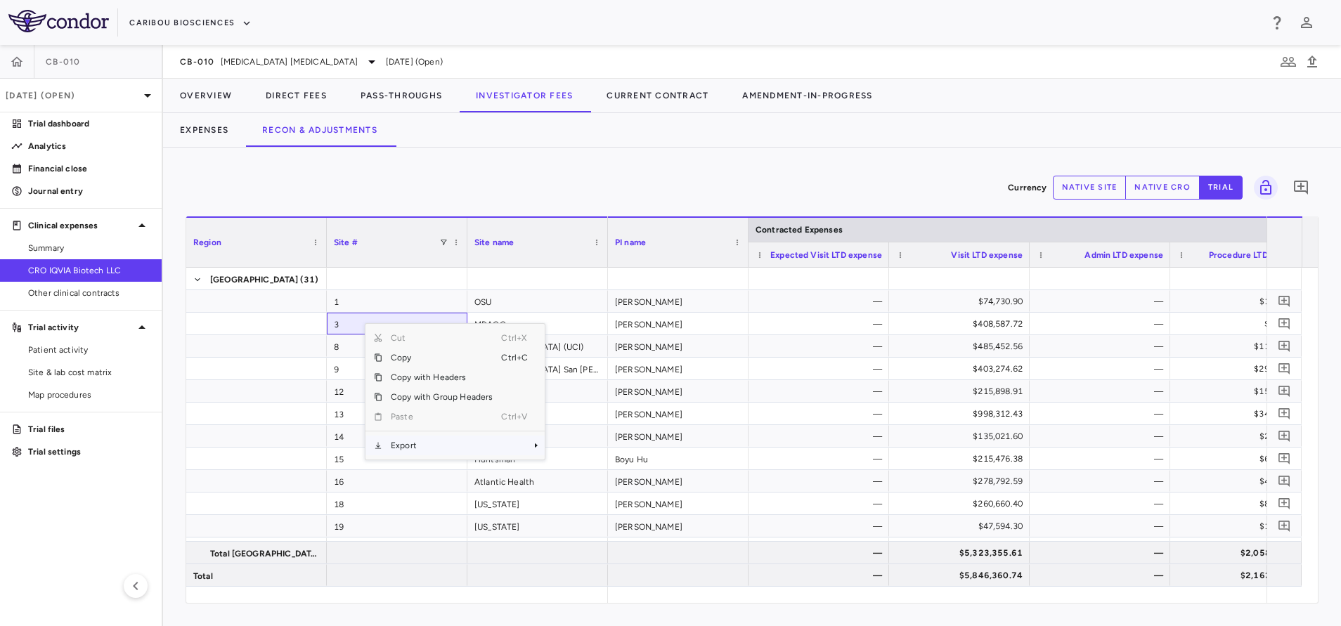
click at [411, 445] on span "Export" at bounding box center [441, 446] width 119 height 20
click at [598, 468] on span "Excel Export" at bounding box center [592, 470] width 66 height 20
click at [545, 183] on div "Currency native site native cro trial 0" at bounding box center [752, 187] width 1133 height 35
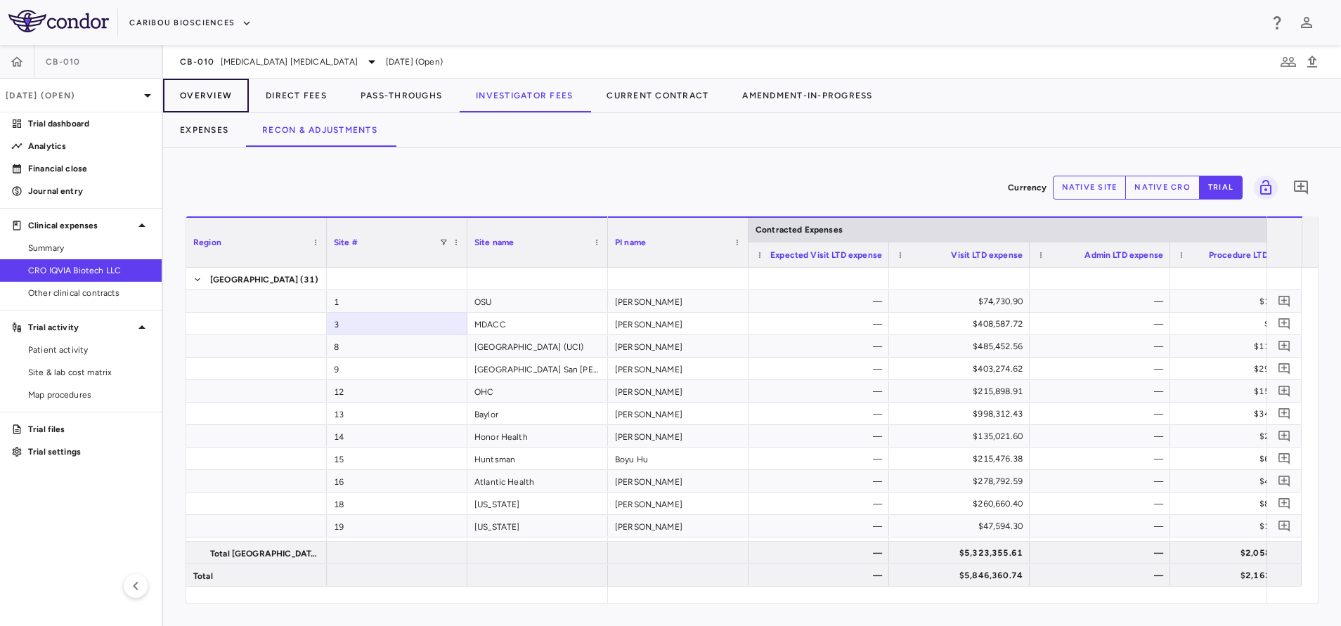
click at [197, 83] on button "Overview" at bounding box center [206, 96] width 86 height 34
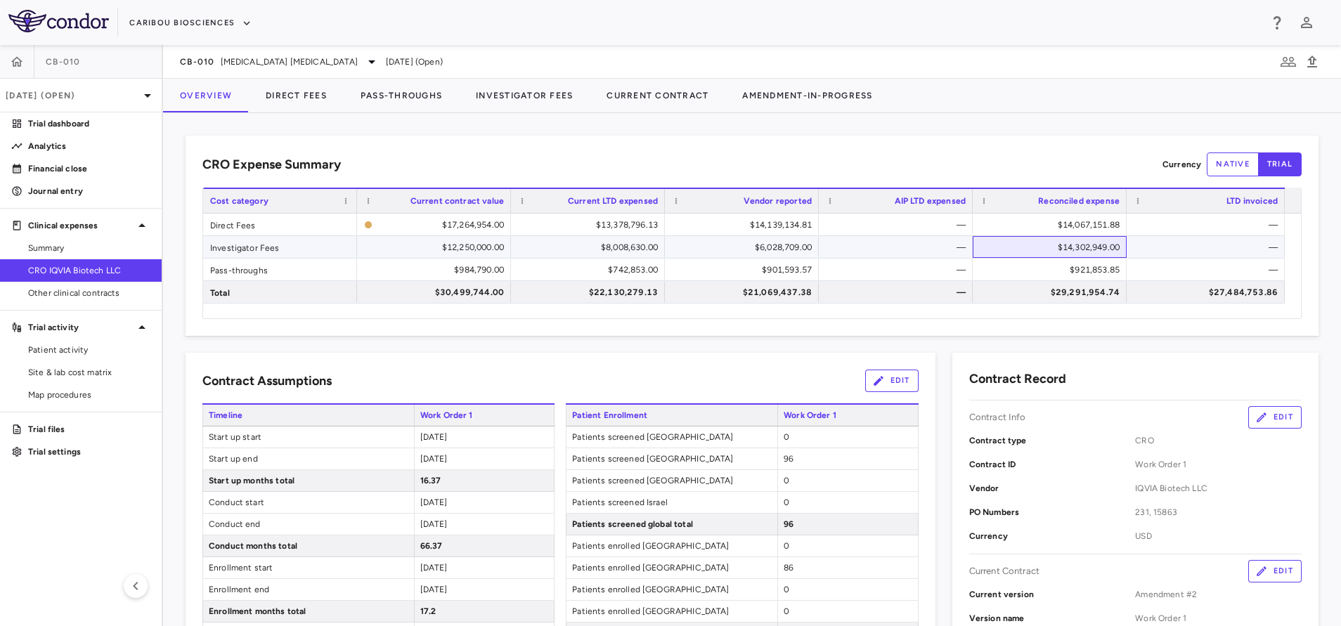
click at [1044, 254] on div "$14,302,949.00" at bounding box center [1052, 247] width 134 height 22
drag, startPoint x: 78, startPoint y: 245, endPoint x: 70, endPoint y: 251, distance: 10.0
click at [78, 245] on span "Summary" at bounding box center [89, 248] width 122 height 13
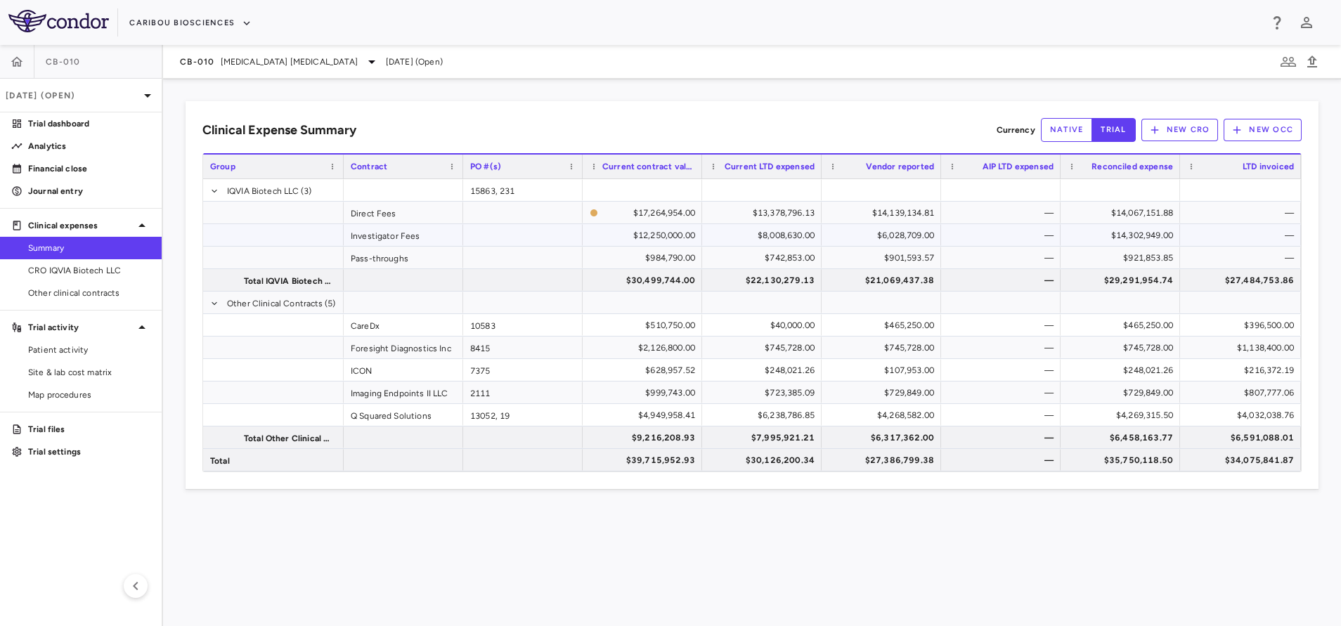
click at [728, 236] on div "$8,008,630.00" at bounding box center [765, 235] width 100 height 22
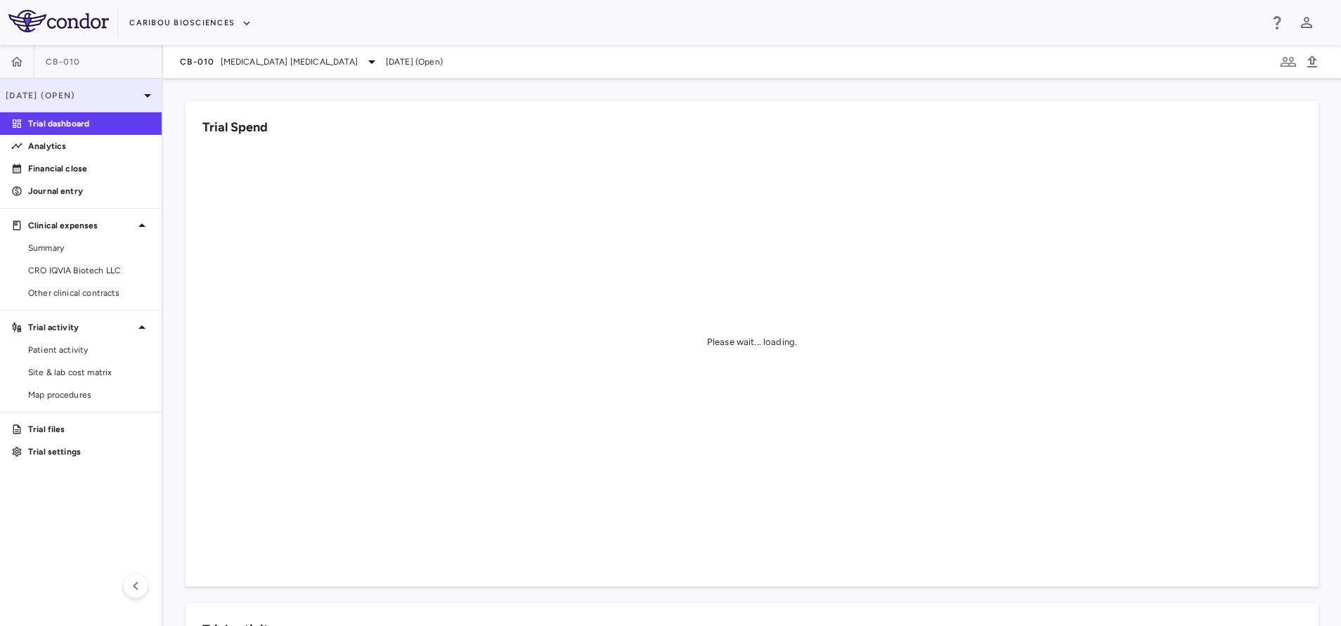
click at [66, 103] on div "[DATE] (Open)" at bounding box center [81, 96] width 162 height 34
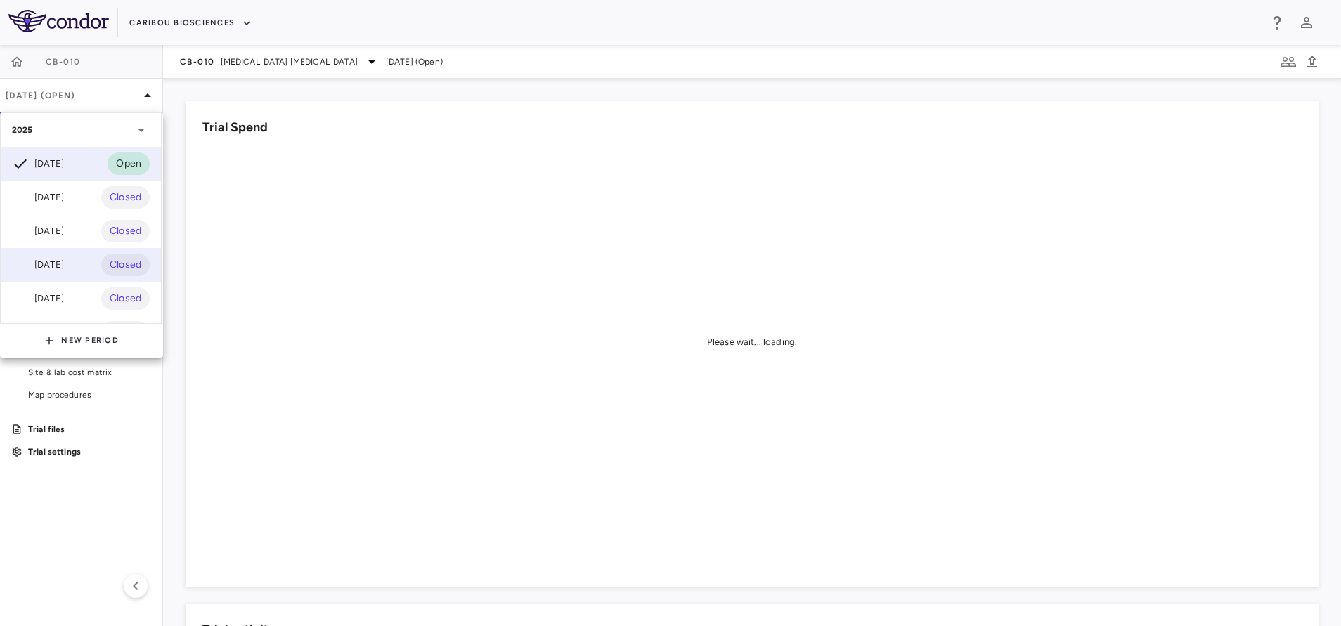
click at [64, 257] on div "[DATE]" at bounding box center [38, 264] width 52 height 17
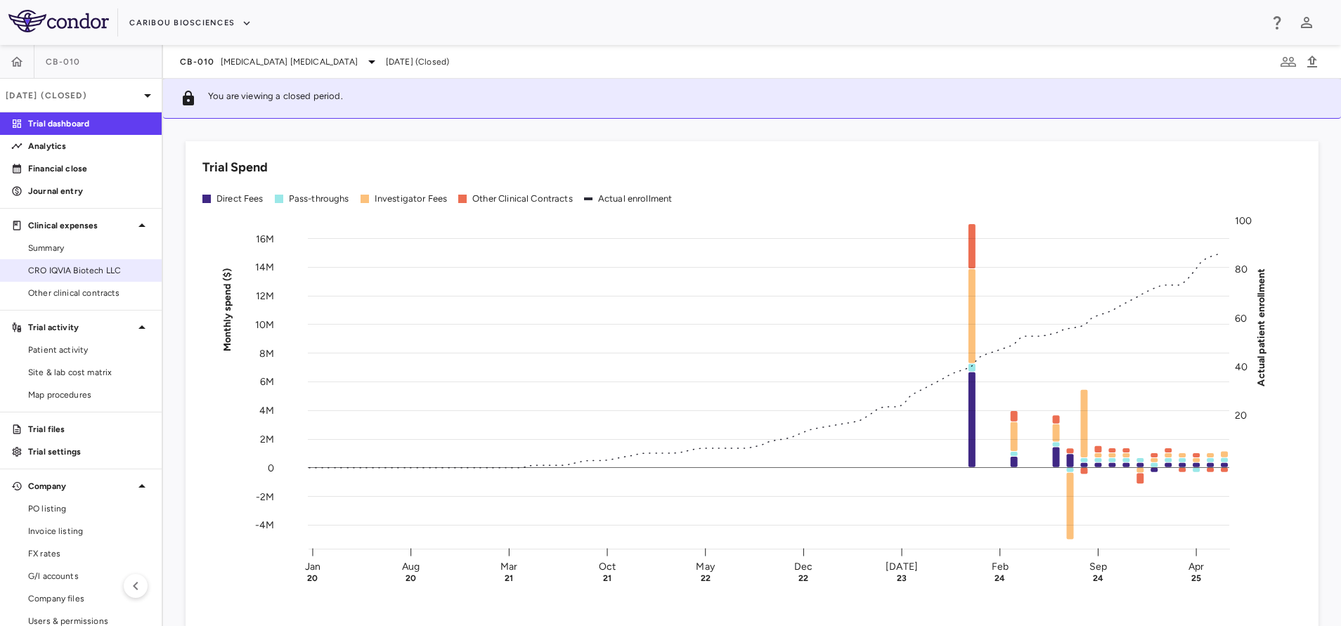
click at [63, 259] on div "CRO IQVIA Biotech LLC" at bounding box center [81, 270] width 162 height 22
click at [63, 265] on span "CRO IQVIA Biotech LLC" at bounding box center [89, 270] width 122 height 13
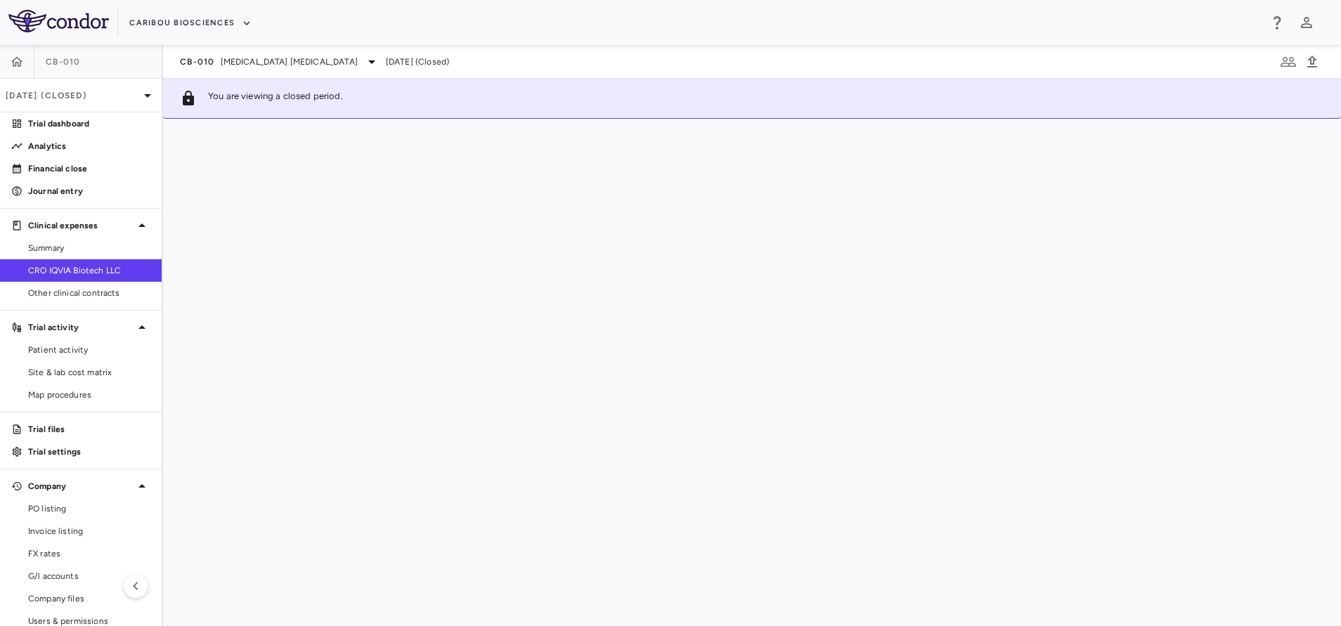
click at [95, 268] on span "CRO IQVIA Biotech LLC" at bounding box center [89, 270] width 122 height 13
click at [93, 268] on span "CRO IQVIA Biotech LLC" at bounding box center [89, 270] width 122 height 13
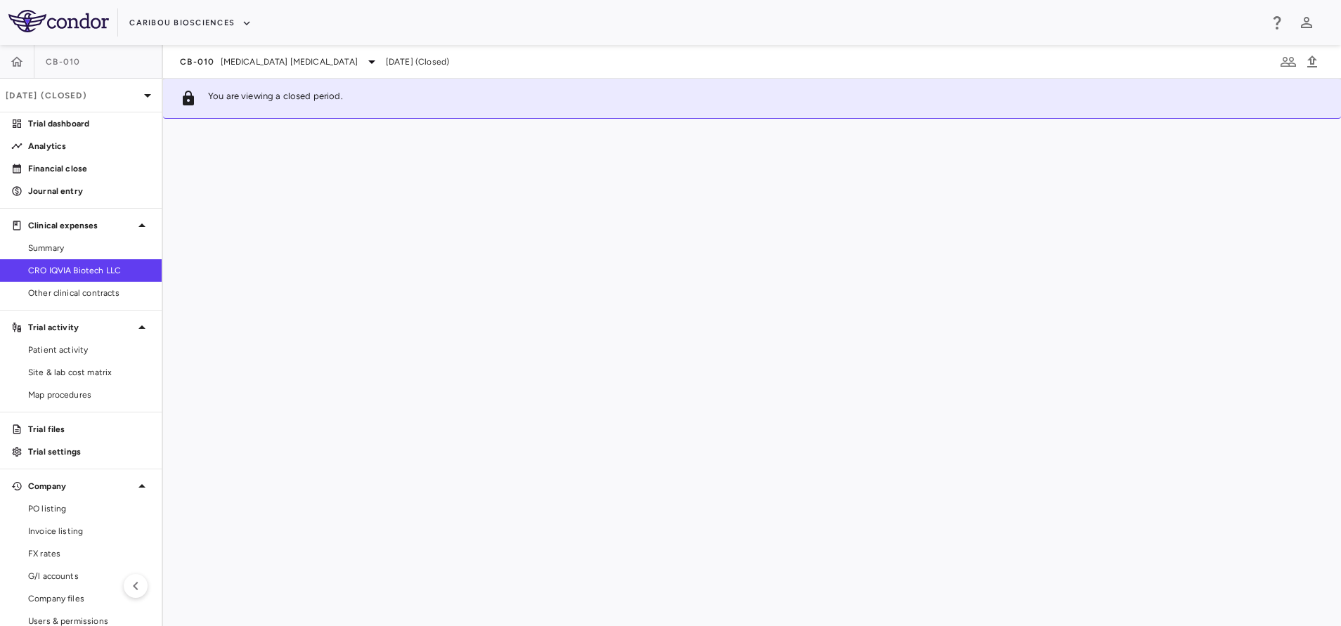
click at [93, 268] on span "CRO IQVIA Biotech LLC" at bounding box center [89, 270] width 122 height 13
click at [62, 254] on link "Summary" at bounding box center [81, 247] width 162 height 21
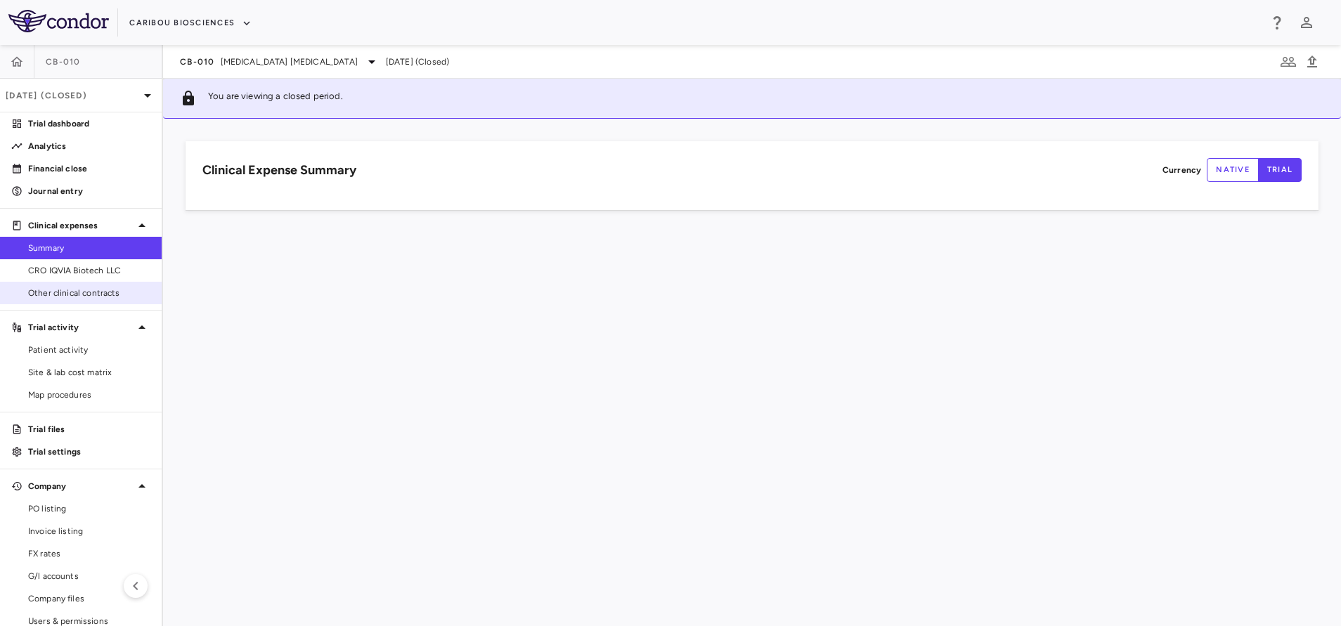
click at [78, 289] on span "Other clinical contracts" at bounding box center [89, 293] width 122 height 13
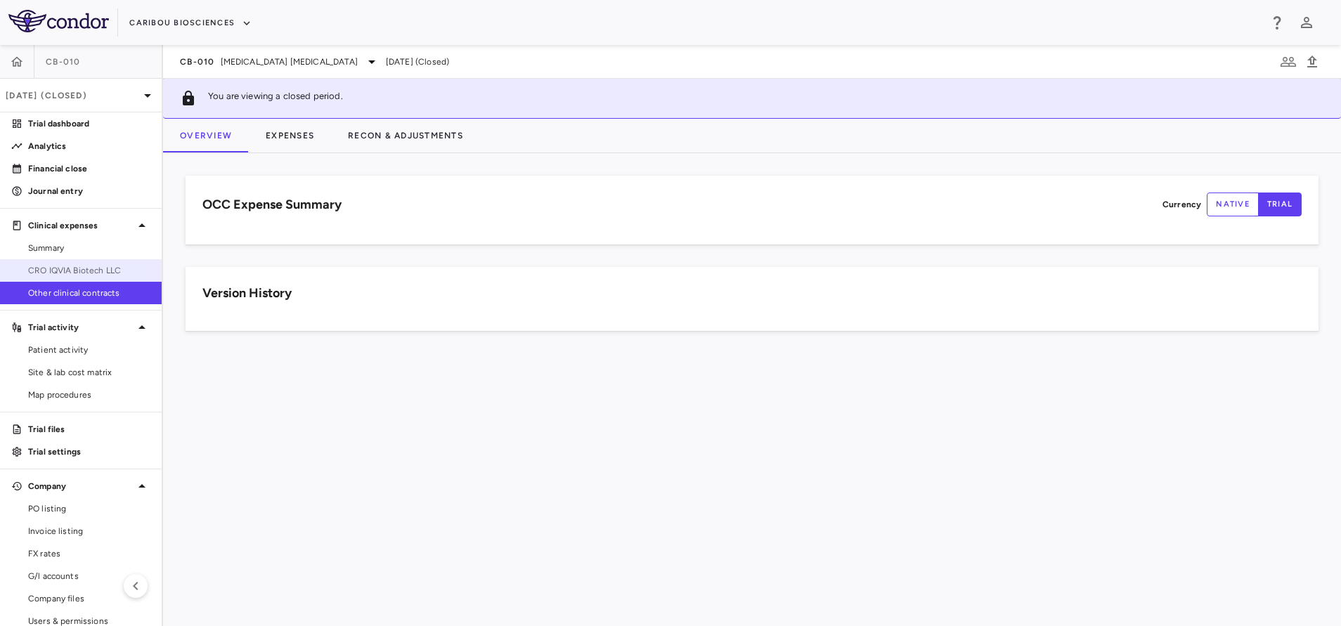
click at [76, 270] on span "CRO IQVIA Biotech LLC" at bounding box center [89, 270] width 122 height 13
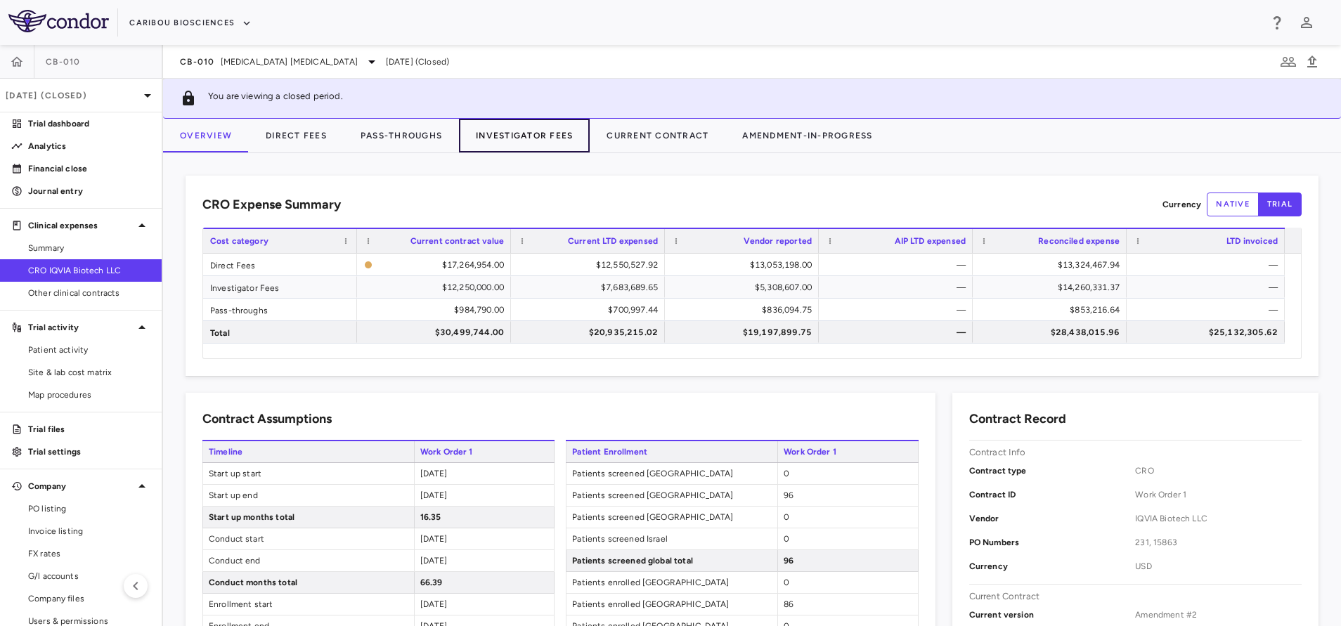
click at [568, 131] on button "Investigator Fees" at bounding box center [524, 136] width 131 height 34
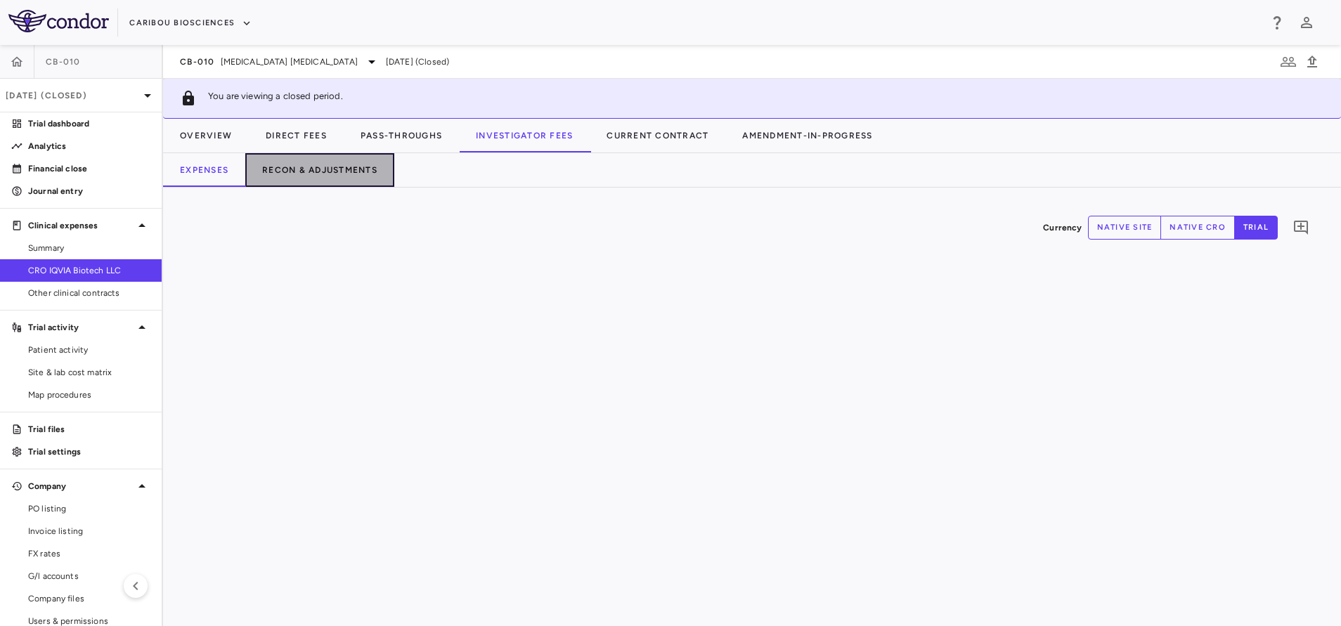
click at [297, 172] on button "Recon & Adjustments" at bounding box center [319, 170] width 149 height 34
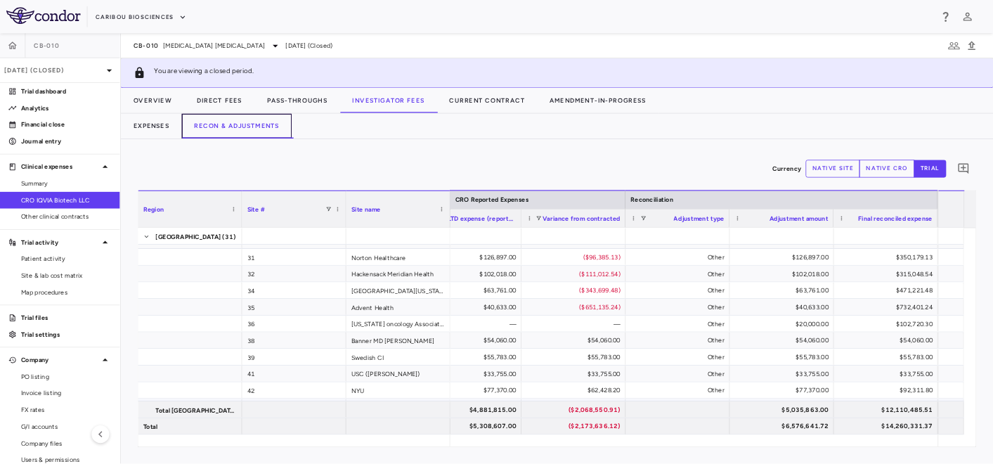
scroll to position [800, 0]
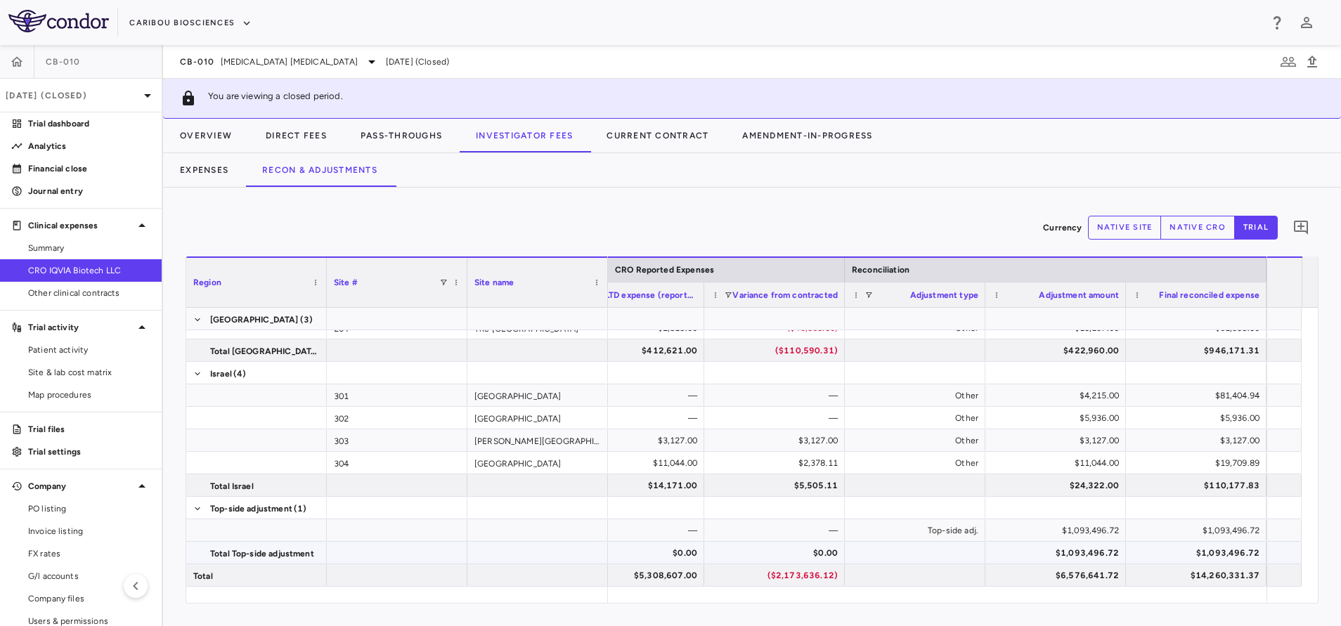
click at [1195, 550] on div "$1,093,496.72" at bounding box center [1198, 553] width 121 height 22
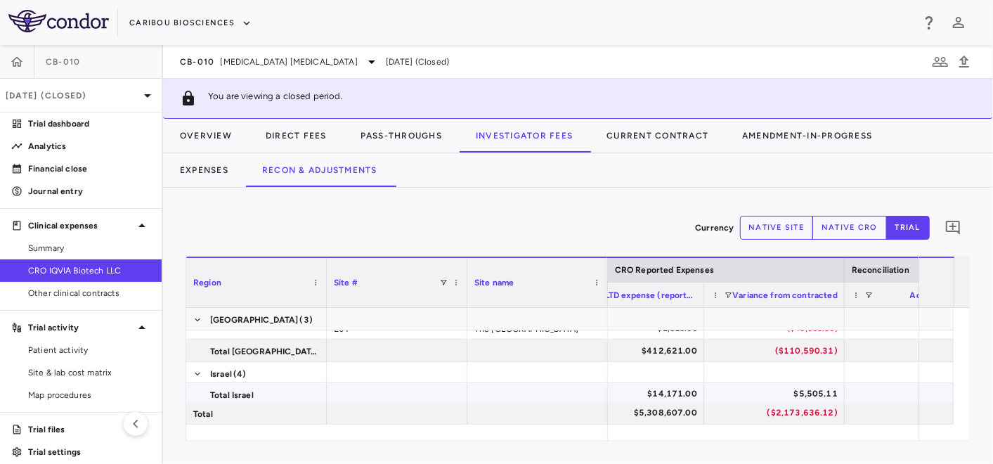
scroll to position [0, 746]
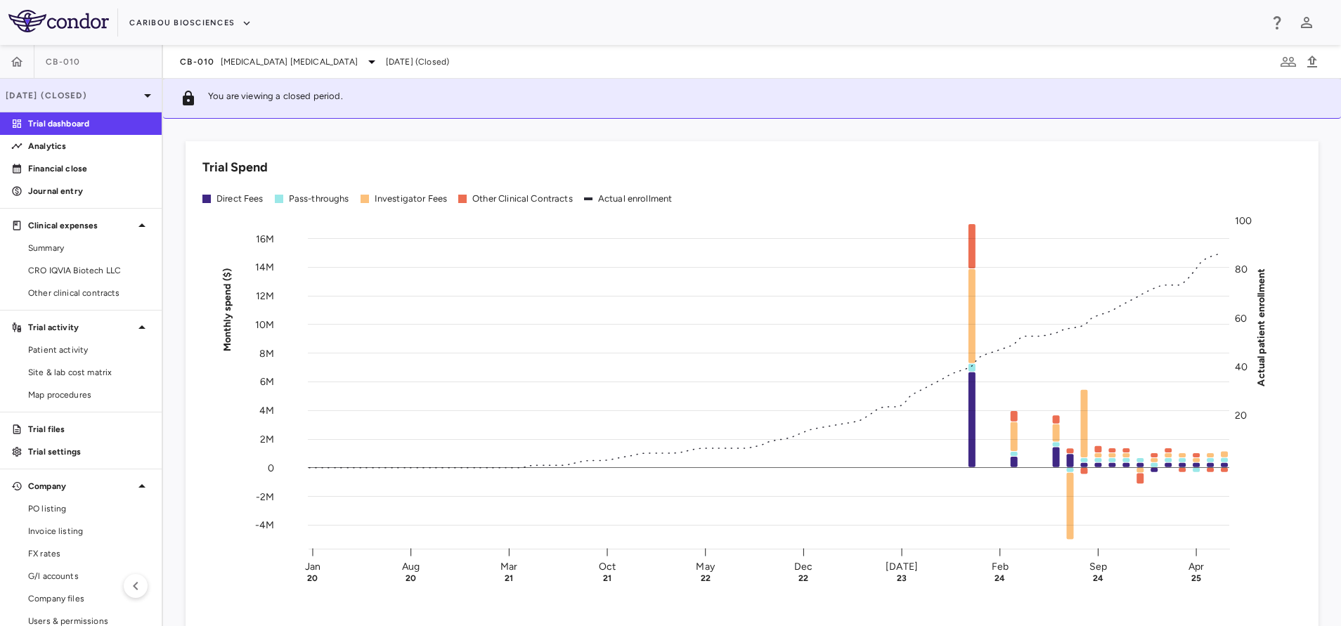
click at [89, 96] on p "[DATE] (Closed)" at bounding box center [73, 95] width 134 height 13
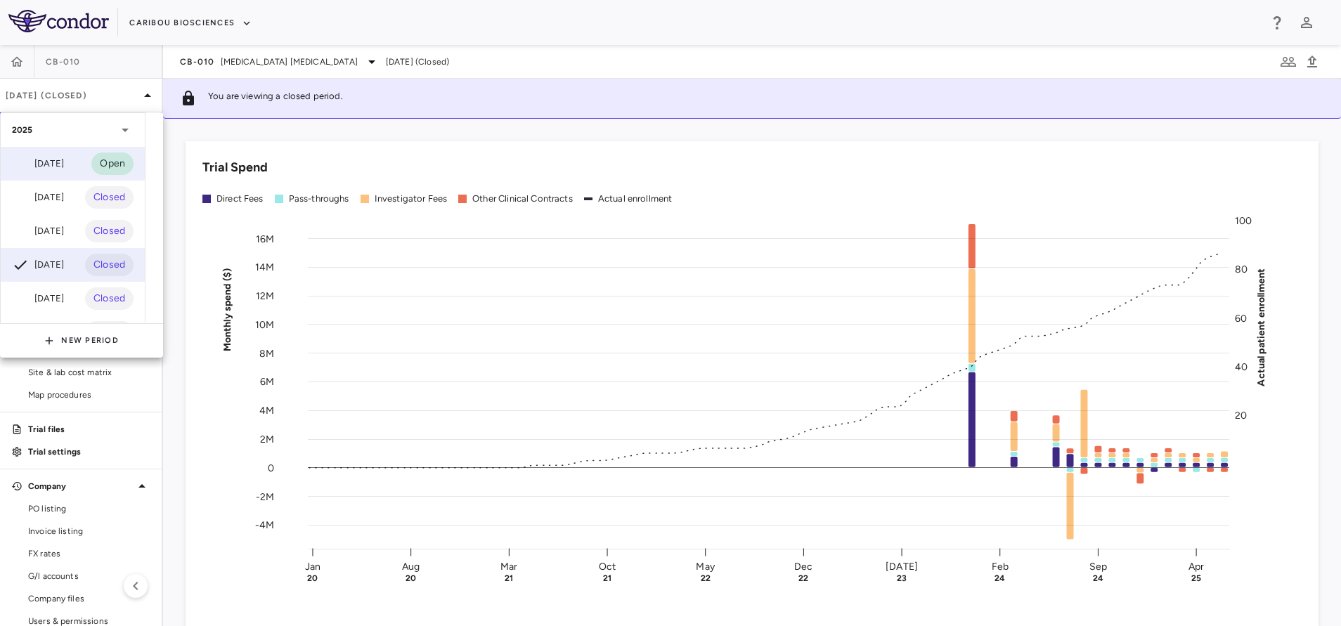
click at [64, 171] on div "[DATE]" at bounding box center [38, 163] width 52 height 17
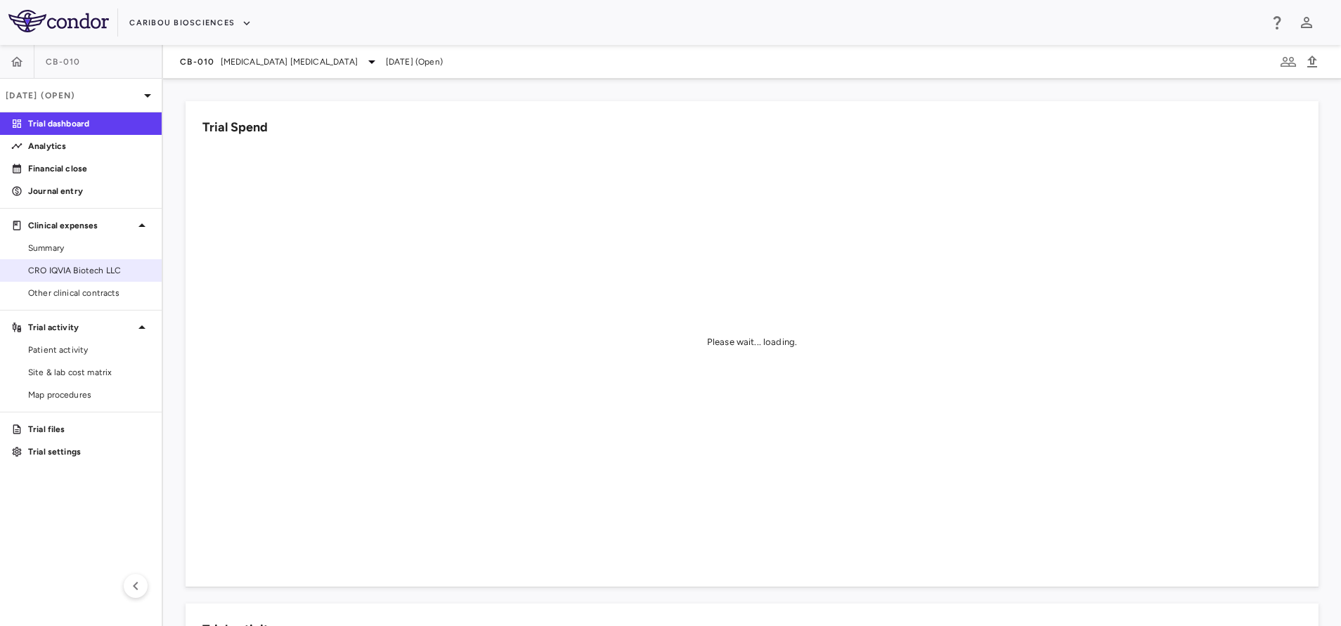
click at [88, 273] on span "CRO IQVIA Biotech LLC" at bounding box center [89, 270] width 122 height 13
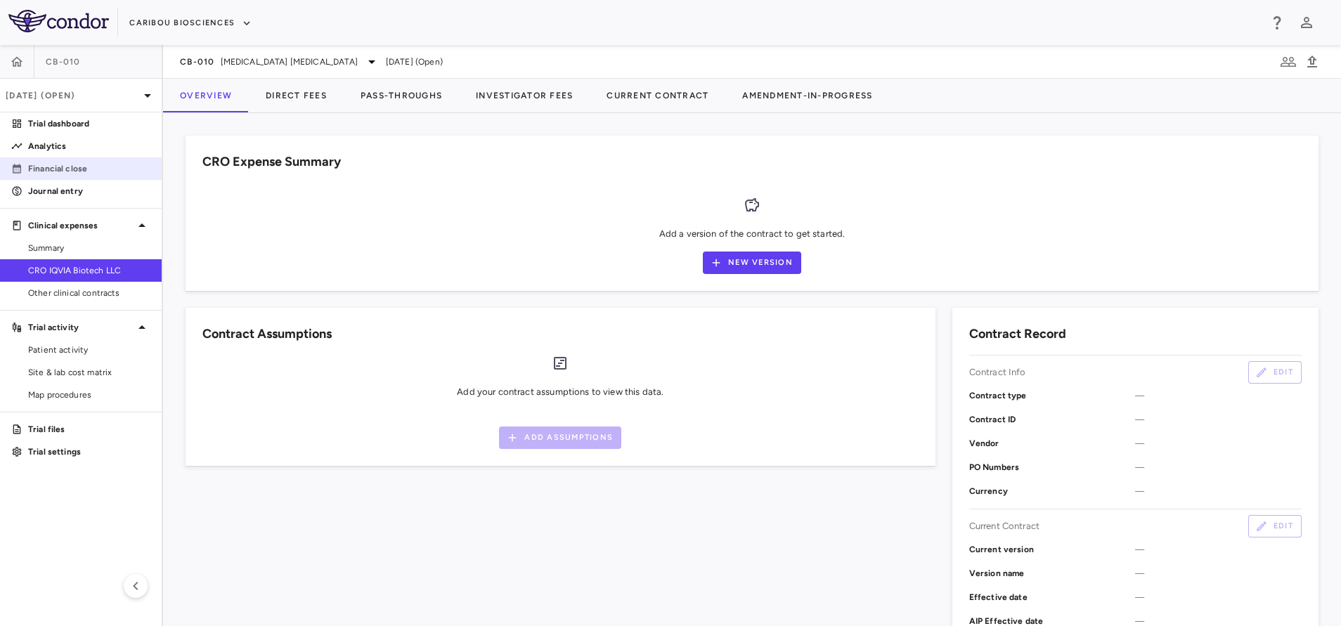
click at [81, 160] on link "Financial close" at bounding box center [81, 168] width 162 height 21
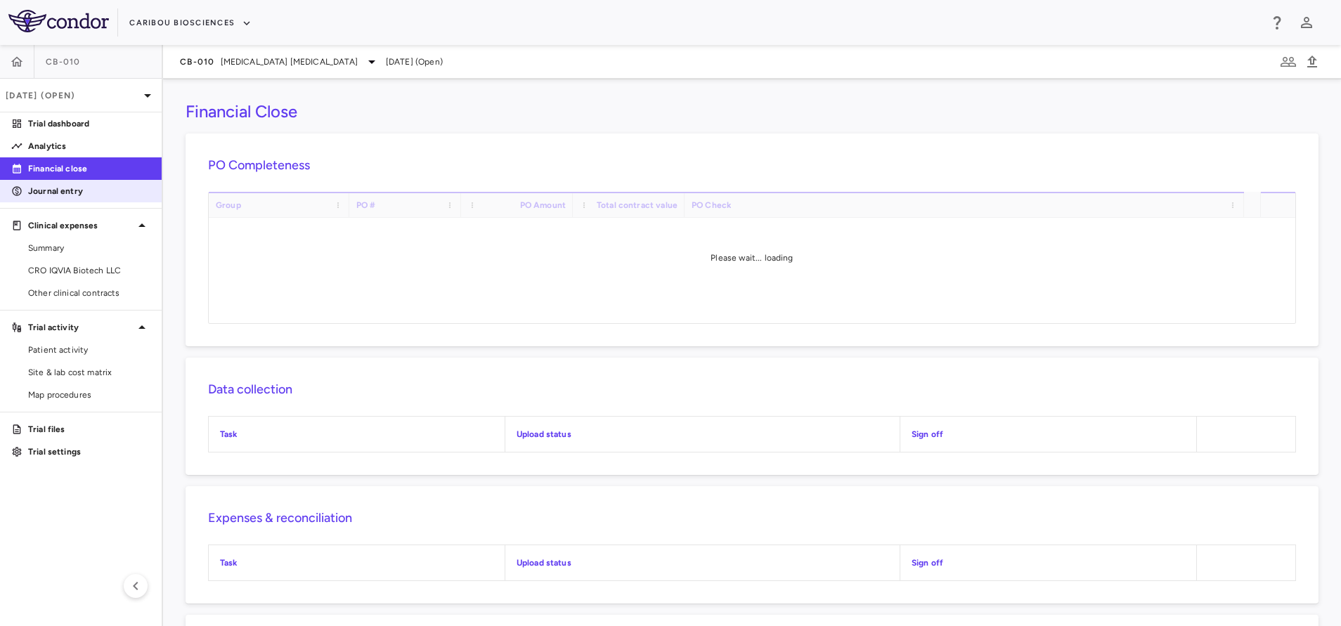
click at [82, 188] on p "Journal entry" at bounding box center [89, 191] width 122 height 13
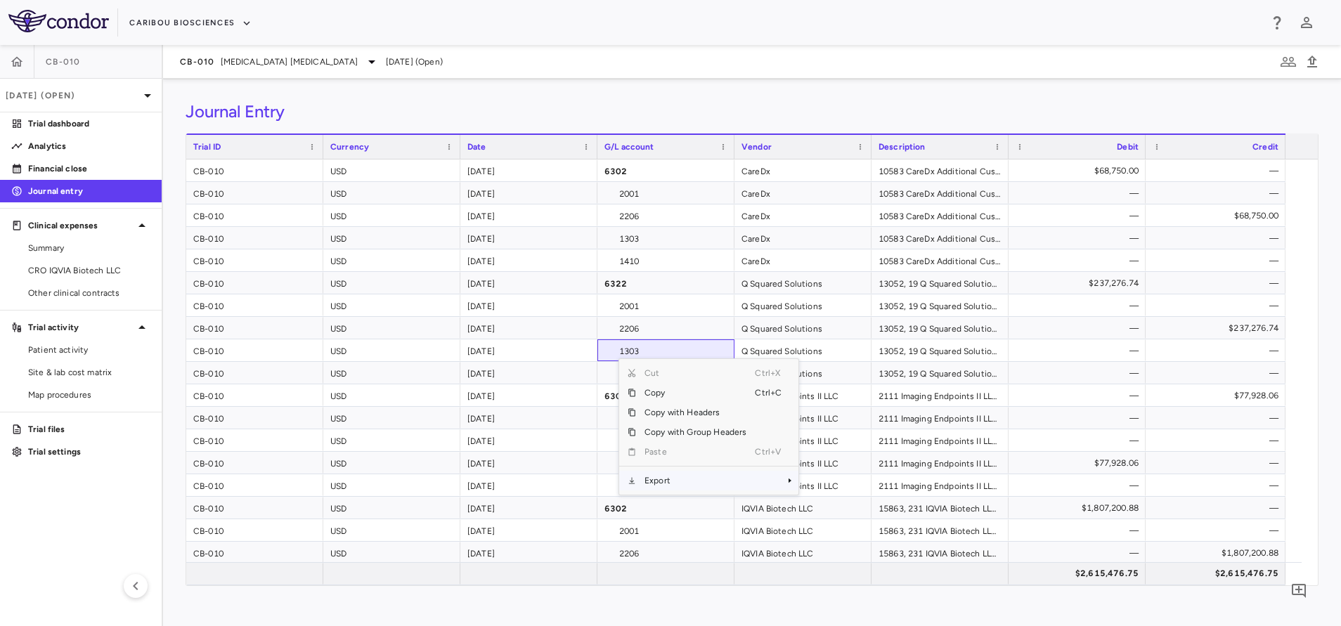
click at [689, 478] on span "Export" at bounding box center [695, 481] width 119 height 20
click at [826, 503] on span "Excel Export" at bounding box center [845, 505] width 66 height 20
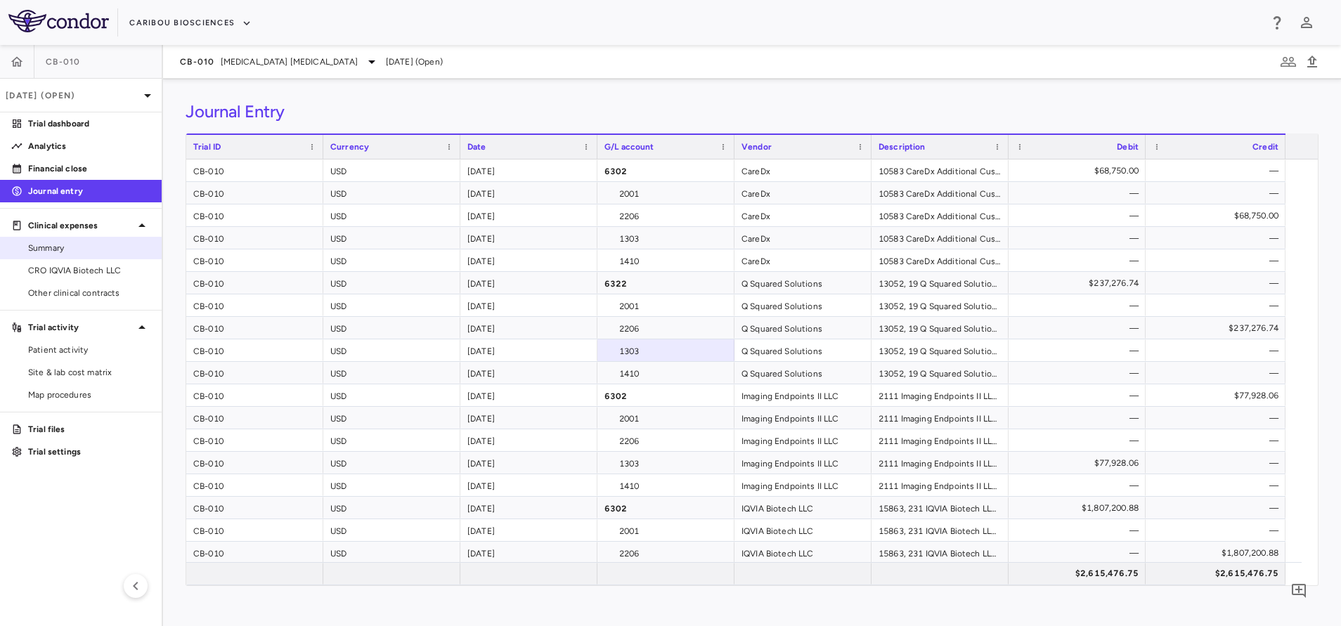
click at [85, 253] on span "Summary" at bounding box center [89, 248] width 122 height 13
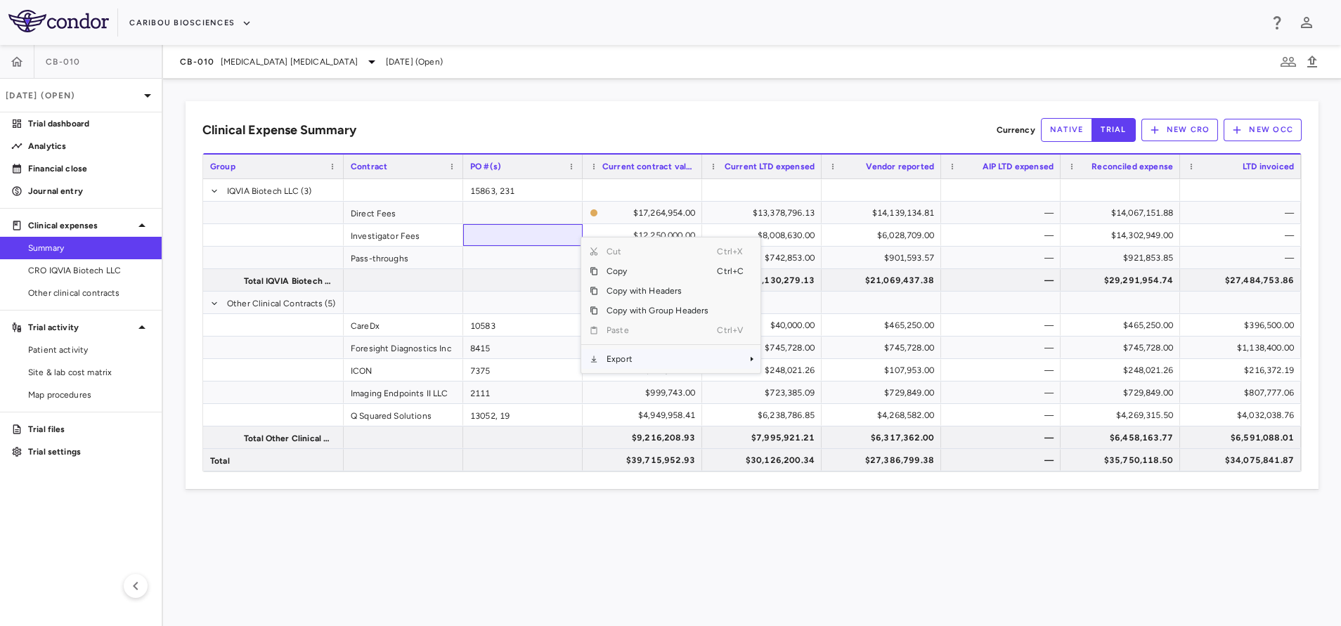
click at [631, 360] on span "Export" at bounding box center [657, 359] width 119 height 20
click at [736, 361] on span "Context Menu" at bounding box center [732, 359] width 31 height 20
click at [789, 386] on span "Excel Export" at bounding box center [807, 384] width 66 height 20
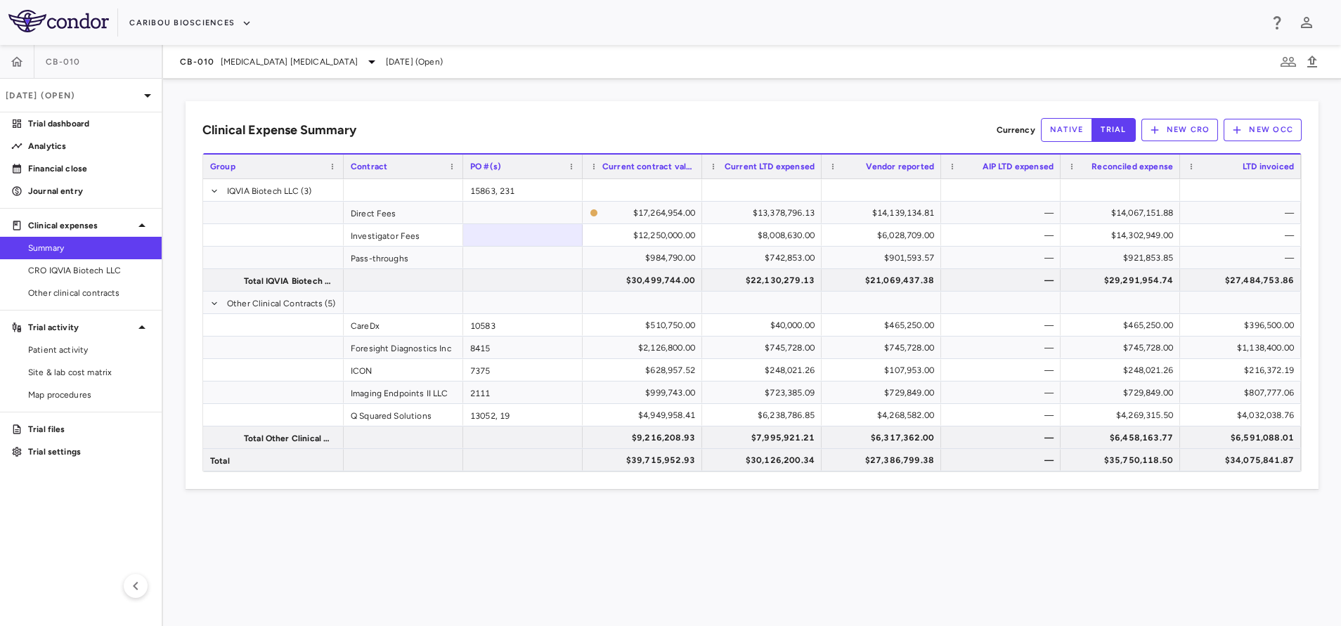
drag, startPoint x: 630, startPoint y: 119, endPoint x: 631, endPoint y: 141, distance: 21.1
click at [630, 119] on div "Clinical Expense Summary Currency native trial New CRO New OCC" at bounding box center [751, 130] width 1099 height 24
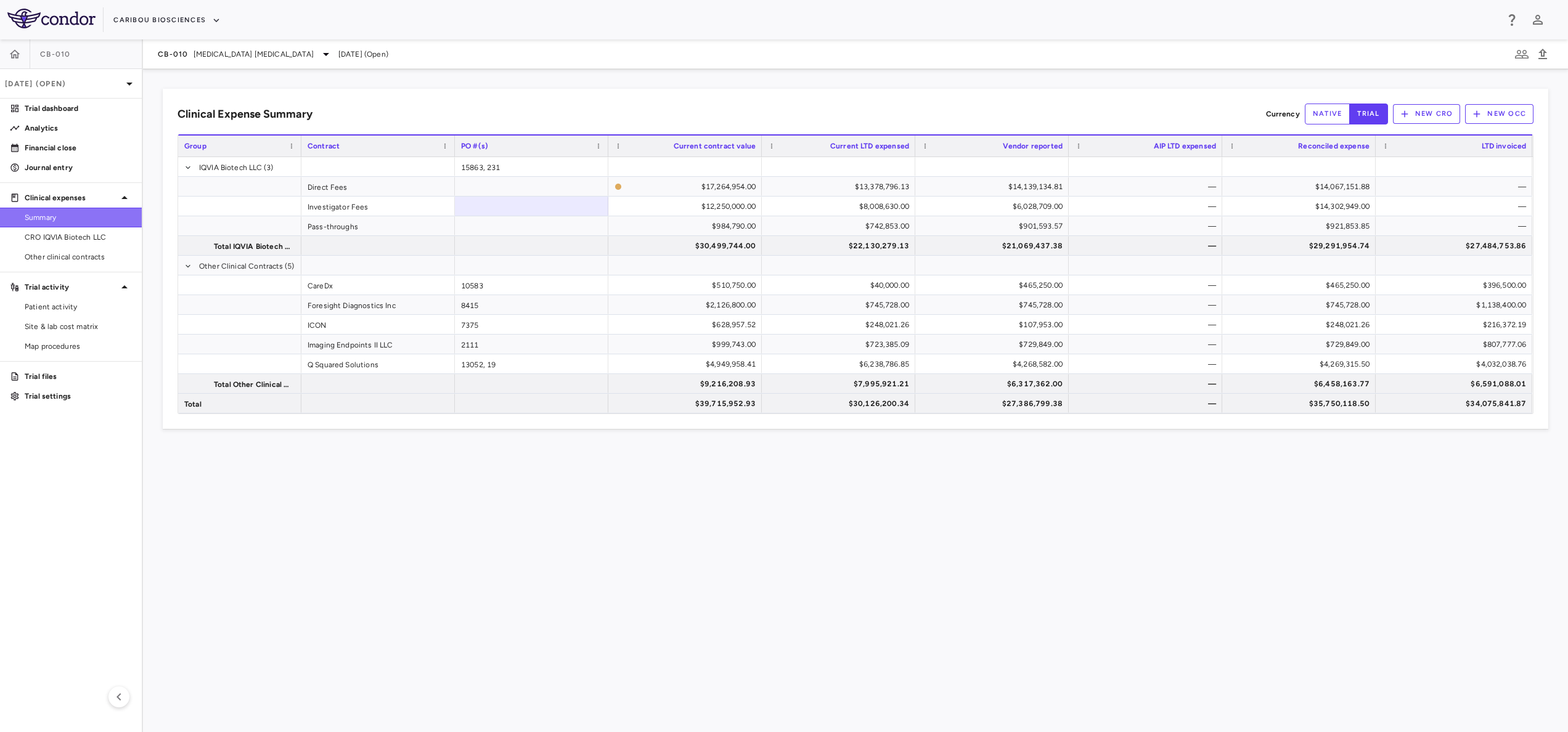
click at [82, 227] on link "Summary" at bounding box center [71, 217] width 142 height 18
click at [85, 239] on span "CRO IQVIA Biotech LLC" at bounding box center [78, 237] width 107 height 11
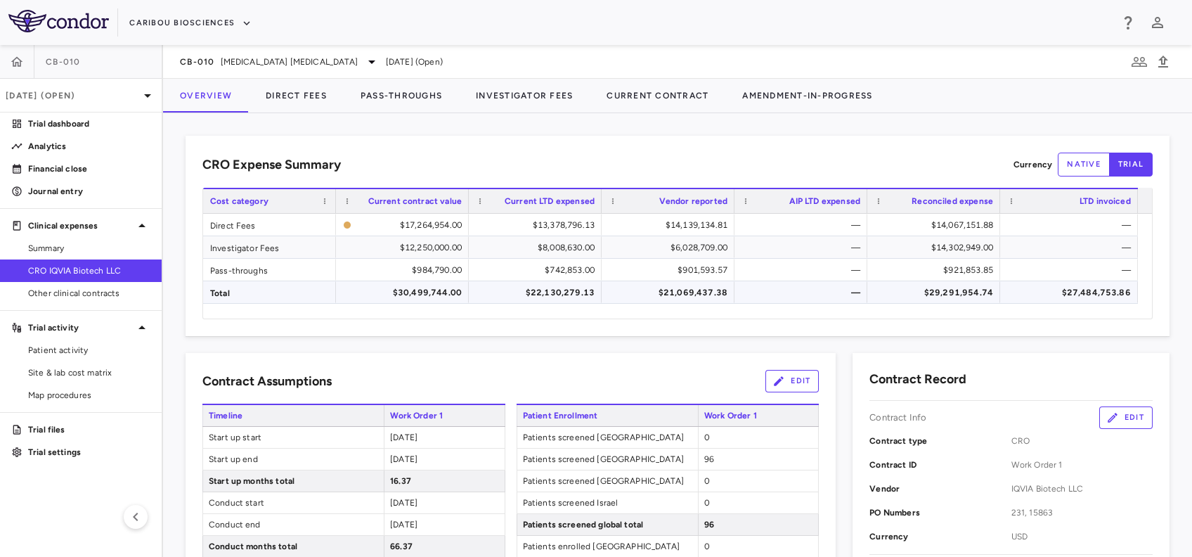
click at [1067, 292] on div "$27,484,753.86" at bounding box center [1072, 292] width 118 height 22
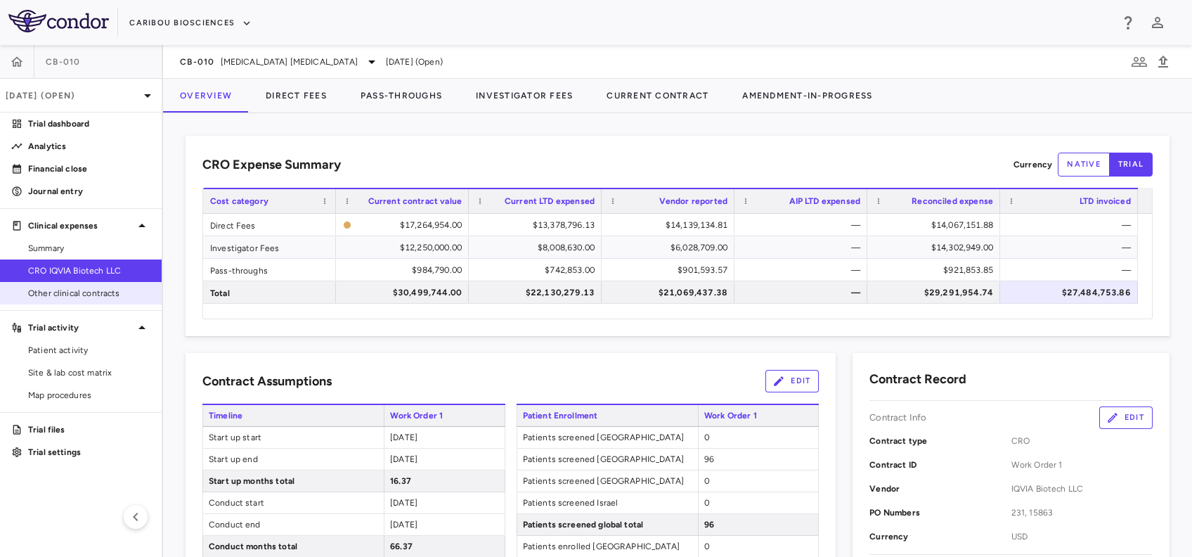
click at [69, 289] on span "Other clinical contracts" at bounding box center [89, 293] width 122 height 13
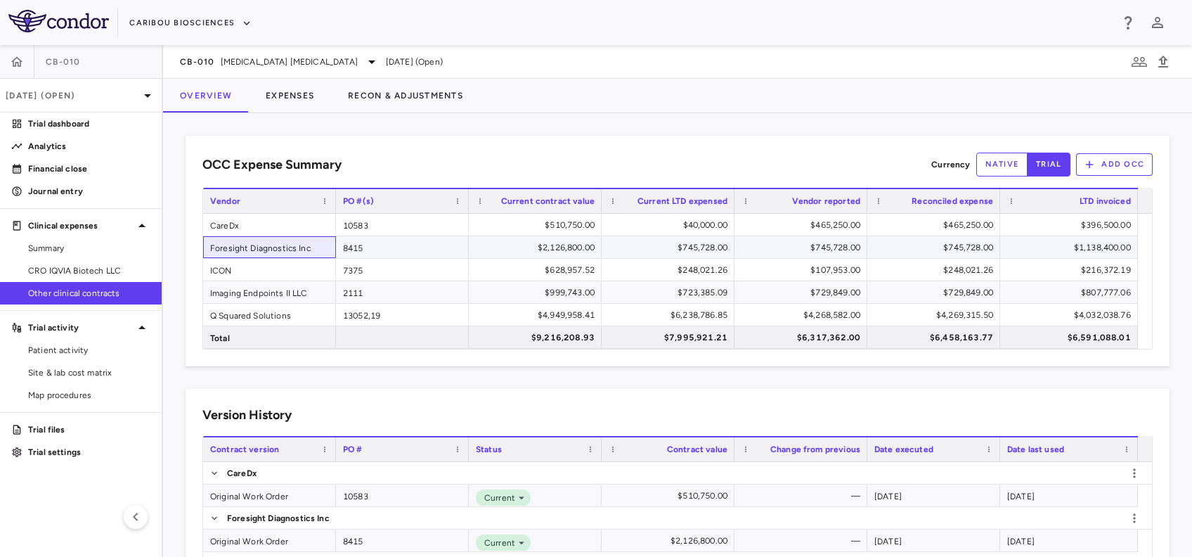
click at [273, 248] on div "Foresight Diagnostics Inc" at bounding box center [269, 247] width 133 height 22
click at [1058, 242] on div "$1,138,400.00" at bounding box center [1072, 247] width 118 height 22
click at [1060, 246] on div "$1,138,400.00" at bounding box center [1072, 247] width 118 height 22
click at [275, 273] on div "ICON" at bounding box center [269, 270] width 133 height 22
click at [1029, 264] on div "$216,372.19" at bounding box center [1072, 270] width 118 height 22
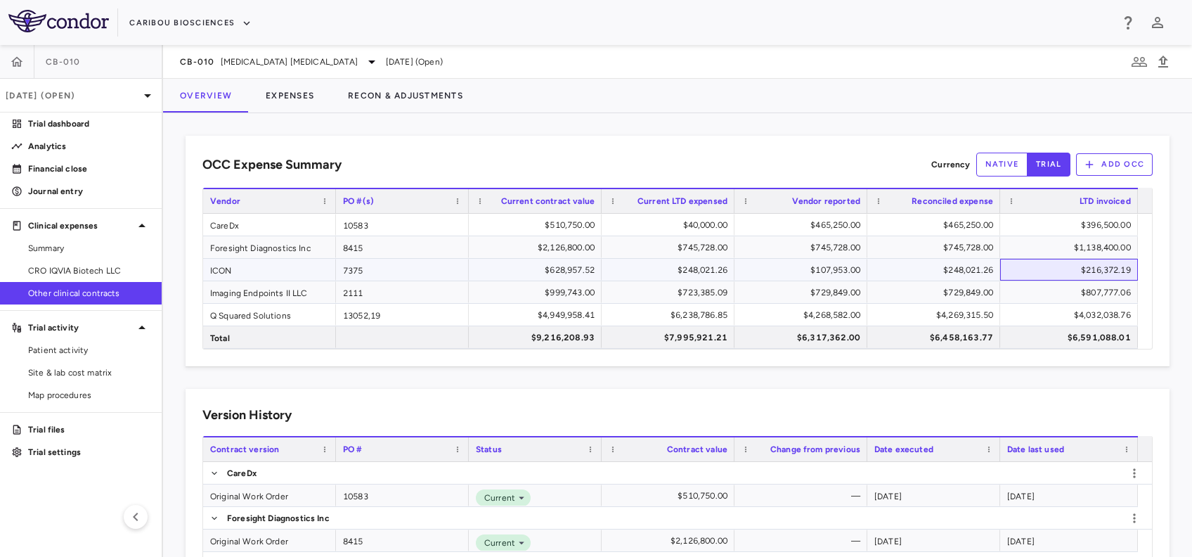
click at [1039, 264] on div "$216,372.19" at bounding box center [1072, 270] width 118 height 22
click at [249, 287] on div "Imaging Endpoints II LLC" at bounding box center [269, 292] width 133 height 22
click at [1058, 285] on div "$807,777.06" at bounding box center [1072, 292] width 118 height 22
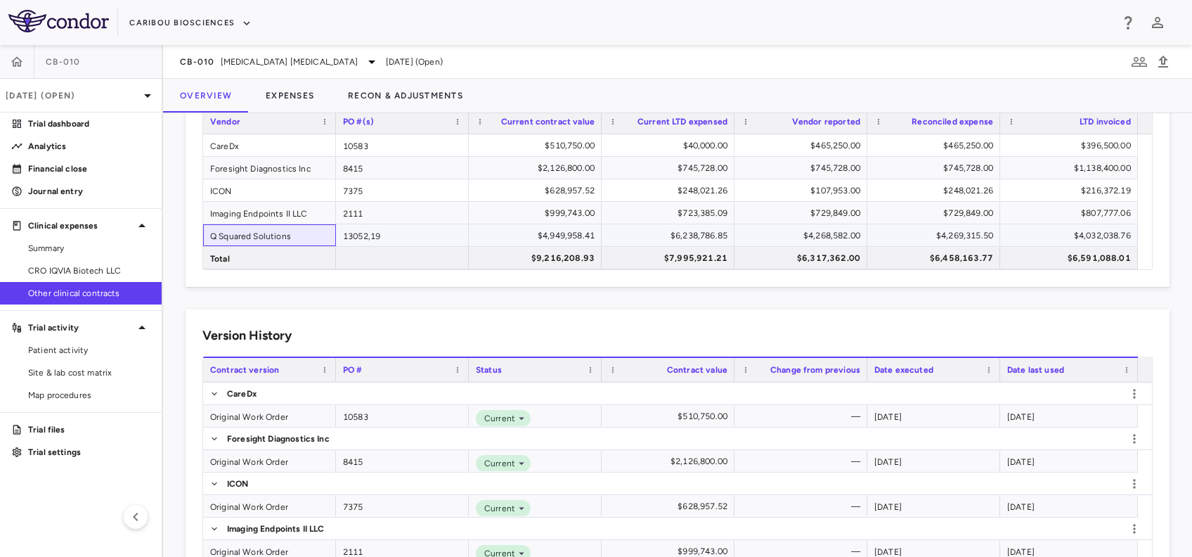
click at [262, 228] on div "Q Squared Solutions" at bounding box center [269, 235] width 133 height 22
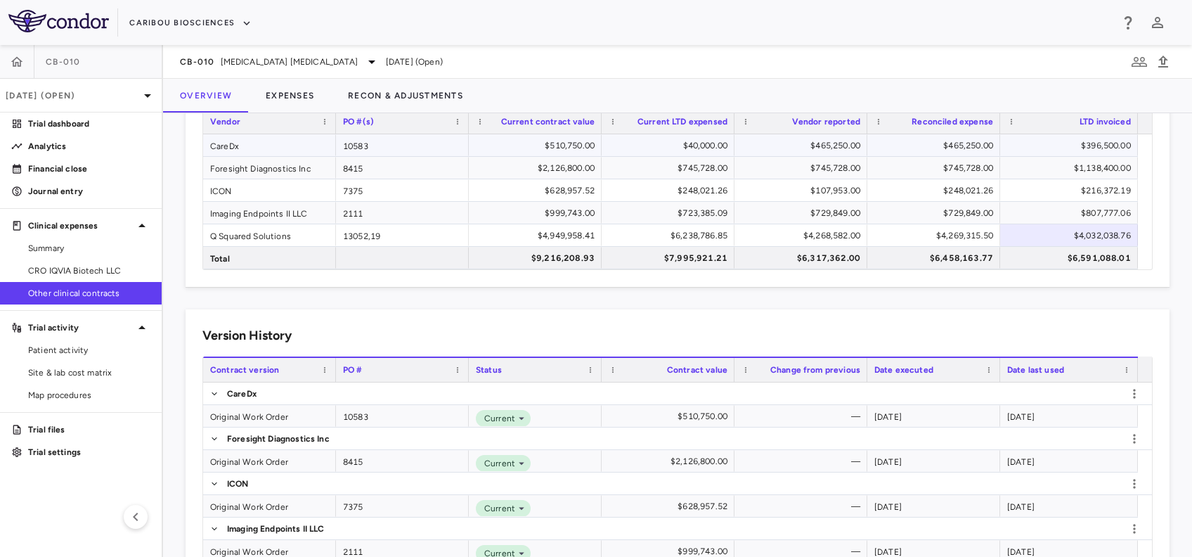
click at [271, 146] on div "CareDx" at bounding box center [269, 145] width 133 height 22
click at [1081, 145] on div "$396,500.00" at bounding box center [1072, 145] width 118 height 22
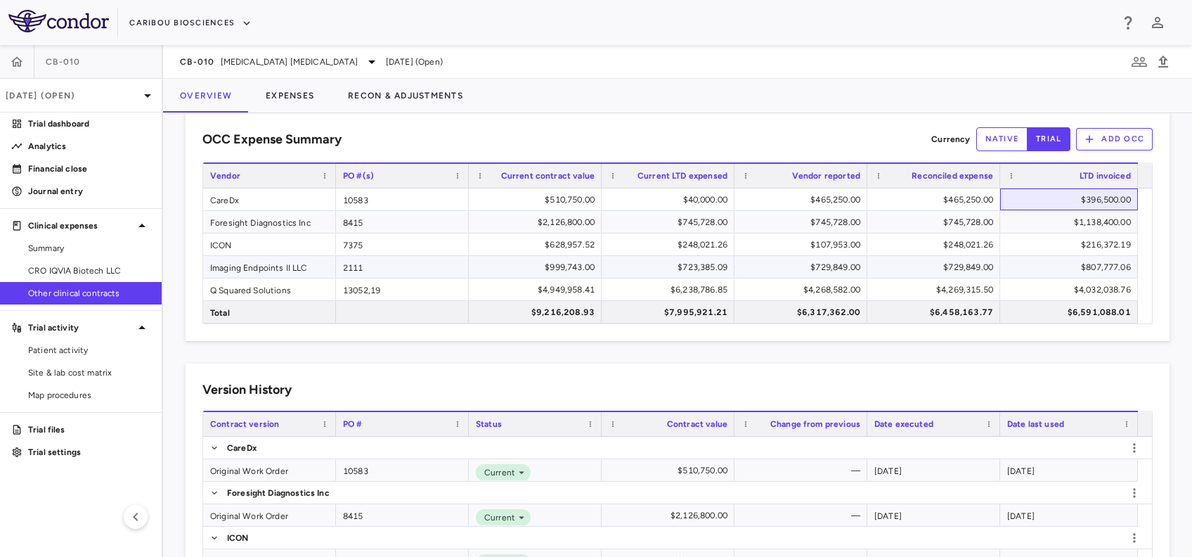
scroll to position [0, 0]
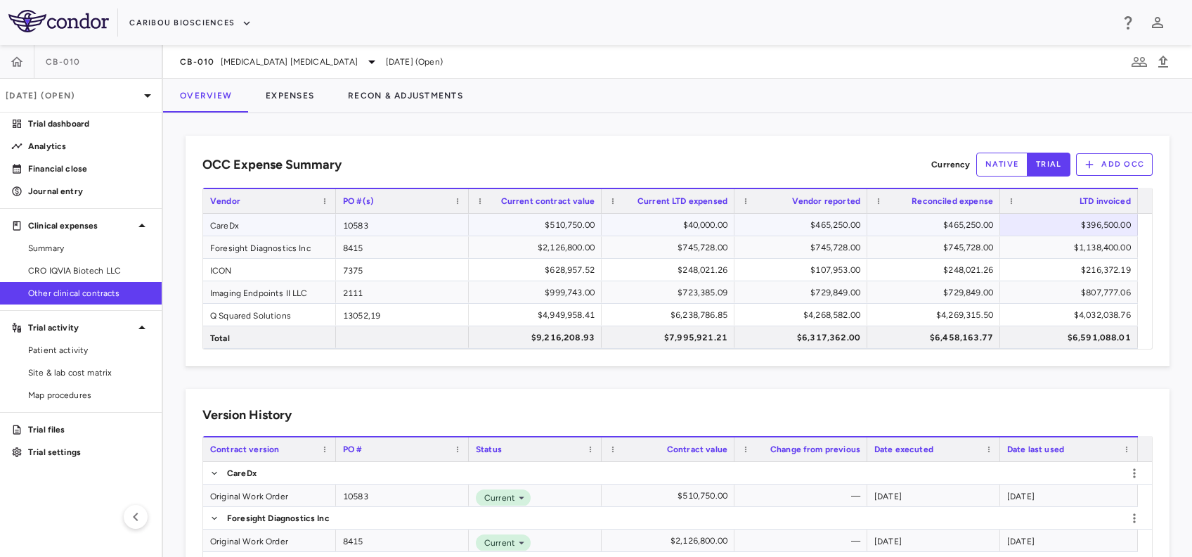
click at [267, 219] on div "CareDx" at bounding box center [269, 225] width 133 height 22
click at [1022, 217] on div "$396,500.00" at bounding box center [1072, 225] width 118 height 22
click at [98, 268] on span "CRO IQVIA Biotech LLC" at bounding box center [89, 270] width 122 height 13
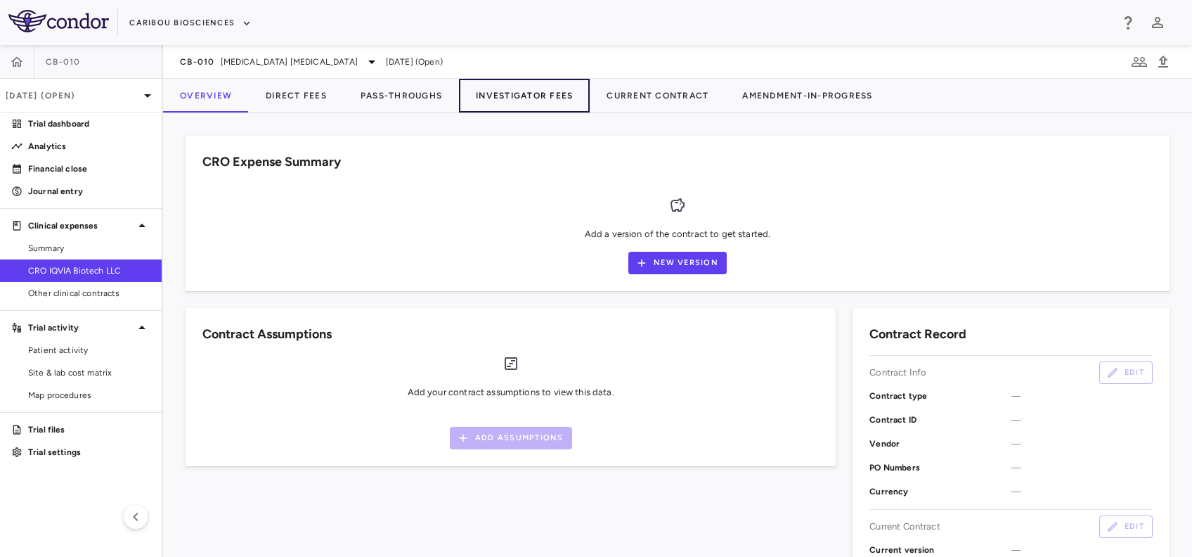
click at [507, 100] on button "Investigator Fees" at bounding box center [524, 96] width 131 height 34
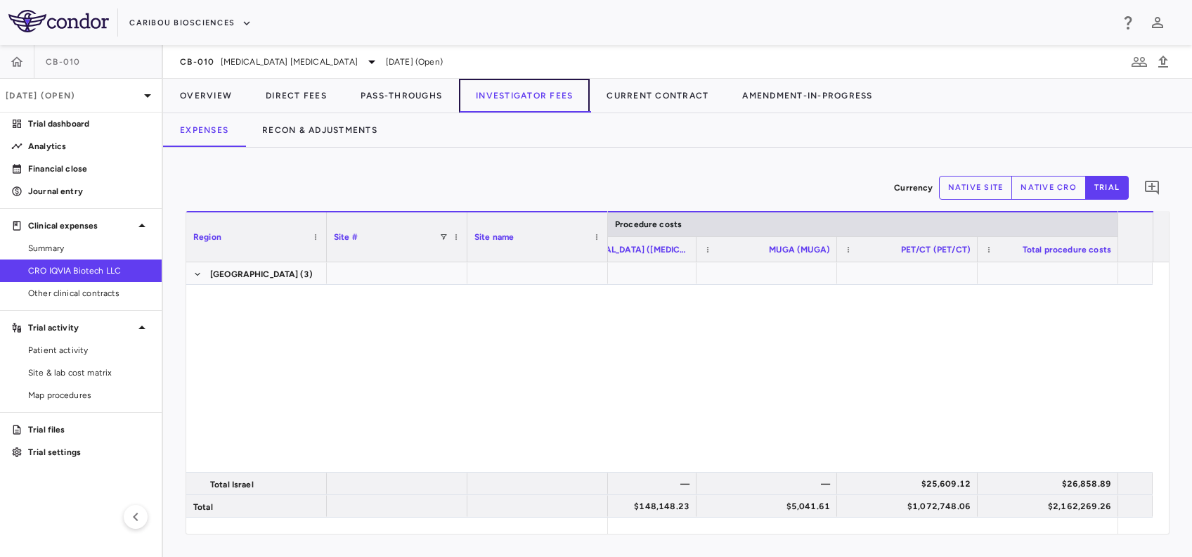
scroll to position [756, 0]
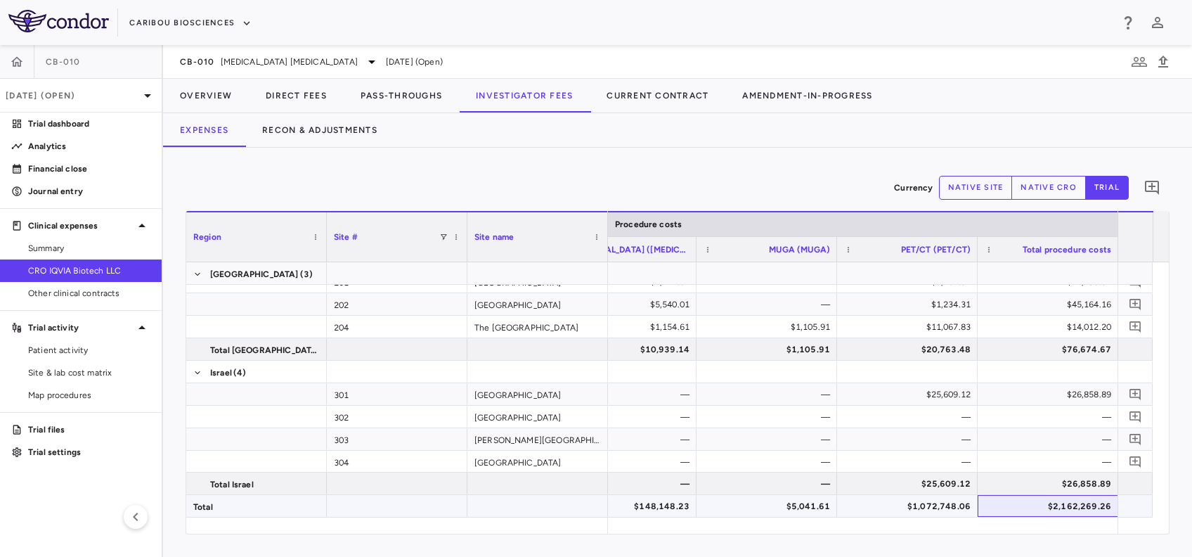
click at [1050, 508] on div "$2,162,269.26" at bounding box center [1050, 506] width 121 height 22
click at [539, 175] on div "Currency native site native cro trial 0" at bounding box center [678, 187] width 984 height 35
click at [318, 138] on button "Recon & Adjustments" at bounding box center [319, 130] width 149 height 34
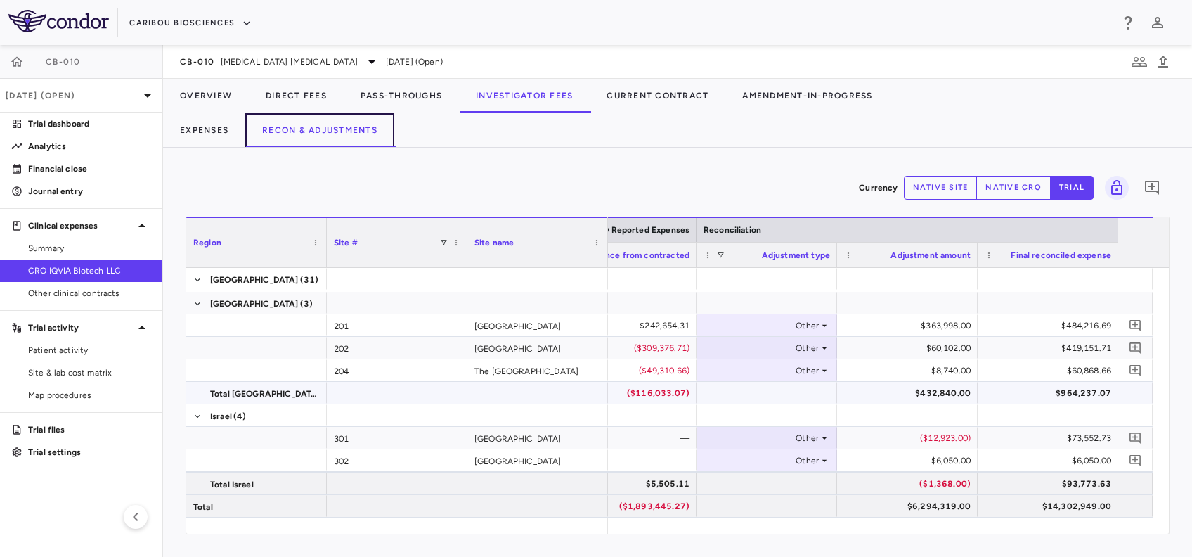
scroll to position [829, 0]
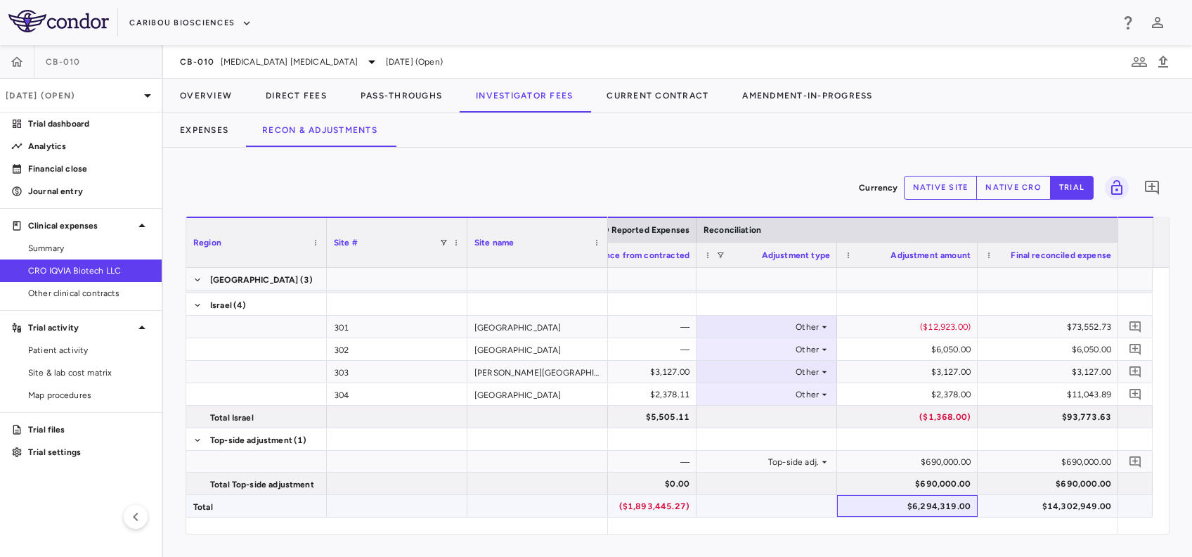
click at [927, 504] on div "$6,294,319.00" at bounding box center [910, 506] width 121 height 22
click at [953, 507] on div "$6,294,319.00" at bounding box center [910, 506] width 121 height 22
click at [83, 239] on link "Summary" at bounding box center [81, 247] width 162 height 21
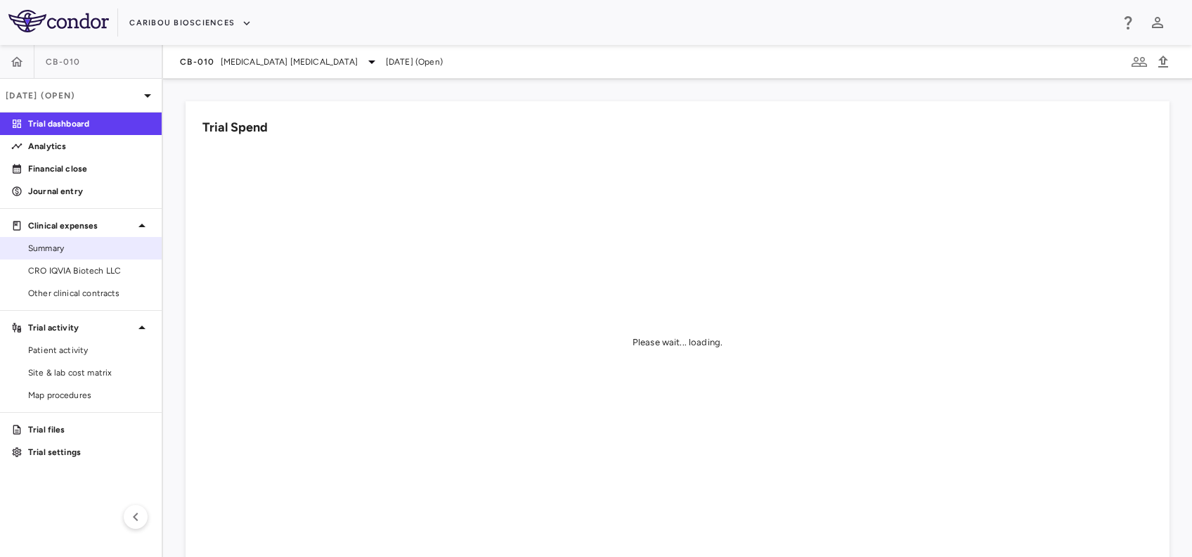
click at [77, 254] on span "Summary" at bounding box center [89, 248] width 122 height 13
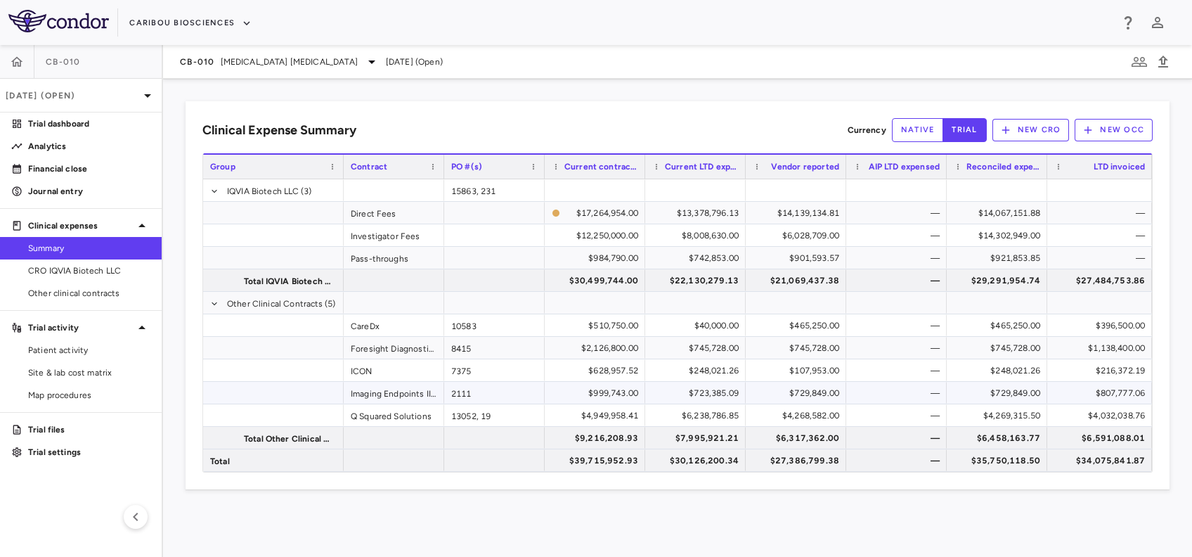
click at [676, 398] on div "$723,385.09" at bounding box center [698, 393] width 81 height 22
click at [711, 347] on div "$745,728.00" at bounding box center [698, 348] width 81 height 22
